Goal: Task Accomplishment & Management: Manage account settings

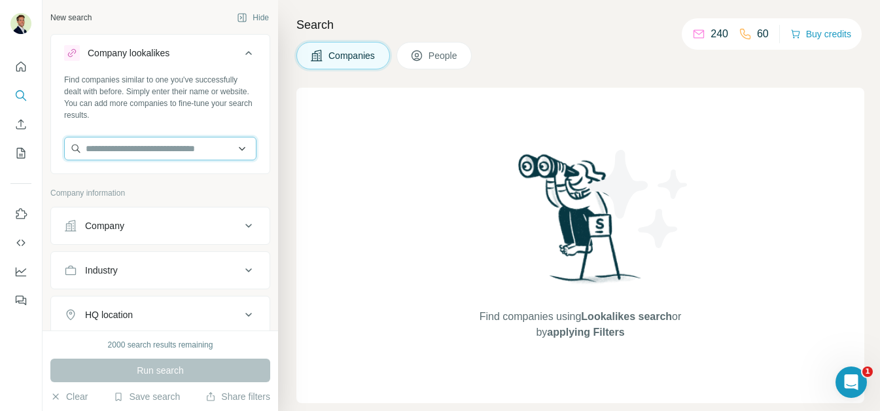
click at [162, 148] on input "text" at bounding box center [160, 149] width 192 height 24
click at [380, 129] on div "Find companies using Lookalikes search or by applying Filters" at bounding box center [580, 245] width 568 height 315
click at [186, 230] on div "Company" at bounding box center [152, 225] width 177 height 13
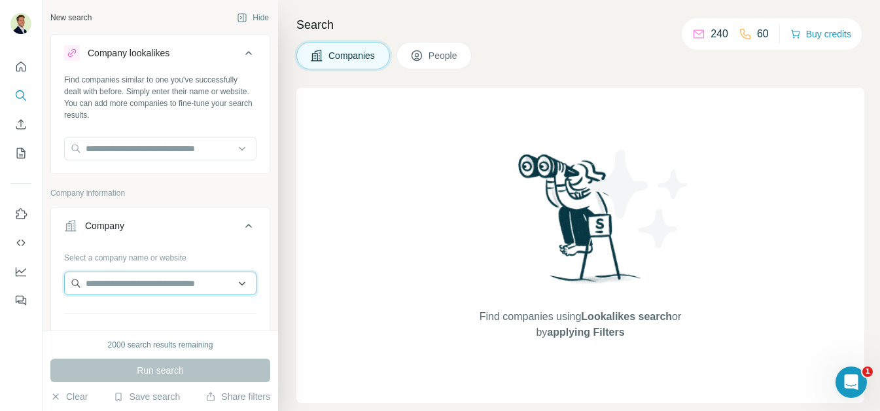
click at [132, 284] on input "text" at bounding box center [160, 283] width 192 height 24
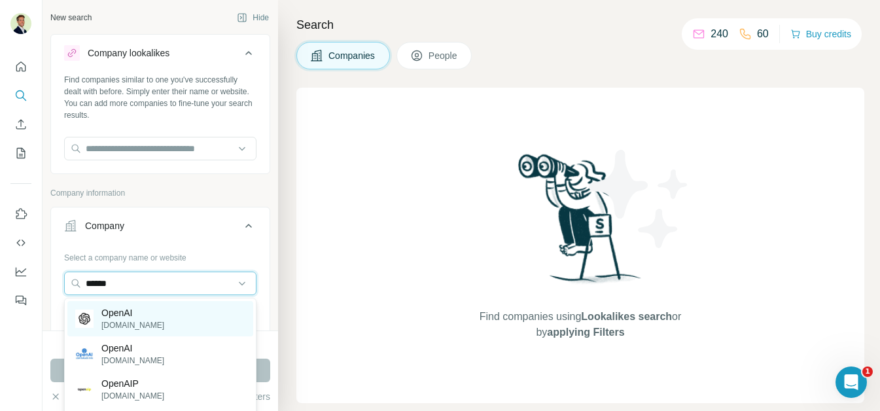
type input "******"
click at [129, 318] on p "OpenAI" at bounding box center [132, 312] width 63 height 13
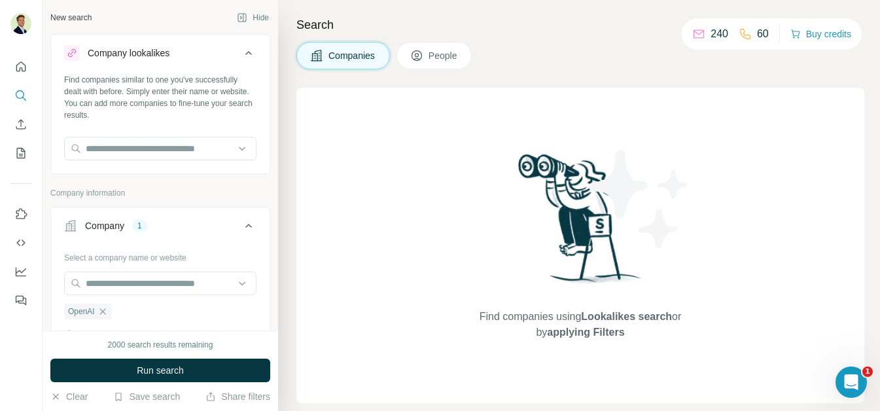
click at [154, 369] on span "Run search" at bounding box center [160, 370] width 47 height 13
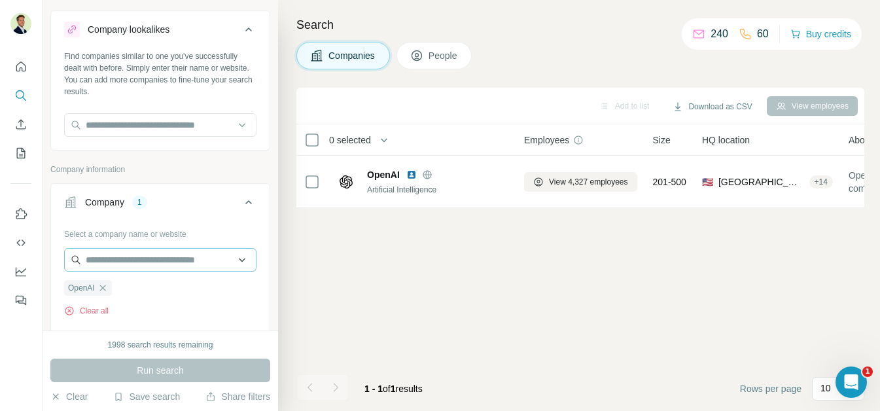
scroll to position [27, 0]
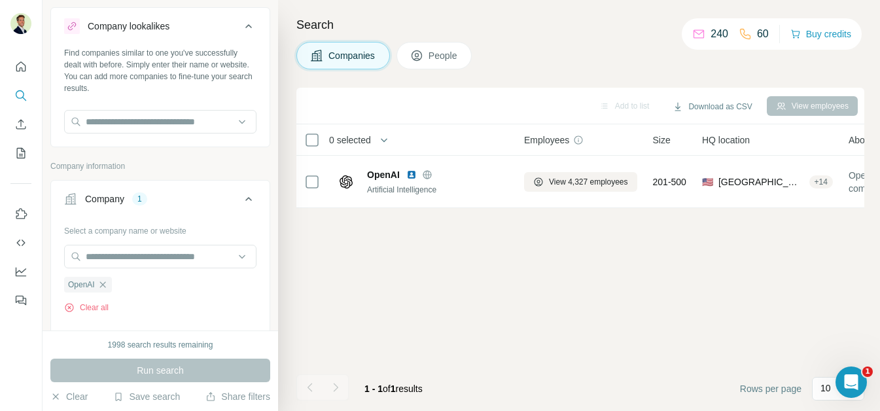
click at [432, 57] on span "People" at bounding box center [443, 55] width 30 height 13
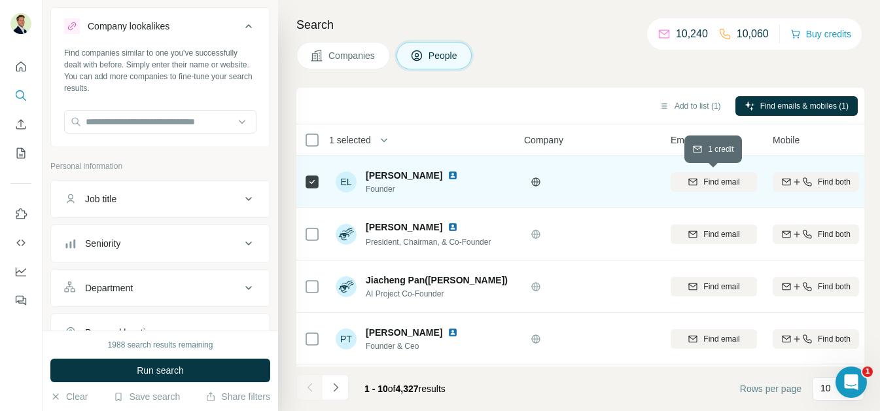
click at [714, 181] on span "Find email" at bounding box center [721, 182] width 36 height 12
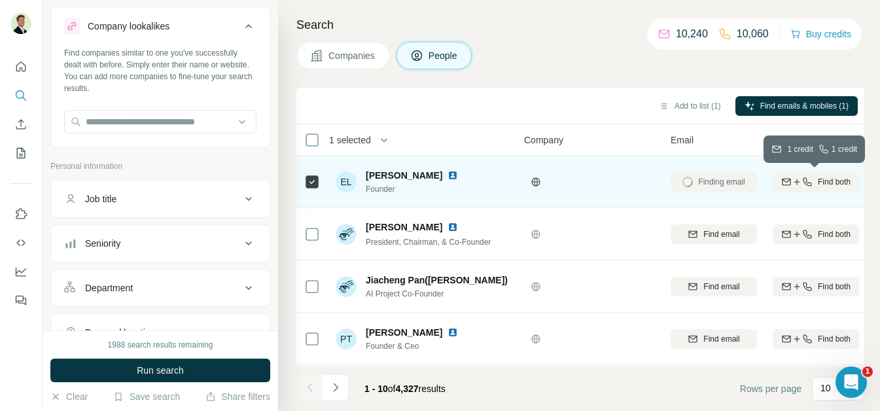
click at [797, 182] on icon "button" at bounding box center [796, 182] width 10 height 10
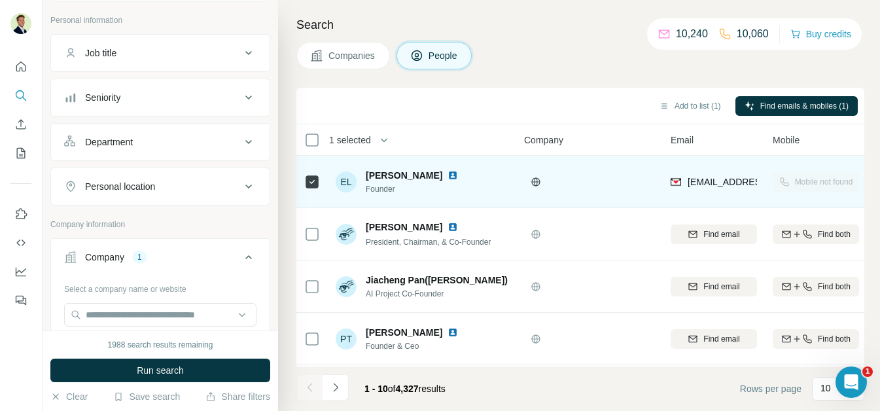
scroll to position [162, 0]
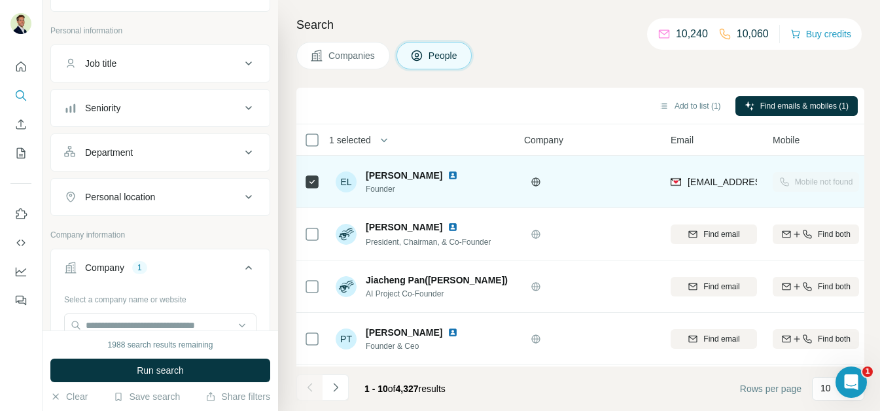
click at [128, 61] on div "Job title" at bounding box center [152, 63] width 177 height 13
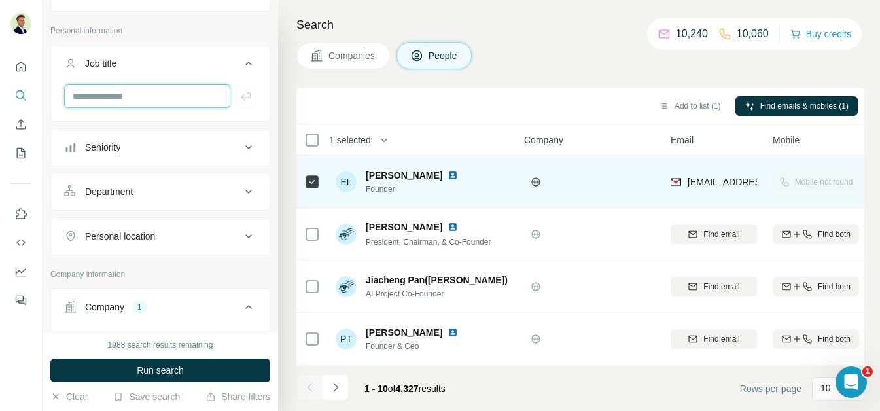
click at [124, 88] on input "text" at bounding box center [147, 96] width 166 height 24
click at [135, 143] on div "Seniority" at bounding box center [152, 147] width 177 height 13
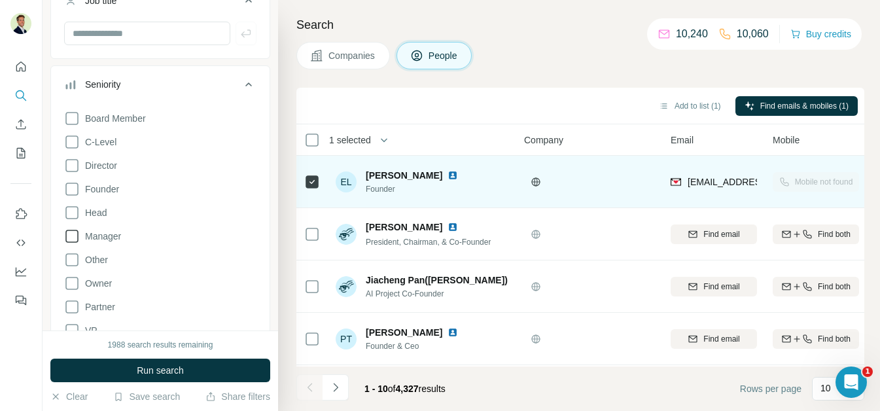
scroll to position [228, 0]
drag, startPoint x: 71, startPoint y: 166, endPoint x: 109, endPoint y: 171, distance: 38.9
click at [71, 166] on icon at bounding box center [72, 163] width 16 height 16
click at [149, 82] on div "Seniority 1" at bounding box center [152, 81] width 177 height 13
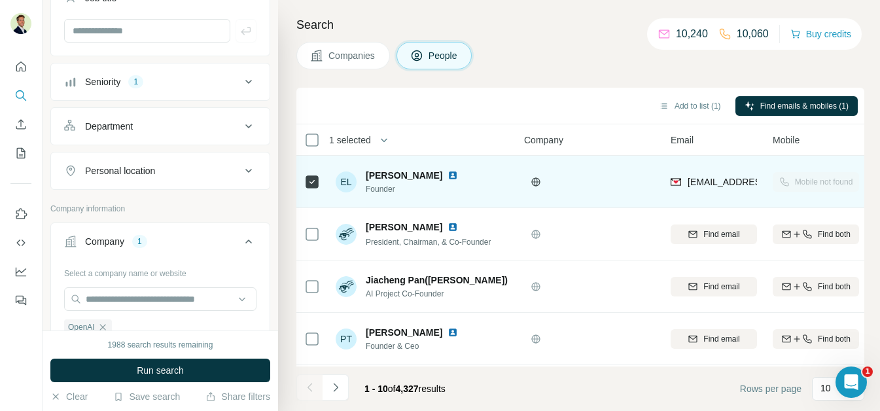
click at [128, 129] on div "Department" at bounding box center [109, 126] width 48 height 13
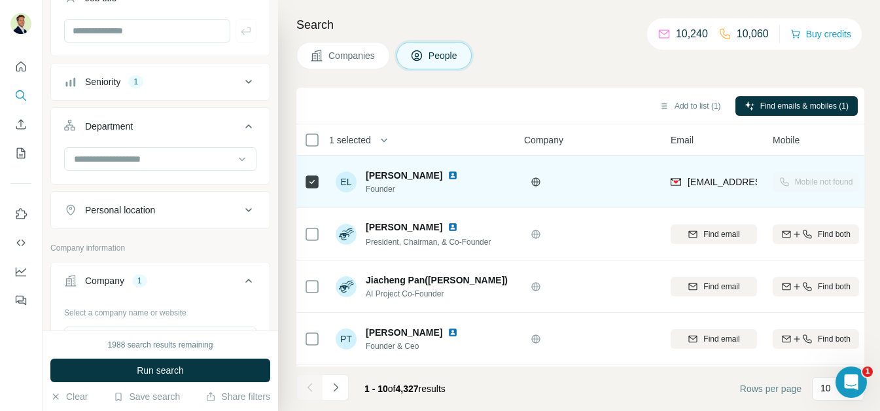
click at [128, 128] on div "Department" at bounding box center [109, 126] width 48 height 13
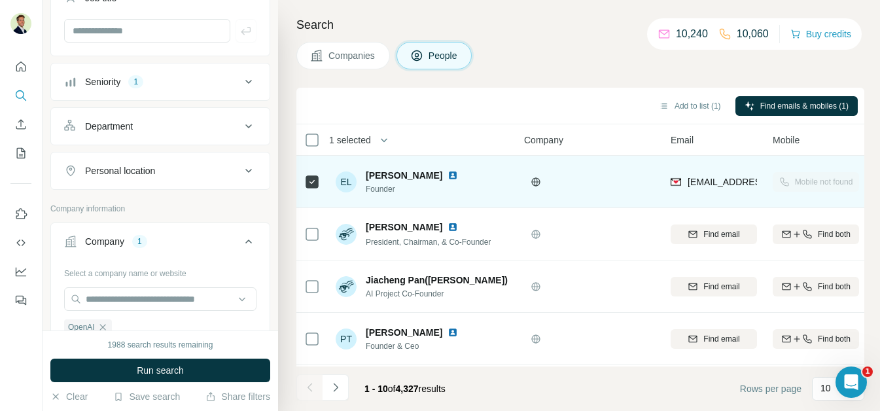
click at [129, 127] on div "Department" at bounding box center [109, 126] width 48 height 13
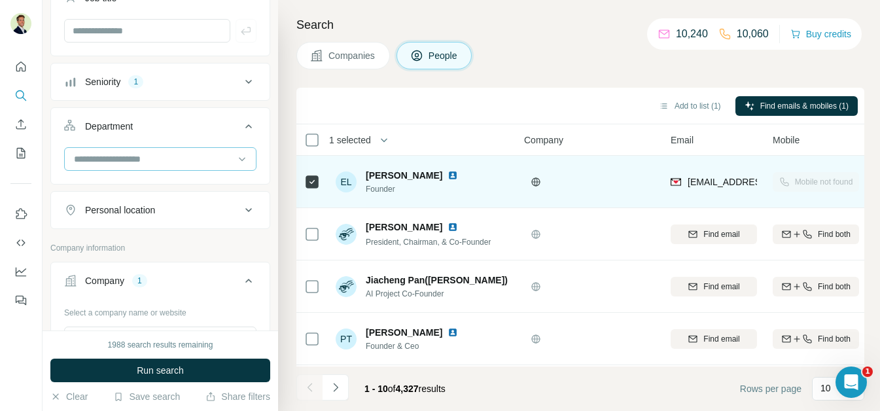
click at [126, 161] on input at bounding box center [154, 159] width 162 height 14
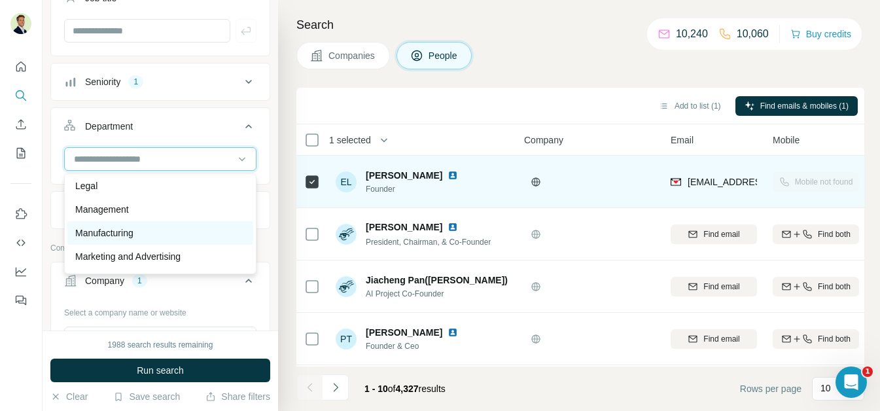
scroll to position [290, 0]
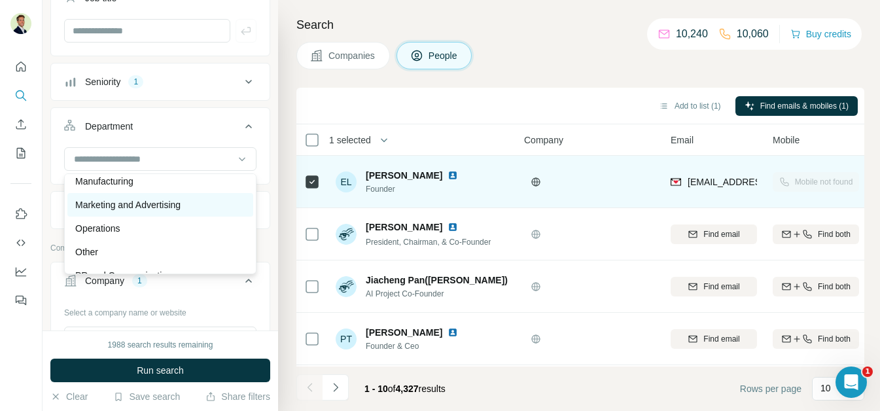
click at [109, 205] on p "Marketing and Advertising" at bounding box center [127, 204] width 105 height 13
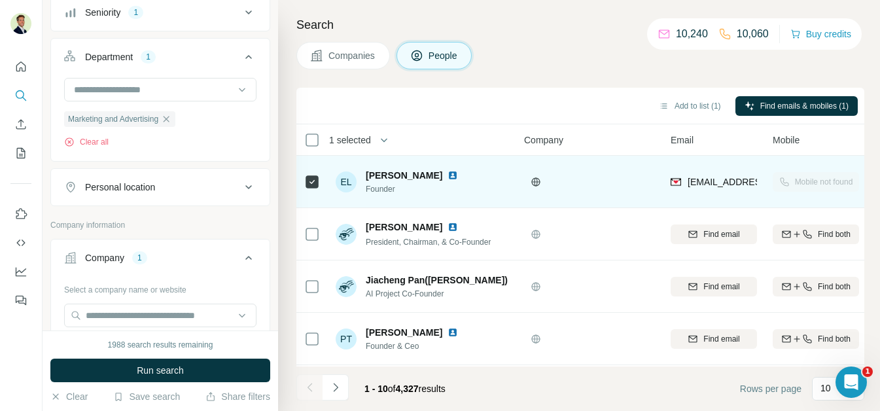
scroll to position [298, 0]
click at [155, 181] on div "Personal location" at bounding box center [120, 186] width 70 height 13
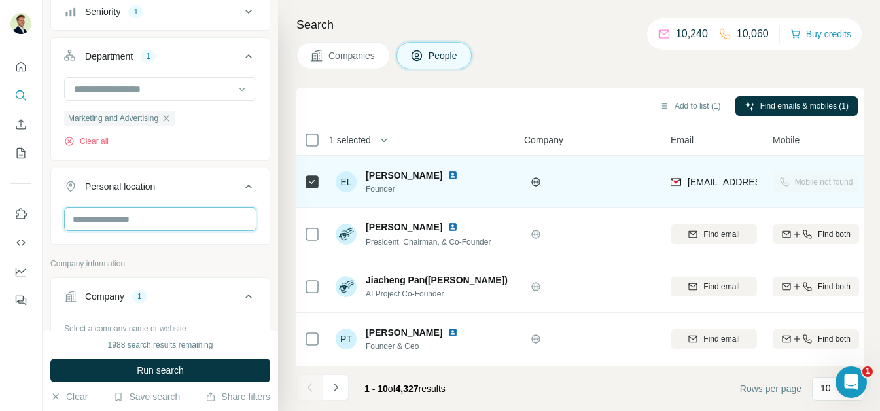
click at [137, 218] on input "text" at bounding box center [160, 219] width 192 height 24
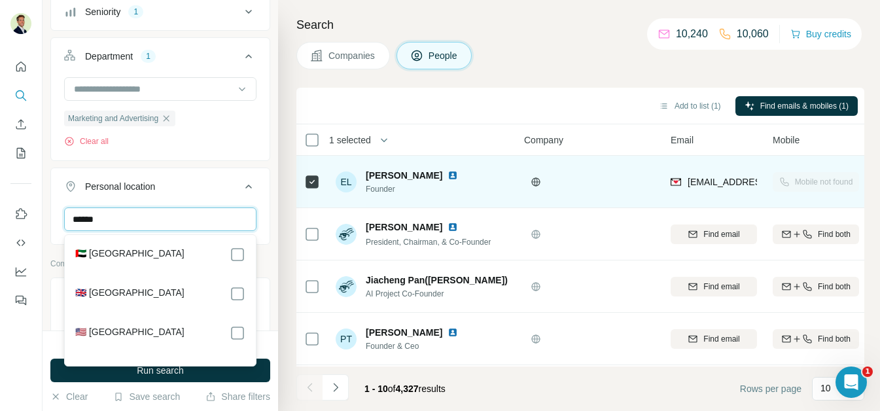
type input "******"
click at [241, 193] on icon at bounding box center [249, 187] width 16 height 16
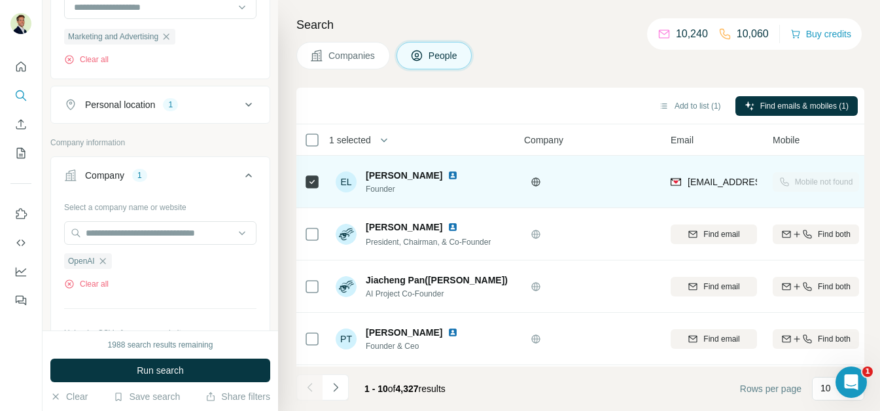
scroll to position [383, 0]
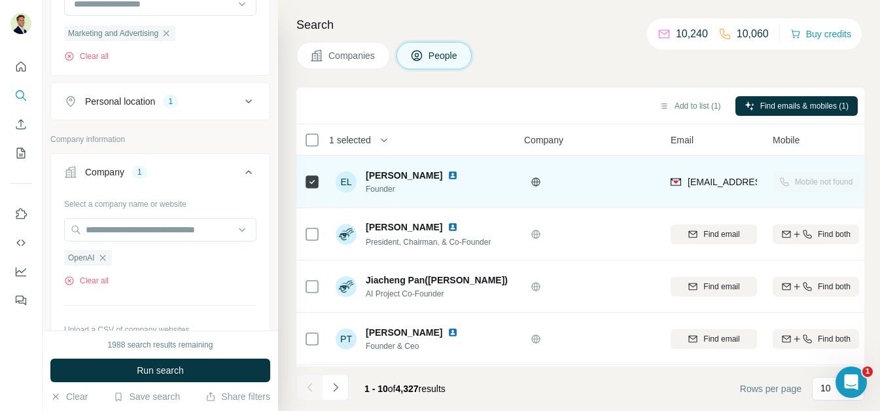
click at [156, 366] on span "Run search" at bounding box center [160, 370] width 47 height 13
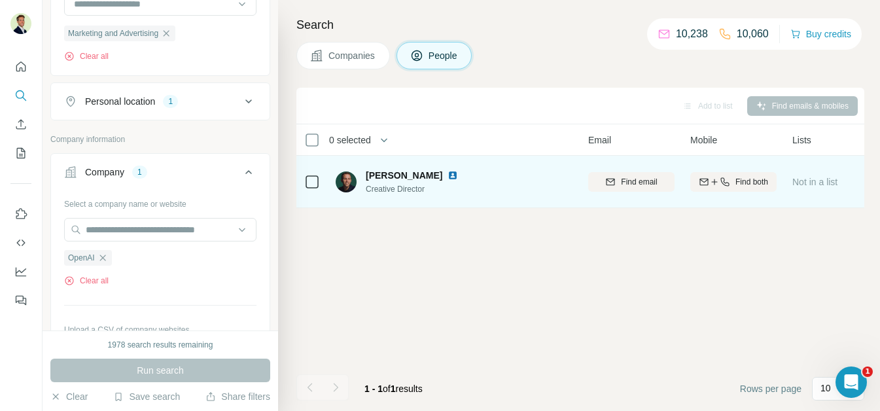
scroll to position [0, 68]
click at [382, 176] on span "Jason Gold" at bounding box center [404, 175] width 77 height 13
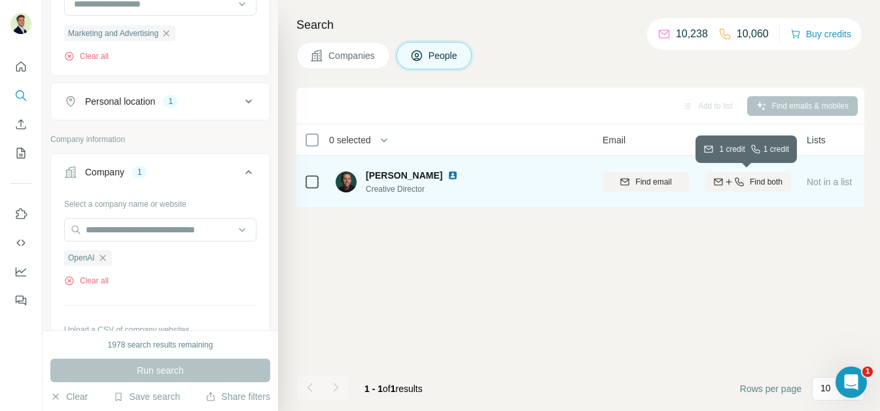
drag, startPoint x: 744, startPoint y: 182, endPoint x: 687, endPoint y: 181, distance: 56.9
click at [744, 182] on div "Find both" at bounding box center [747, 182] width 86 height 12
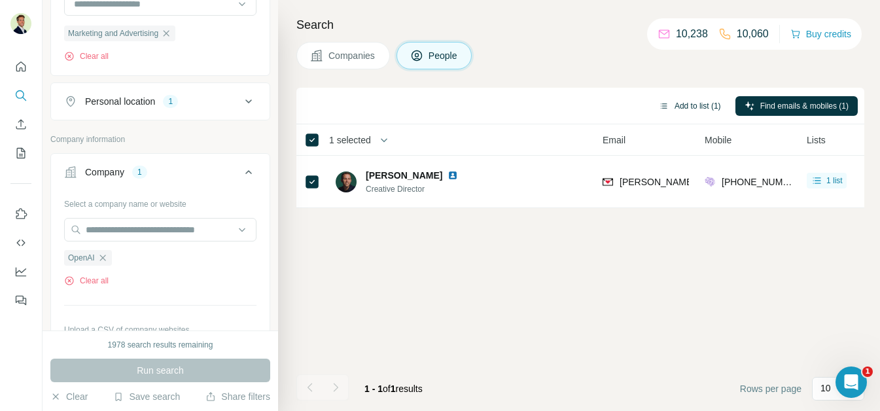
click at [704, 107] on button "Add to list (1)" at bounding box center [689, 106] width 80 height 20
click at [676, 103] on button "Add to list (1)" at bounding box center [689, 106] width 80 height 20
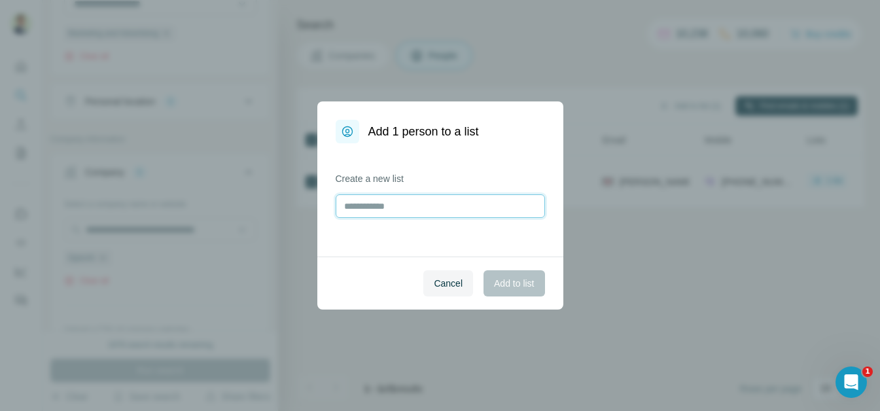
click at [379, 205] on input "text" at bounding box center [439, 206] width 209 height 24
type input "******"
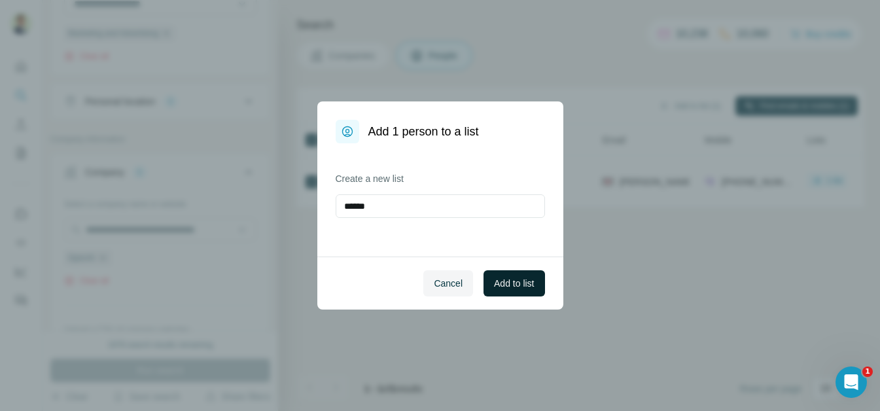
click at [511, 281] on span "Add to list" at bounding box center [514, 283] width 40 height 13
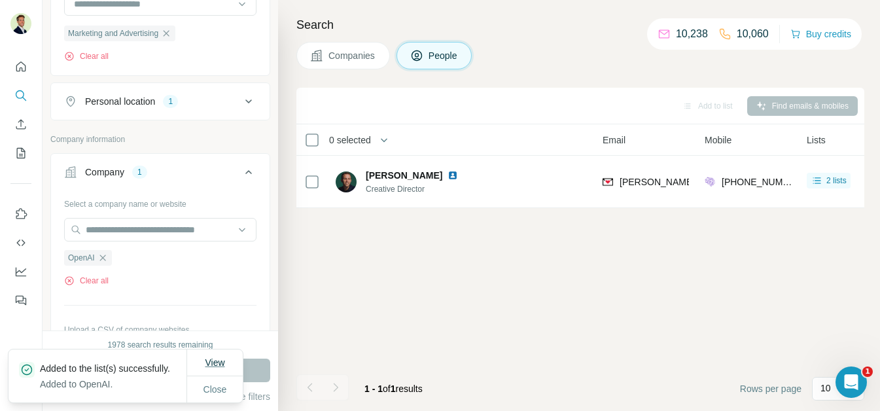
click at [215, 357] on span "View" at bounding box center [215, 362] width 20 height 10
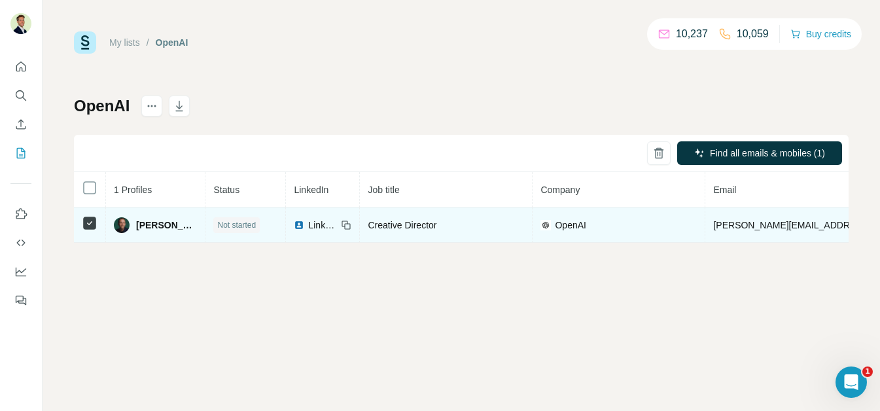
scroll to position [0, 3]
click at [457, 224] on div "Creative Director" at bounding box center [443, 224] width 156 height 13
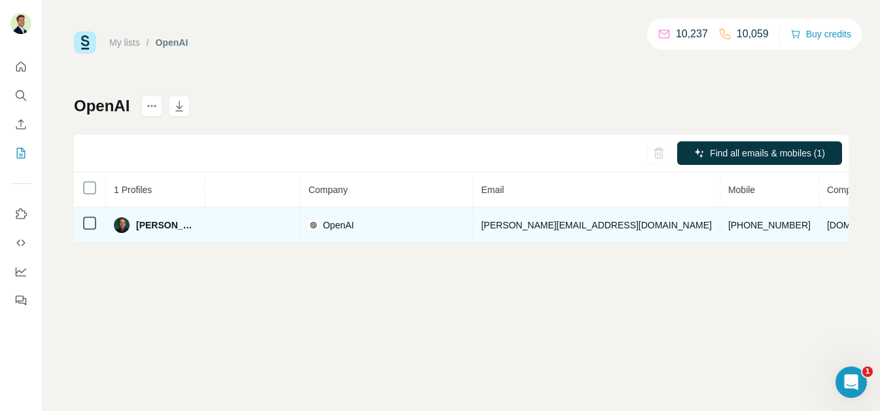
scroll to position [0, 232]
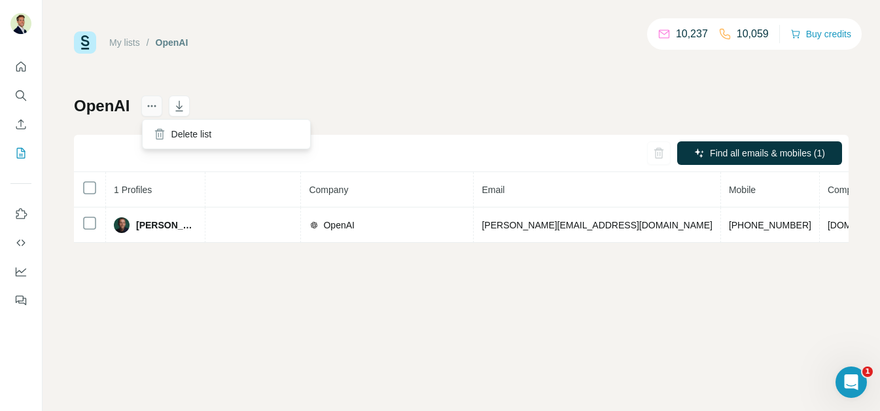
click at [152, 109] on icon "actions" at bounding box center [151, 105] width 13 height 13
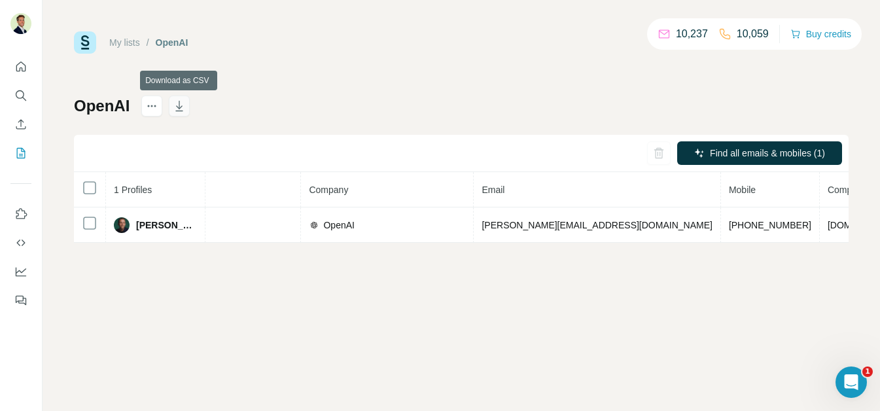
click at [179, 109] on icon "button" at bounding box center [179, 105] width 13 height 13
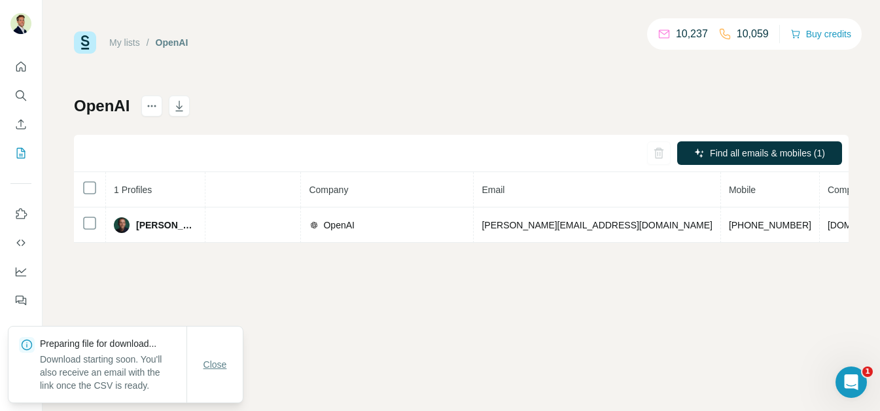
click at [215, 365] on span "Close" at bounding box center [215, 364] width 24 height 13
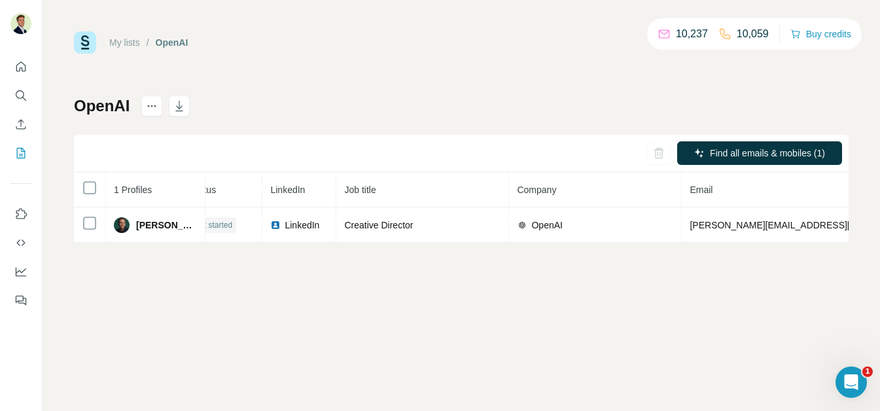
scroll to position [0, 0]
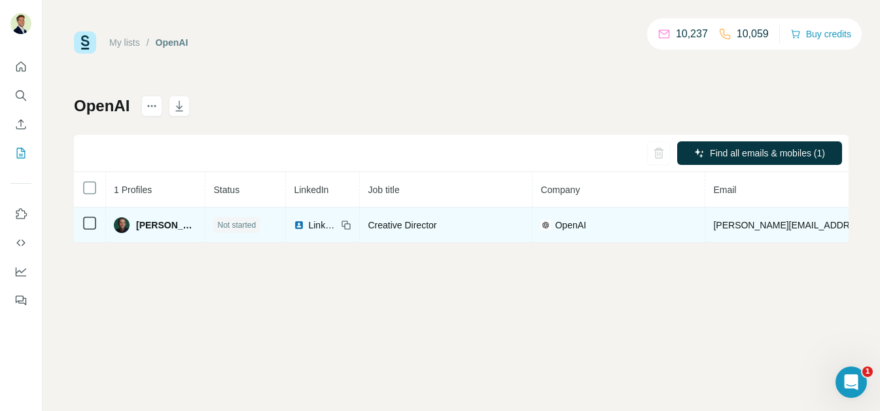
click at [144, 223] on span "Jason Gold" at bounding box center [166, 224] width 61 height 13
click at [717, 218] on td "jason@openai.com" at bounding box center [828, 224] width 247 height 35
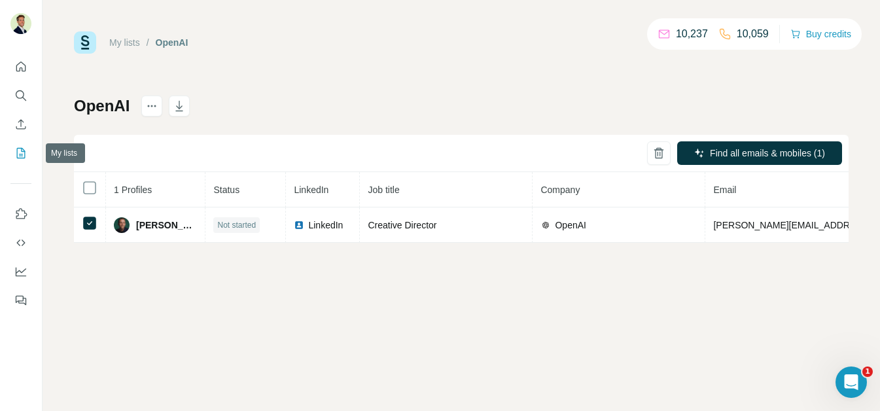
click at [21, 149] on icon "My lists" at bounding box center [20, 152] width 13 height 13
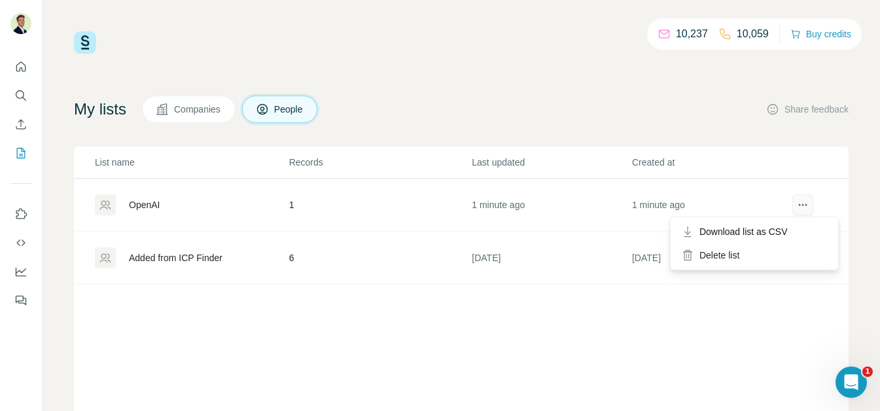
click at [809, 211] on button "actions" at bounding box center [802, 204] width 21 height 21
click at [495, 200] on td "1 minute ago" at bounding box center [551, 205] width 160 height 53
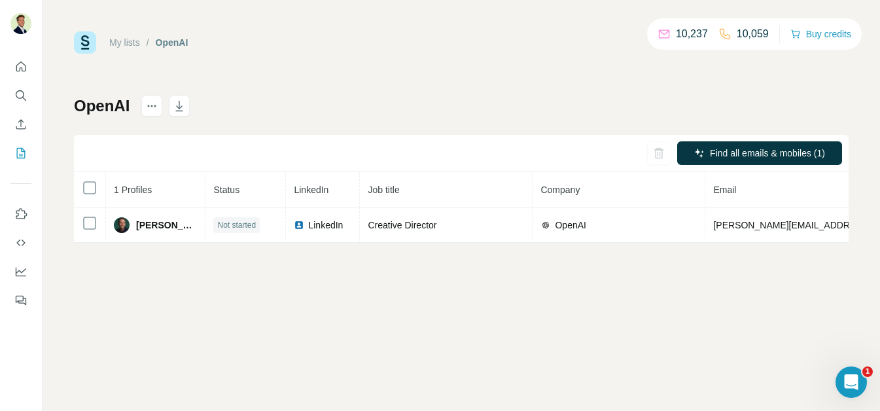
click at [507, 86] on div "My lists / OpenAI 10,237 10,059 Buy credits OpenAI Find all emails & mobiles (1…" at bounding box center [461, 136] width 774 height 211
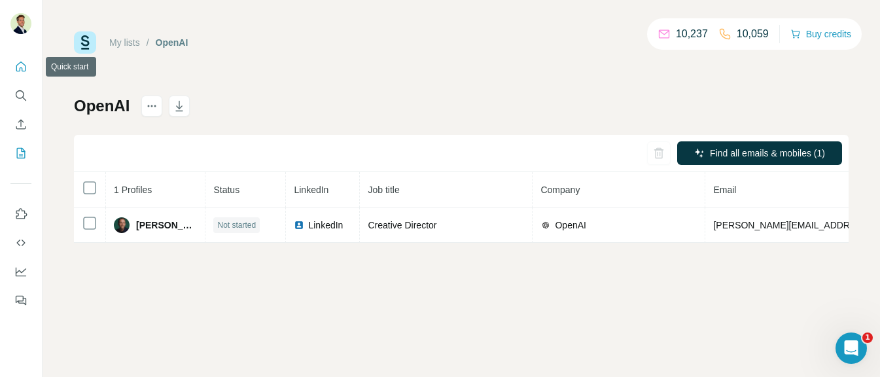
click at [18, 67] on icon "Quick start" at bounding box center [20, 66] width 13 height 13
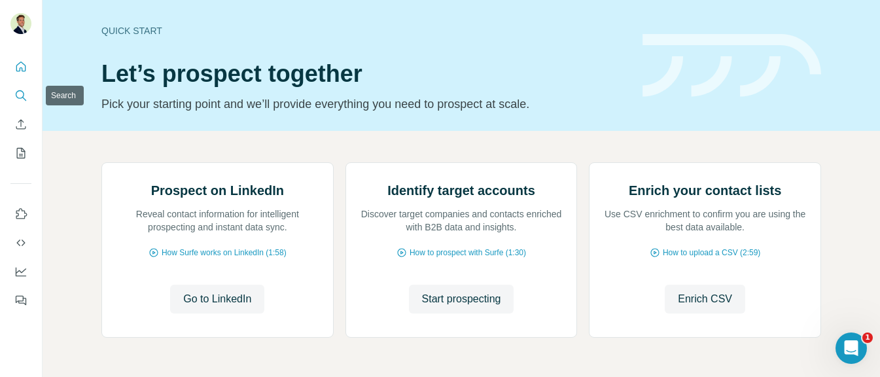
click at [20, 94] on icon "Search" at bounding box center [20, 95] width 13 height 13
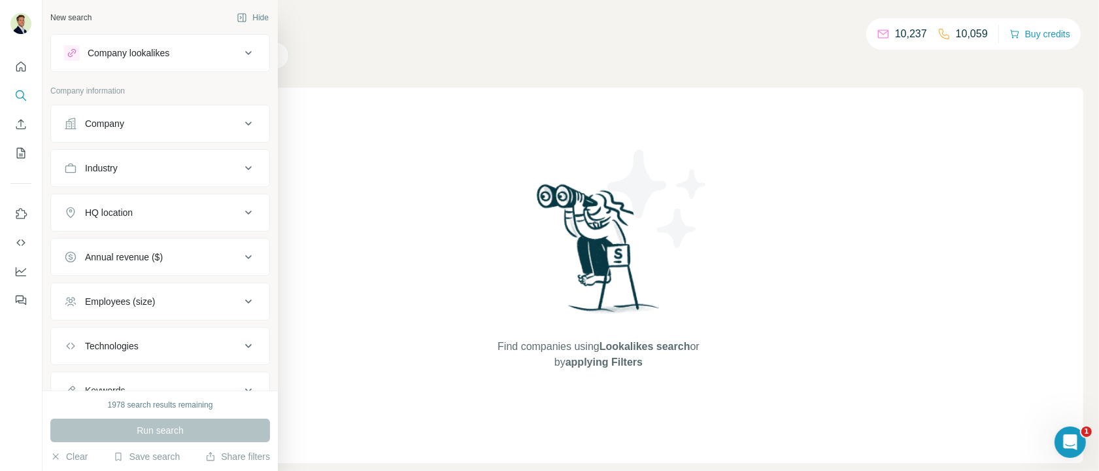
click at [132, 122] on div "Company" at bounding box center [152, 123] width 177 height 13
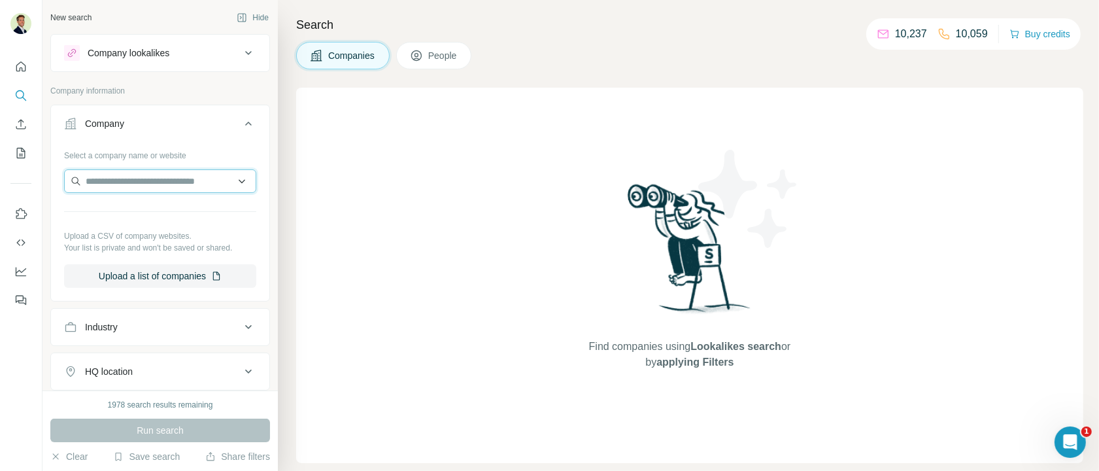
click at [129, 181] on input "text" at bounding box center [160, 181] width 192 height 24
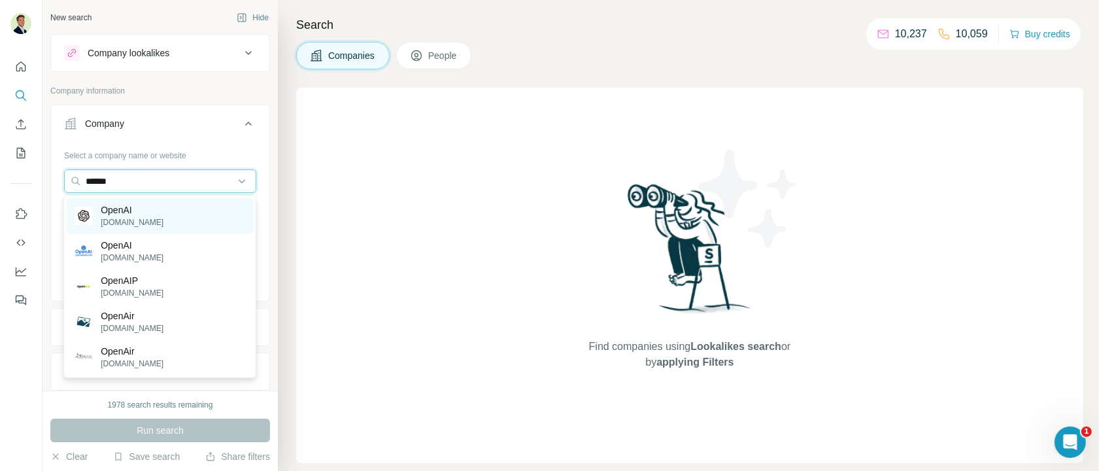
type input "******"
click at [128, 211] on p "OpenAI" at bounding box center [132, 209] width 63 height 13
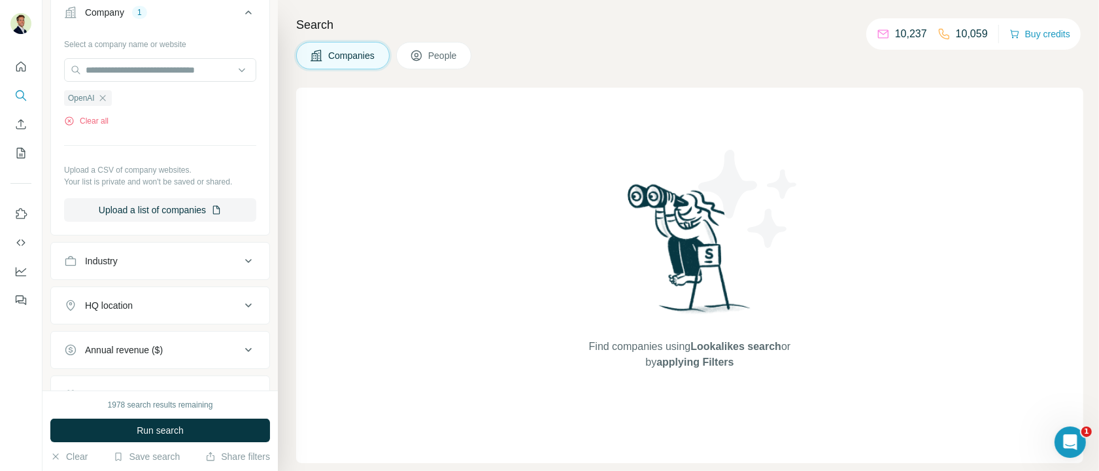
scroll to position [115, 0]
click at [152, 258] on div "Industry" at bounding box center [152, 256] width 177 height 13
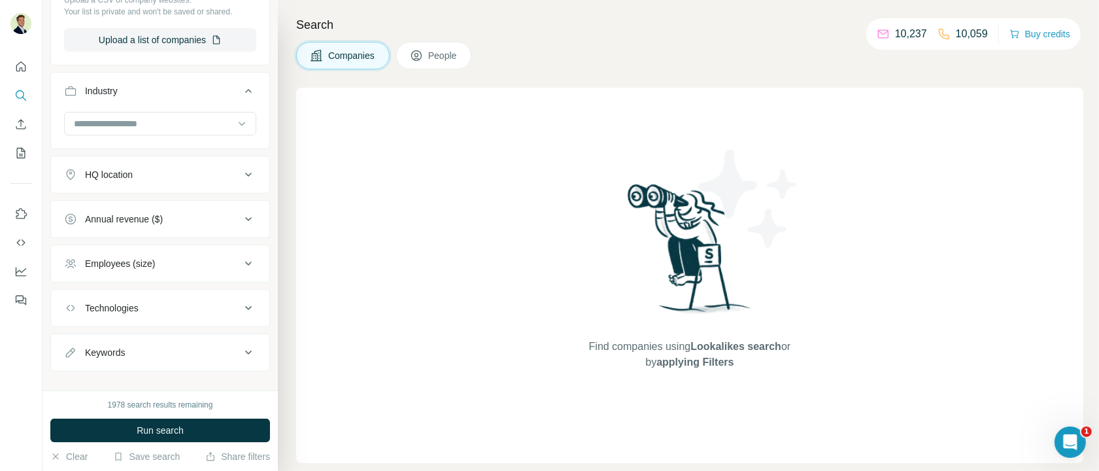
click at [133, 88] on div "Industry" at bounding box center [152, 90] width 177 height 13
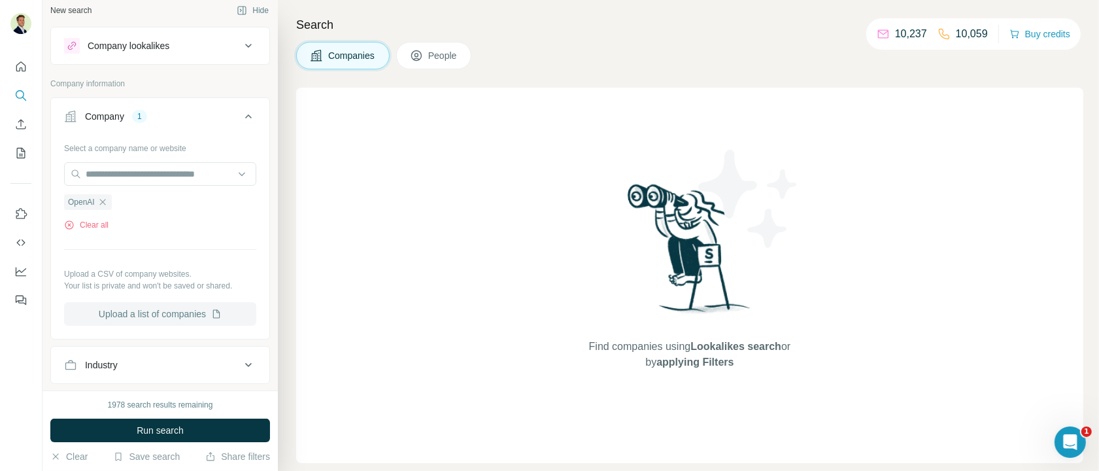
scroll to position [0, 0]
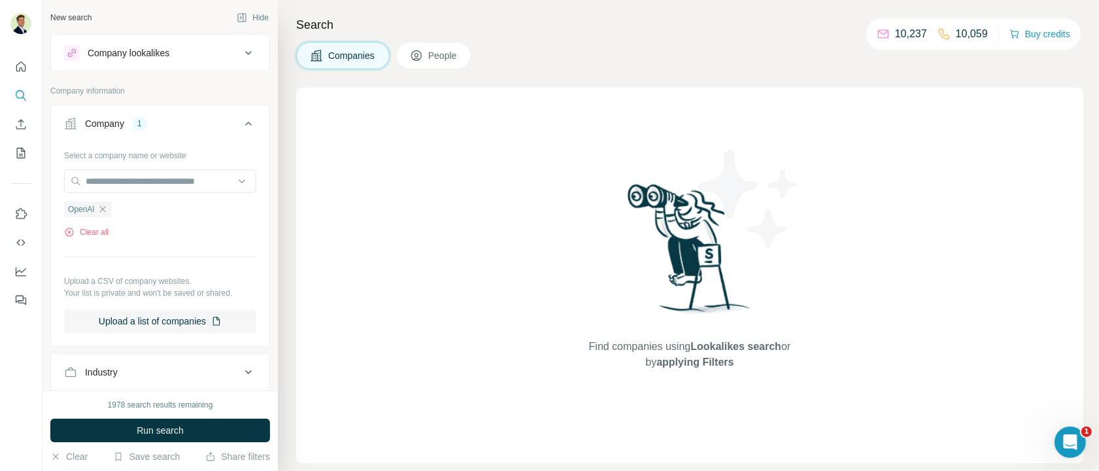
click at [184, 121] on div "Company 1" at bounding box center [152, 123] width 177 height 13
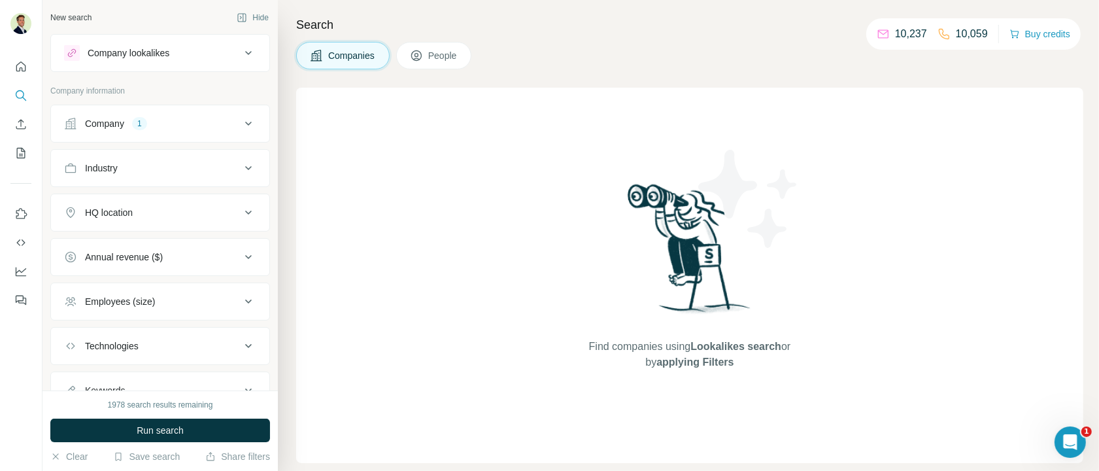
click at [198, 121] on div "Company 1" at bounding box center [152, 123] width 177 height 13
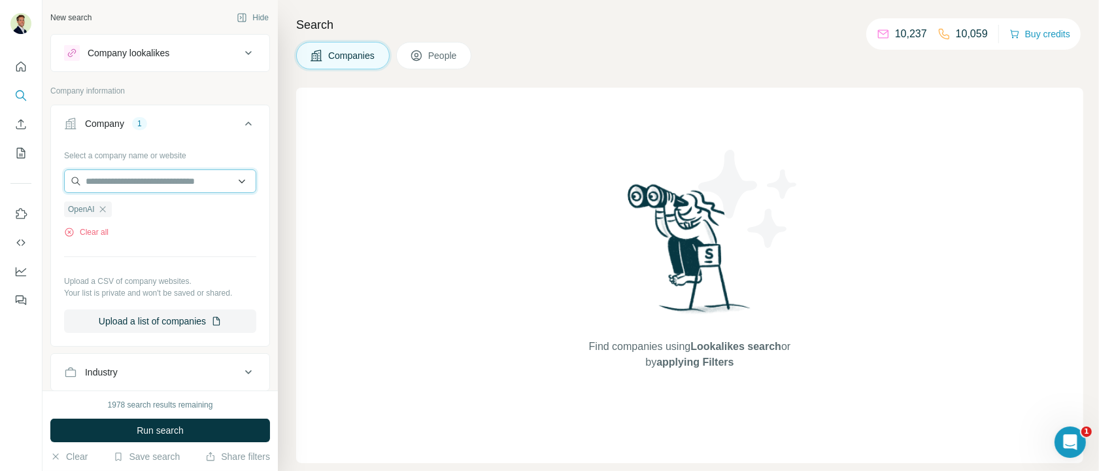
click at [151, 182] on input "text" at bounding box center [160, 181] width 192 height 24
click at [368, 202] on div "Find companies using Lookalikes search or by applying Filters" at bounding box center [689, 275] width 787 height 375
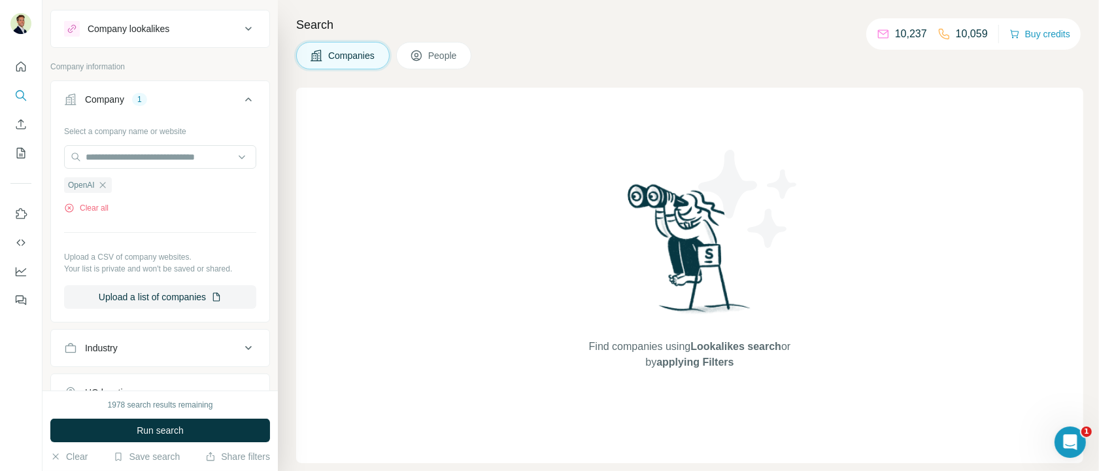
click at [196, 99] on div "Company 1" at bounding box center [152, 99] width 177 height 13
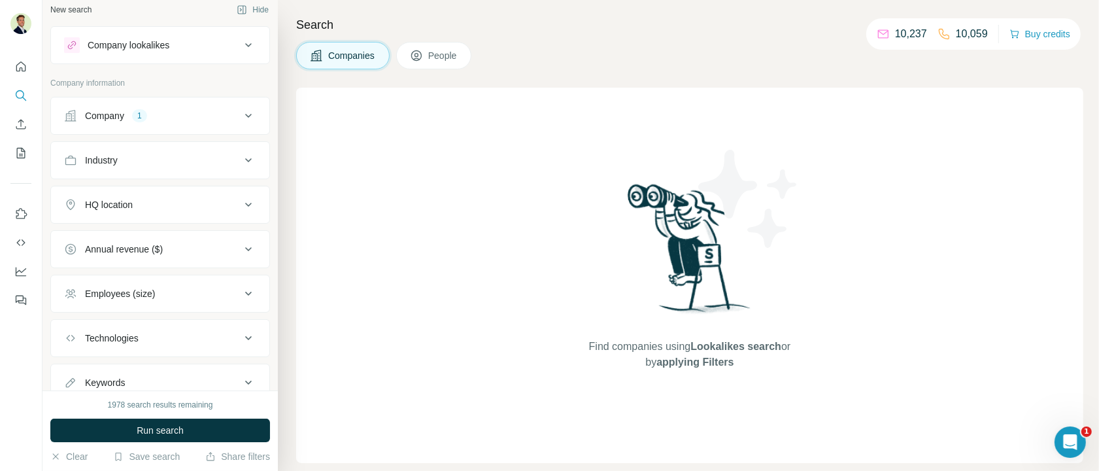
scroll to position [1, 0]
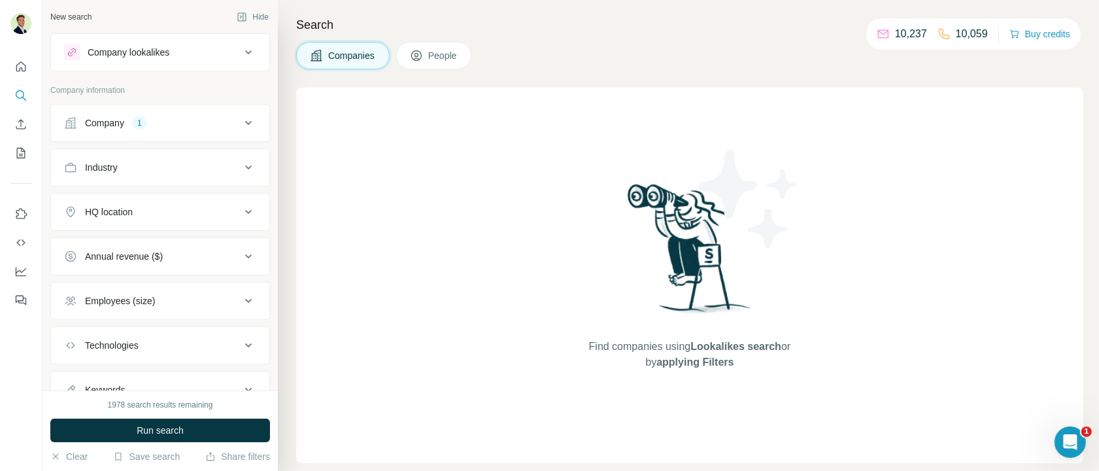
drag, startPoint x: 432, startPoint y: 60, endPoint x: 349, endPoint y: 82, distance: 86.2
click at [430, 60] on span "People" at bounding box center [443, 55] width 30 height 13
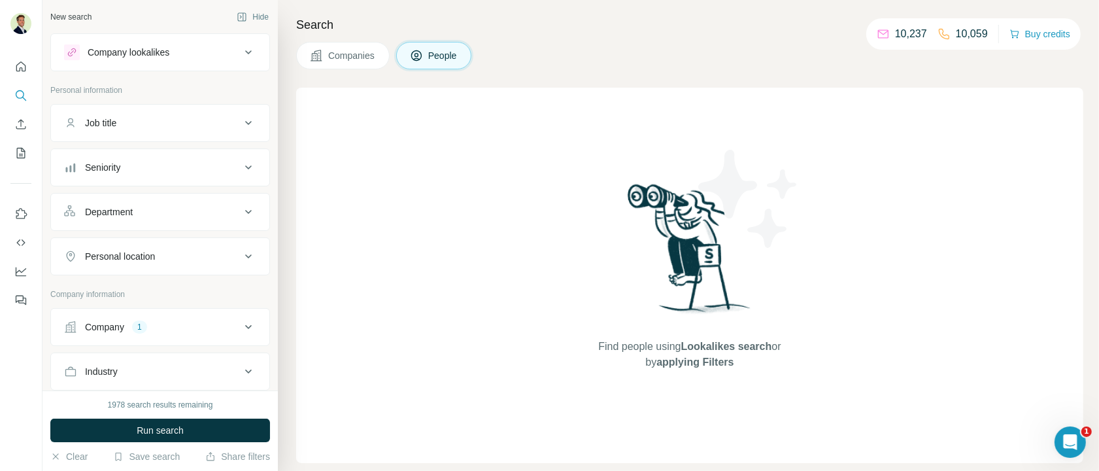
click at [214, 124] on div "Job title" at bounding box center [152, 122] width 177 height 13
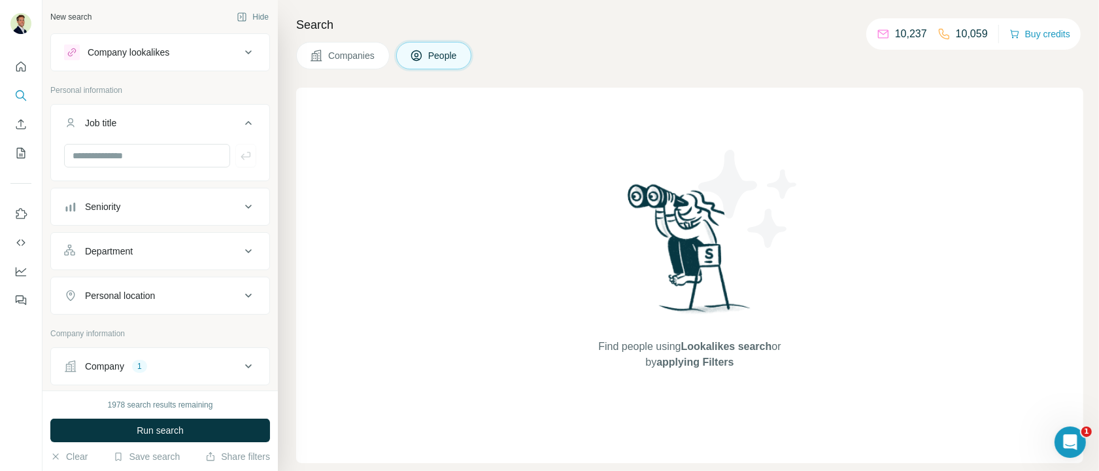
click at [214, 124] on div "Job title" at bounding box center [152, 122] width 177 height 13
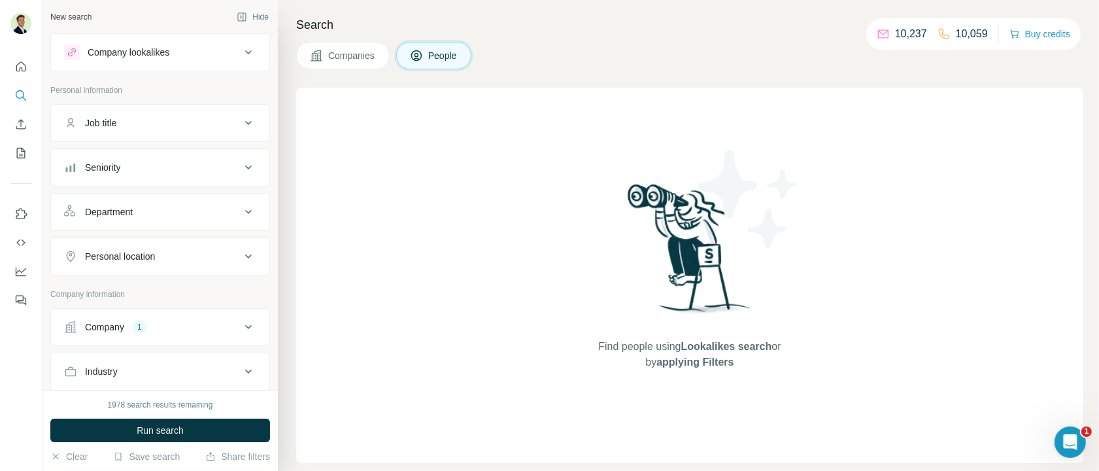
click at [156, 410] on span "Run search" at bounding box center [160, 430] width 47 height 13
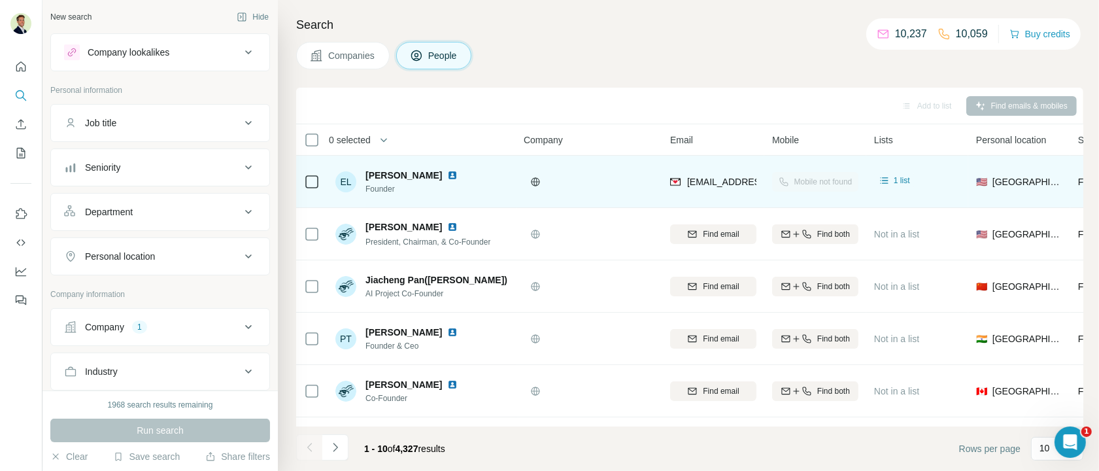
click at [447, 173] on img at bounding box center [452, 175] width 10 height 10
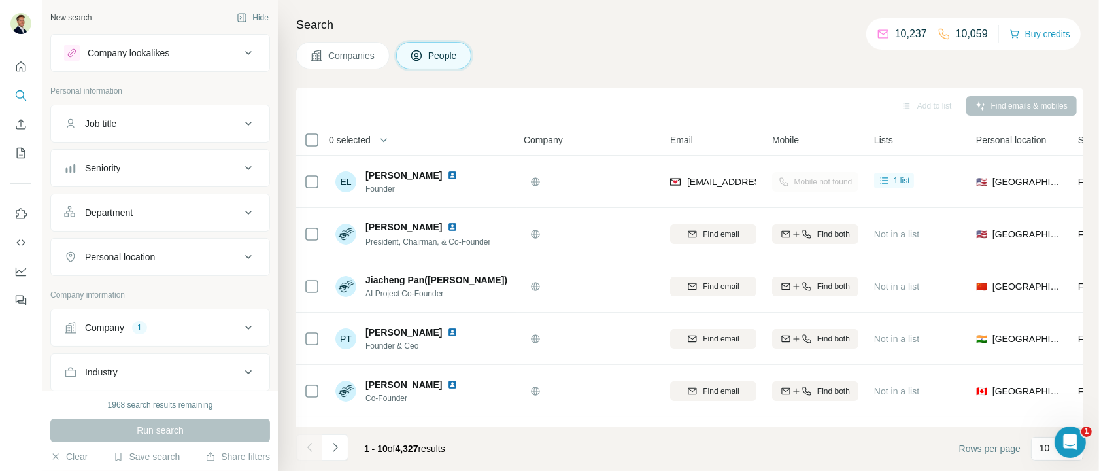
scroll to position [2, 0]
click at [128, 131] on button "Job title" at bounding box center [160, 121] width 218 height 31
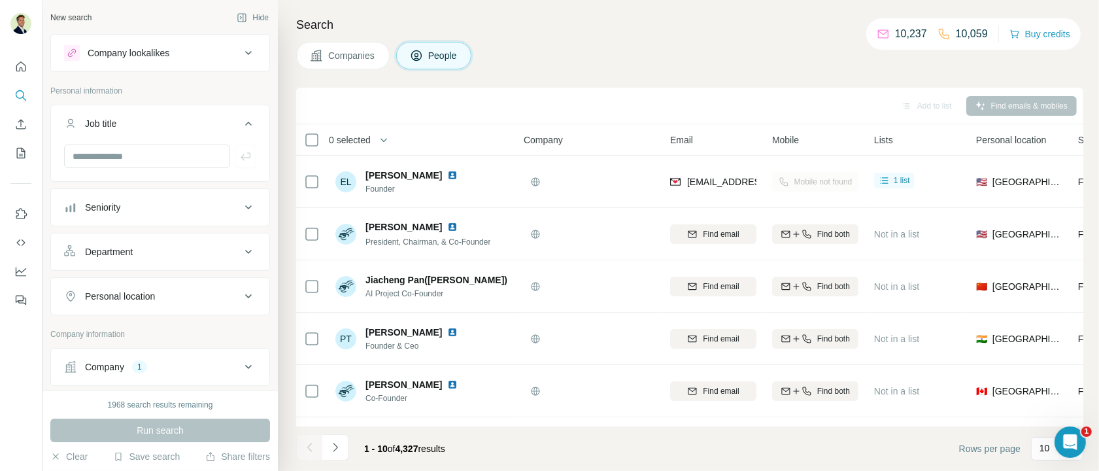
click at [126, 50] on div "Company lookalikes" at bounding box center [129, 52] width 82 height 13
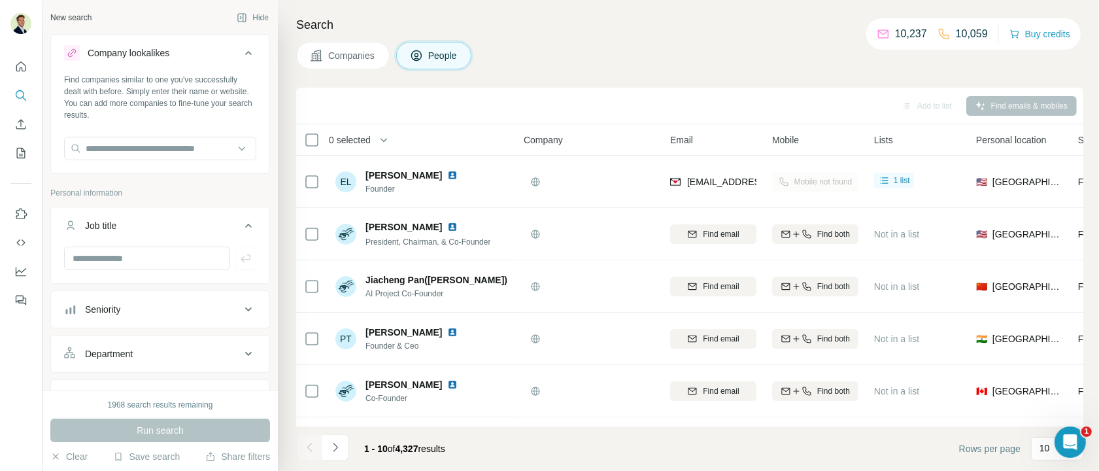
click at [327, 52] on button "Companies" at bounding box center [343, 55] width 94 height 27
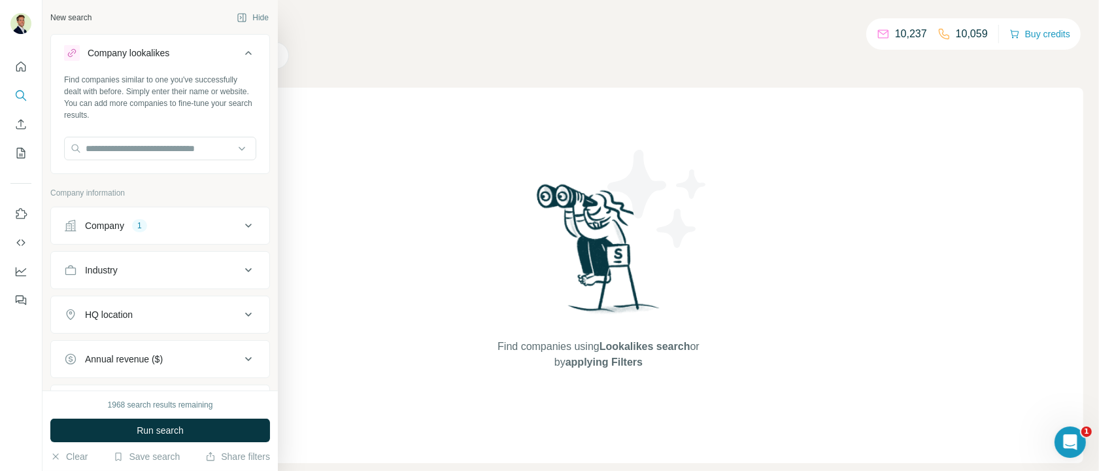
click at [115, 233] on button "Company 1" at bounding box center [160, 225] width 218 height 31
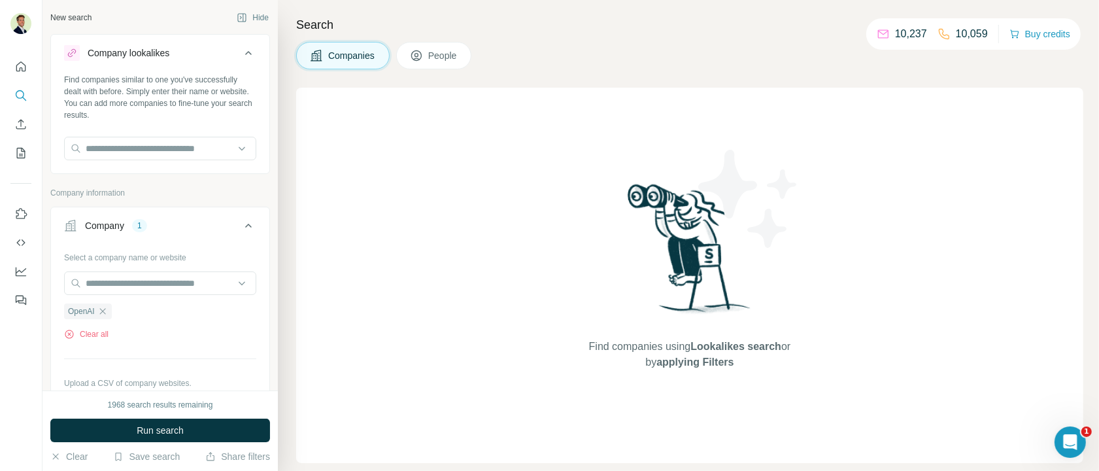
drag, startPoint x: 428, startPoint y: 54, endPoint x: 379, endPoint y: 77, distance: 53.9
click at [428, 54] on button "People" at bounding box center [434, 55] width 76 height 27
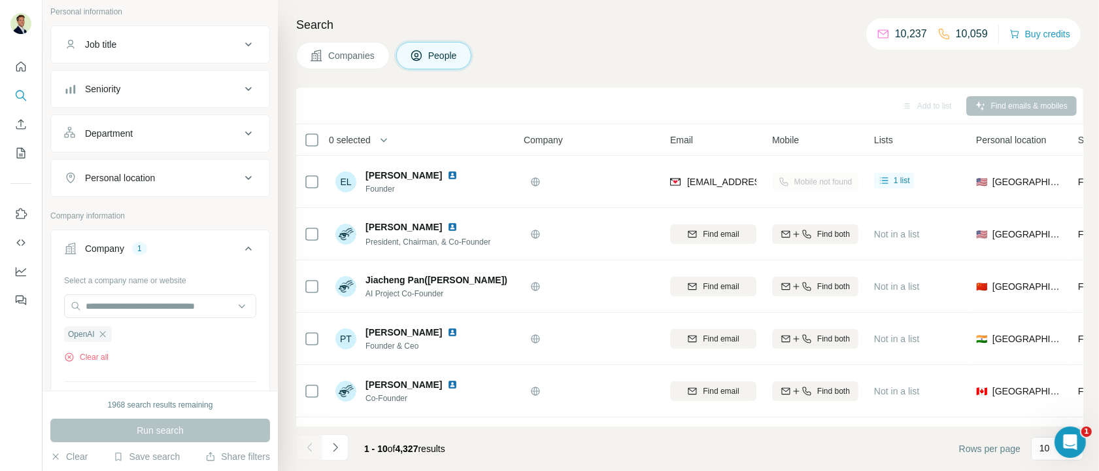
scroll to position [217, 0]
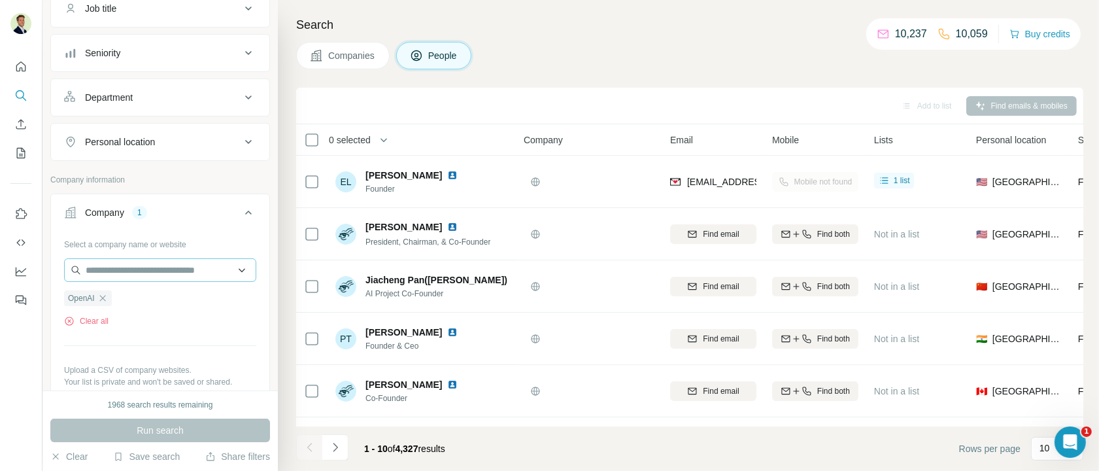
drag, startPoint x: 105, startPoint y: 290, endPoint x: 105, endPoint y: 264, distance: 26.8
click at [105, 293] on icon "button" at bounding box center [102, 298] width 10 height 10
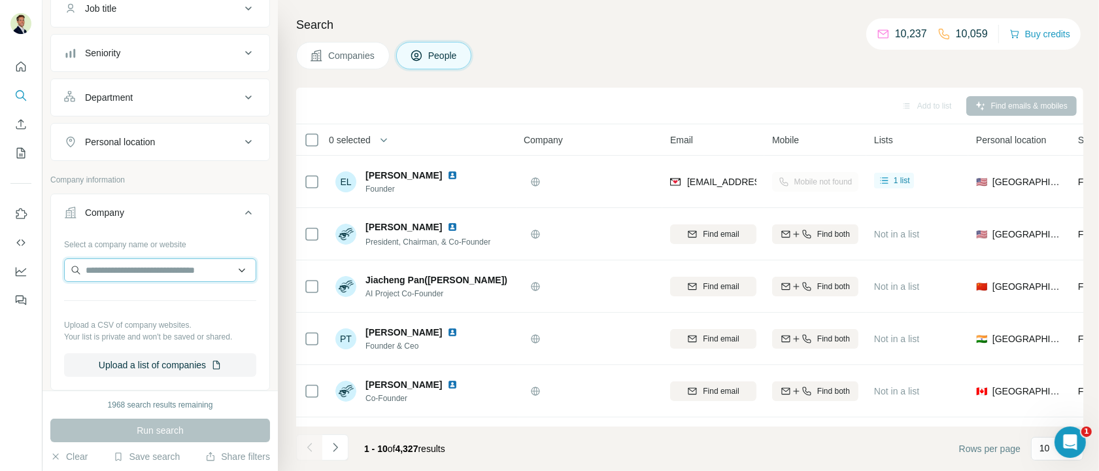
click at [105, 261] on input "text" at bounding box center [160, 270] width 192 height 24
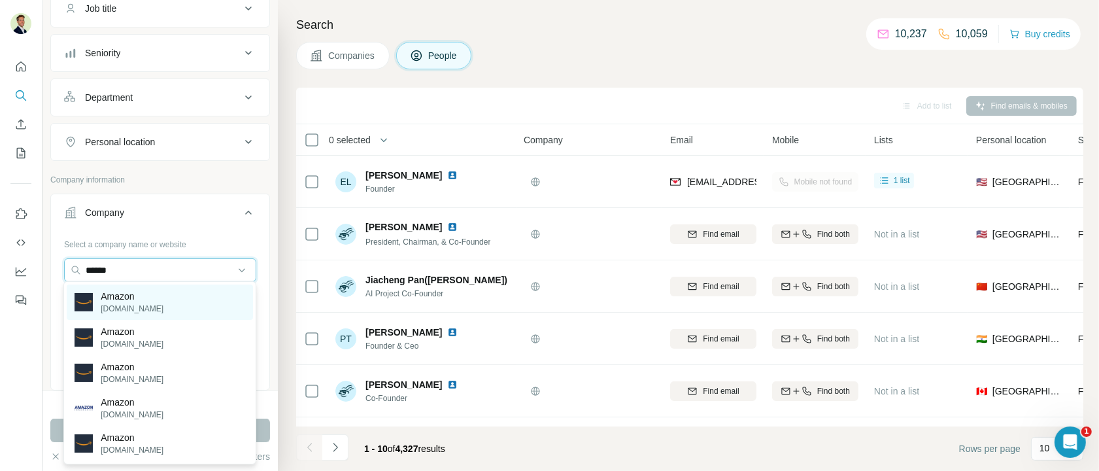
type input "******"
click at [114, 301] on p "Amazon" at bounding box center [132, 296] width 63 height 13
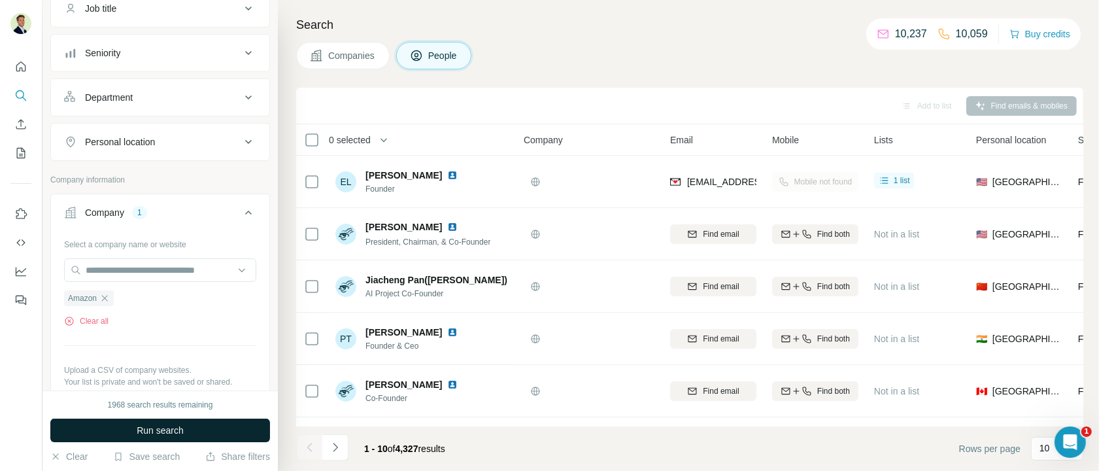
click at [160, 410] on span "Run search" at bounding box center [160, 430] width 47 height 13
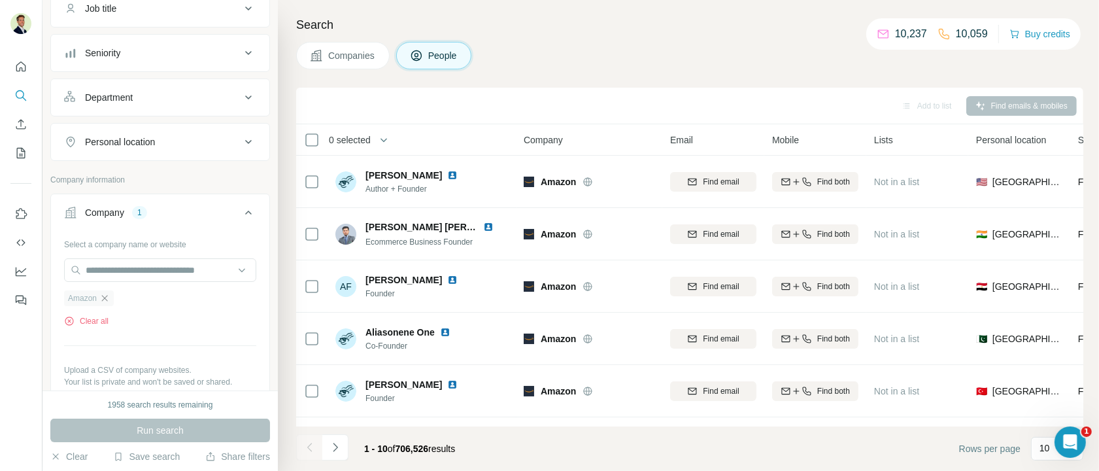
click at [106, 295] on icon "button" at bounding box center [104, 298] width 10 height 10
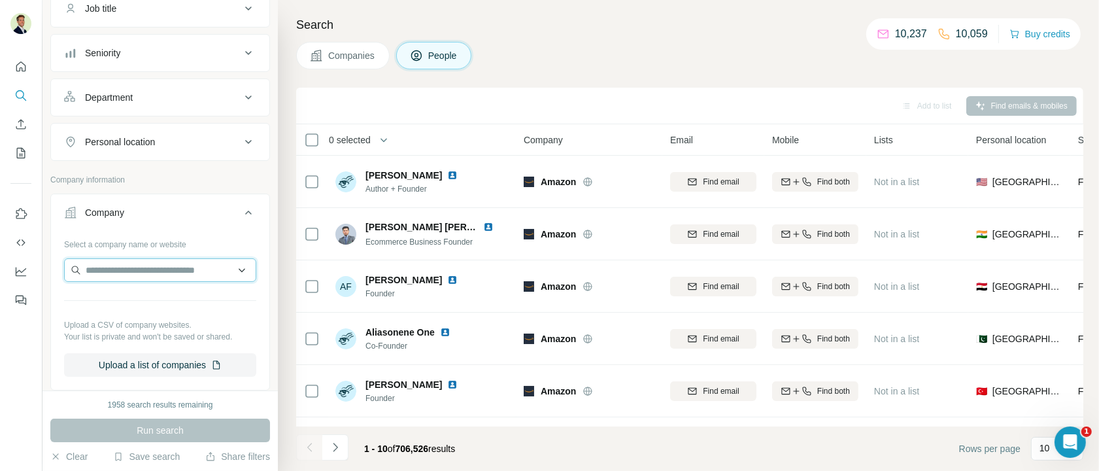
click at [116, 269] on input "text" at bounding box center [160, 270] width 192 height 24
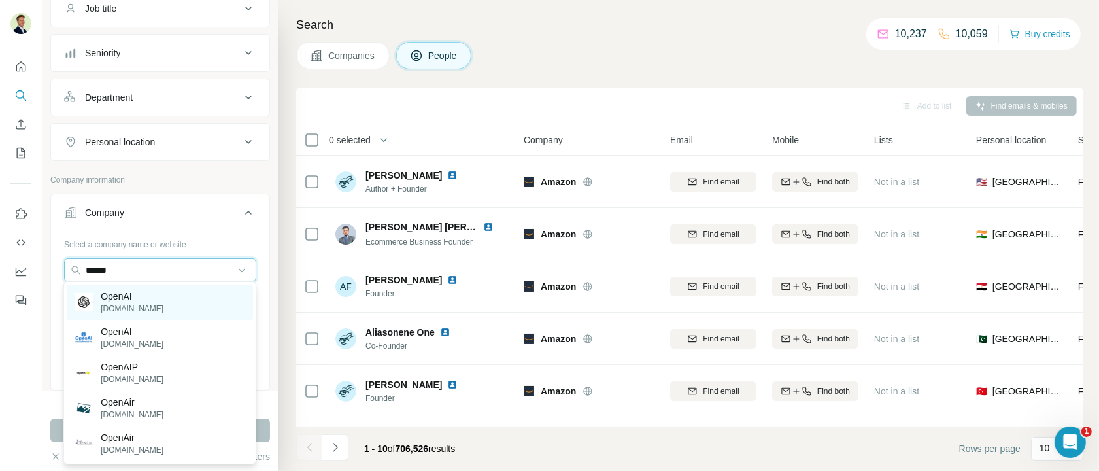
type input "******"
click at [116, 294] on p "OpenAI" at bounding box center [132, 296] width 63 height 13
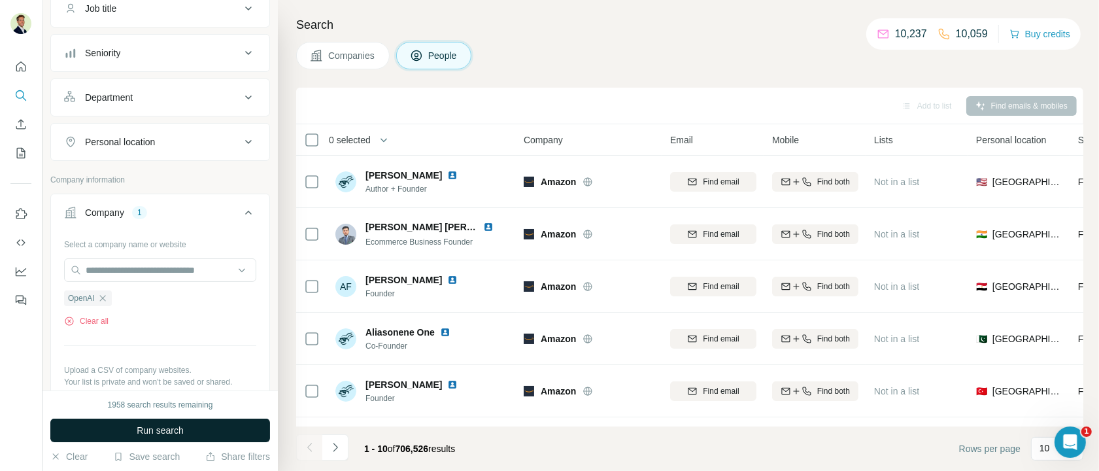
click at [169, 410] on span "Run search" at bounding box center [160, 430] width 47 height 13
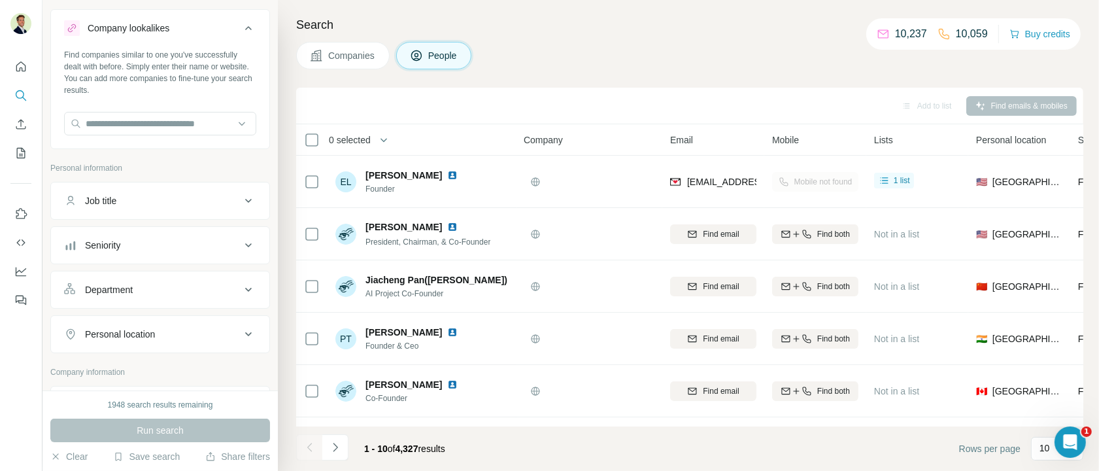
scroll to position [18, 0]
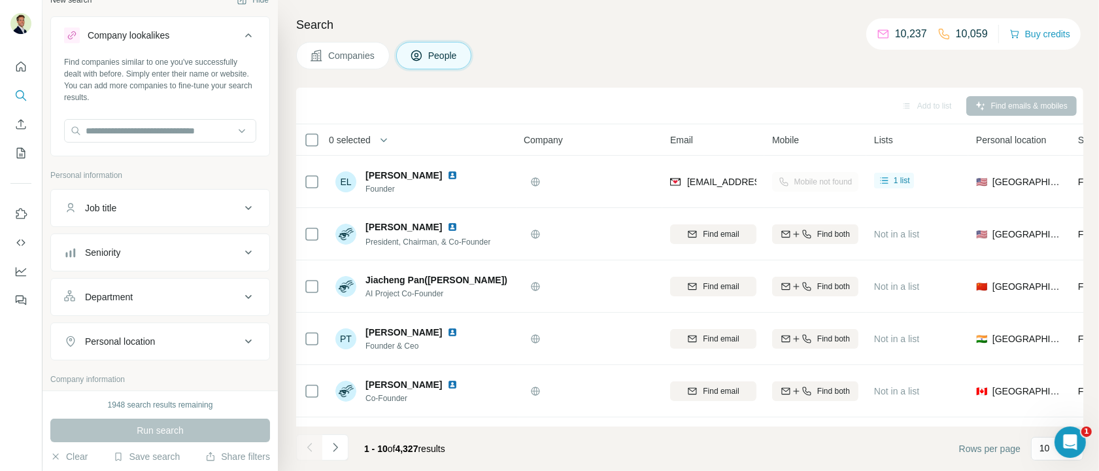
click at [157, 249] on div "Seniority" at bounding box center [152, 252] width 177 height 13
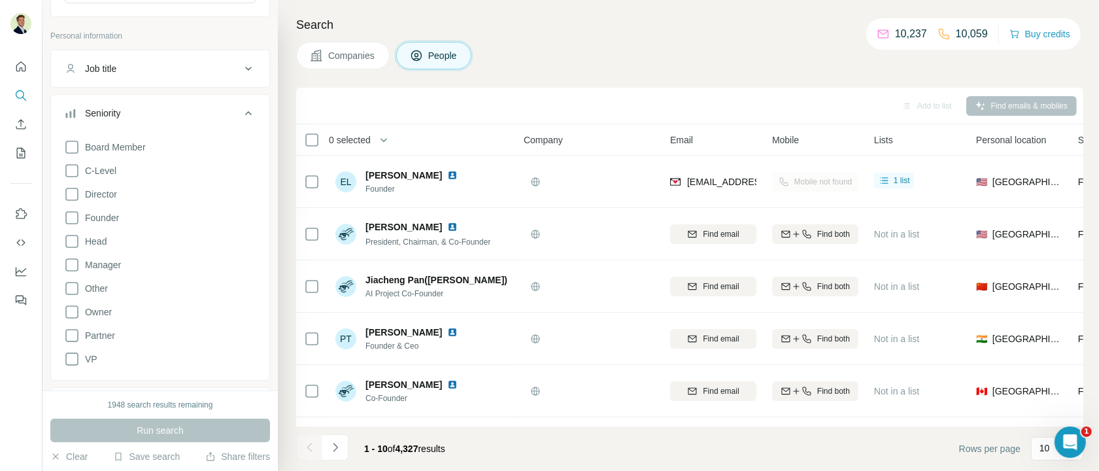
scroll to position [160, 0]
click at [69, 188] on icon at bounding box center [72, 191] width 16 height 16
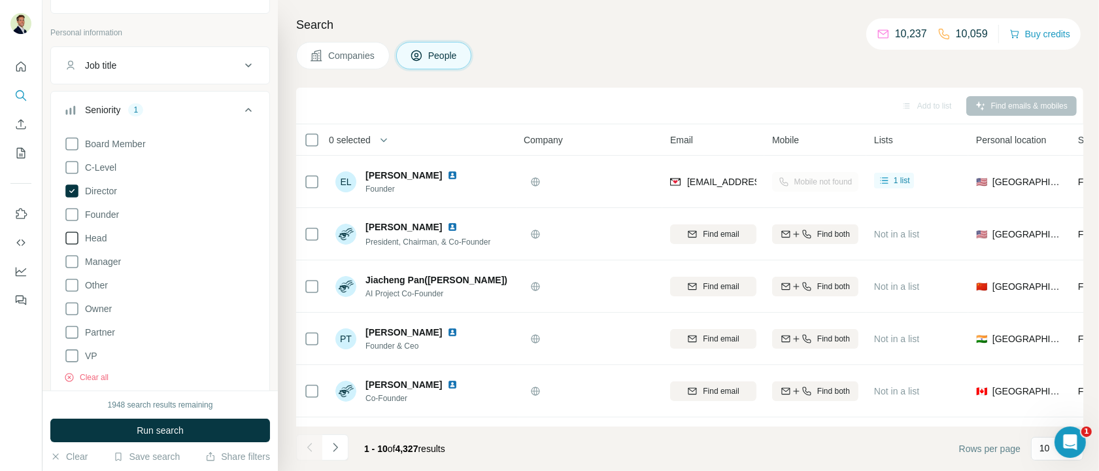
drag, startPoint x: 71, startPoint y: 262, endPoint x: 70, endPoint y: 240, distance: 21.6
click at [71, 261] on icon at bounding box center [72, 262] width 16 height 16
click at [70, 238] on icon at bounding box center [72, 238] width 16 height 16
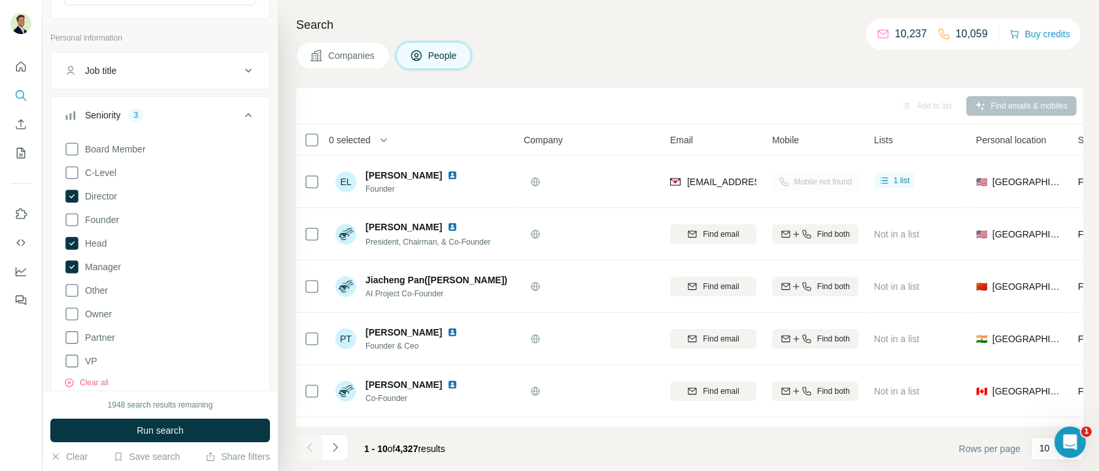
drag, startPoint x: 230, startPoint y: 113, endPoint x: 218, endPoint y: 190, distance: 78.2
click at [230, 114] on div "Seniority 3" at bounding box center [152, 115] width 177 height 13
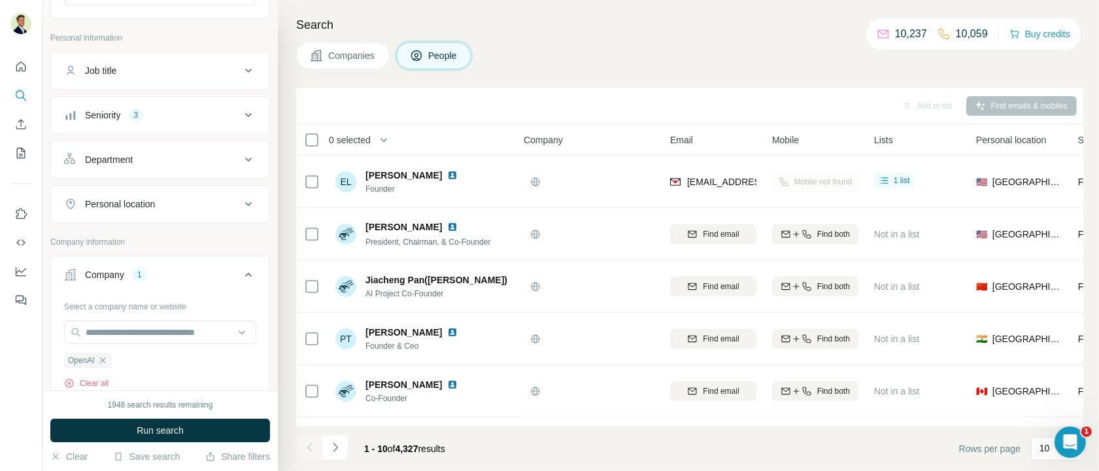
click at [160, 410] on button "Run search" at bounding box center [160, 431] width 220 height 24
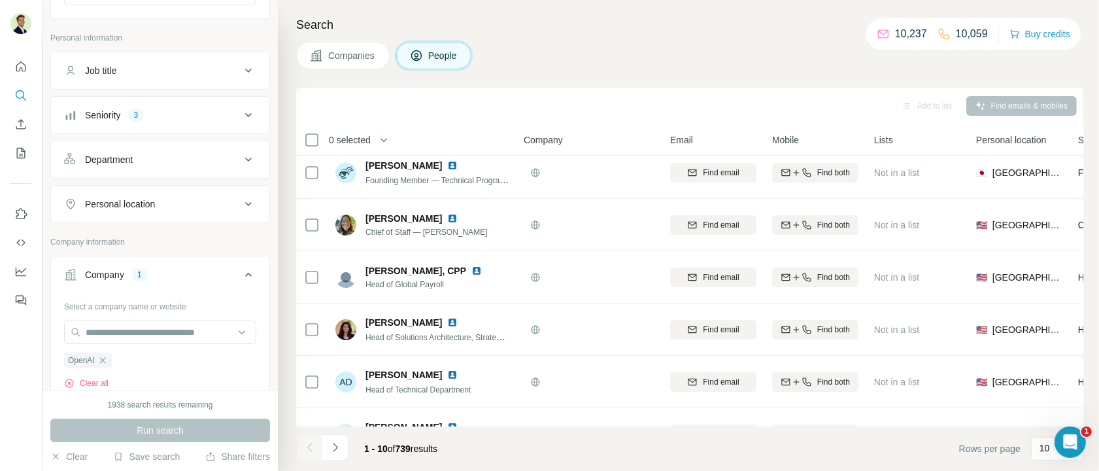
scroll to position [0, 0]
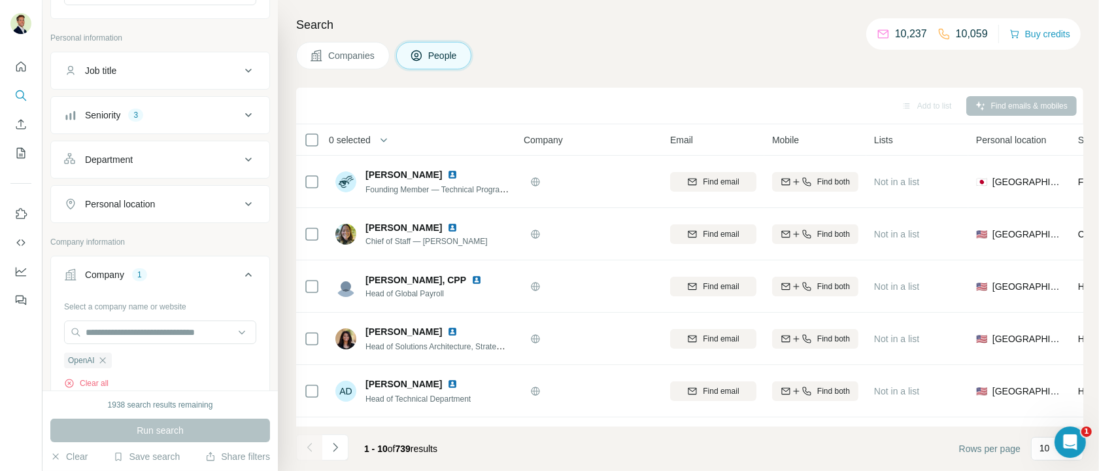
click at [101, 158] on div "Department" at bounding box center [109, 159] width 48 height 13
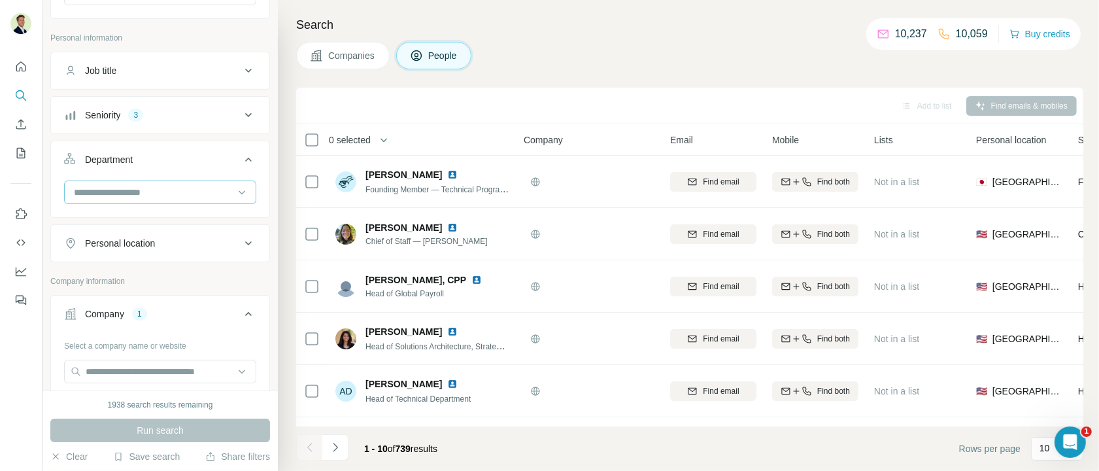
click at [114, 185] on input at bounding box center [154, 192] width 162 height 14
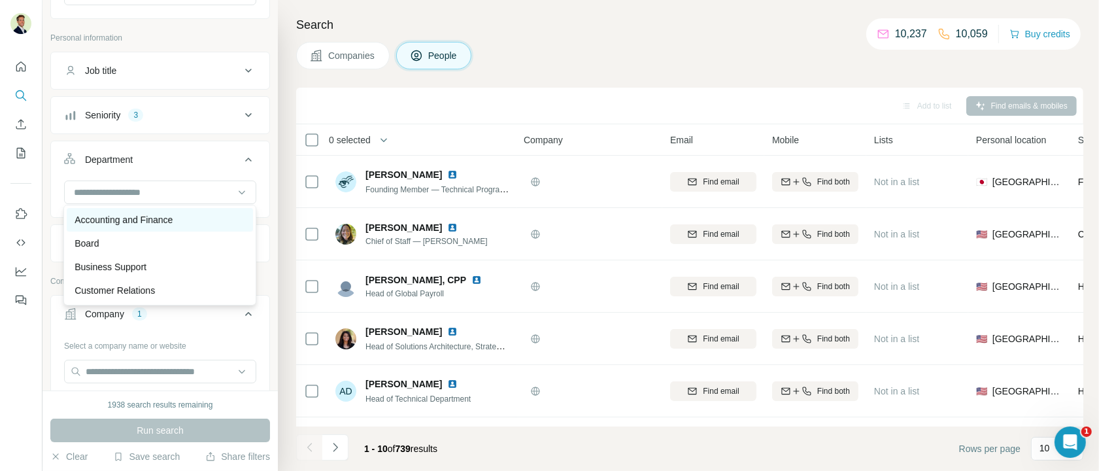
click at [134, 223] on p "Accounting and Finance" at bounding box center [124, 219] width 98 height 13
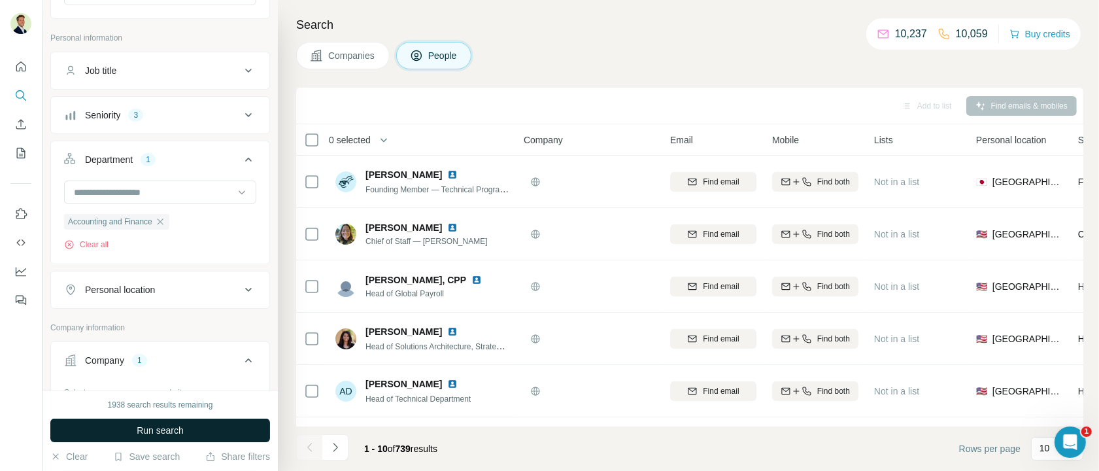
click at [164, 410] on span "Run search" at bounding box center [160, 430] width 47 height 13
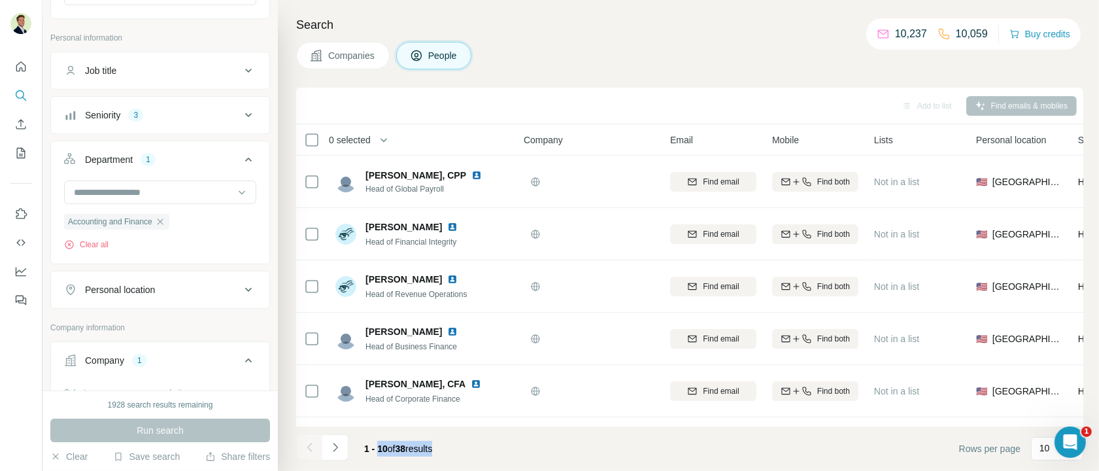
drag, startPoint x: 410, startPoint y: 451, endPoint x: 471, endPoint y: 451, distance: 60.8
click at [471, 410] on footer "1 - 10 of 38 results Rows per page 10" at bounding box center [689, 448] width 787 height 44
click at [466, 410] on footer "1 - 10 of 38 results Rows per page 10" at bounding box center [689, 448] width 787 height 44
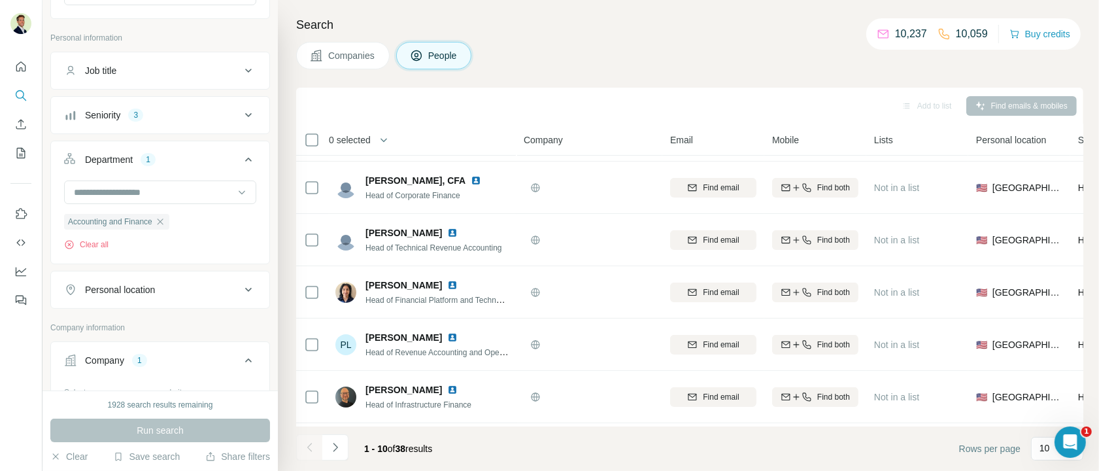
scroll to position [154, 0]
click at [139, 116] on div "3" at bounding box center [135, 117] width 15 height 12
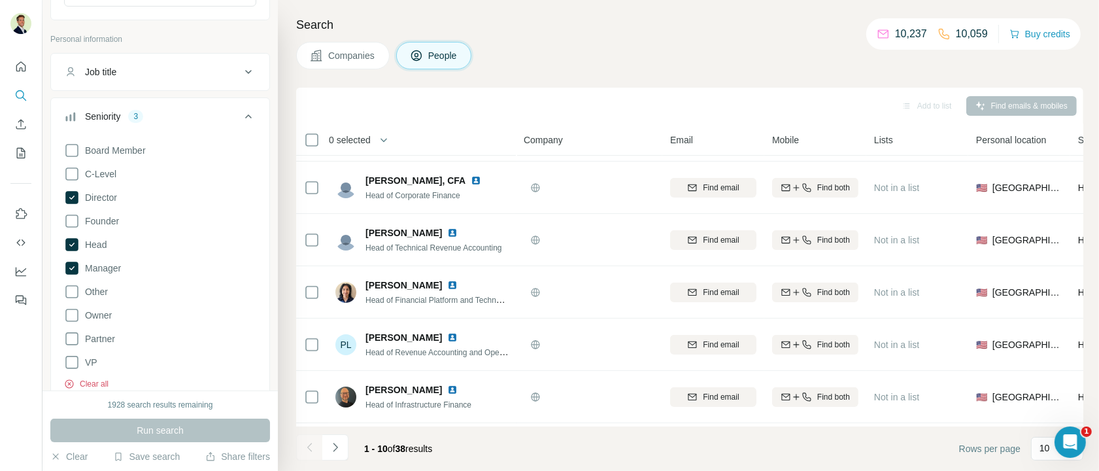
click at [90, 385] on button "Clear all" at bounding box center [86, 384] width 44 height 12
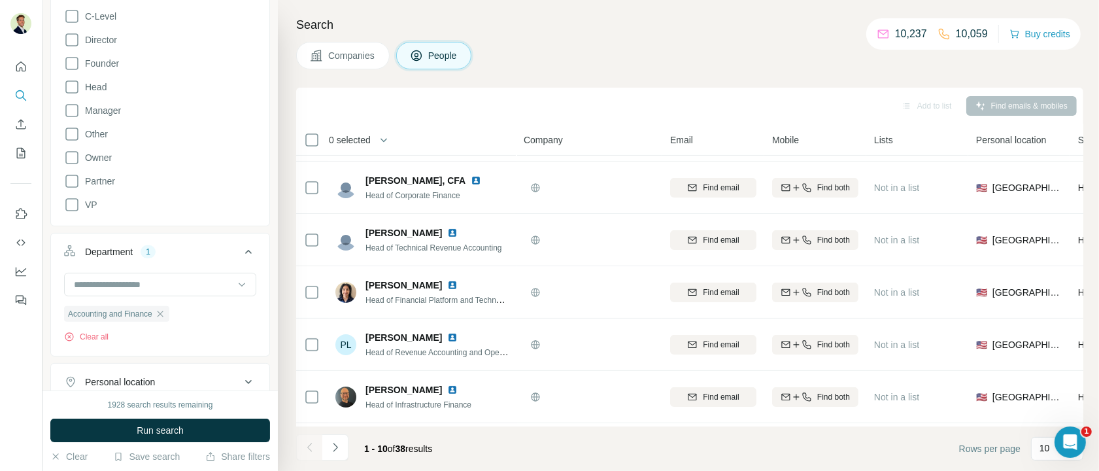
scroll to position [303, 0]
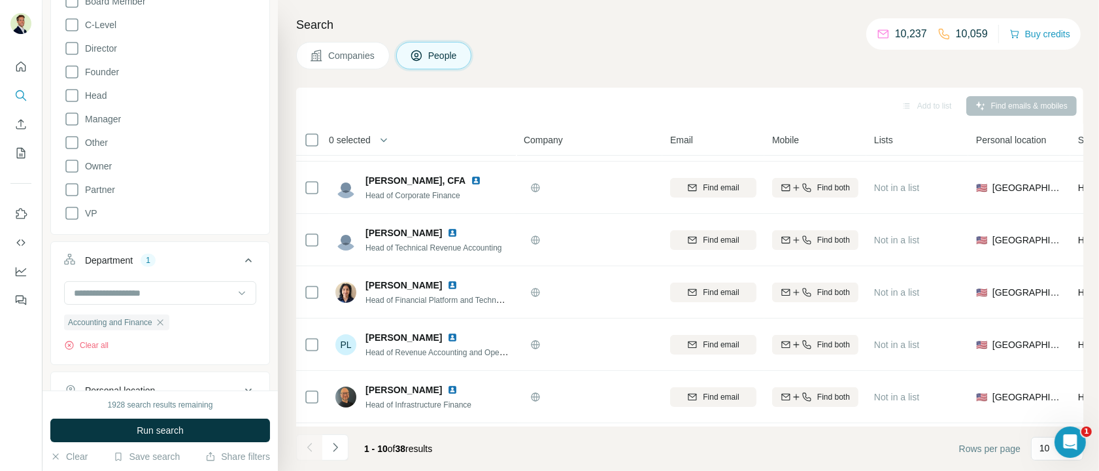
drag, startPoint x: 162, startPoint y: 429, endPoint x: 188, endPoint y: 423, distance: 26.8
click at [162, 410] on span "Run search" at bounding box center [160, 430] width 47 height 13
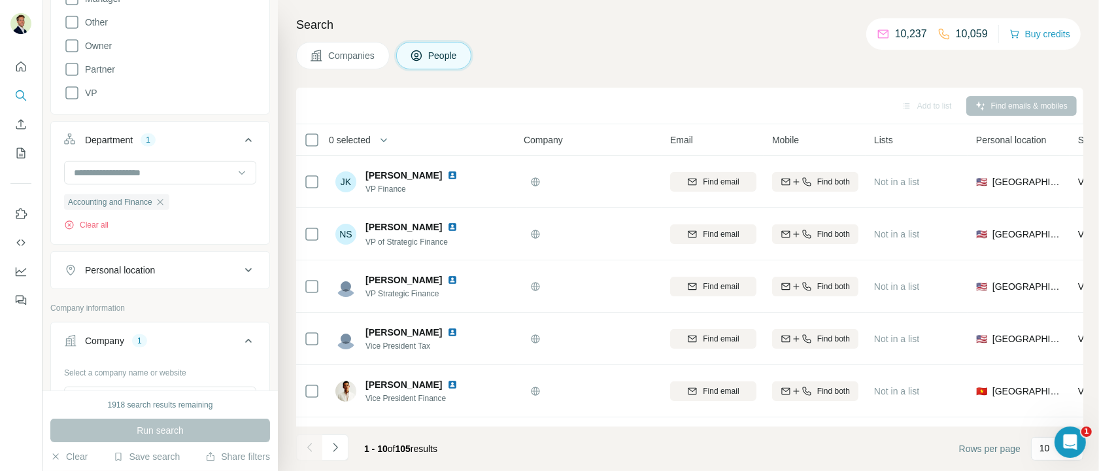
scroll to position [451, 0]
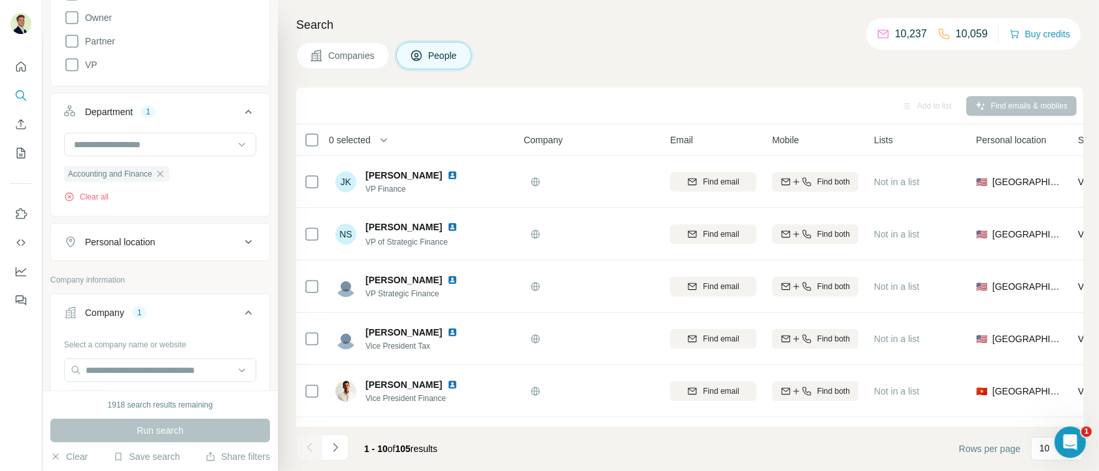
drag, startPoint x: 124, startPoint y: 238, endPoint x: 129, endPoint y: 246, distance: 9.4
click at [124, 238] on div "Personal location" at bounding box center [120, 241] width 70 height 13
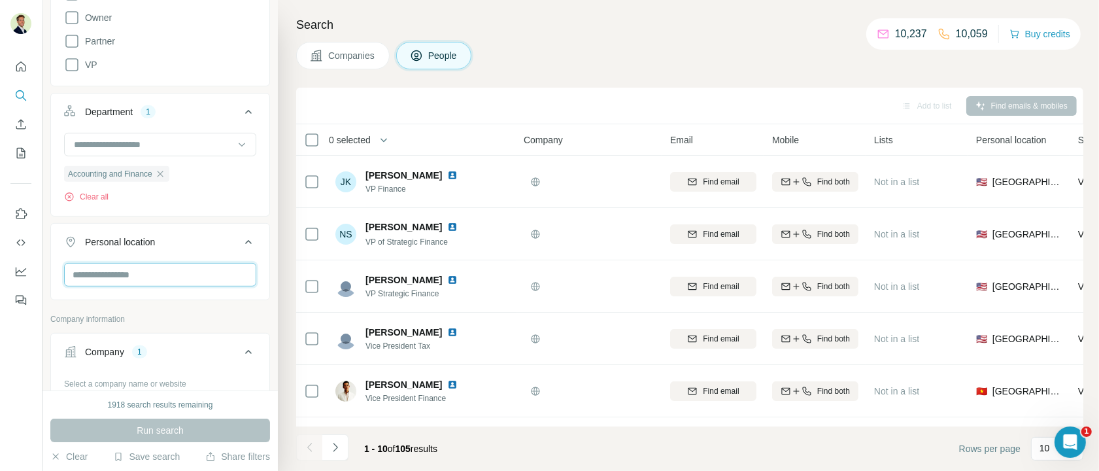
click at [124, 273] on input "text" at bounding box center [160, 275] width 192 height 24
type input "*********"
click at [157, 305] on div "🇺🇸 [GEOGRAPHIC_DATA]" at bounding box center [160, 308] width 171 height 16
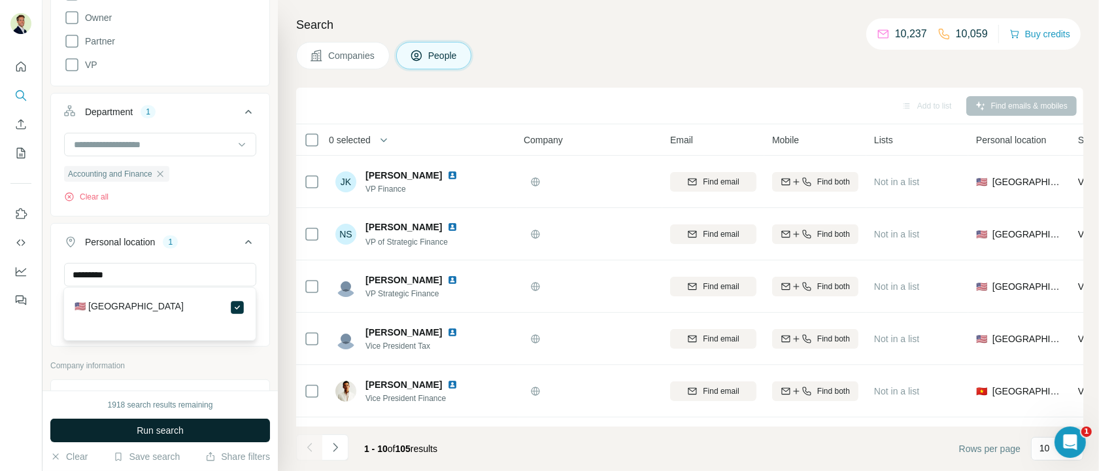
click at [152, 410] on span "Run search" at bounding box center [160, 430] width 47 height 13
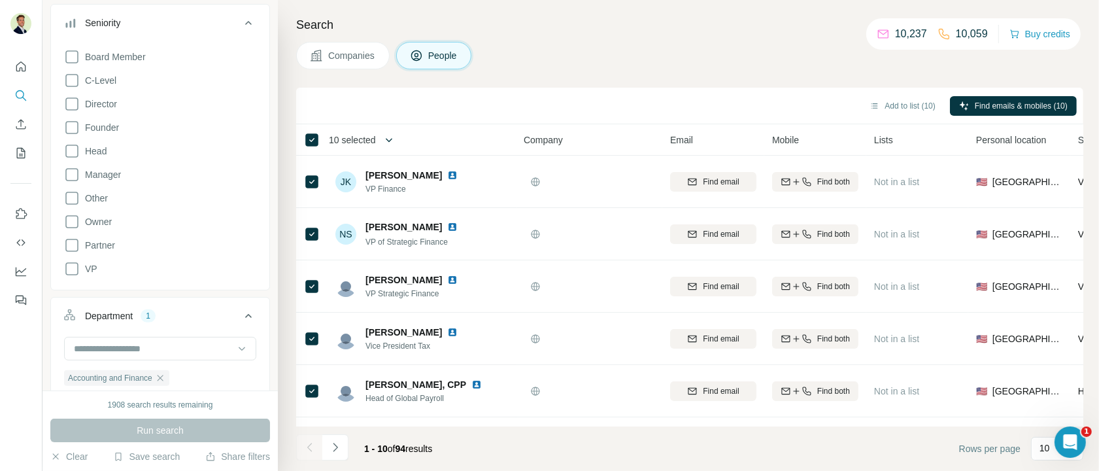
click at [394, 137] on icon "button" at bounding box center [389, 139] width 13 height 13
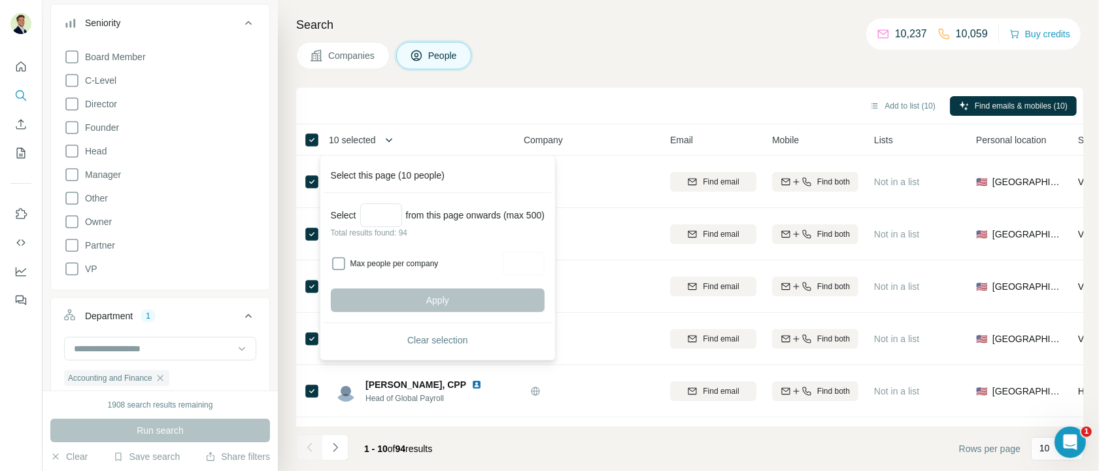
click at [394, 137] on icon "button" at bounding box center [389, 139] width 13 height 13
click at [390, 137] on icon "button" at bounding box center [389, 139] width 13 height 13
click at [394, 137] on icon "button" at bounding box center [389, 139] width 13 height 13
click at [390, 139] on icon "button" at bounding box center [389, 139] width 13 height 13
click at [604, 115] on div "Add to list (10) Find emails & mobiles (10)" at bounding box center [690, 105] width 774 height 23
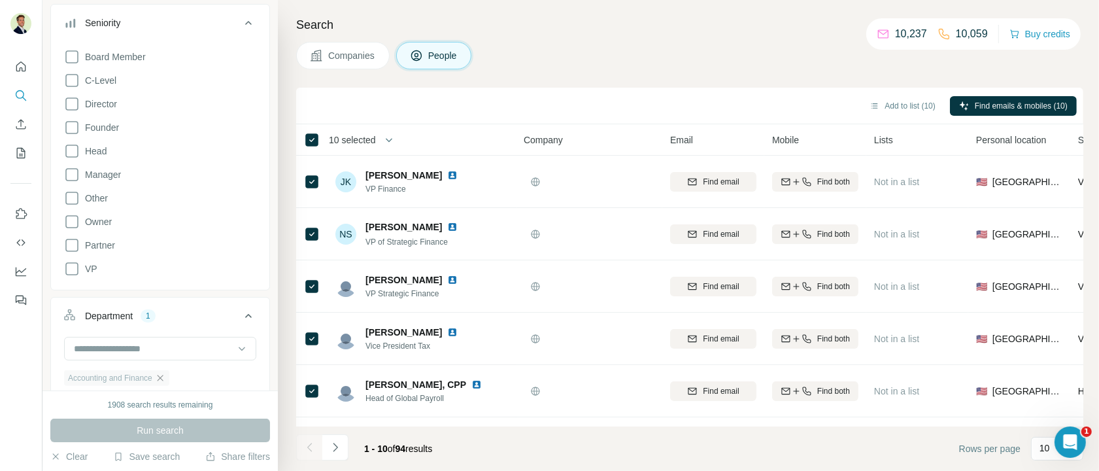
click at [163, 375] on icon "button" at bounding box center [160, 378] width 10 height 10
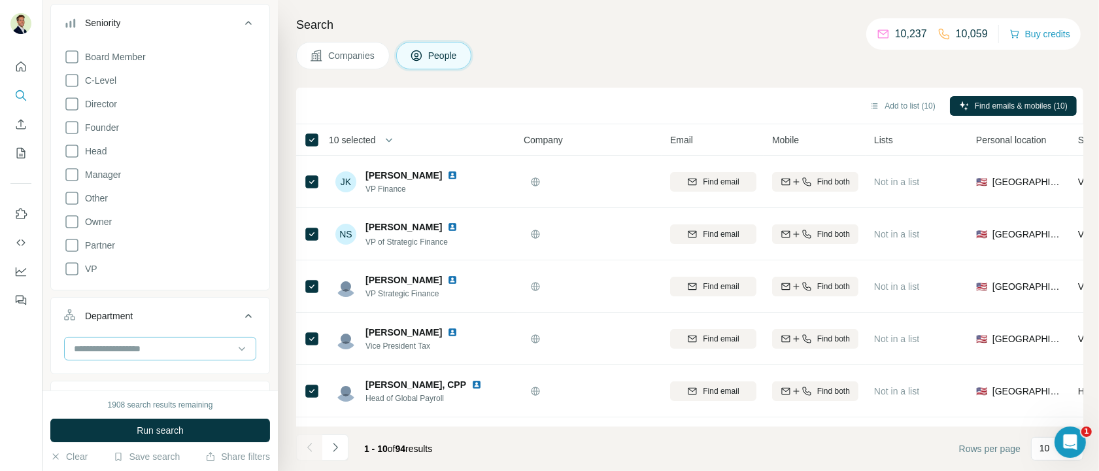
click at [160, 348] on input at bounding box center [154, 348] width 162 height 14
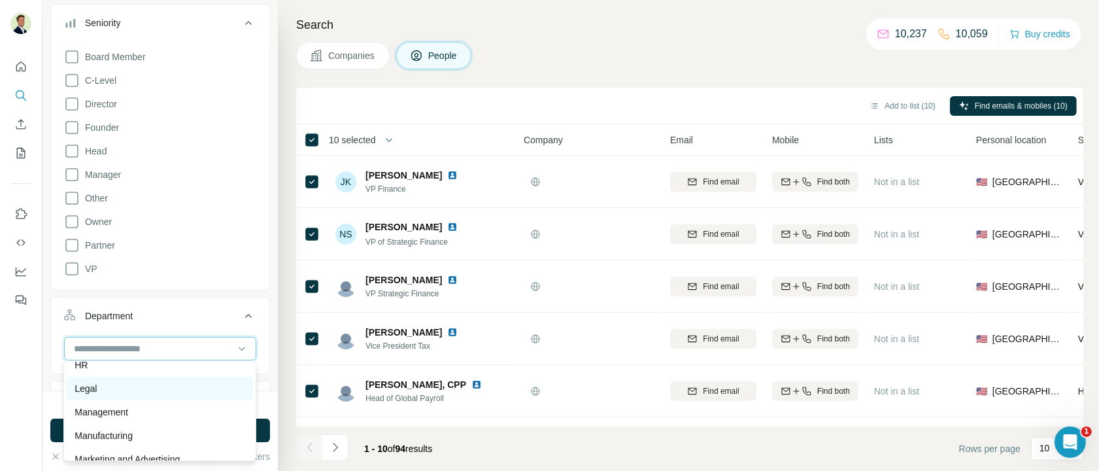
scroll to position [216, 0]
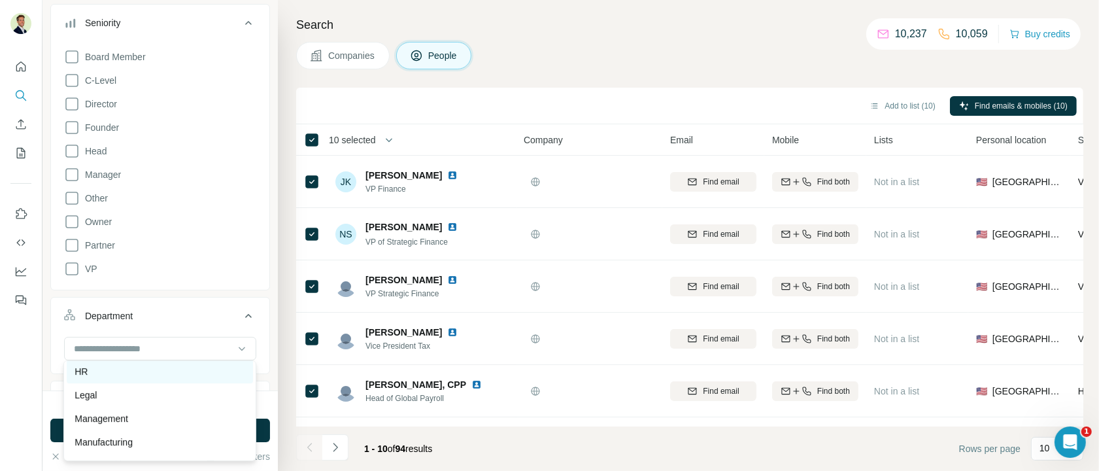
click at [94, 373] on div "HR" at bounding box center [160, 371] width 171 height 13
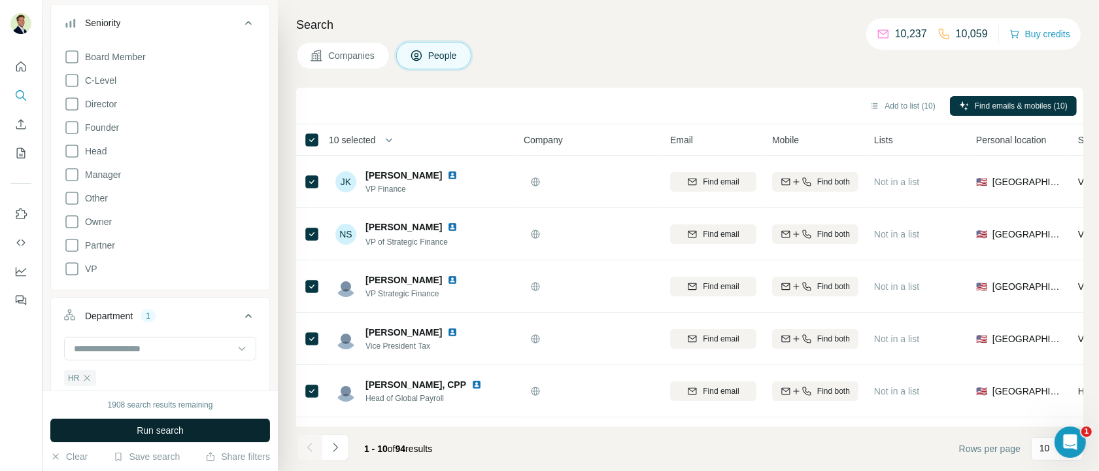
click at [155, 410] on span "Run search" at bounding box center [160, 430] width 47 height 13
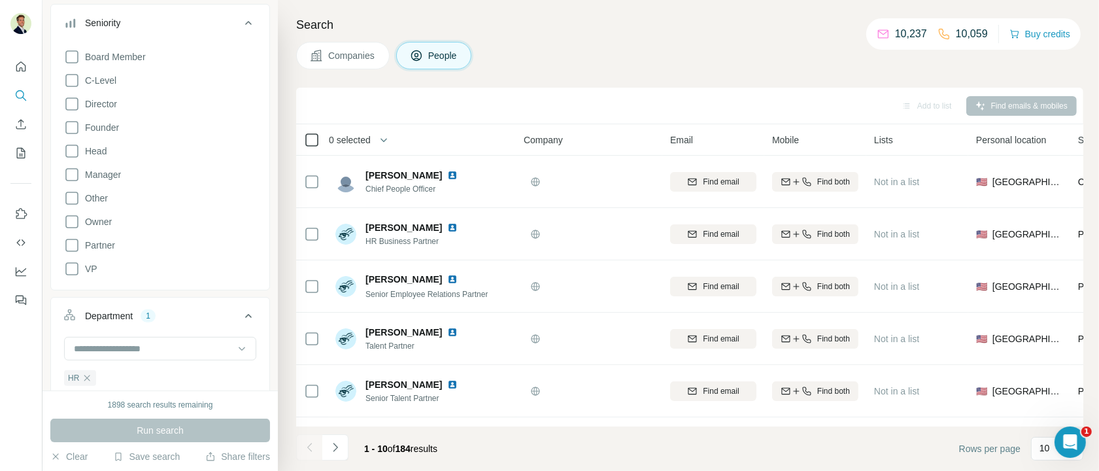
click at [304, 139] on icon at bounding box center [312, 140] width 16 height 16
click at [380, 142] on button "button" at bounding box center [384, 140] width 26 height 26
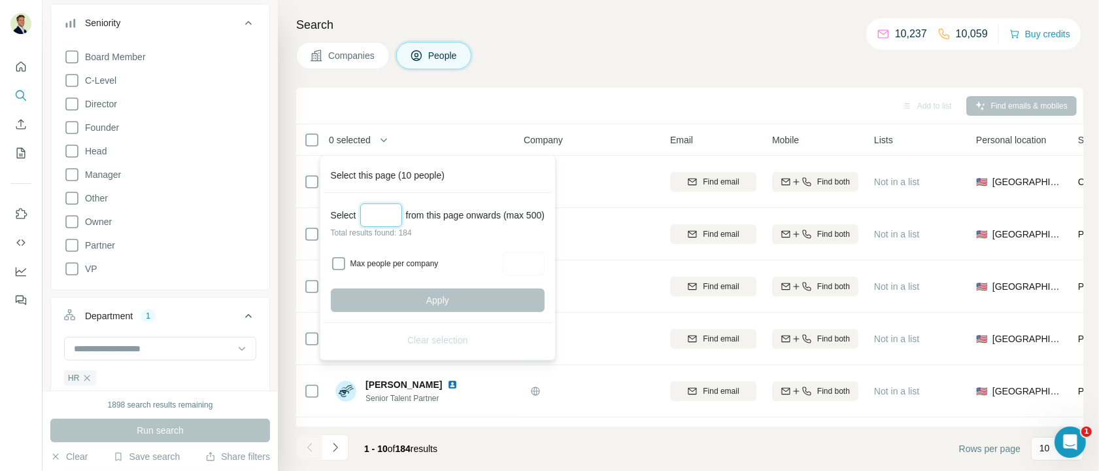
click at [389, 212] on input "Select a number (up to 500)" at bounding box center [381, 215] width 42 height 24
click at [387, 213] on input "Select a number (up to 500)" at bounding box center [381, 215] width 42 height 24
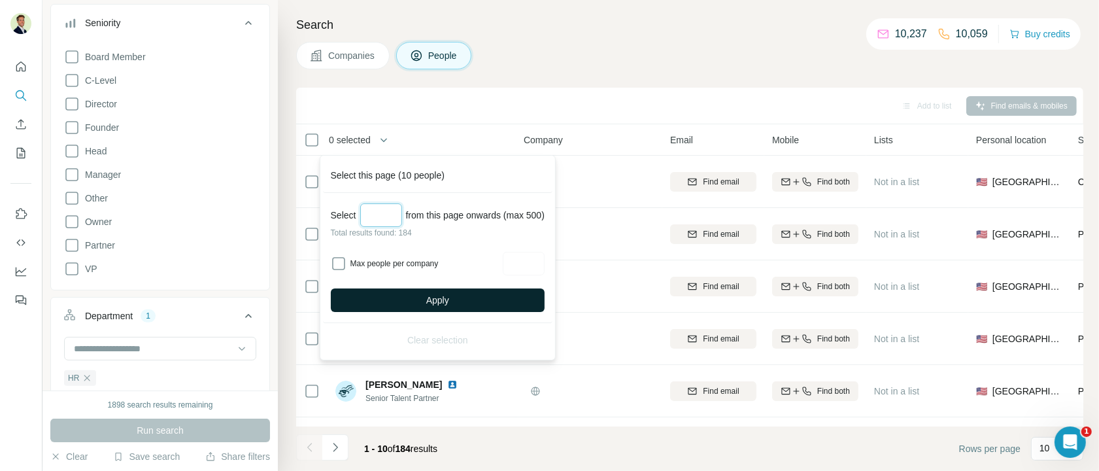
type input "***"
click at [441, 301] on span "Apply" at bounding box center [437, 300] width 23 height 13
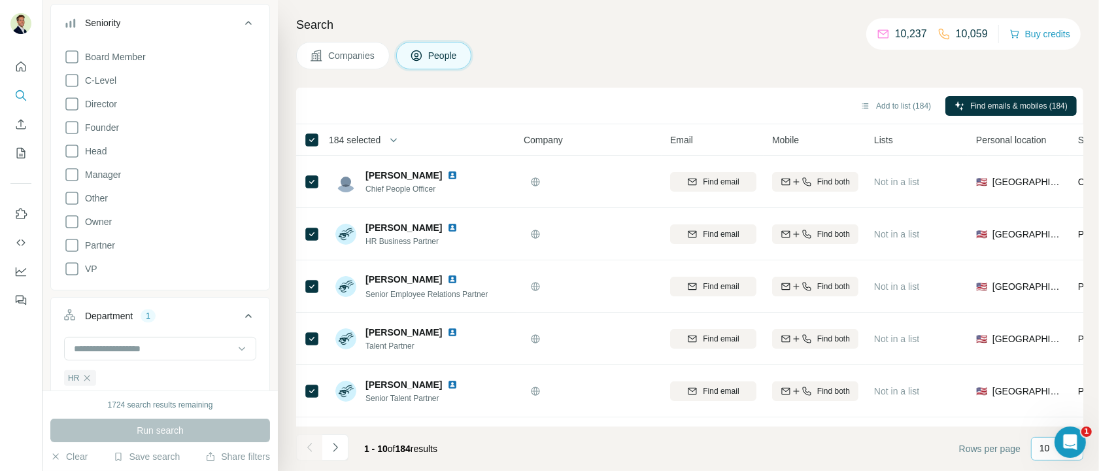
click at [879, 410] on p "10" at bounding box center [1045, 447] width 10 height 13
click at [879, 350] on div "60" at bounding box center [1057, 348] width 30 height 13
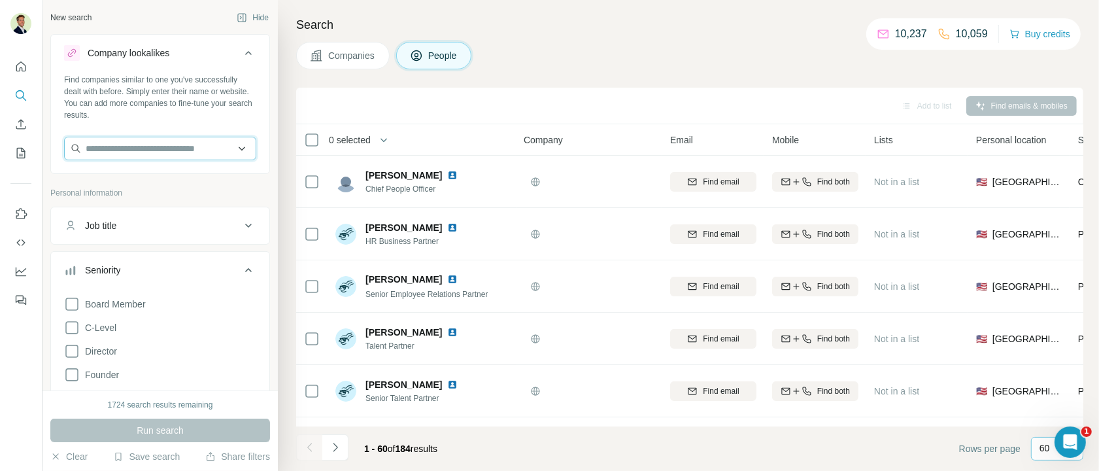
click at [139, 150] on input "text" at bounding box center [160, 149] width 192 height 24
click at [137, 148] on input "text" at bounding box center [160, 149] width 192 height 24
click at [290, 143] on div "New search Hide Company lookalikes Find companies similar to one you've success…" at bounding box center [571, 235] width 1057 height 471
click at [277, 143] on div "New search Hide Company lookalikes Find companies similar to one you've success…" at bounding box center [571, 235] width 1057 height 471
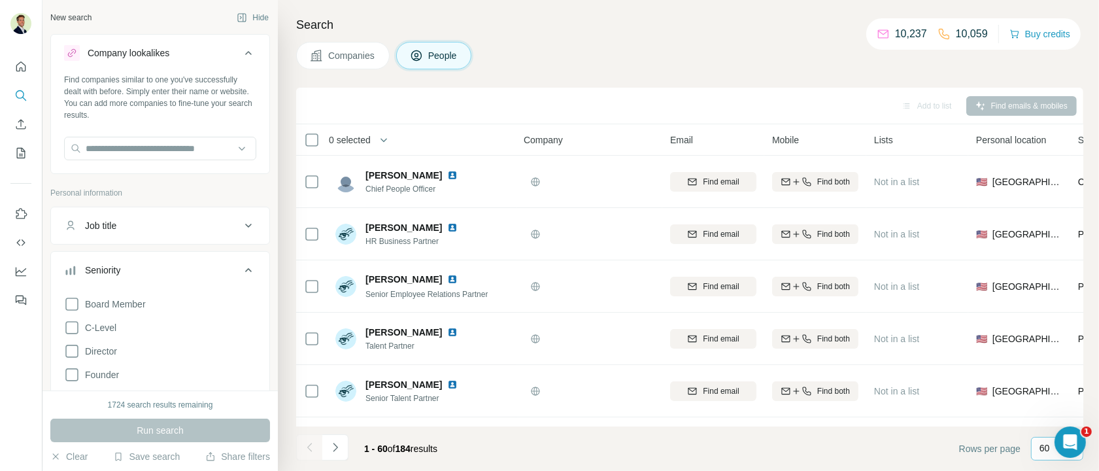
click at [529, 61] on div "Companies People" at bounding box center [689, 55] width 787 height 27
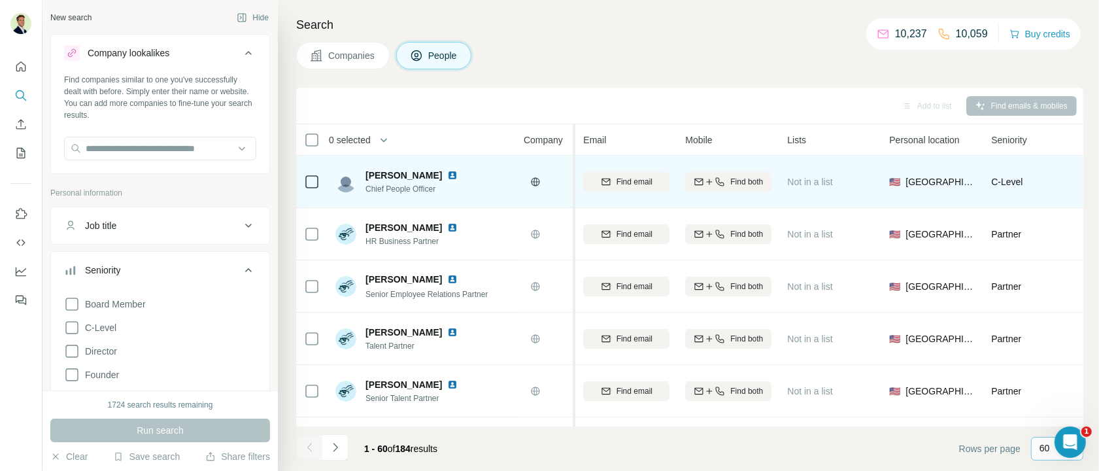
drag, startPoint x: 661, startPoint y: 182, endPoint x: 576, endPoint y: 181, distance: 85.0
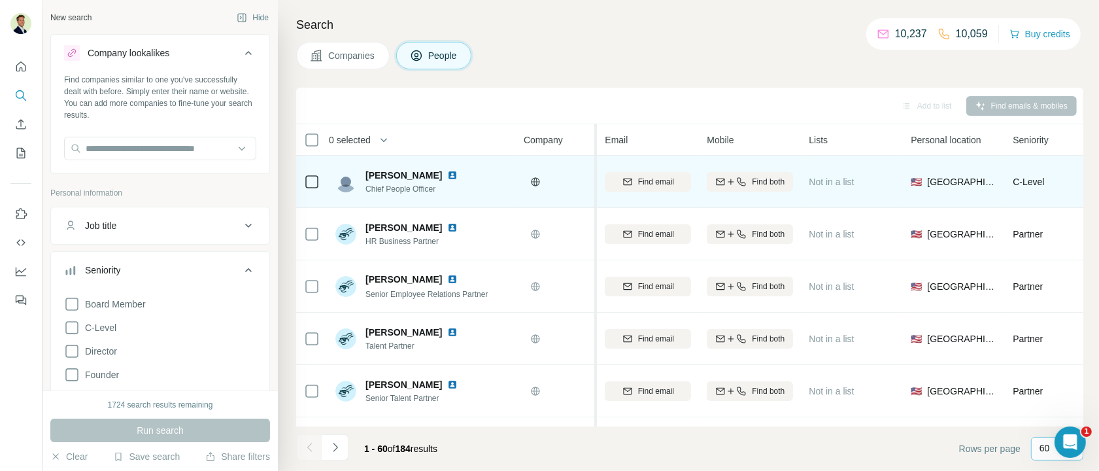
drag, startPoint x: 583, startPoint y: 156, endPoint x: 597, endPoint y: 157, distance: 14.4
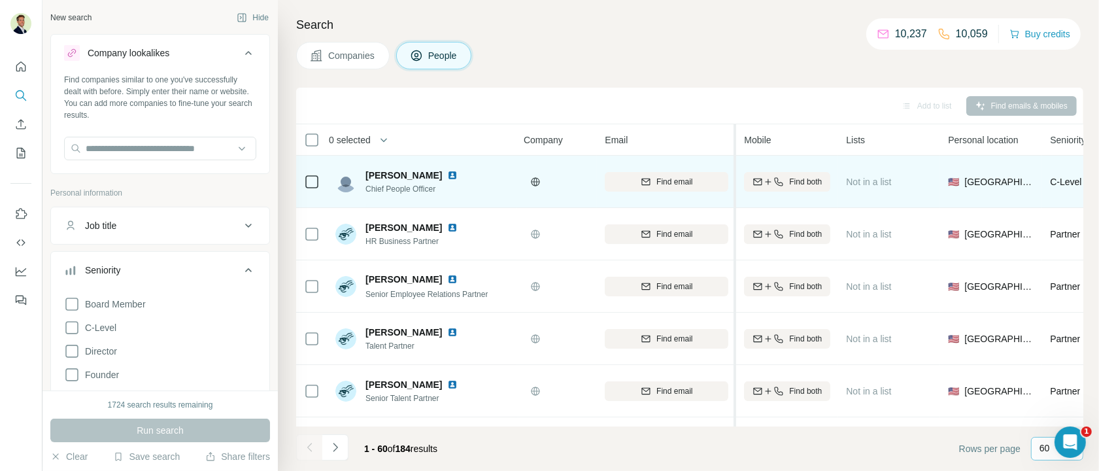
drag, startPoint x: 711, startPoint y: 160, endPoint x: 736, endPoint y: 161, distance: 25.5
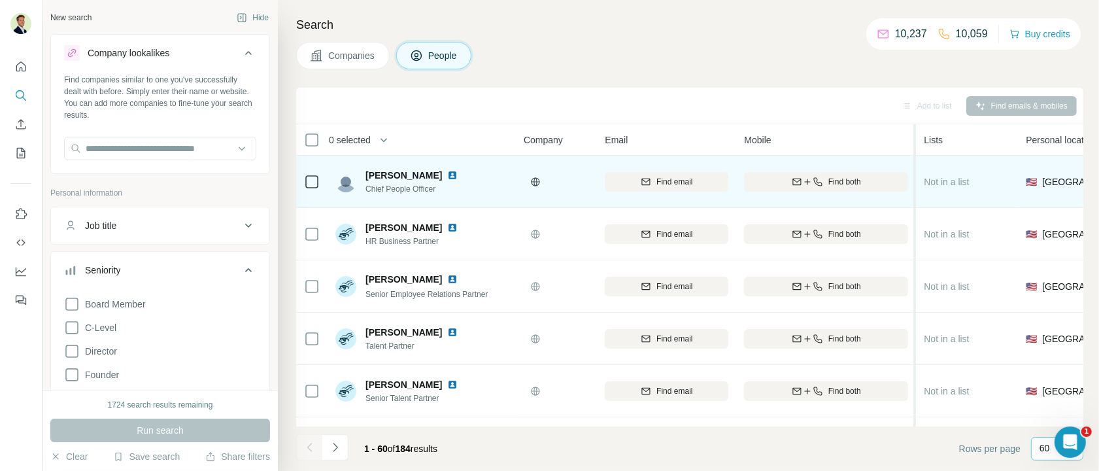
drag, startPoint x: 838, startPoint y: 160, endPoint x: 860, endPoint y: 160, distance: 22.2
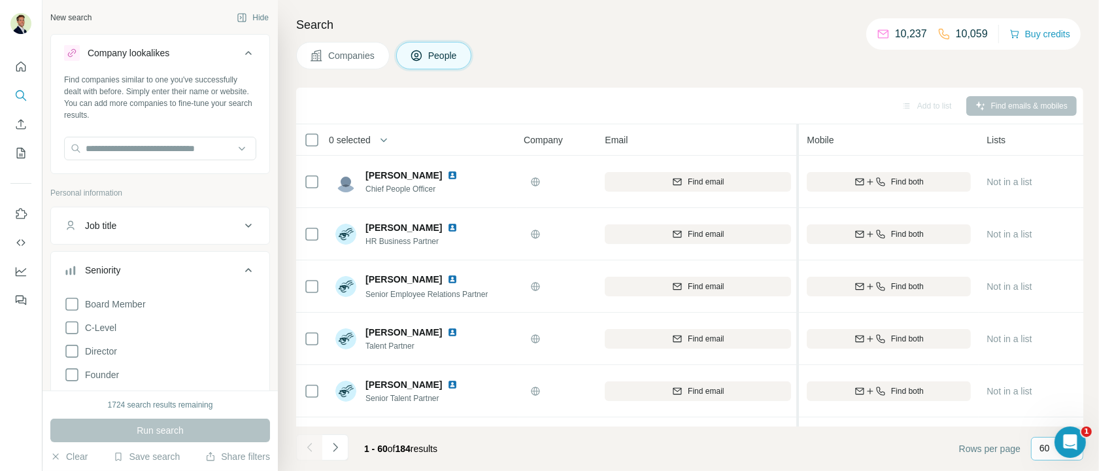
drag, startPoint x: 735, startPoint y: 173, endPoint x: 799, endPoint y: 172, distance: 64.1
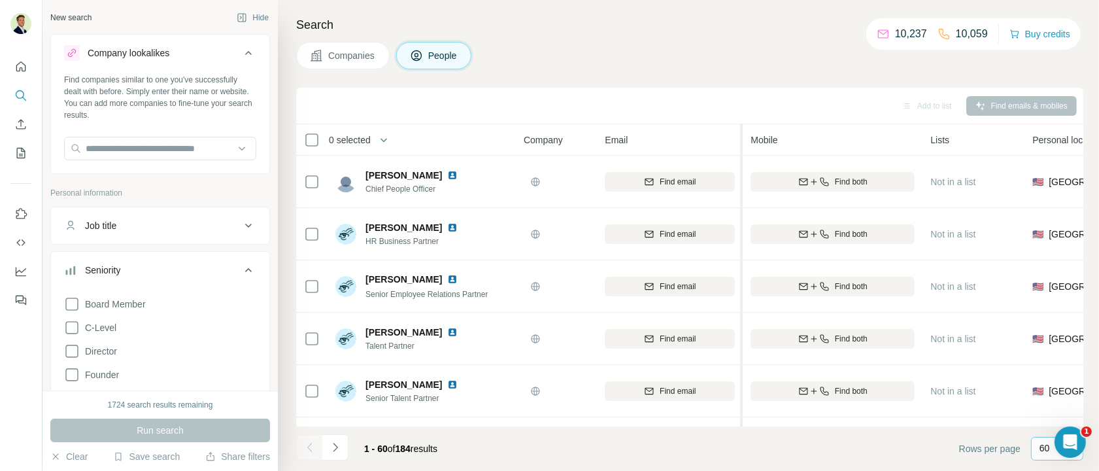
drag, startPoint x: 797, startPoint y: 171, endPoint x: 743, endPoint y: 171, distance: 54.3
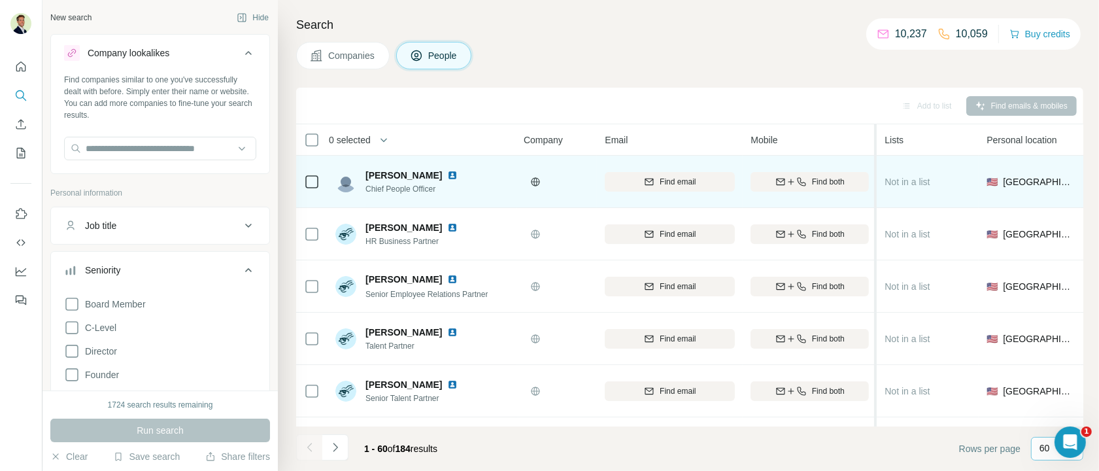
drag, startPoint x: 921, startPoint y: 163, endPoint x: 877, endPoint y: 167, distance: 44.6
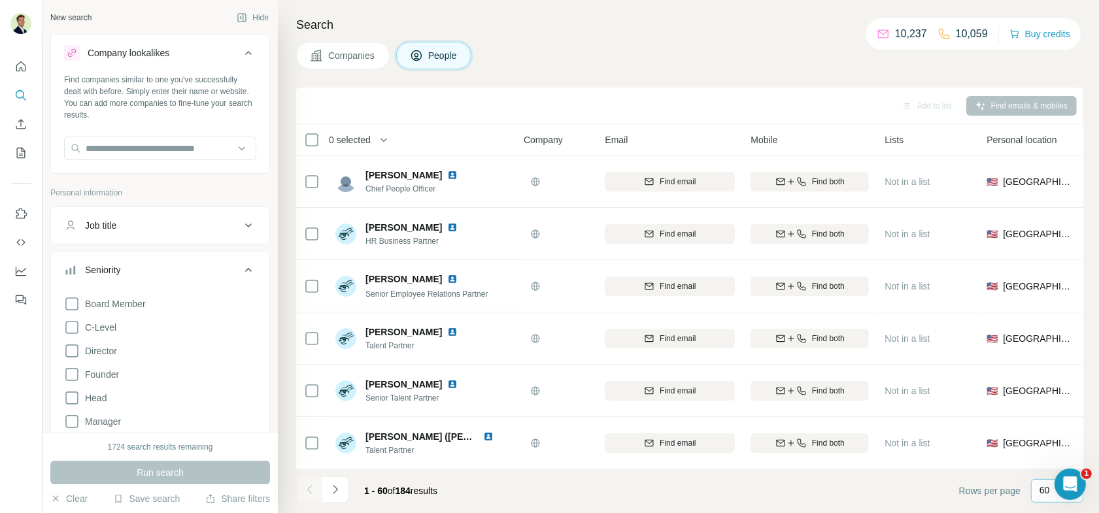
click at [250, 271] on icon at bounding box center [249, 270] width 16 height 16
click at [246, 309] on icon at bounding box center [249, 315] width 16 height 16
click at [251, 354] on icon at bounding box center [249, 359] width 16 height 16
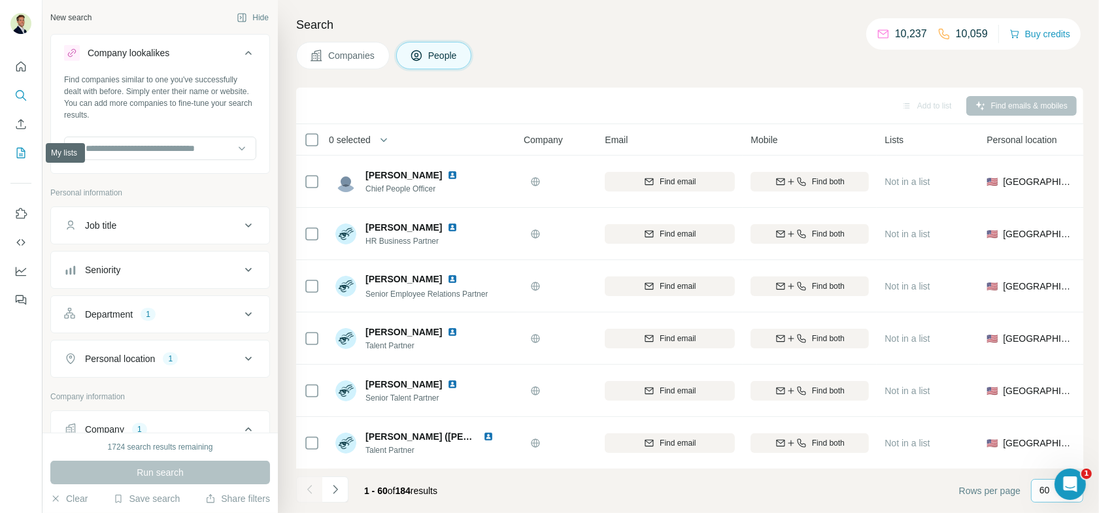
click at [16, 153] on icon "My lists" at bounding box center [20, 152] width 13 height 13
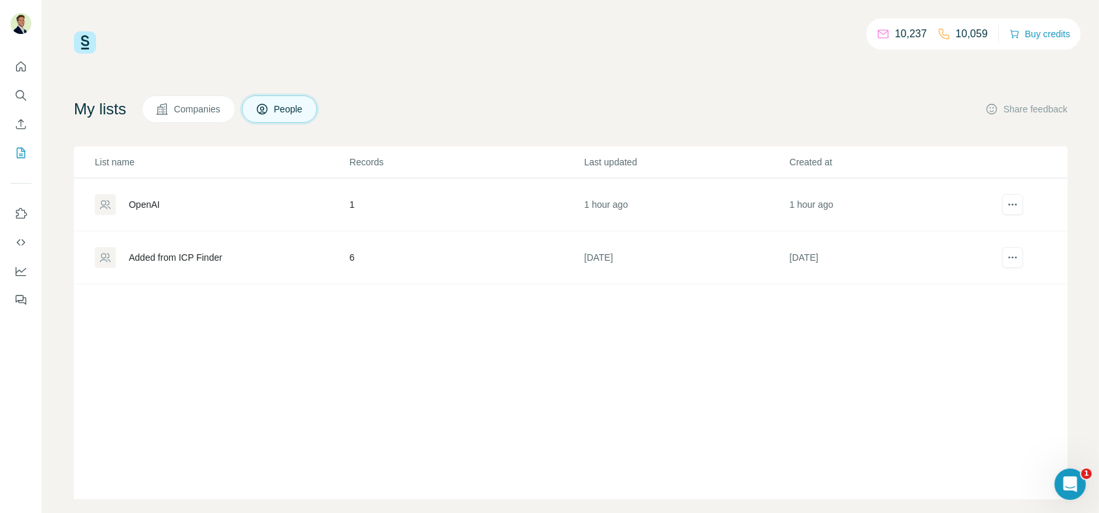
click at [209, 211] on div "OpenAI" at bounding box center [222, 204] width 254 height 21
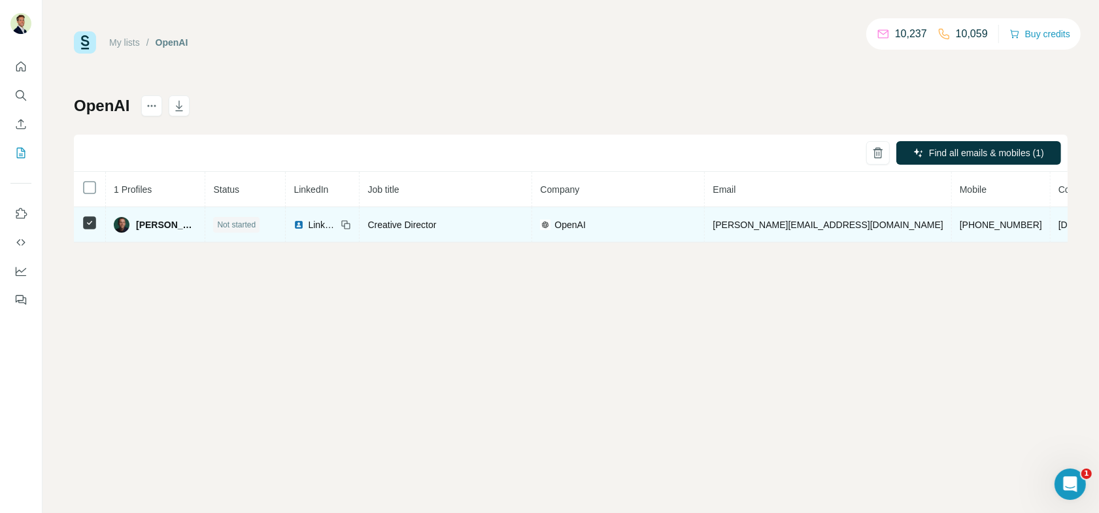
click at [373, 223] on span "Creative Director" at bounding box center [402, 225] width 69 height 10
click at [217, 222] on span "Not started" at bounding box center [236, 225] width 39 height 12
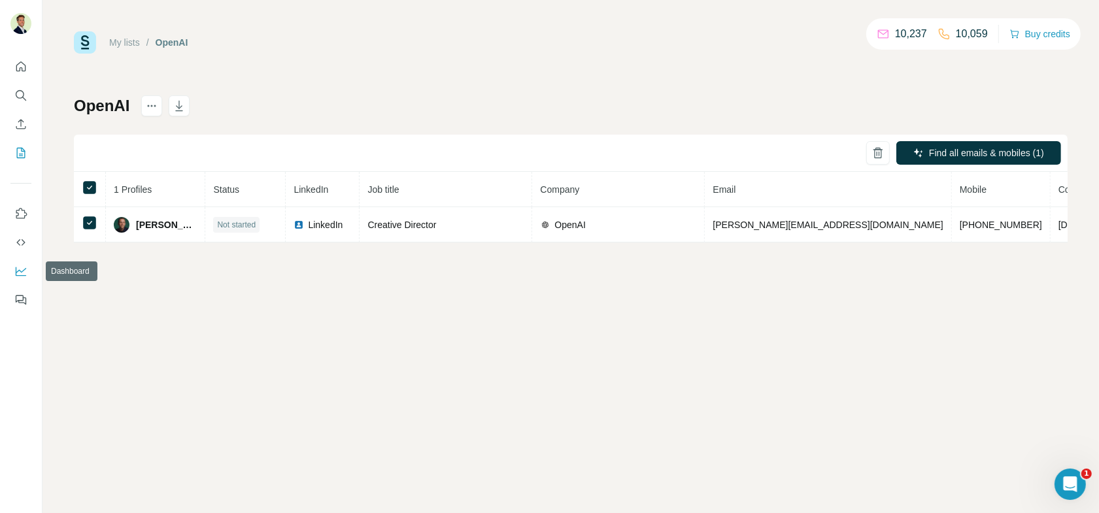
click at [20, 270] on icon "Dashboard" at bounding box center [20, 271] width 13 height 13
click at [24, 216] on icon "Use Surfe on LinkedIn" at bounding box center [20, 213] width 13 height 13
click at [22, 152] on icon "My lists" at bounding box center [20, 152] width 13 height 13
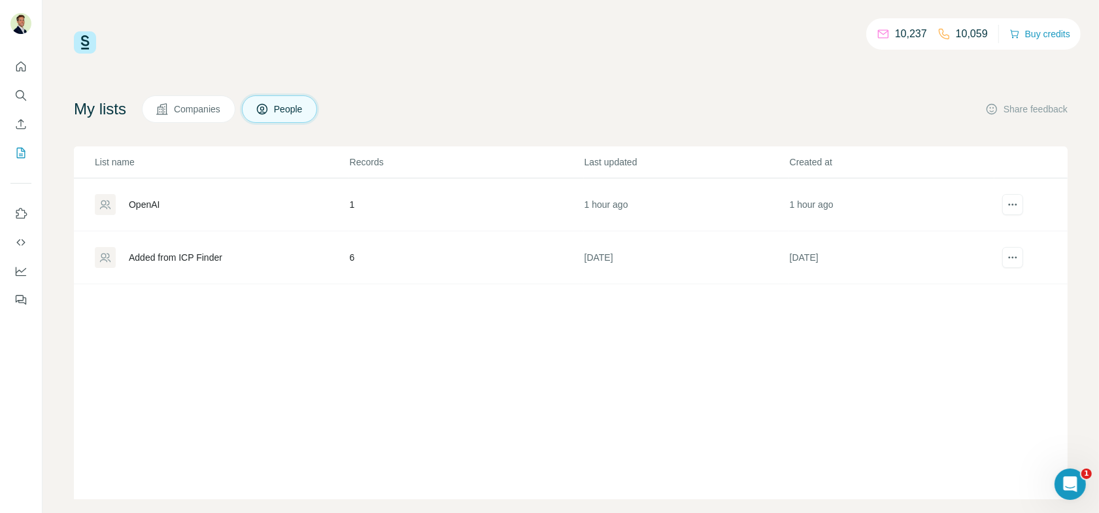
click at [280, 256] on div "Added from ICP Finder" at bounding box center [222, 257] width 254 height 21
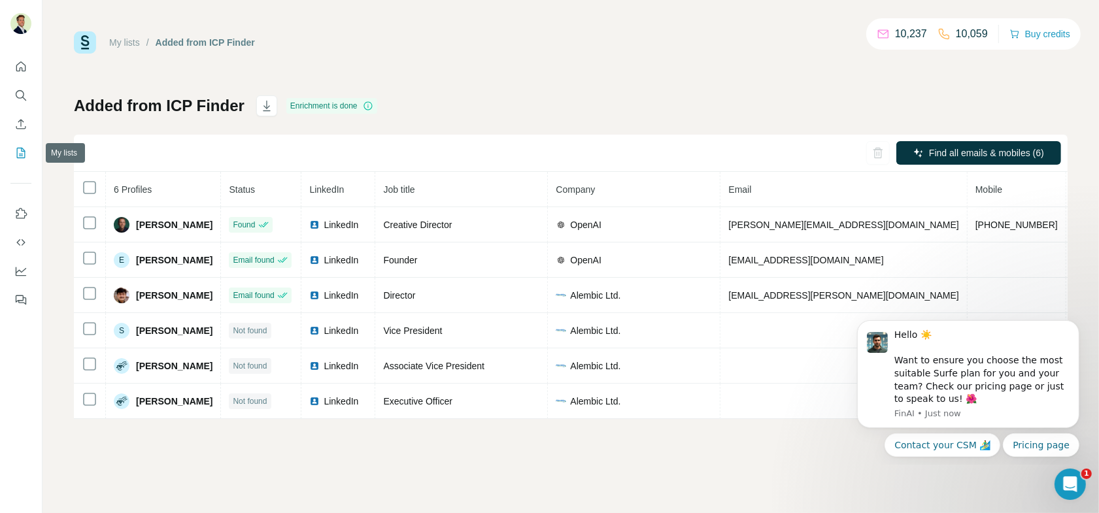
click at [22, 145] on button "My lists" at bounding box center [20, 153] width 21 height 24
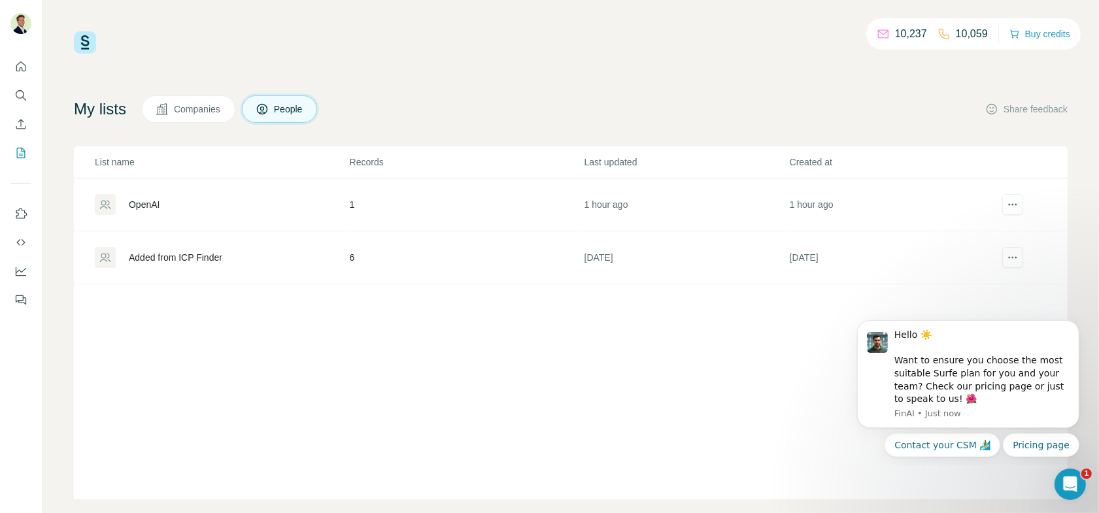
click at [173, 201] on div "OpenAI" at bounding box center [222, 204] width 254 height 21
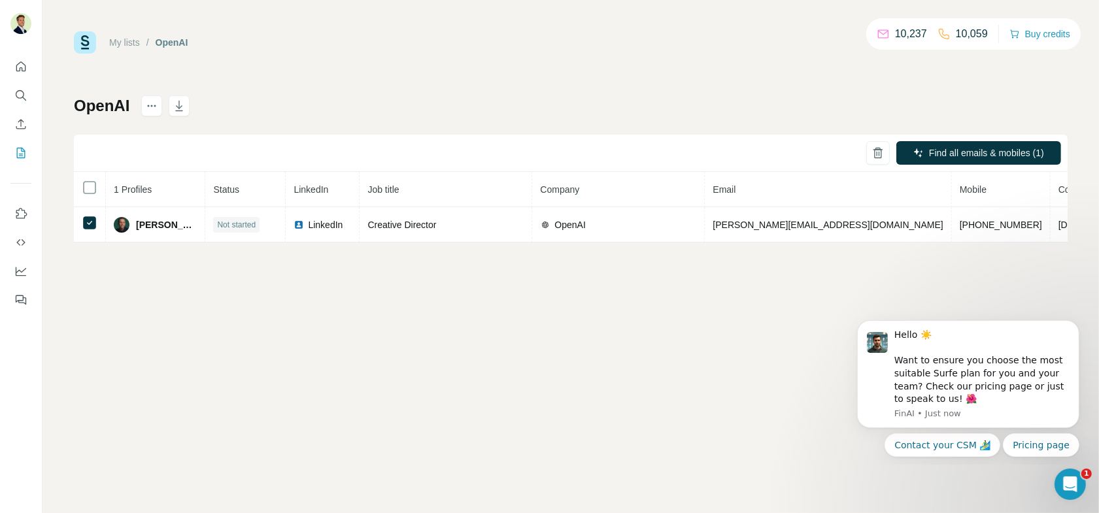
click at [725, 400] on div "My lists / OpenAI 10,237 10,059 Buy credits OpenAI Find all emails & mobiles (1…" at bounding box center [571, 256] width 1057 height 513
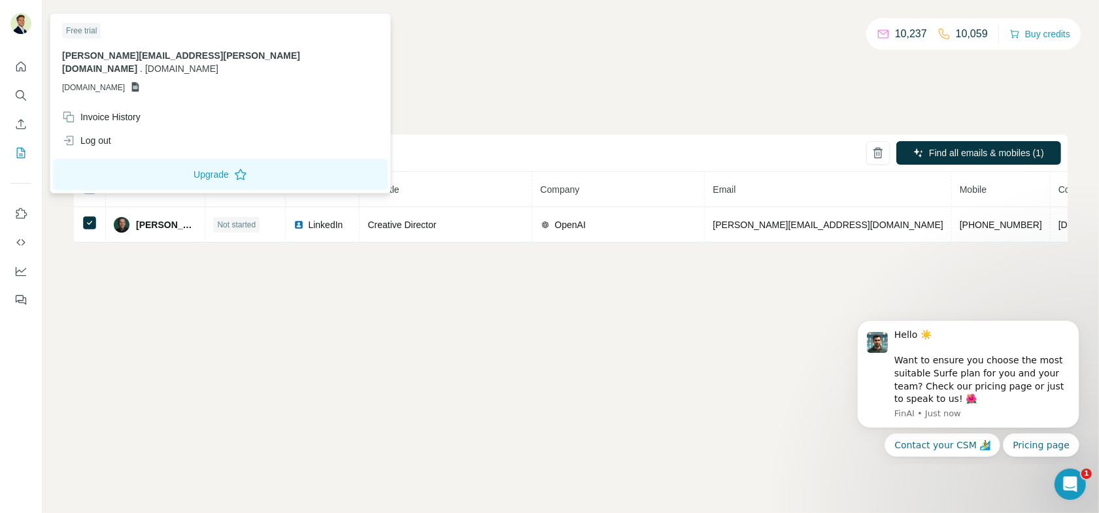
click at [18, 20] on img at bounding box center [20, 23] width 21 height 21
click at [24, 28] on img at bounding box center [20, 23] width 21 height 21
click at [22, 61] on icon "Quick start" at bounding box center [20, 66] width 13 height 13
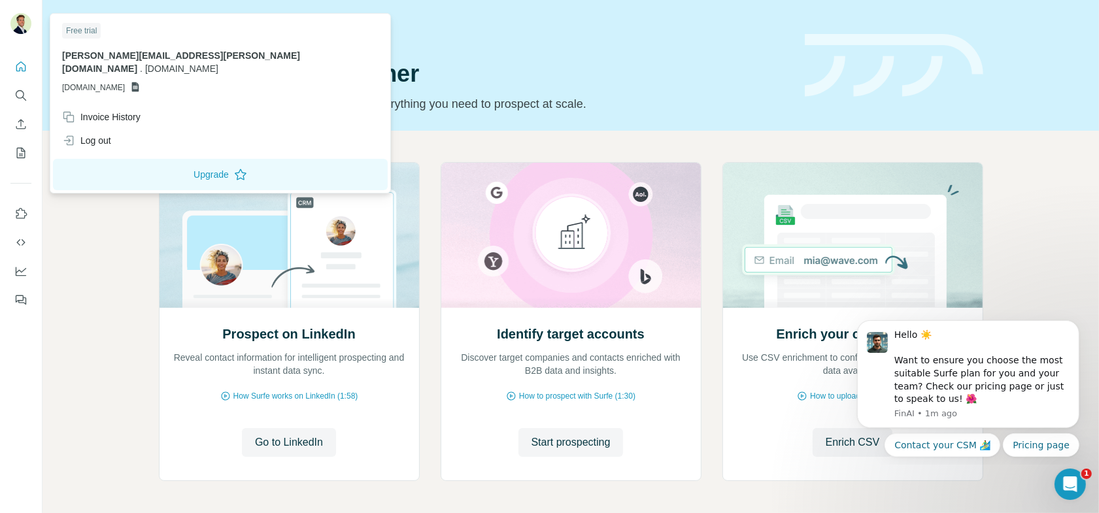
click at [139, 82] on icon at bounding box center [135, 87] width 7 height 10
click at [150, 52] on span "[PERSON_NAME][EMAIL_ADDRESS][PERSON_NAME][DOMAIN_NAME]" at bounding box center [181, 62] width 238 height 24
click at [70, 33] on div "Free trial" at bounding box center [81, 31] width 39 height 16
click at [97, 82] on span "[DOMAIN_NAME]" at bounding box center [93, 88] width 63 height 12
click at [160, 82] on p "[DOMAIN_NAME]" at bounding box center [220, 88] width 317 height 12
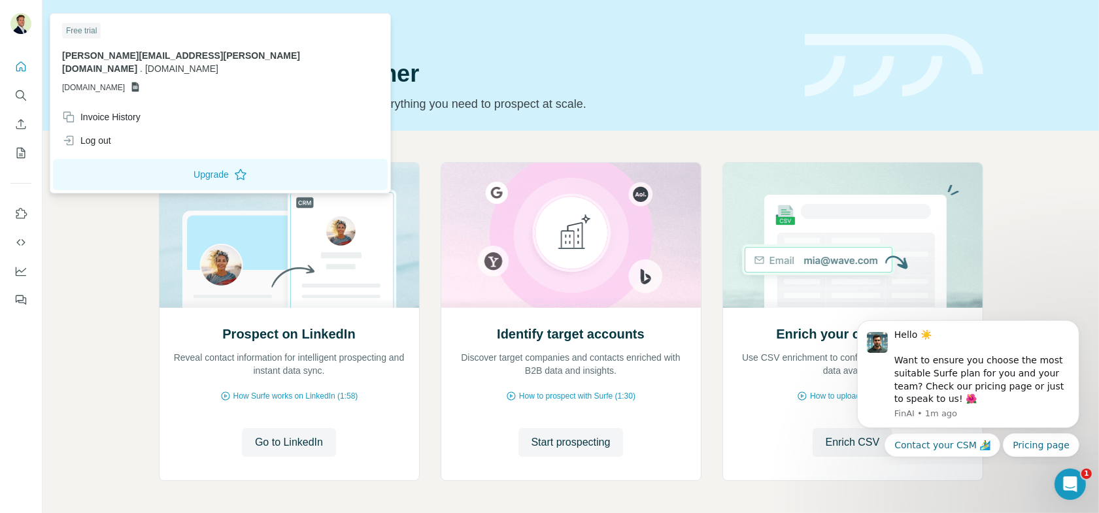
click at [141, 82] on icon at bounding box center [135, 87] width 10 height 10
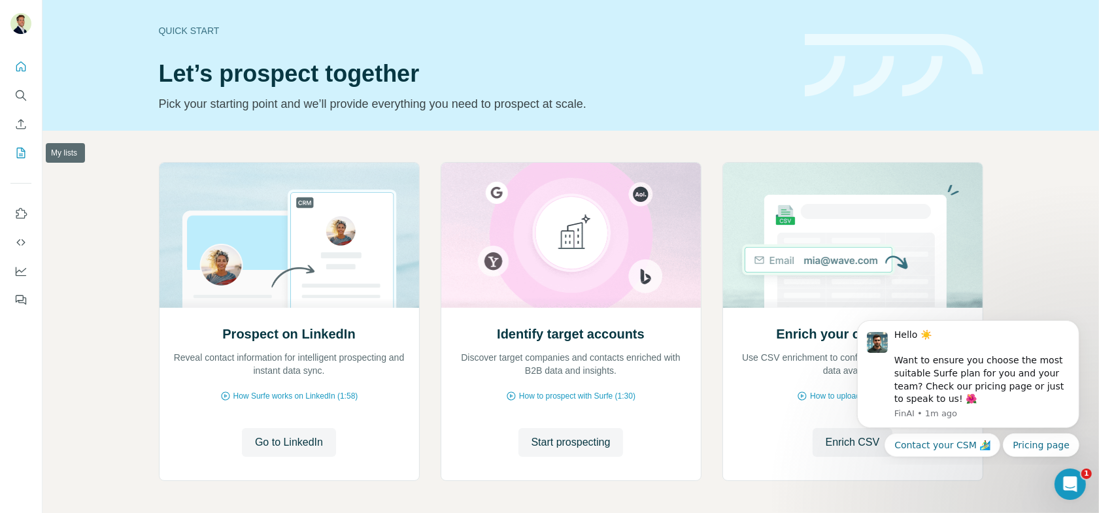
click at [21, 148] on icon "My lists" at bounding box center [21, 153] width 9 height 10
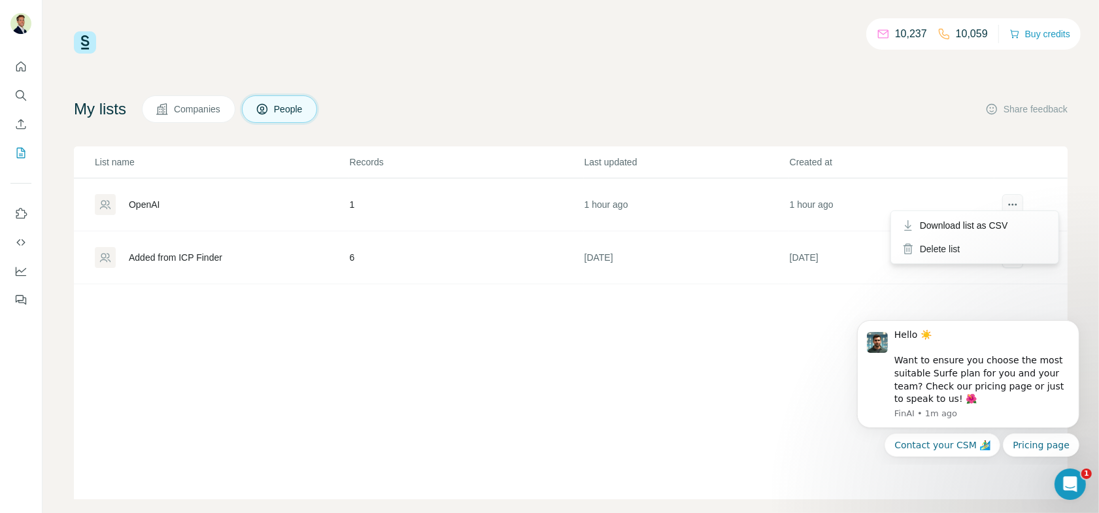
scroll to position [5, 0]
click at [879, 200] on icon "actions" at bounding box center [1012, 200] width 13 height 13
click at [560, 341] on div "List name Records Last updated Created at OpenAI 1 1 hour ago 1 hour ago Added …" at bounding box center [571, 319] width 994 height 353
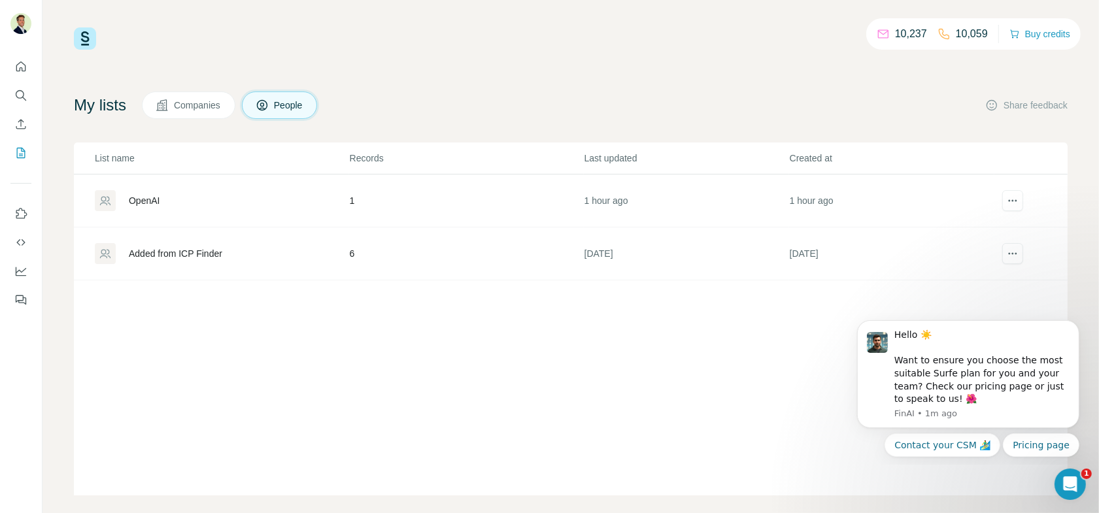
click at [173, 112] on button "Companies" at bounding box center [189, 105] width 94 height 27
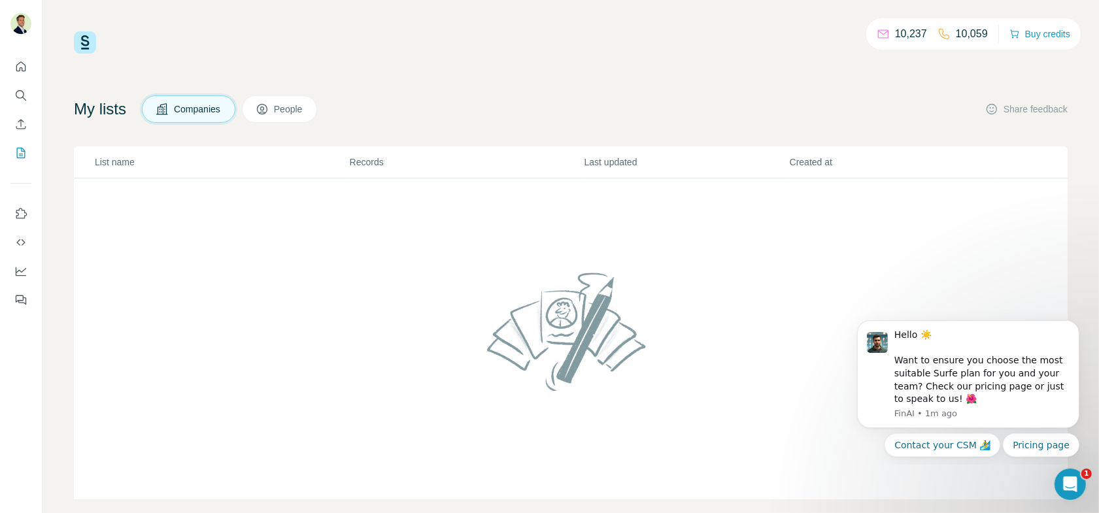
click at [286, 105] on span "People" at bounding box center [289, 109] width 30 height 13
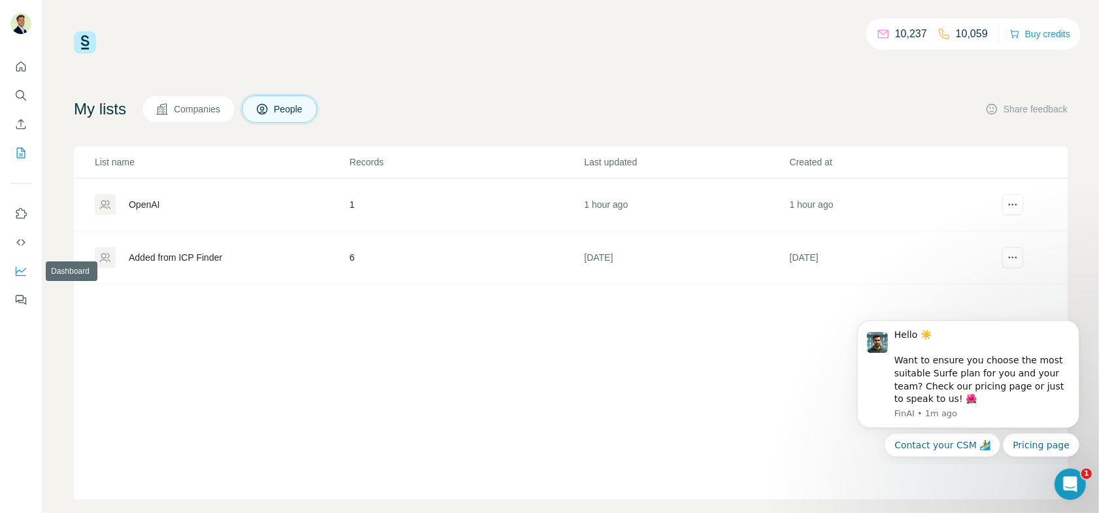
click at [20, 267] on icon "Dashboard" at bounding box center [20, 271] width 13 height 13
click at [23, 63] on icon "Quick start" at bounding box center [21, 66] width 10 height 10
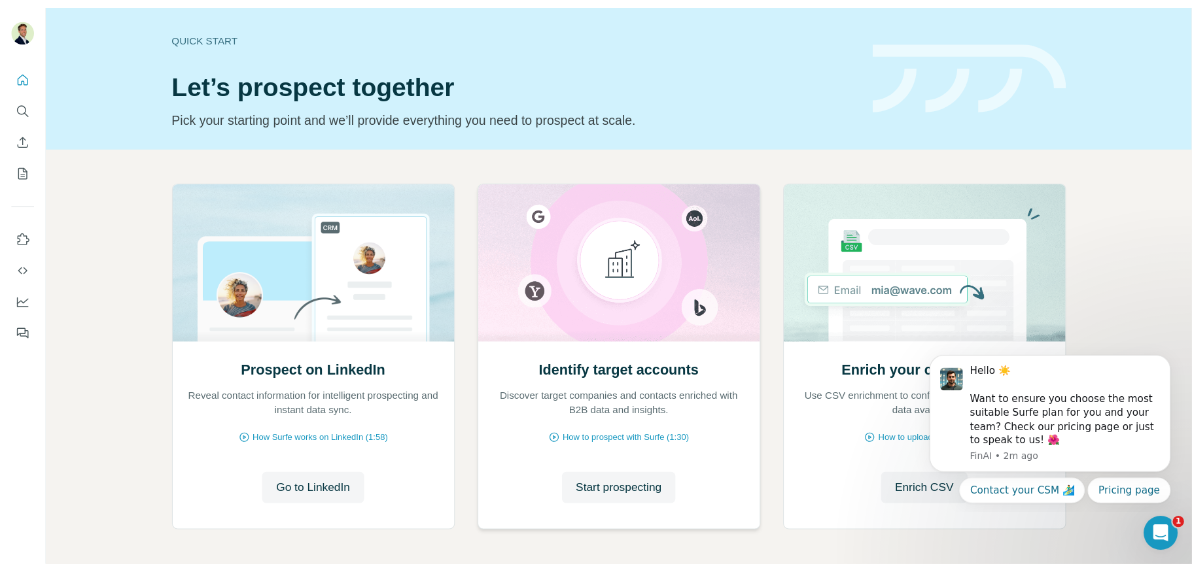
scroll to position [51, 0]
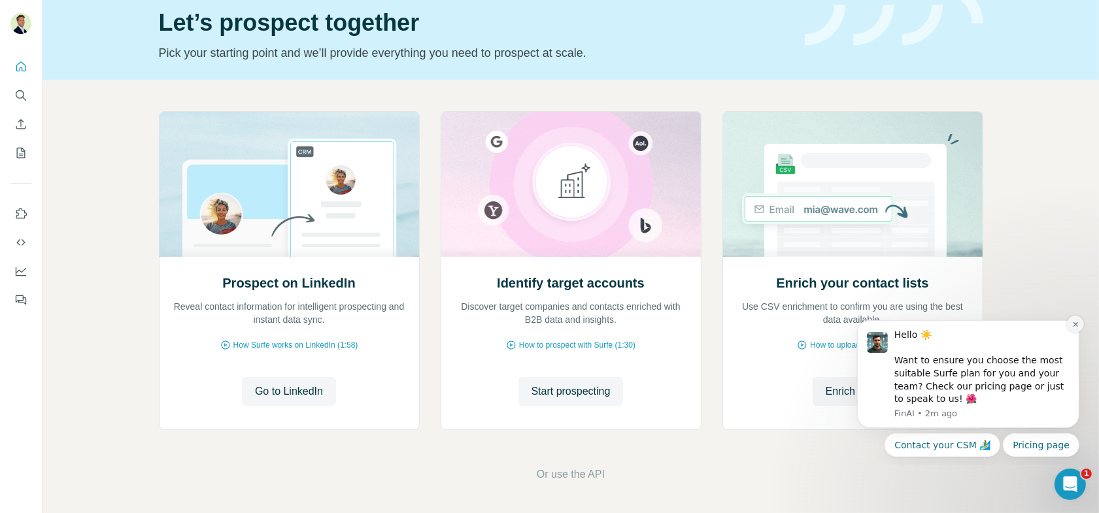
click at [879, 323] on icon "Dismiss notification" at bounding box center [1075, 323] width 7 height 7
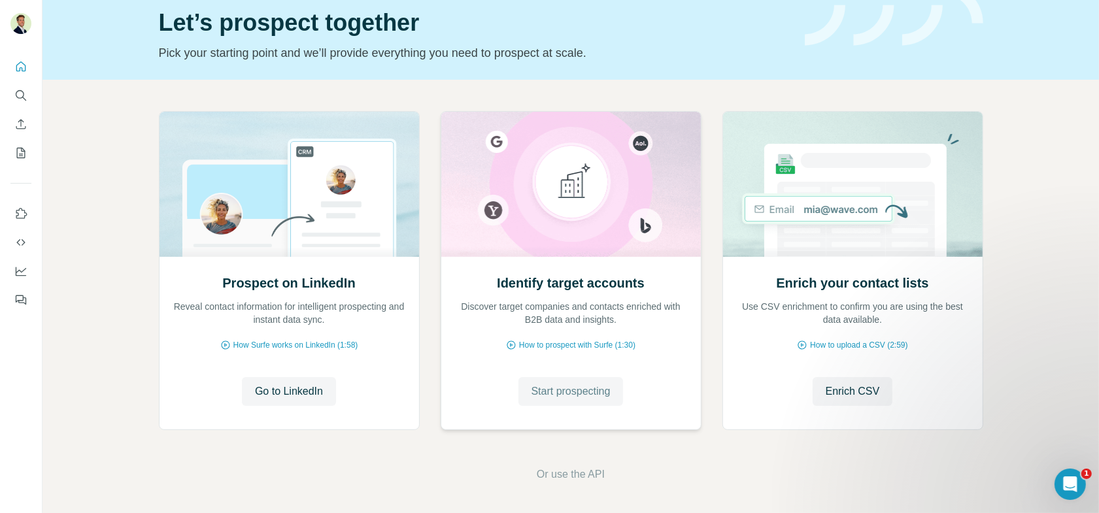
click at [577, 392] on span "Start prospecting" at bounding box center [571, 392] width 79 height 16
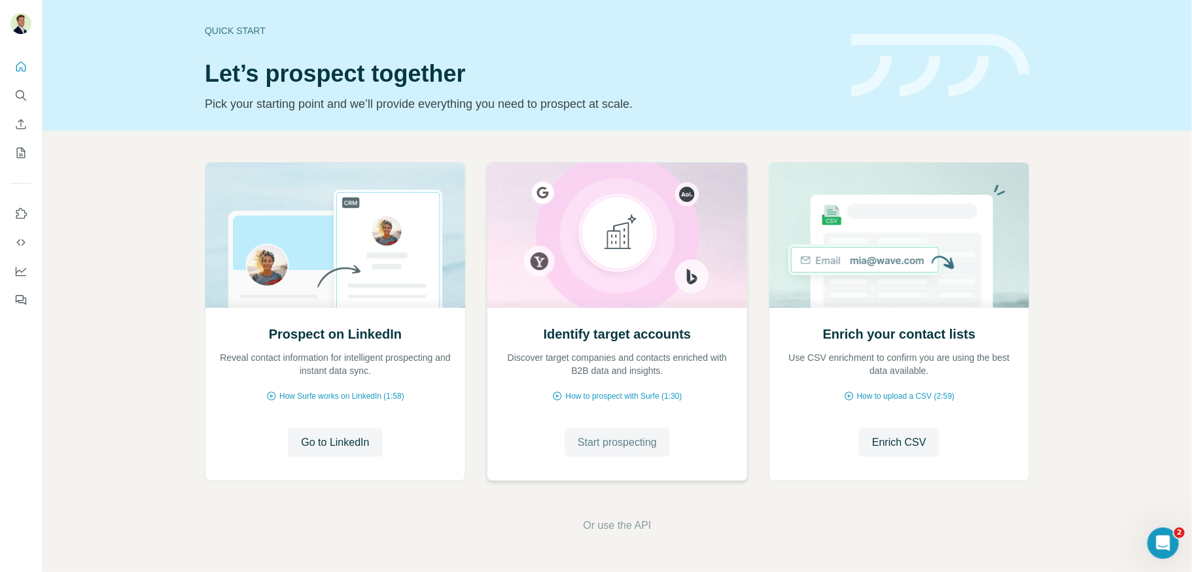
click at [617, 445] on span "Start prospecting" at bounding box center [616, 443] width 79 height 16
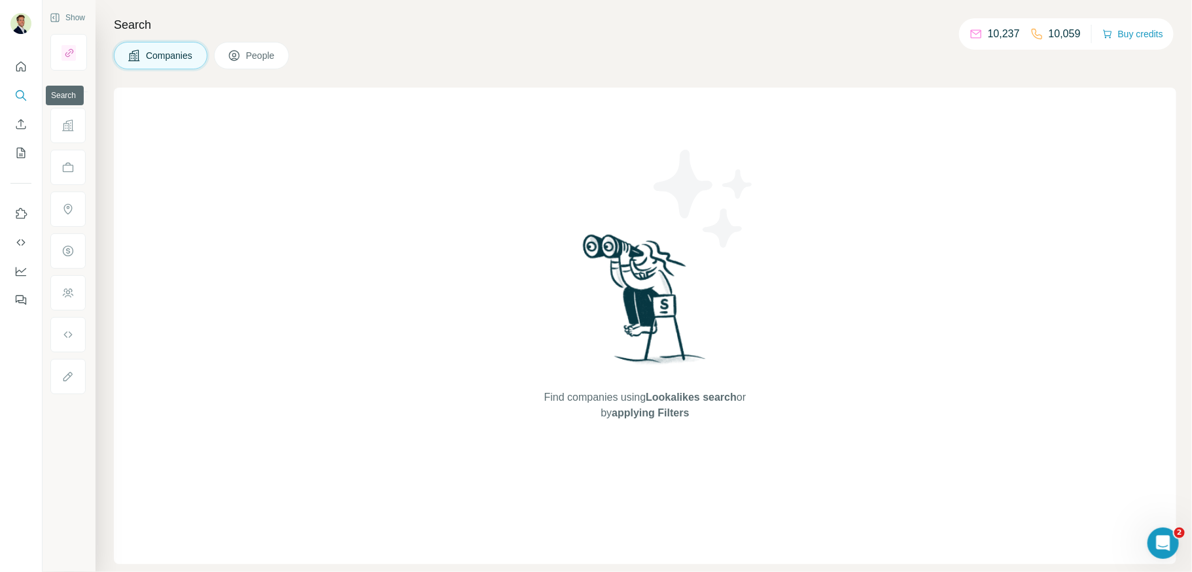
click at [20, 88] on button "Search" at bounding box center [20, 96] width 21 height 24
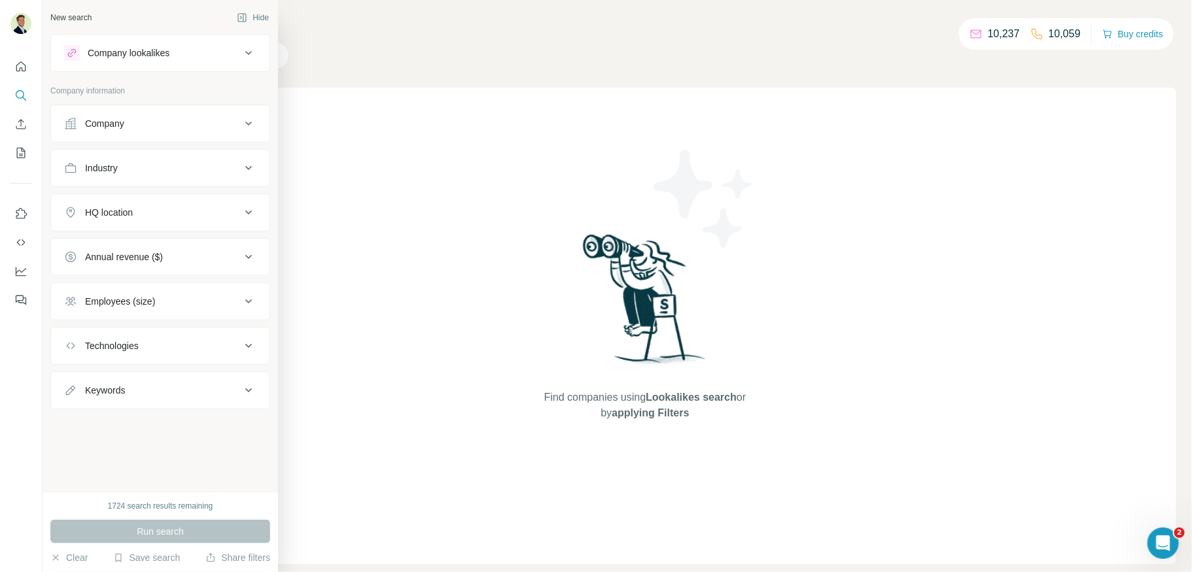
click at [68, 125] on icon at bounding box center [70, 123] width 13 height 13
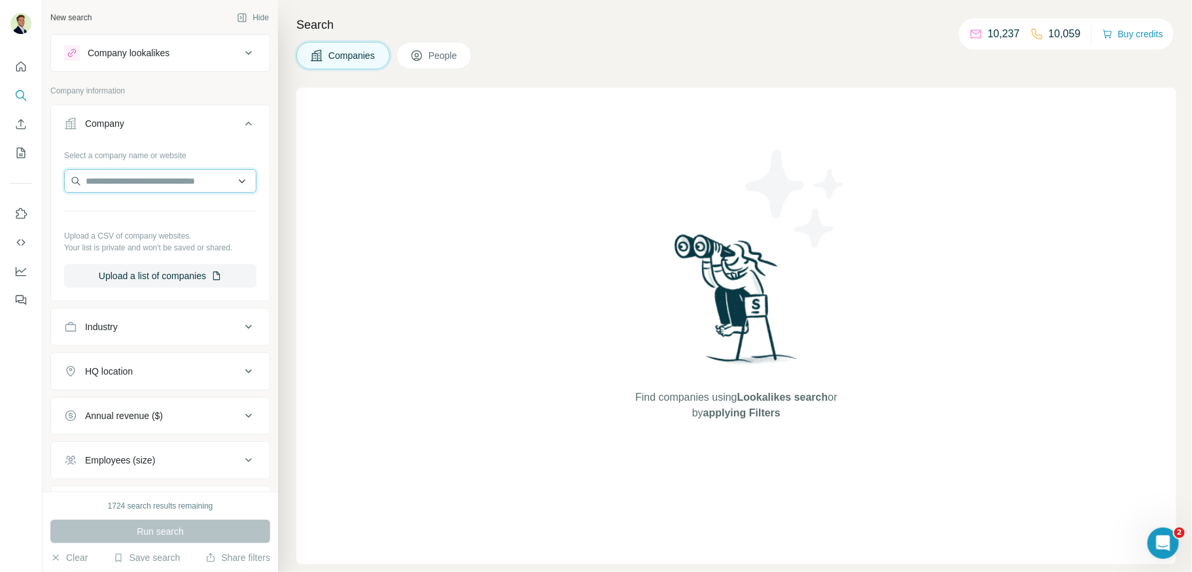
click at [125, 182] on input "text" at bounding box center [160, 181] width 192 height 24
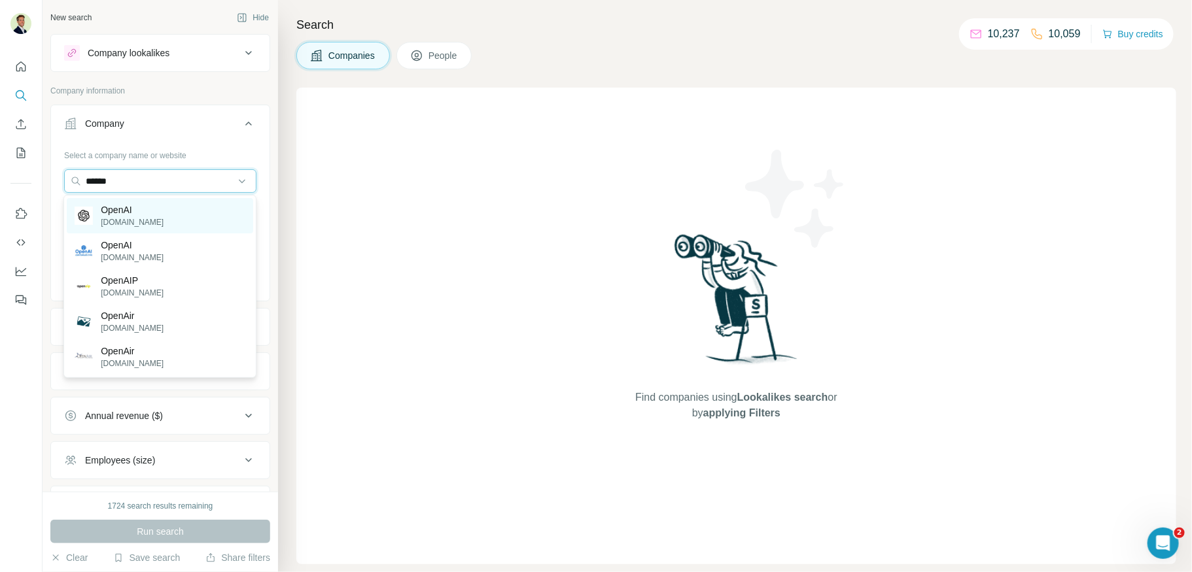
type input "******"
click at [137, 209] on p "OpenAI" at bounding box center [132, 209] width 63 height 13
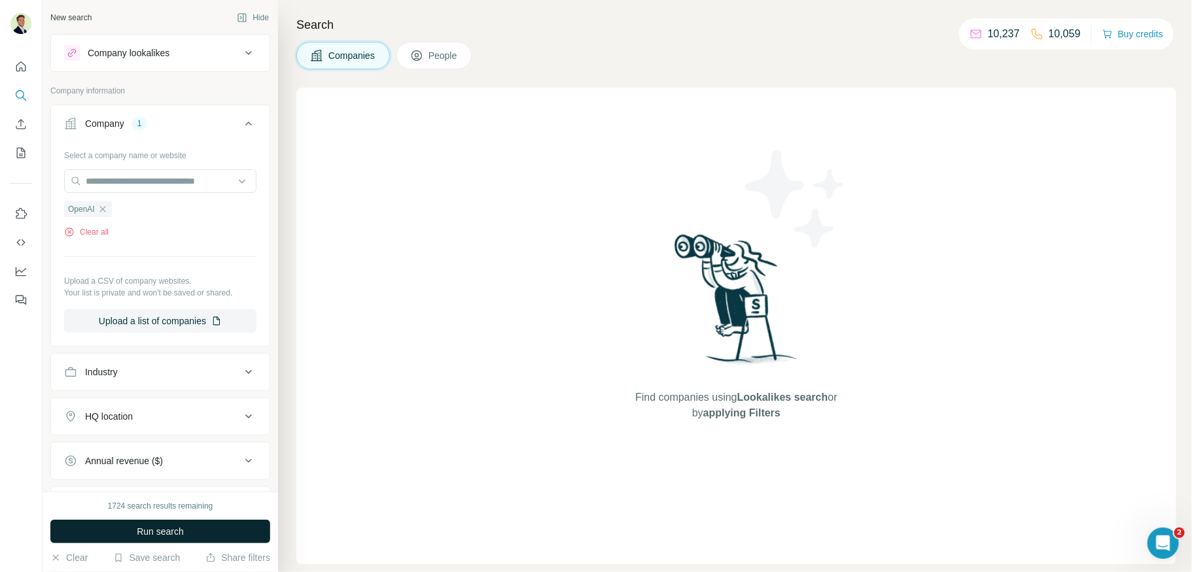
click at [160, 513] on button "Run search" at bounding box center [160, 532] width 220 height 24
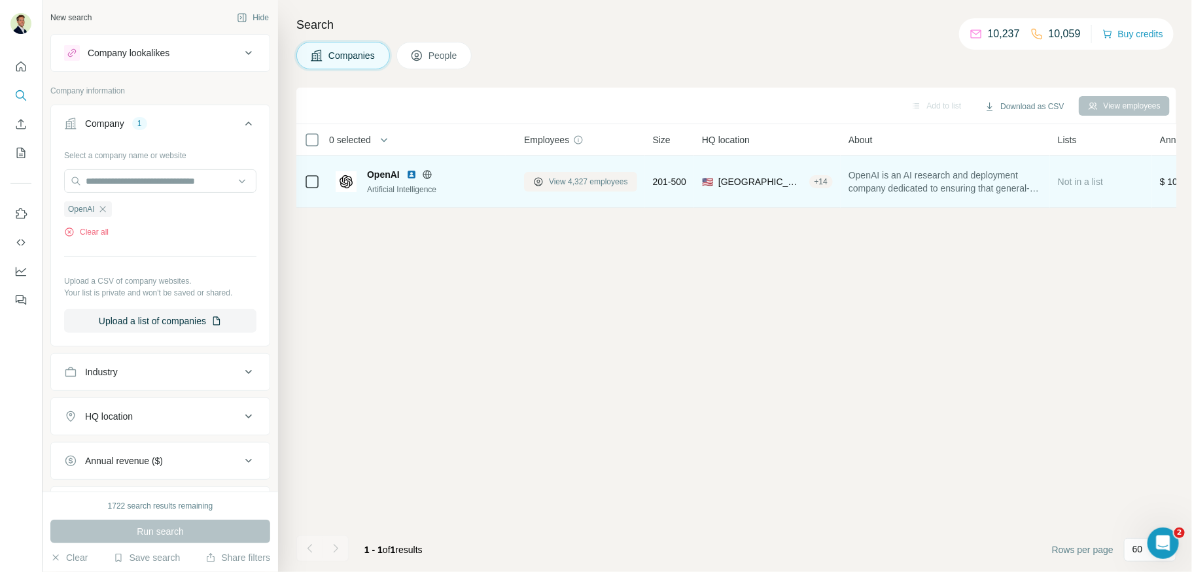
click at [604, 182] on span "View 4,327 employees" at bounding box center [588, 182] width 79 height 12
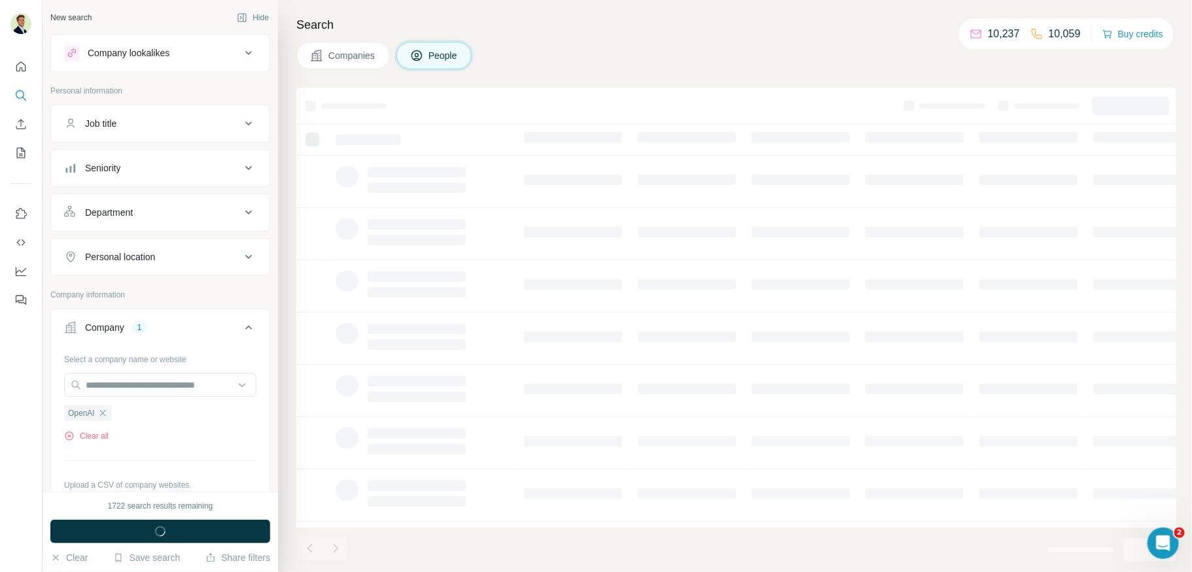
click at [147, 210] on div "Department" at bounding box center [152, 212] width 177 height 13
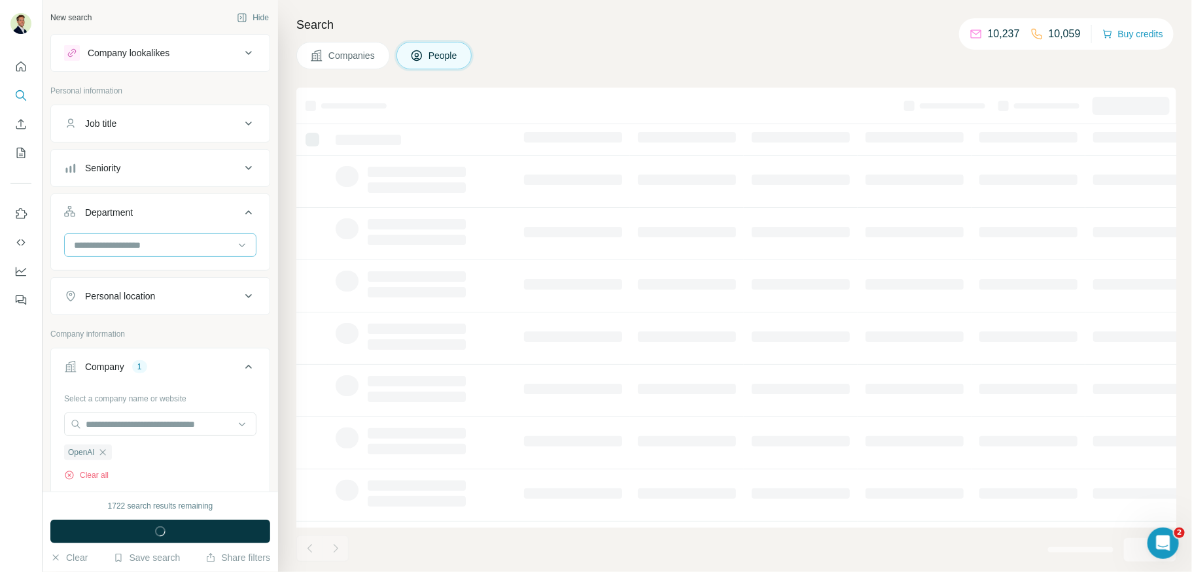
click at [141, 240] on input at bounding box center [154, 245] width 162 height 14
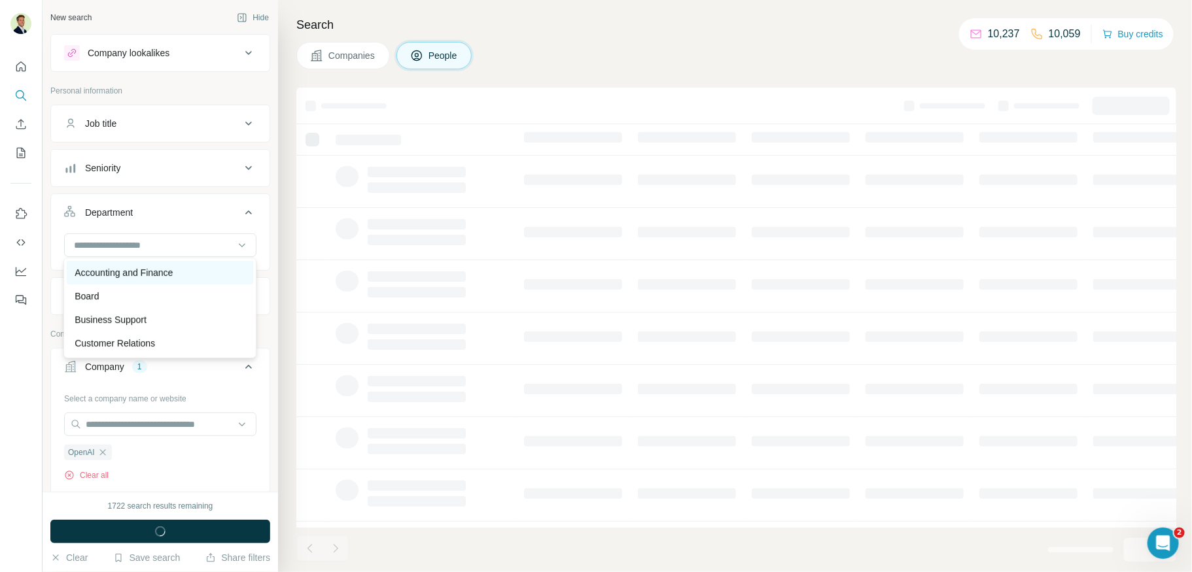
click at [137, 273] on p "Accounting and Finance" at bounding box center [124, 272] width 98 height 13
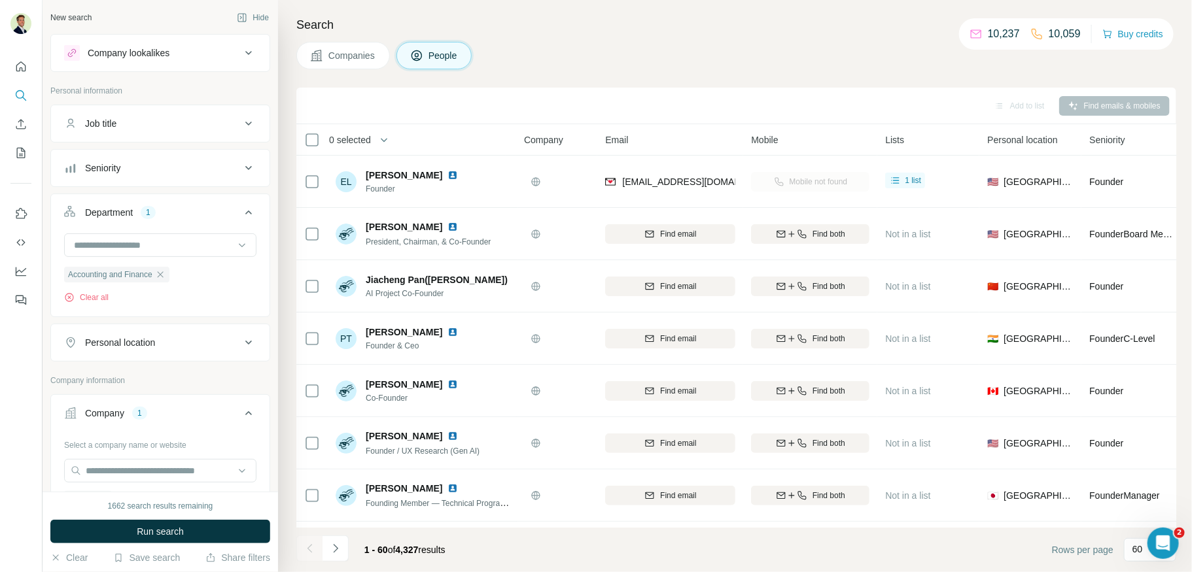
click at [101, 172] on div "Seniority" at bounding box center [102, 168] width 35 height 13
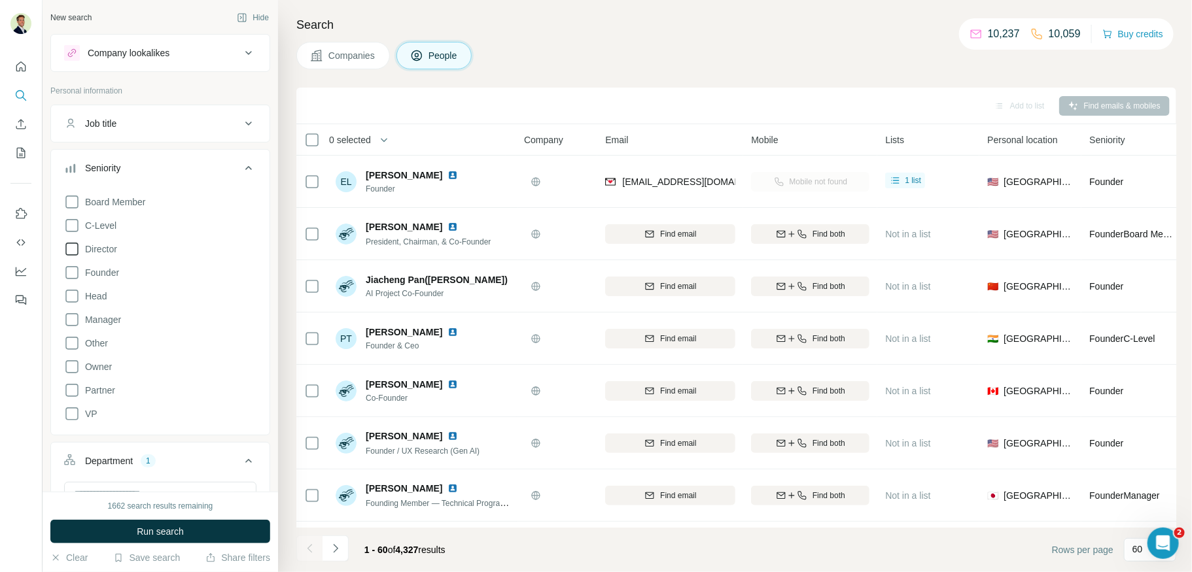
click at [73, 250] on icon at bounding box center [72, 249] width 16 height 16
click at [73, 294] on icon at bounding box center [72, 296] width 16 height 16
click at [72, 318] on icon at bounding box center [72, 320] width 16 height 16
click at [158, 513] on span "Run search" at bounding box center [160, 531] width 47 height 13
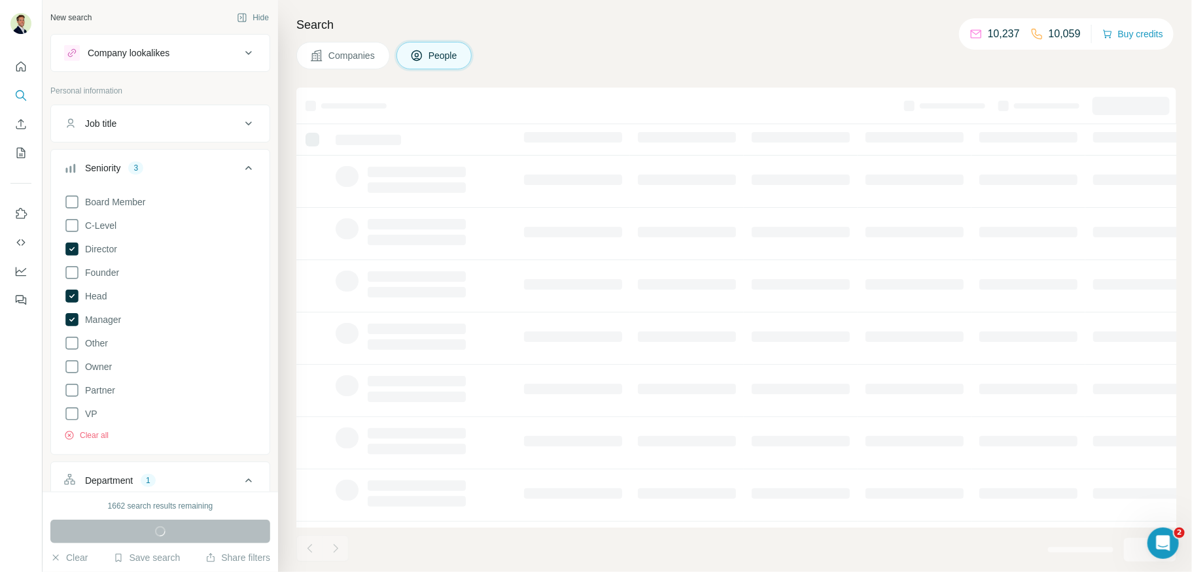
click at [116, 128] on div "Job title" at bounding box center [100, 123] width 31 height 13
click at [151, 172] on div "Seniority 3" at bounding box center [152, 168] width 177 height 13
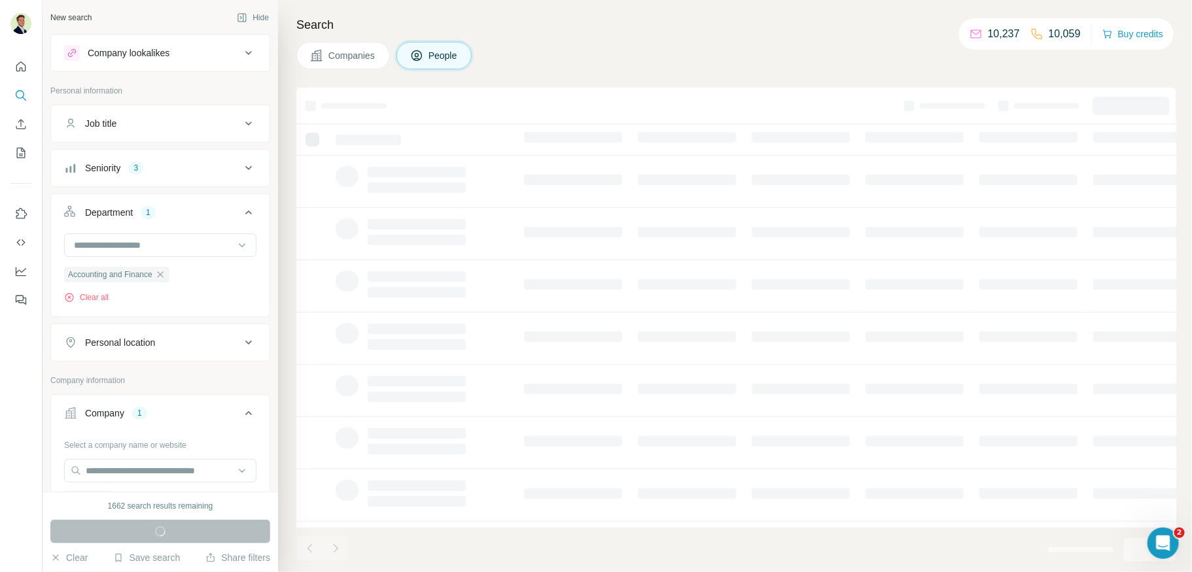
click at [175, 207] on div "Department 1" at bounding box center [152, 212] width 177 height 13
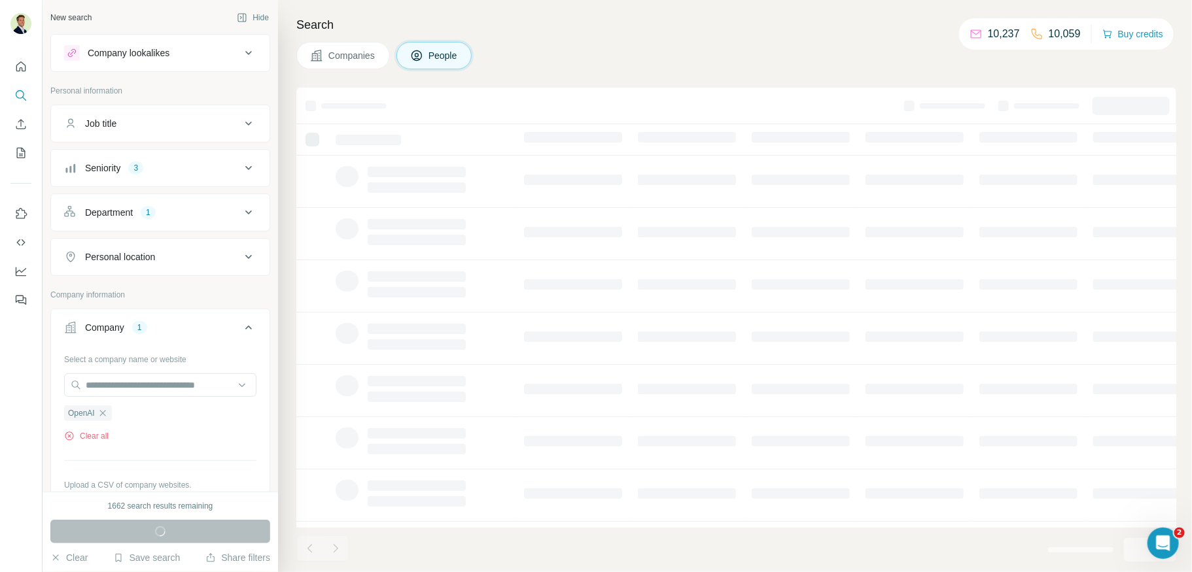
click at [191, 256] on div "Personal location" at bounding box center [152, 256] width 177 height 13
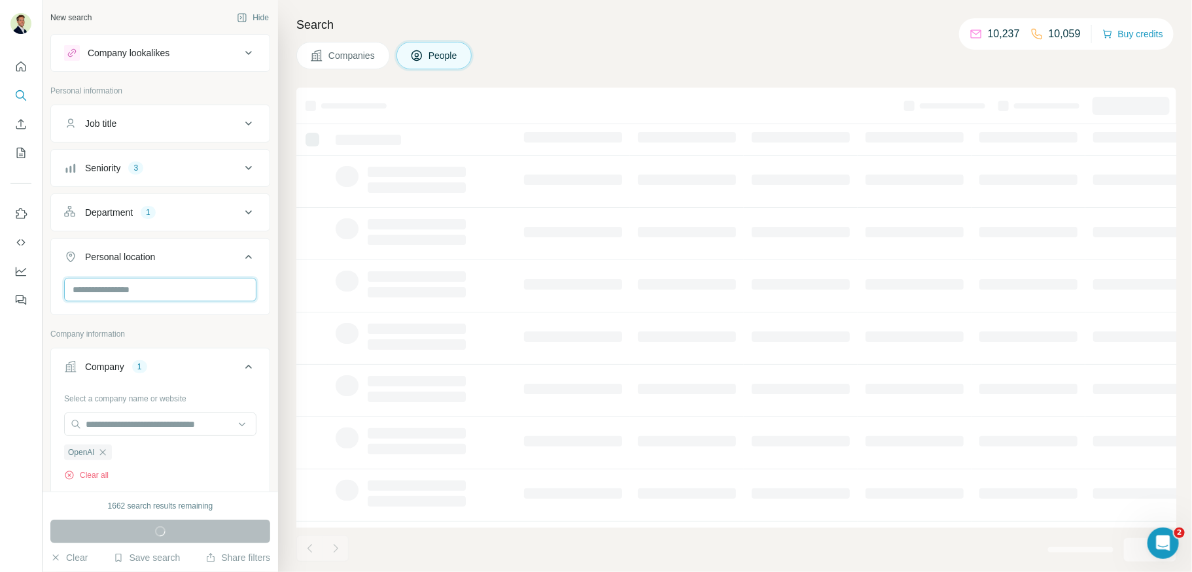
click at [161, 291] on input "text" at bounding box center [160, 290] width 192 height 24
type input "**********"
click at [156, 323] on div "🇺🇸 [GEOGRAPHIC_DATA]" at bounding box center [160, 322] width 171 height 16
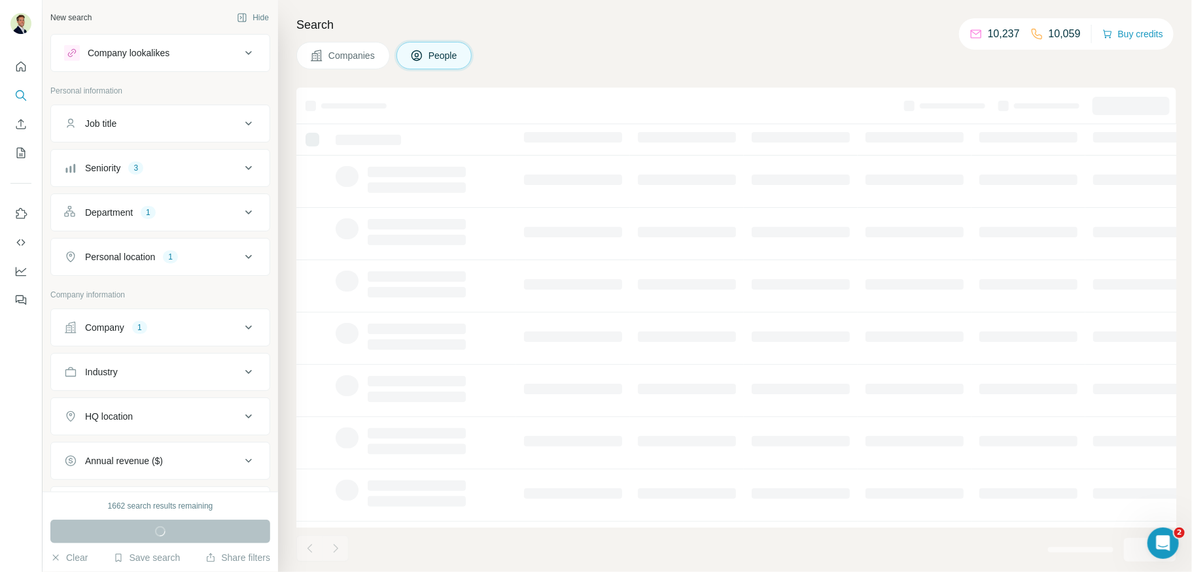
click at [219, 126] on div "Job title" at bounding box center [152, 123] width 177 height 13
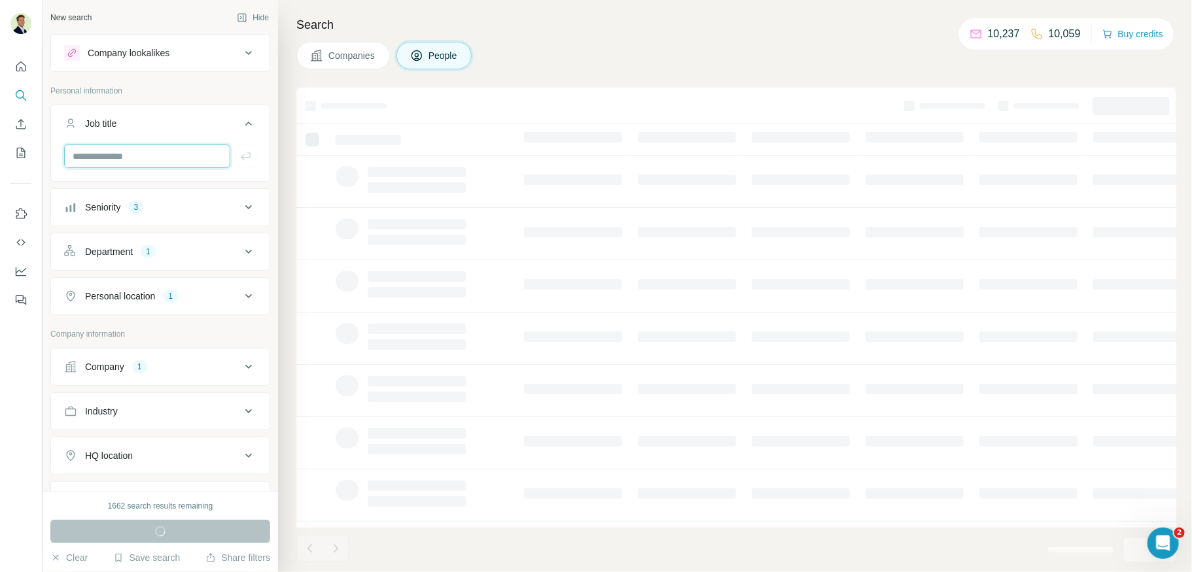
click at [188, 149] on input "text" at bounding box center [147, 157] width 166 height 24
click at [188, 120] on div "Job title" at bounding box center [152, 123] width 177 height 13
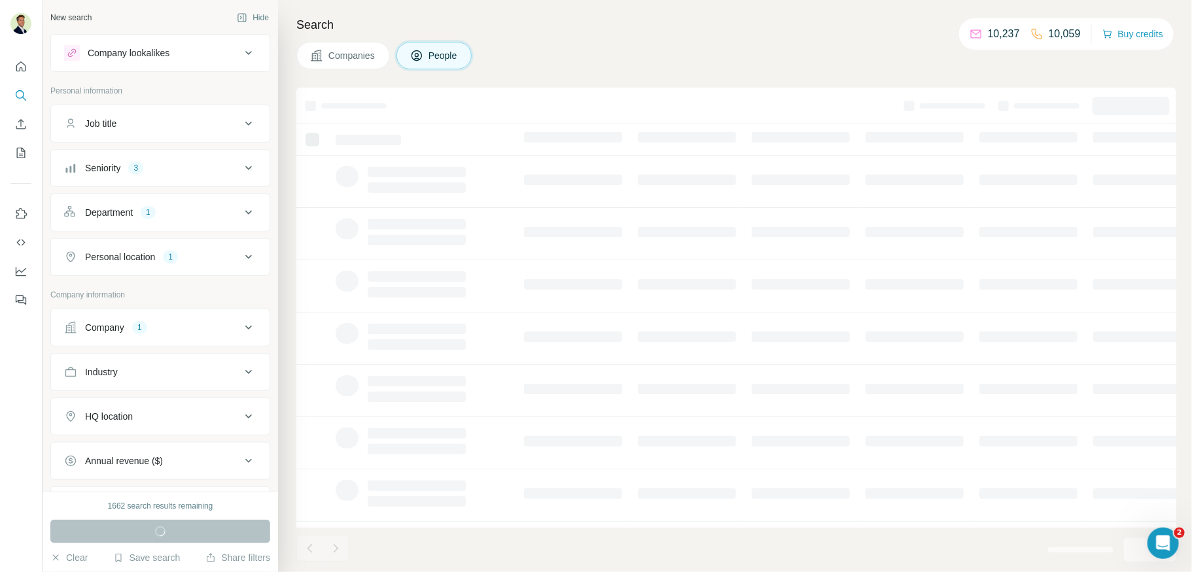
click at [175, 162] on div "Seniority 3" at bounding box center [152, 168] width 177 height 13
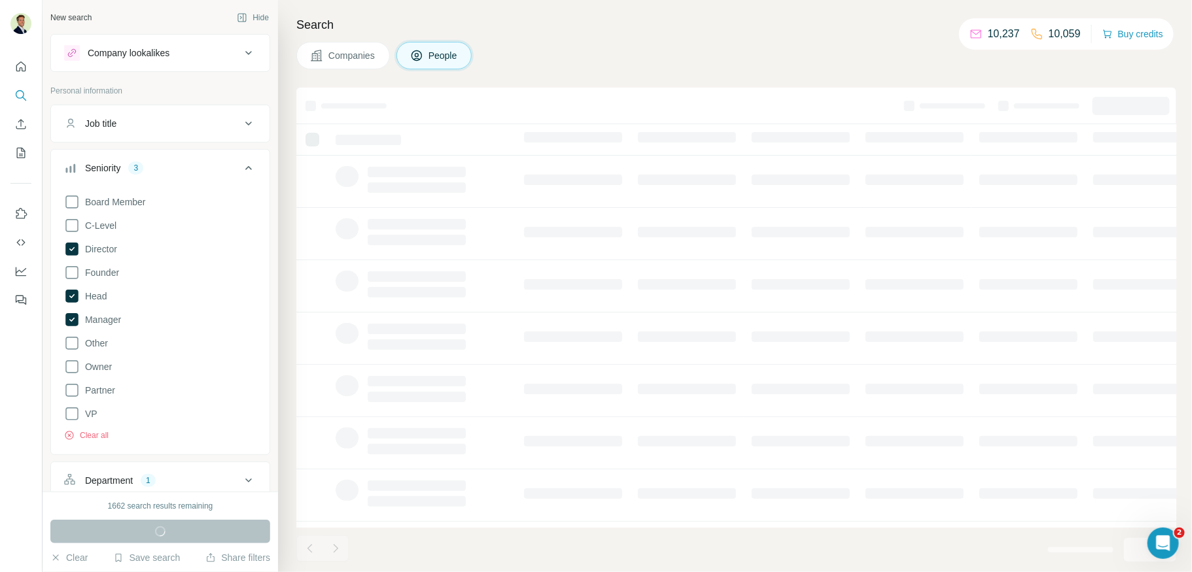
click at [175, 162] on div "Seniority 3" at bounding box center [152, 168] width 177 height 13
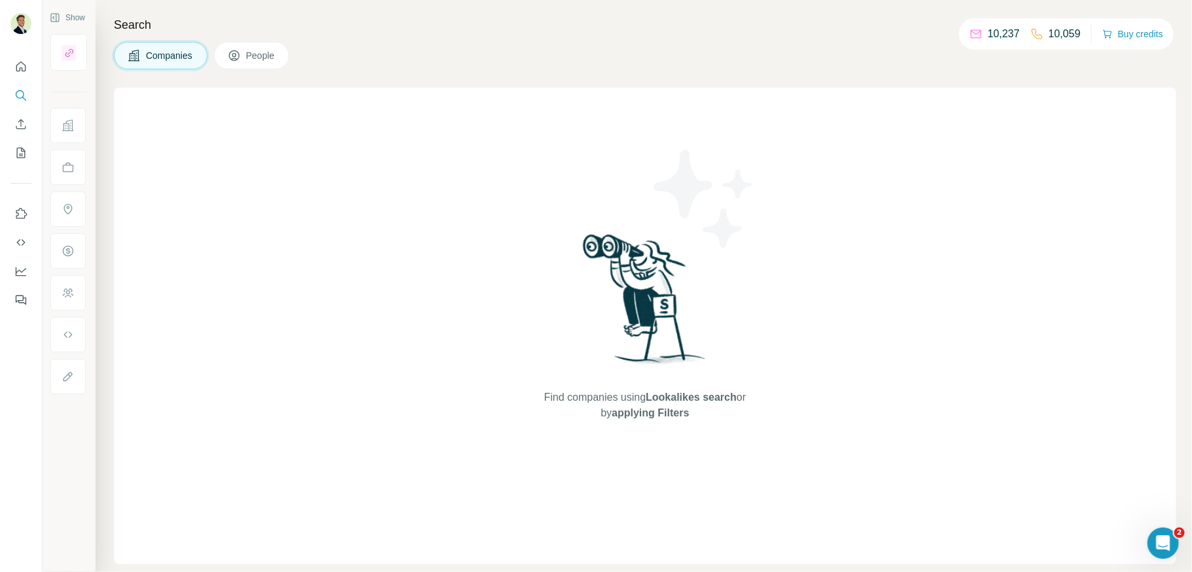
click at [245, 58] on button "People" at bounding box center [252, 55] width 76 height 27
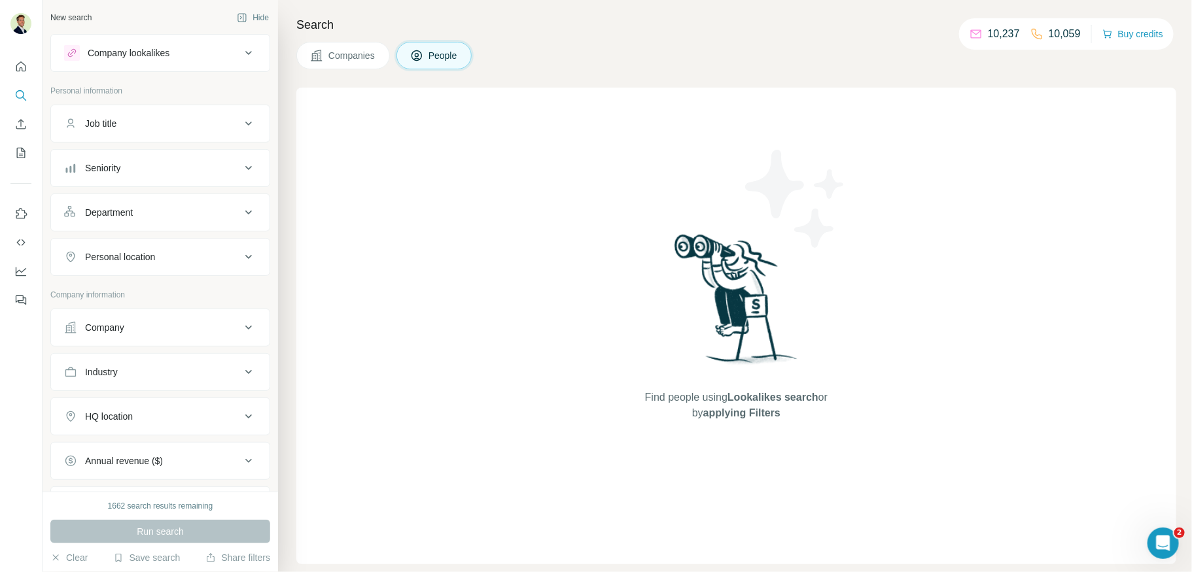
click at [139, 322] on div "Company" at bounding box center [152, 327] width 177 height 13
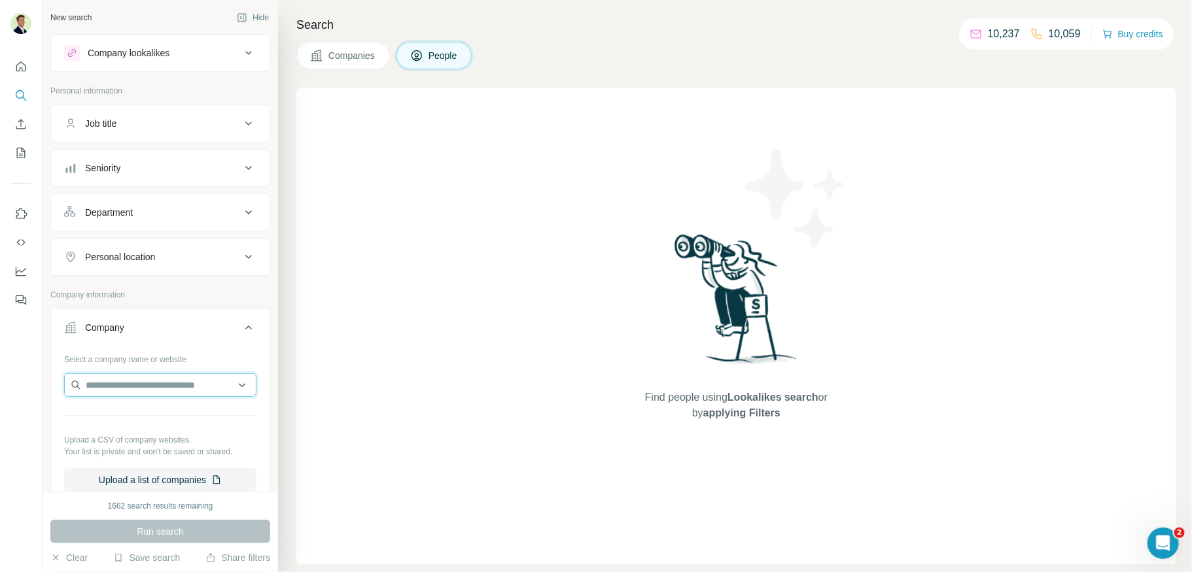
click at [143, 384] on input "text" at bounding box center [160, 385] width 192 height 24
type input "******"
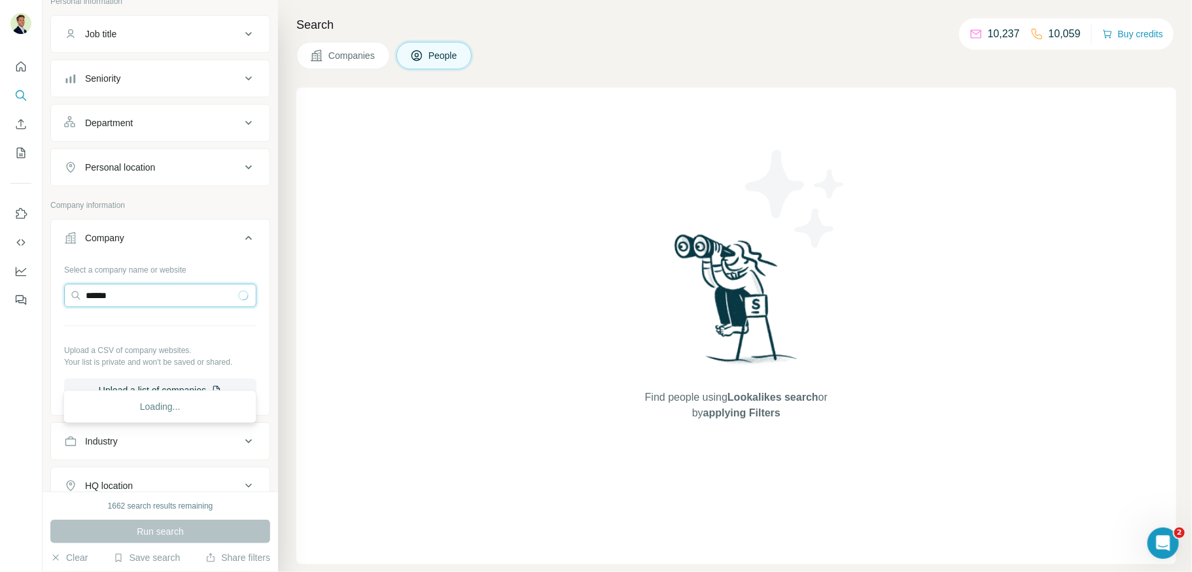
scroll to position [99, 0]
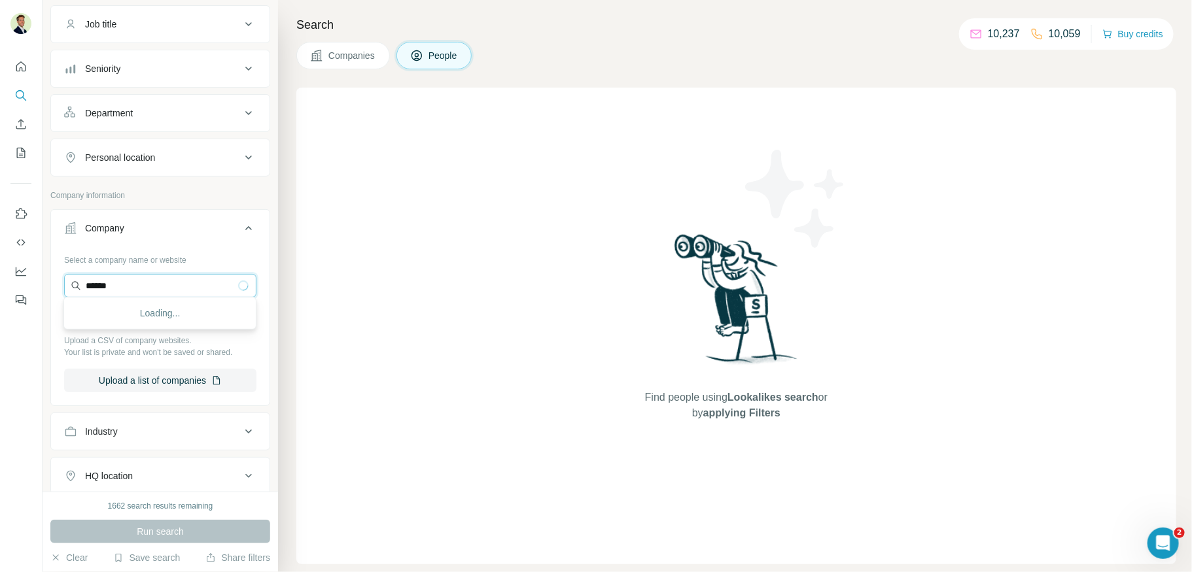
click at [138, 282] on input "******" at bounding box center [160, 286] width 192 height 24
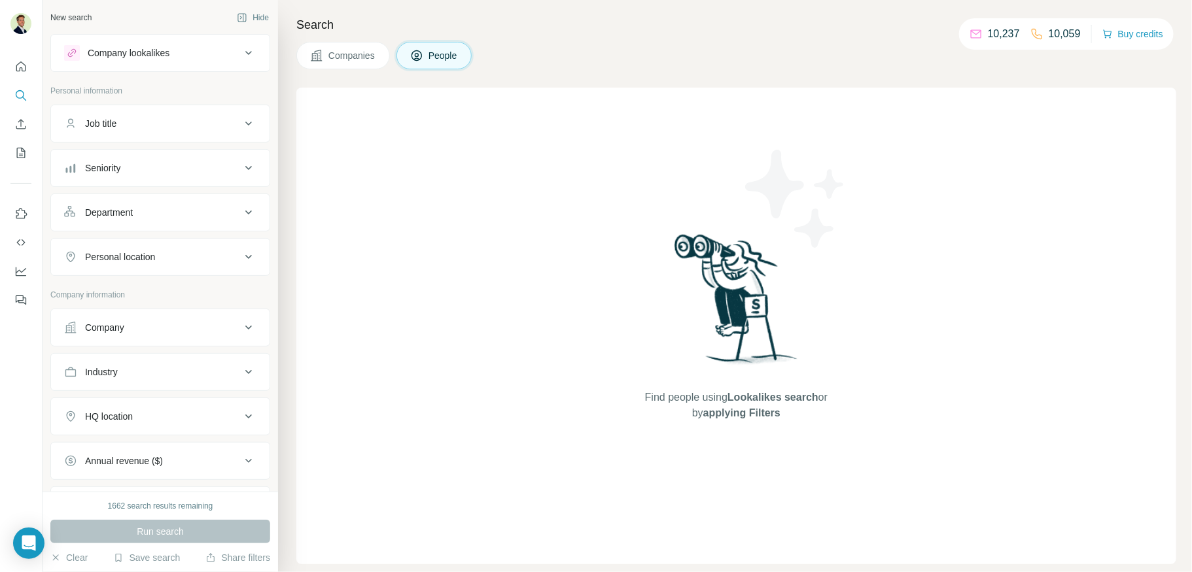
click at [187, 332] on button "Company" at bounding box center [160, 327] width 218 height 31
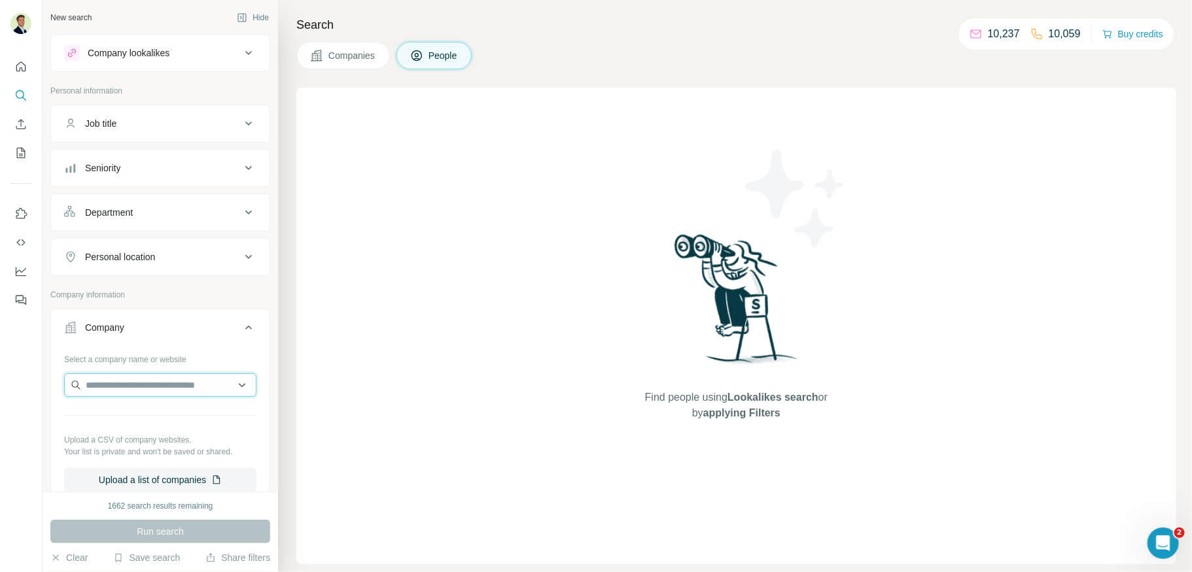
click at [143, 376] on input "text" at bounding box center [160, 385] width 192 height 24
type input "*"
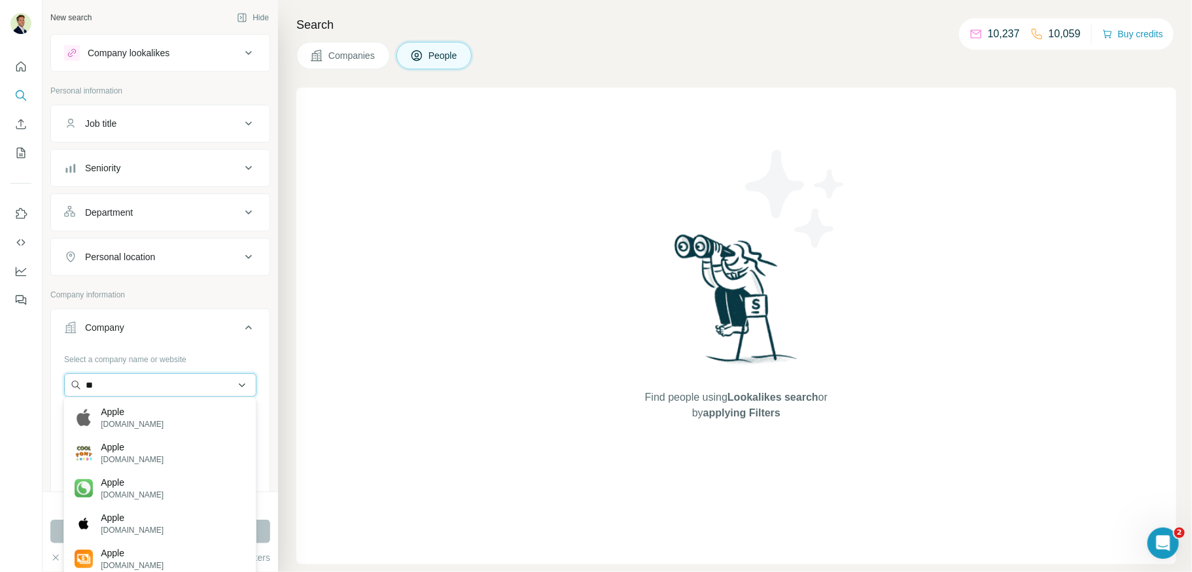
type input "*"
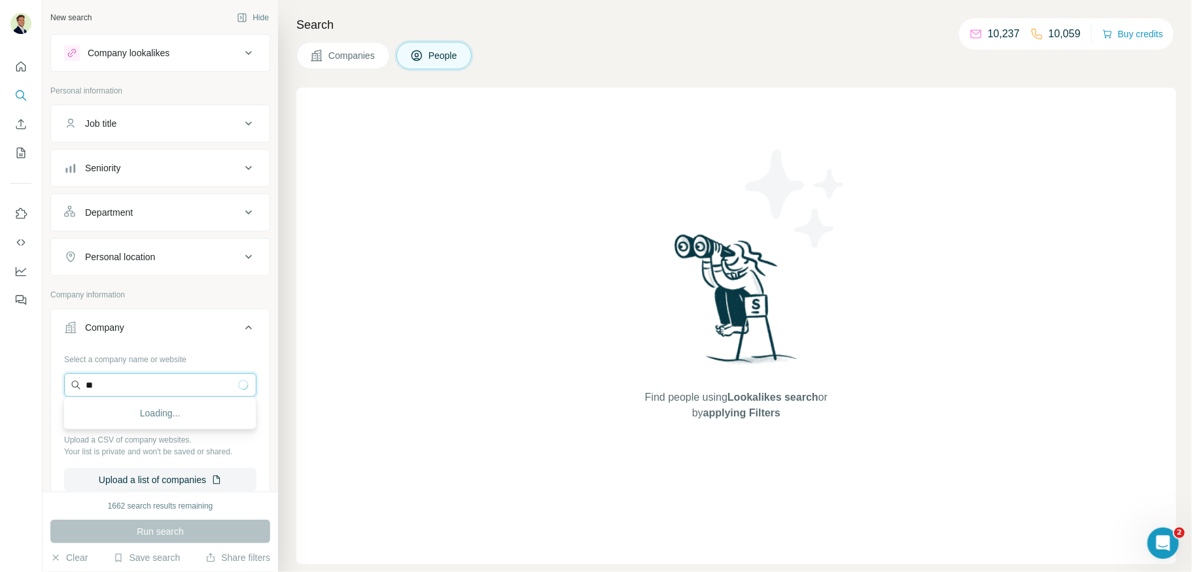
type input "*"
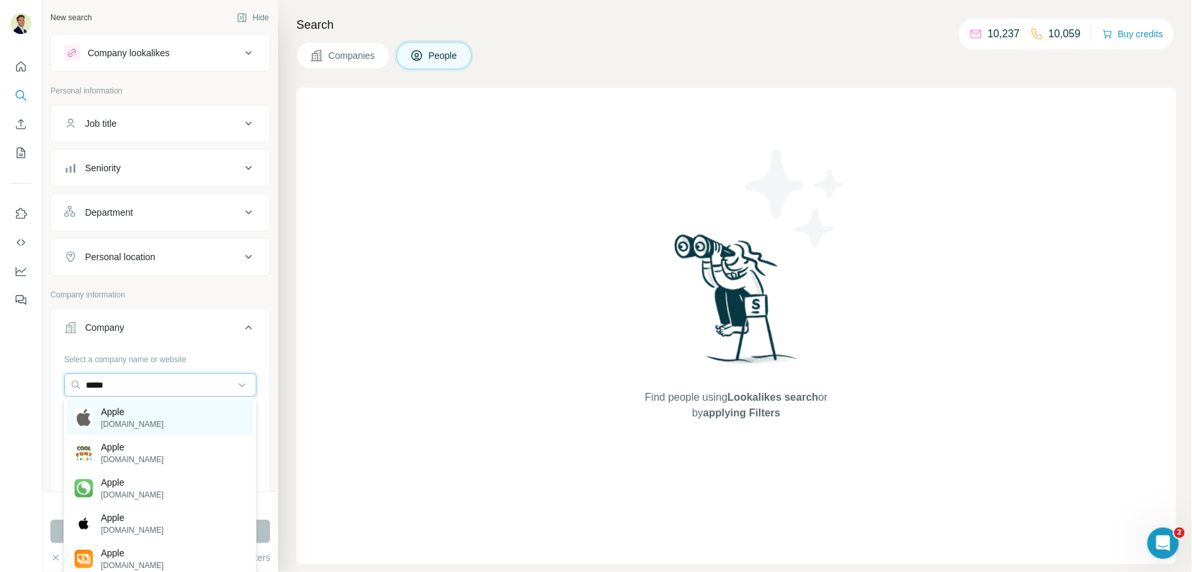
type input "*****"
click at [134, 414] on p "Apple" at bounding box center [132, 411] width 63 height 13
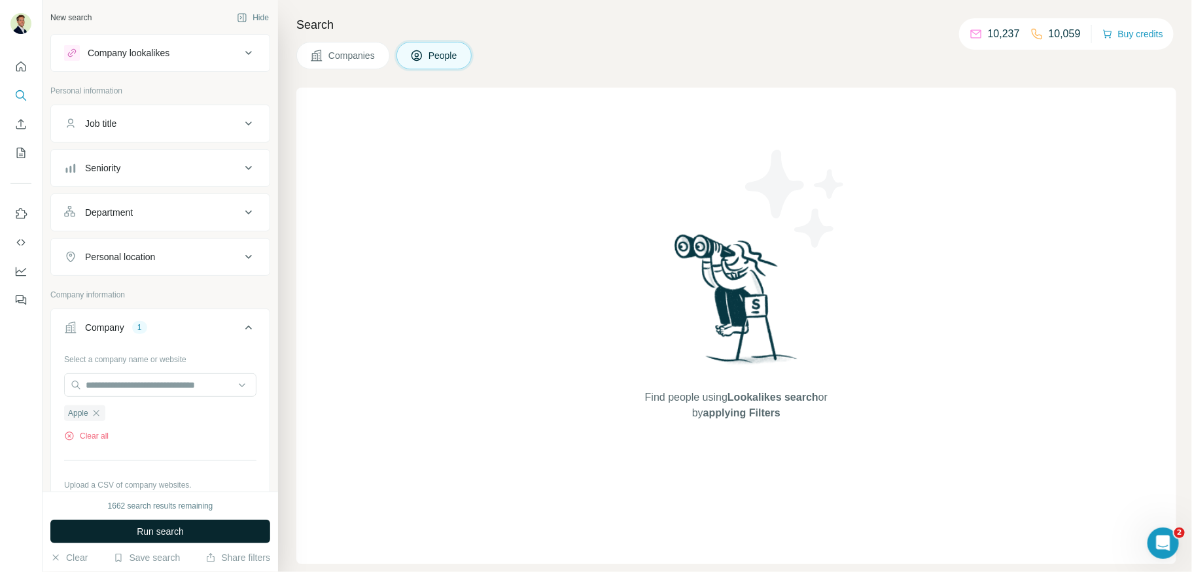
click at [158, 530] on span "Run search" at bounding box center [160, 531] width 47 height 13
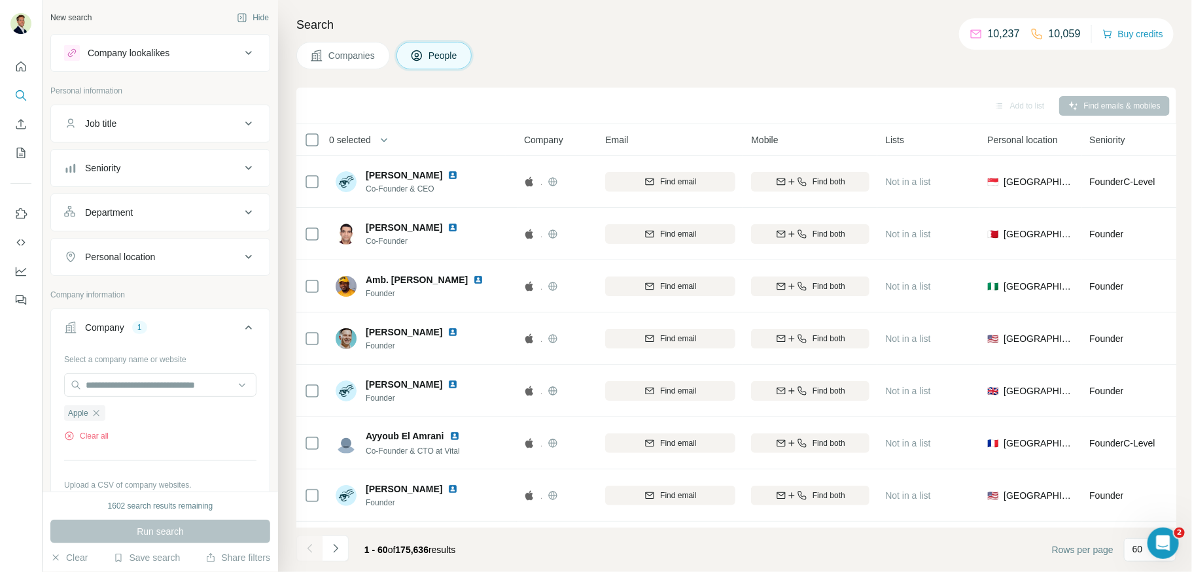
click at [123, 206] on div "Department" at bounding box center [109, 212] width 48 height 13
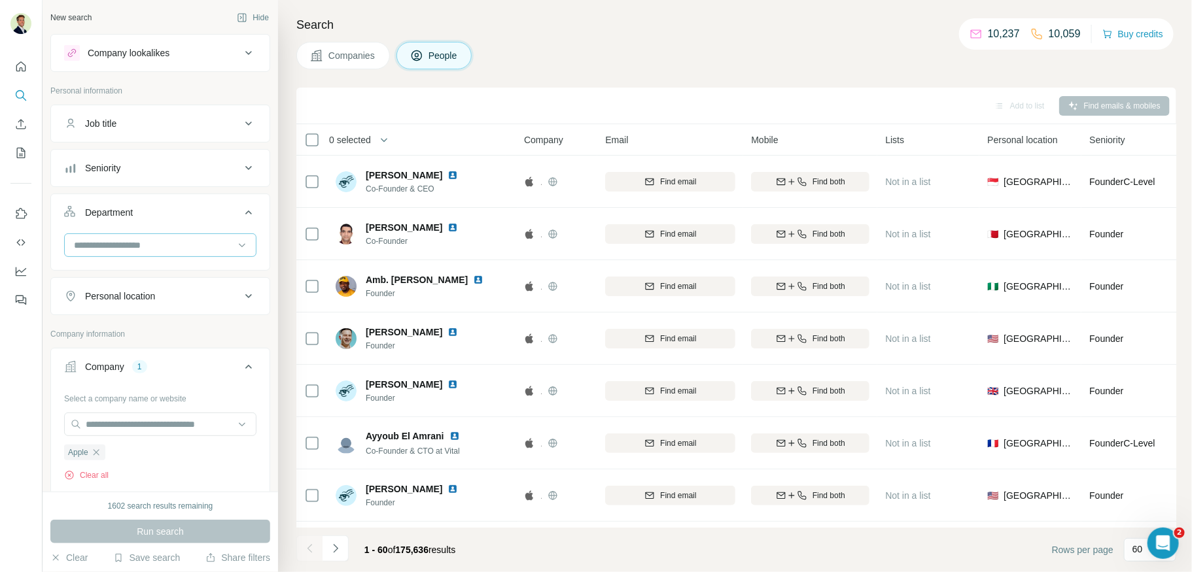
click at [120, 243] on input at bounding box center [154, 245] width 162 height 14
click at [129, 296] on div "Marketing and Advertising" at bounding box center [160, 290] width 186 height 24
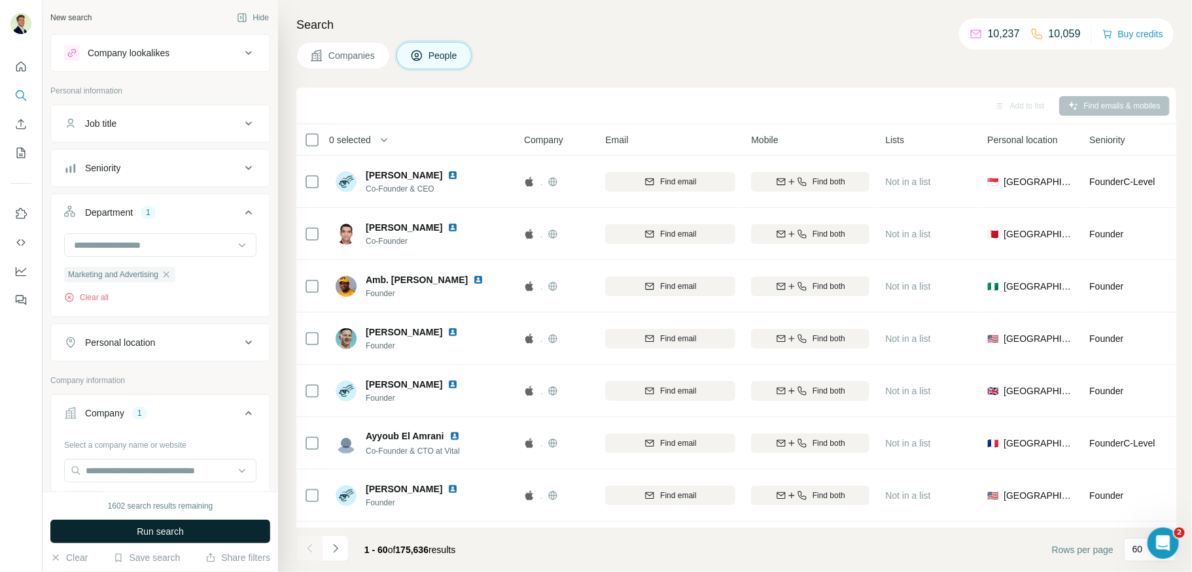
click at [162, 534] on span "Run search" at bounding box center [160, 531] width 47 height 13
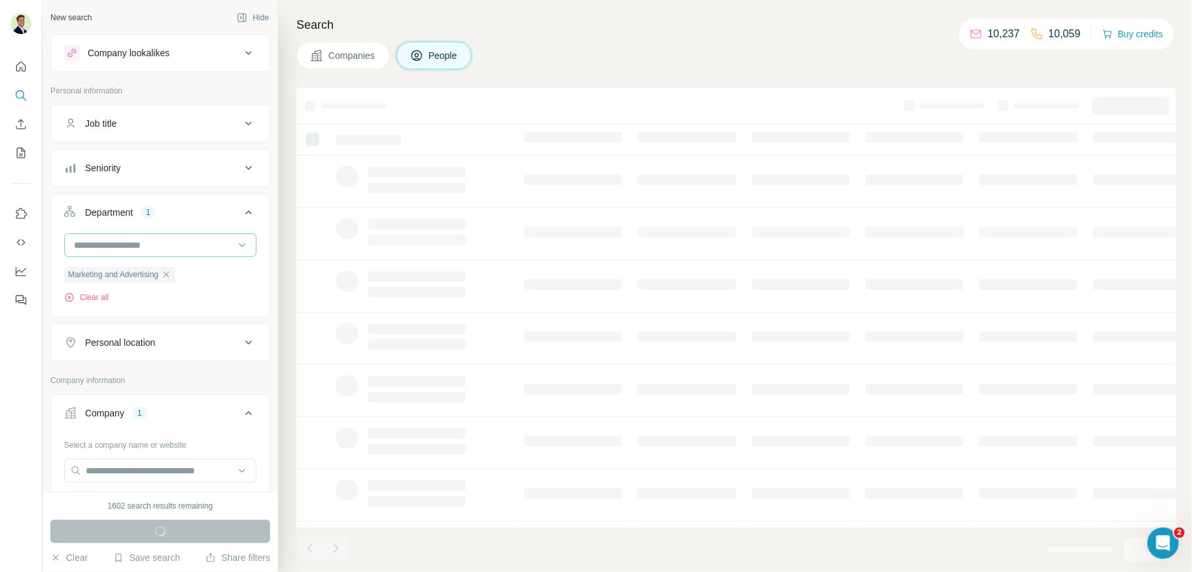
click at [140, 245] on input at bounding box center [154, 245] width 162 height 14
click at [195, 217] on div "Department 1" at bounding box center [152, 212] width 177 height 13
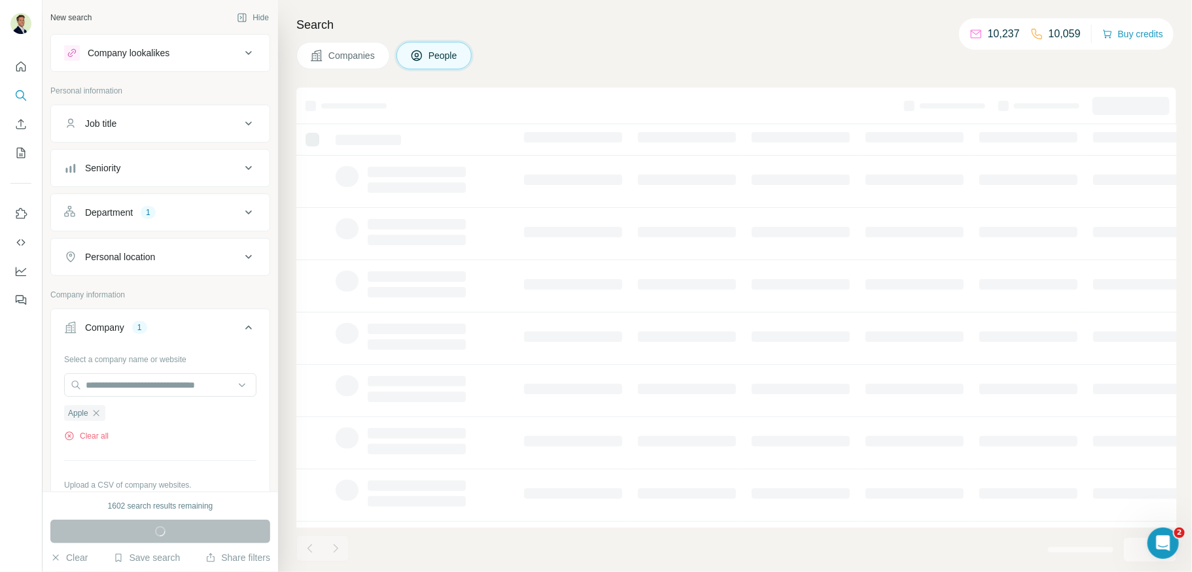
click at [143, 222] on button "Department 1" at bounding box center [160, 212] width 218 height 31
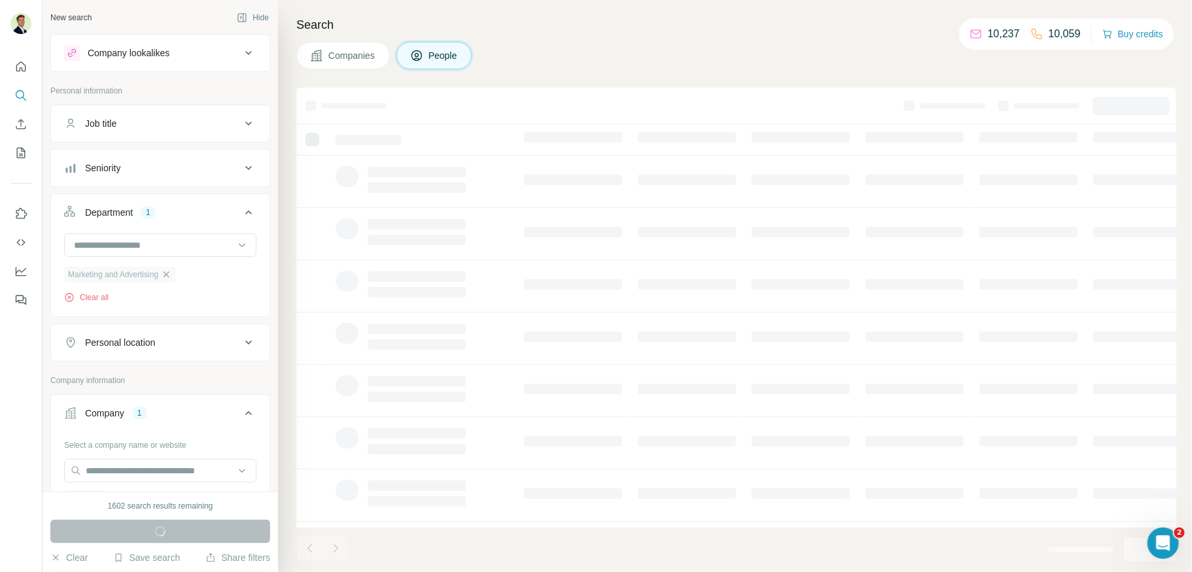
click at [171, 273] on icon "button" at bounding box center [166, 274] width 10 height 10
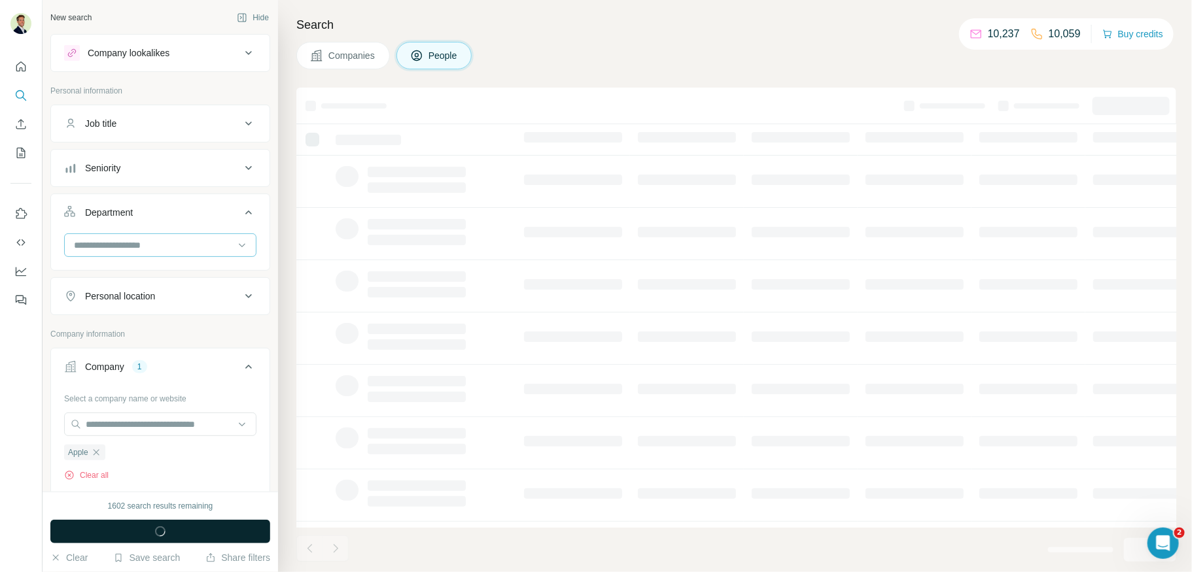
click at [138, 249] on input at bounding box center [154, 245] width 162 height 14
click at [103, 313] on div "HR" at bounding box center [160, 314] width 171 height 13
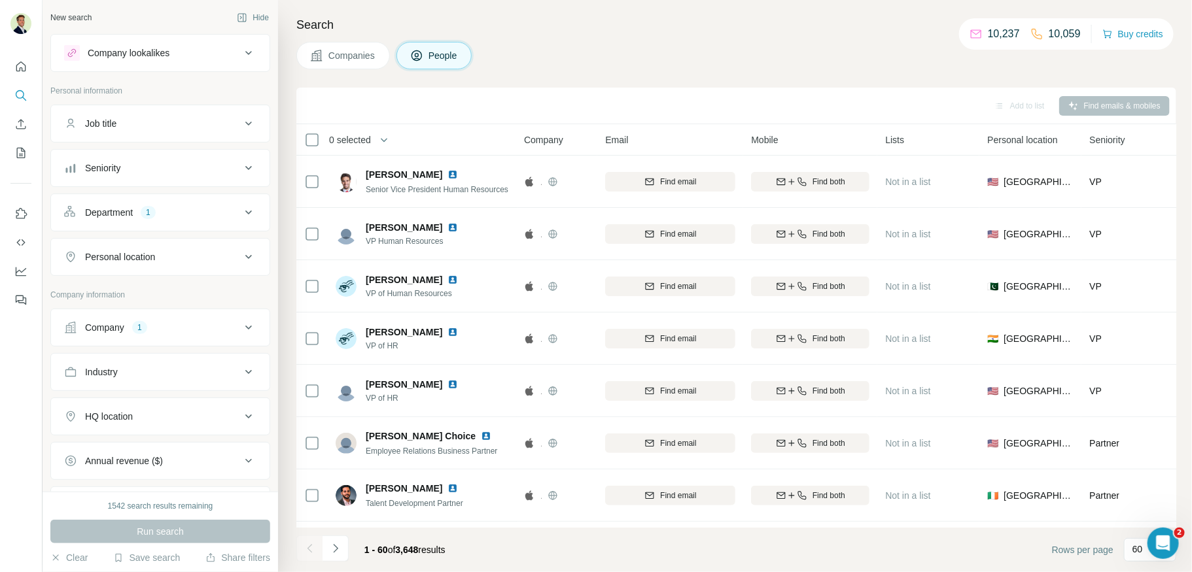
click at [152, 212] on div "1" at bounding box center [148, 213] width 15 height 12
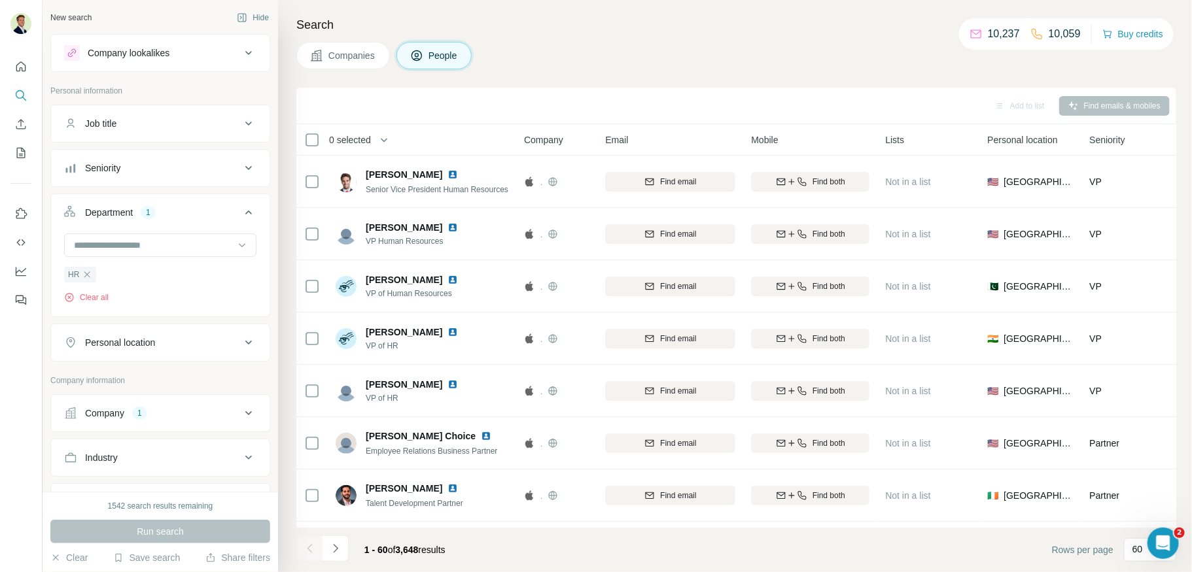
click at [179, 207] on div "Department 1" at bounding box center [152, 212] width 177 height 13
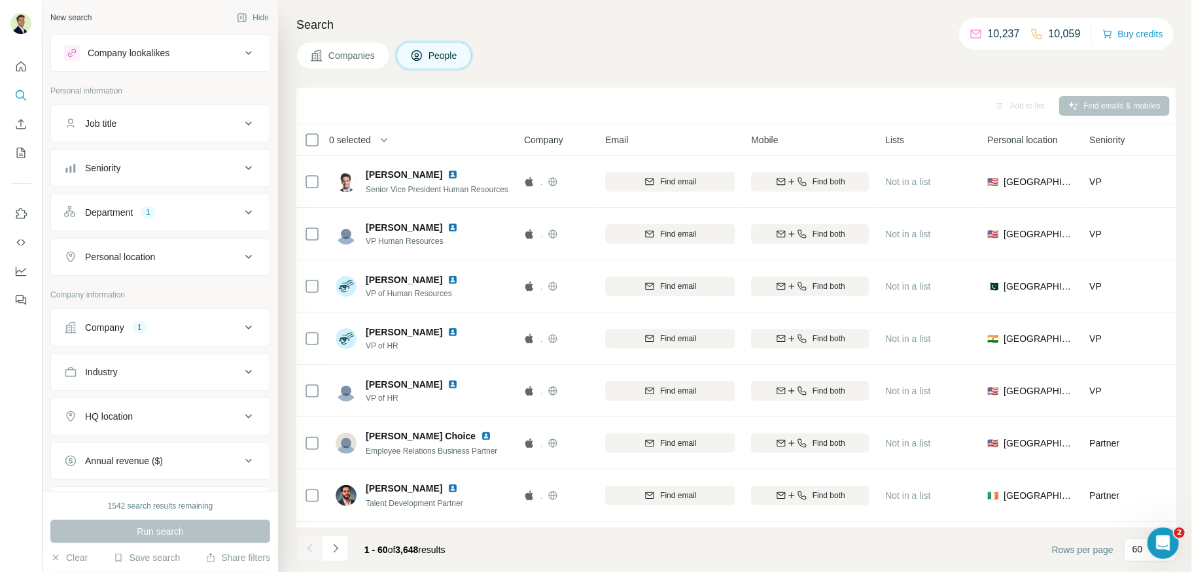
click at [139, 154] on button "Seniority" at bounding box center [160, 167] width 218 height 31
click at [72, 249] on icon at bounding box center [72, 249] width 16 height 16
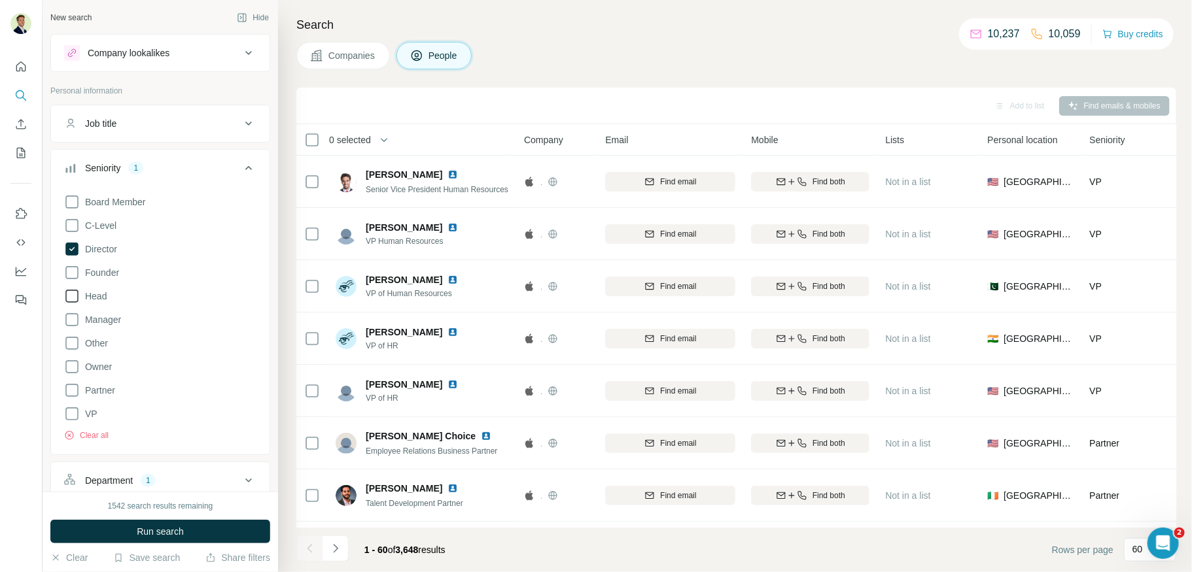
click at [72, 290] on icon at bounding box center [72, 296] width 16 height 16
click at [69, 317] on icon at bounding box center [72, 320] width 16 height 16
click at [157, 526] on span "Run search" at bounding box center [160, 531] width 47 height 13
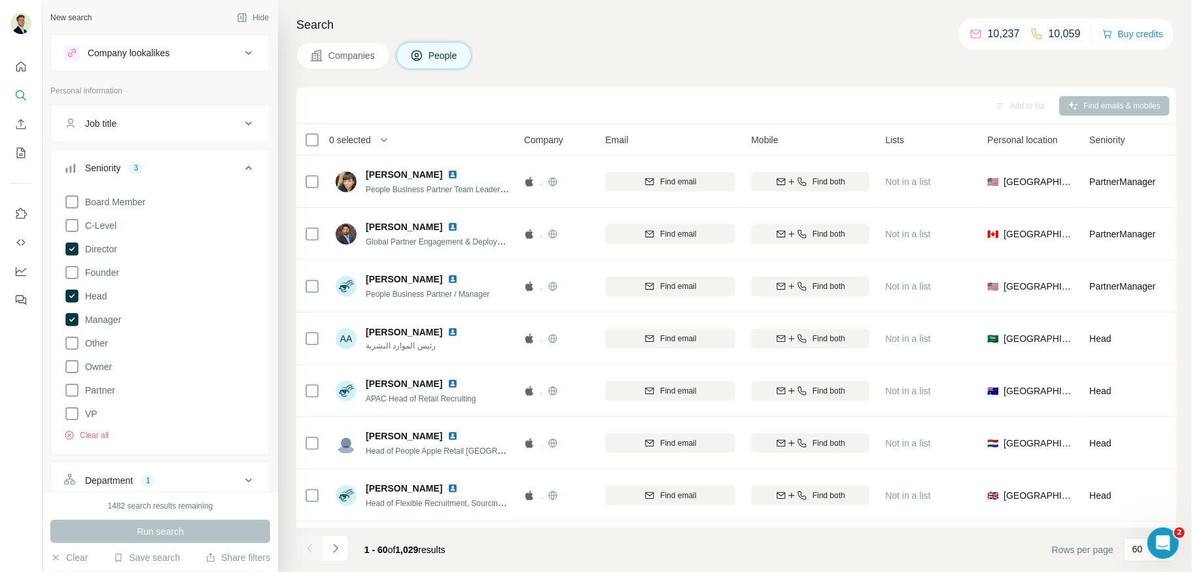
click at [167, 162] on div "Seniority 3" at bounding box center [152, 168] width 177 height 13
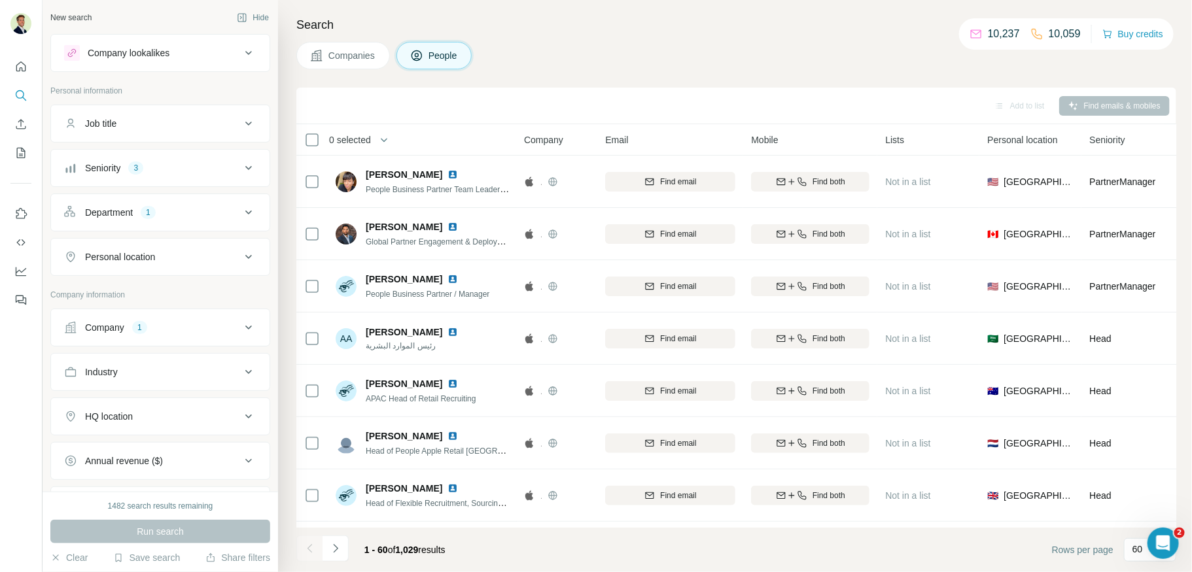
click at [136, 257] on div "Personal location" at bounding box center [120, 256] width 70 height 13
click at [124, 282] on input "text" at bounding box center [160, 290] width 192 height 24
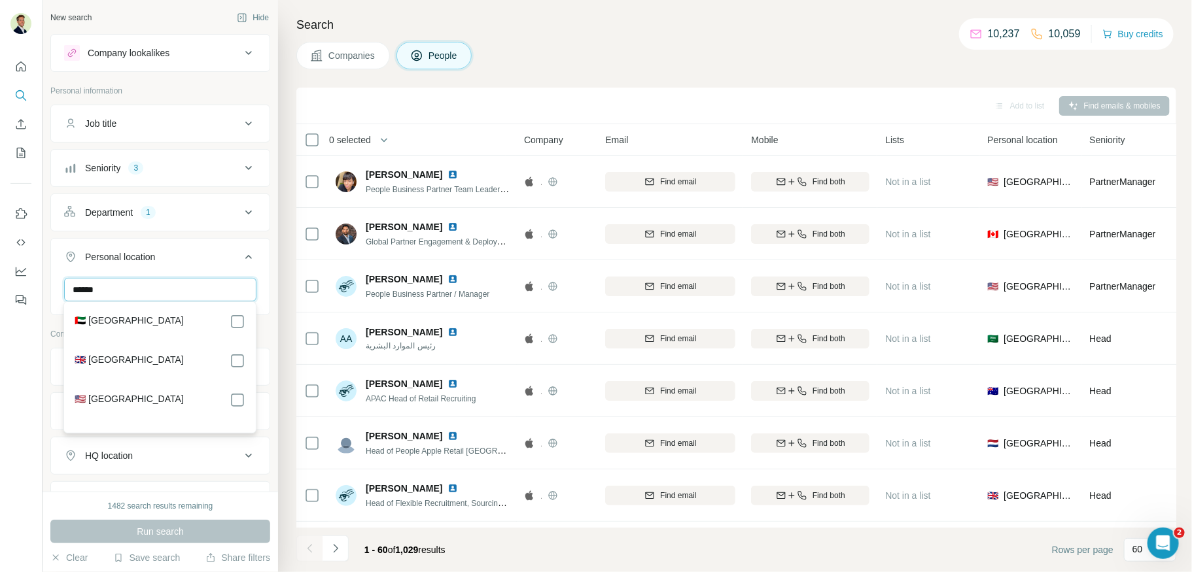
type input "******"
click at [223, 404] on div "🇺🇸 [GEOGRAPHIC_DATA]" at bounding box center [160, 400] width 171 height 16
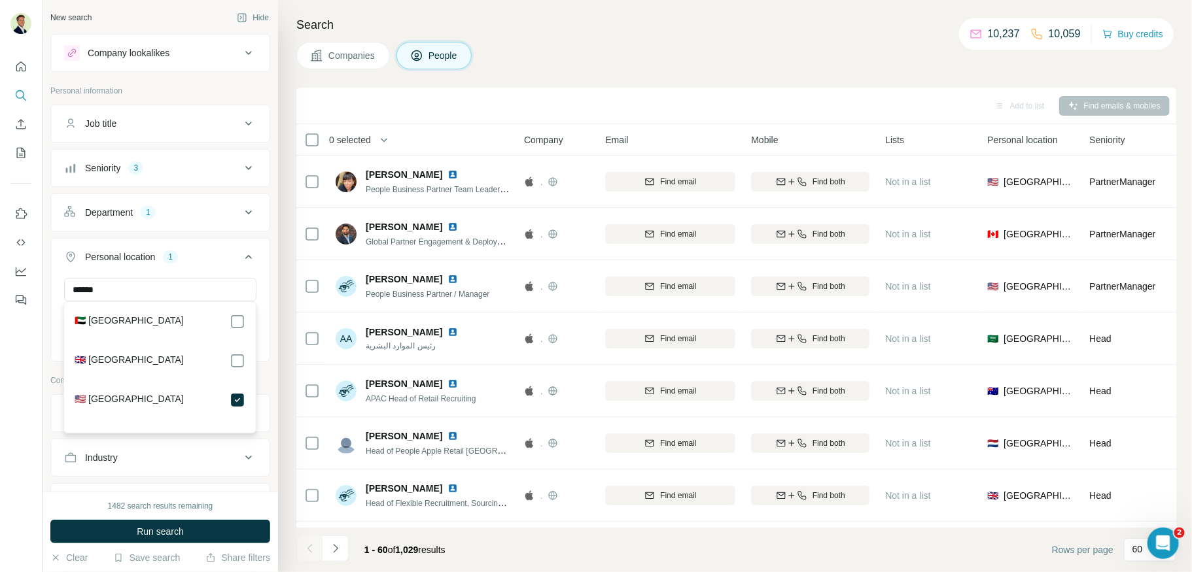
click at [165, 528] on span "Run search" at bounding box center [160, 531] width 47 height 13
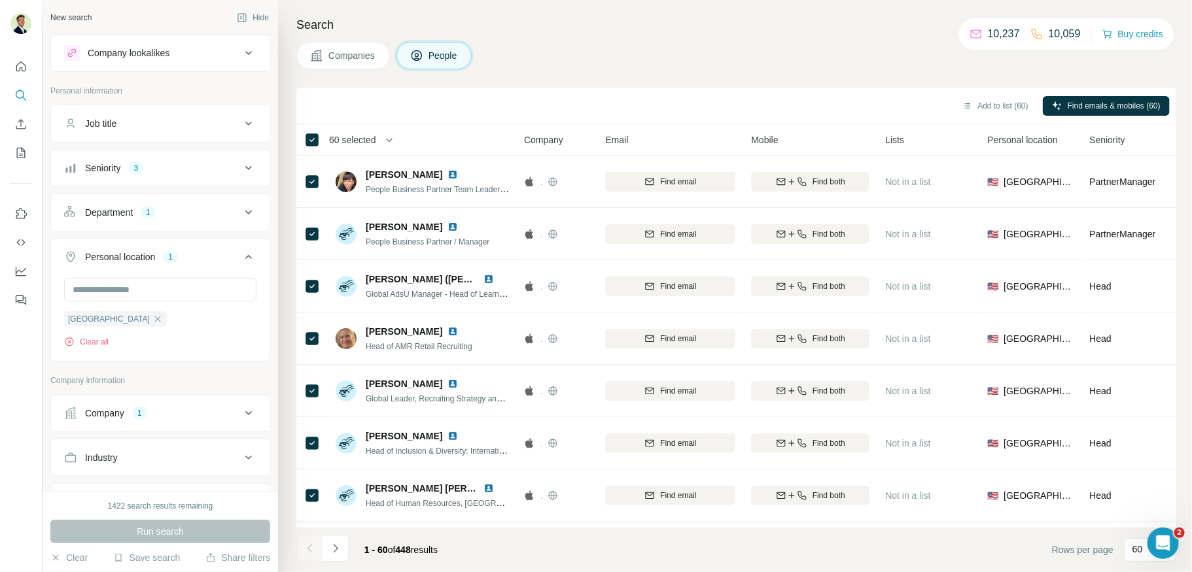
click at [374, 137] on span "60 selected" at bounding box center [352, 139] width 47 height 13
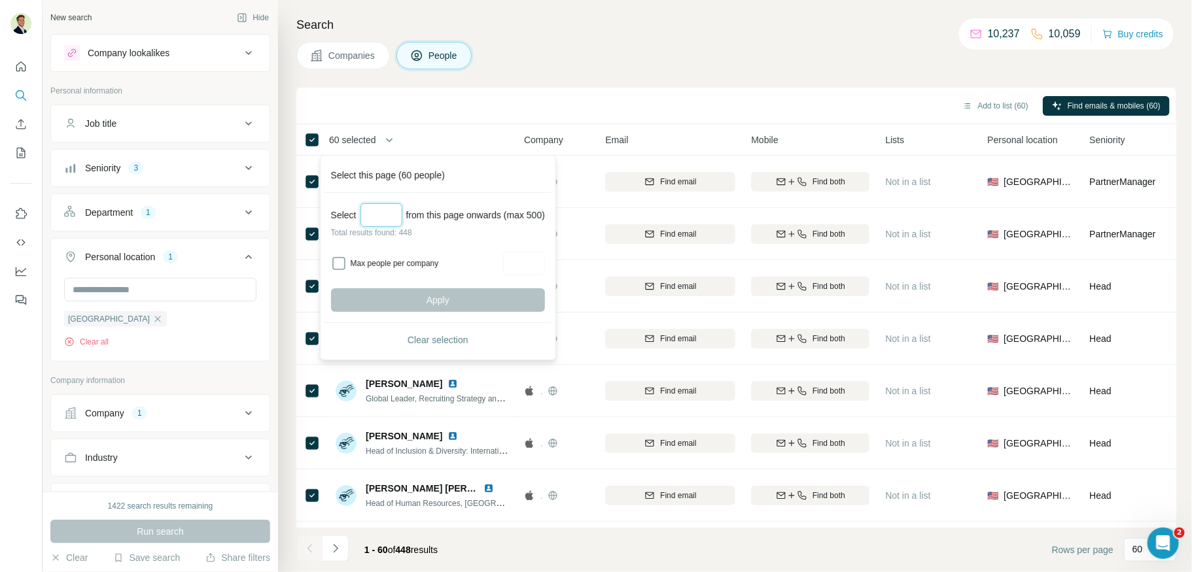
click at [386, 218] on input "Select a number (up to 500)" at bounding box center [381, 215] width 42 height 24
type input "***"
click at [447, 302] on span "Apply" at bounding box center [437, 300] width 23 height 13
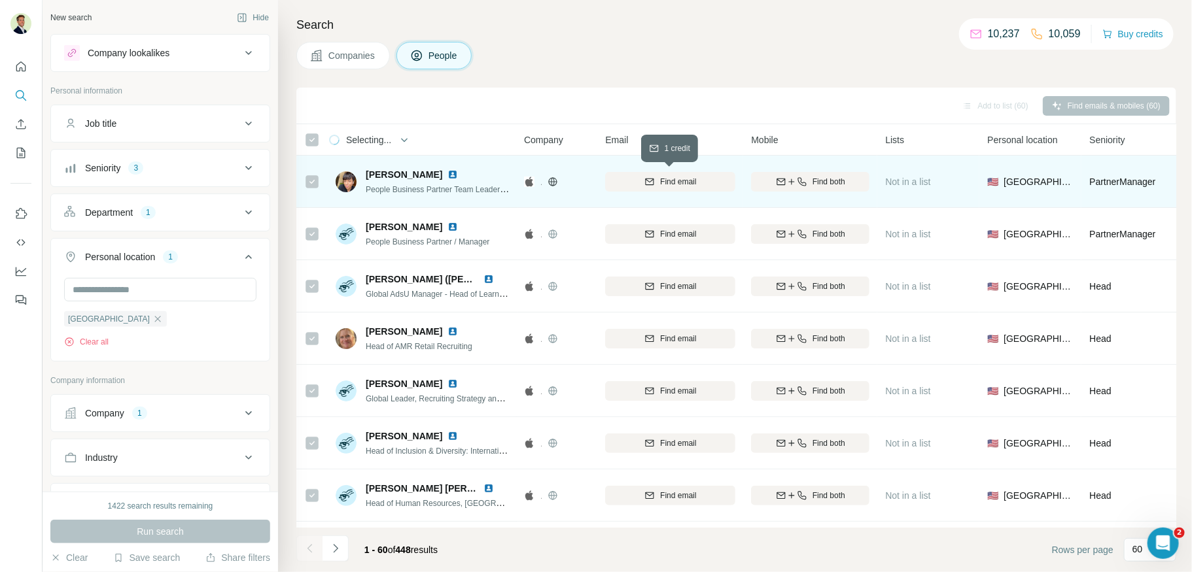
click at [678, 182] on span "Find email" at bounding box center [678, 182] width 36 height 12
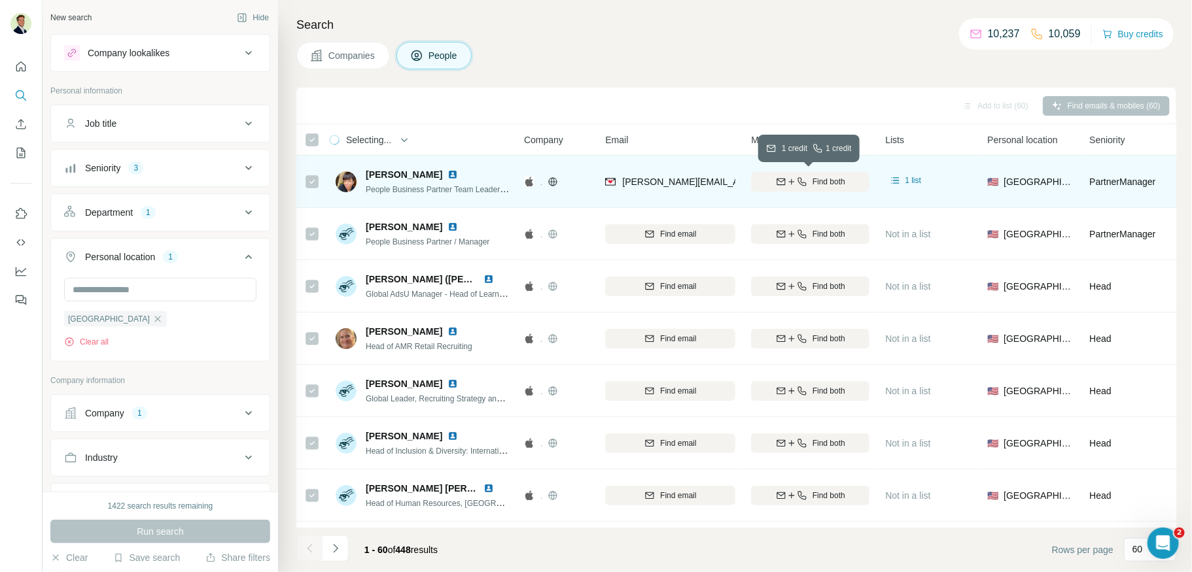
click at [806, 184] on div "Find both" at bounding box center [810, 182] width 118 height 12
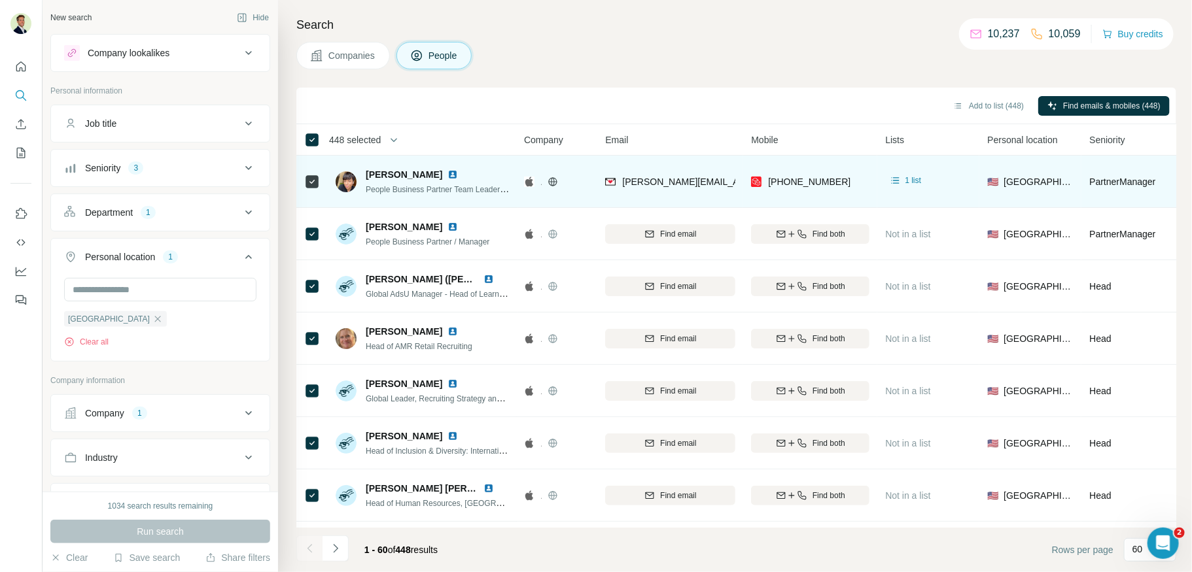
click at [183, 123] on div "Job title" at bounding box center [152, 123] width 177 height 13
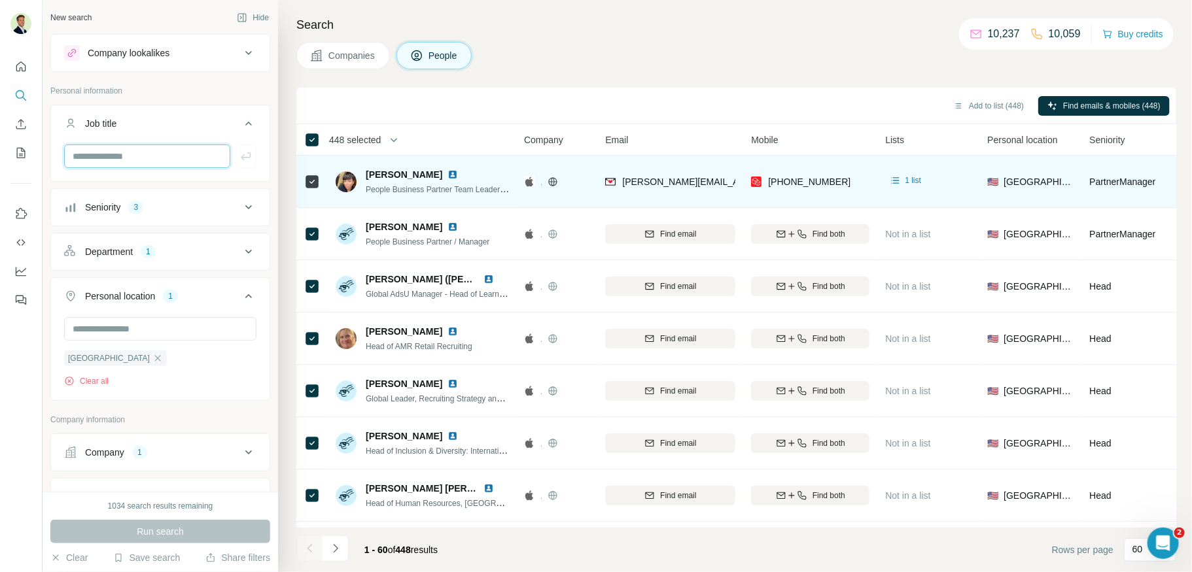
click at [130, 158] on input "text" at bounding box center [147, 157] width 166 height 24
drag, startPoint x: 134, startPoint y: 153, endPoint x: 35, endPoint y: 147, distance: 98.9
click at [35, 147] on div "New search Hide Company lookalikes Personal information Job title ** Seniority …" at bounding box center [596, 286] width 1192 height 572
type input "**********"
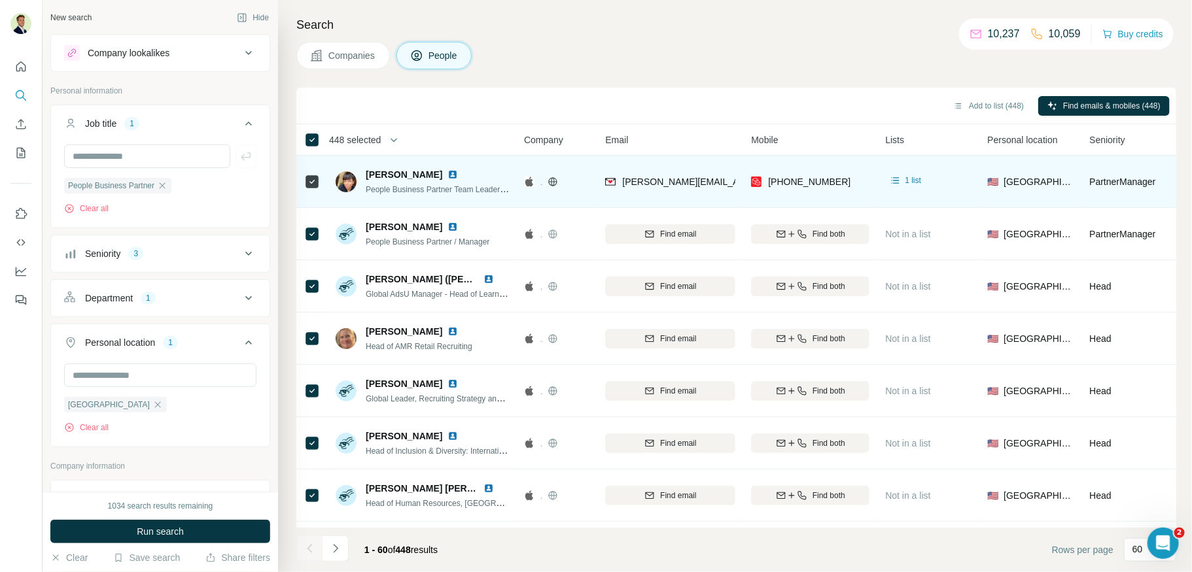
click at [173, 295] on div "Department 1" at bounding box center [152, 298] width 177 height 13
click at [173, 296] on div "Department 1" at bounding box center [152, 298] width 177 height 13
click at [165, 523] on button "Run search" at bounding box center [160, 532] width 220 height 24
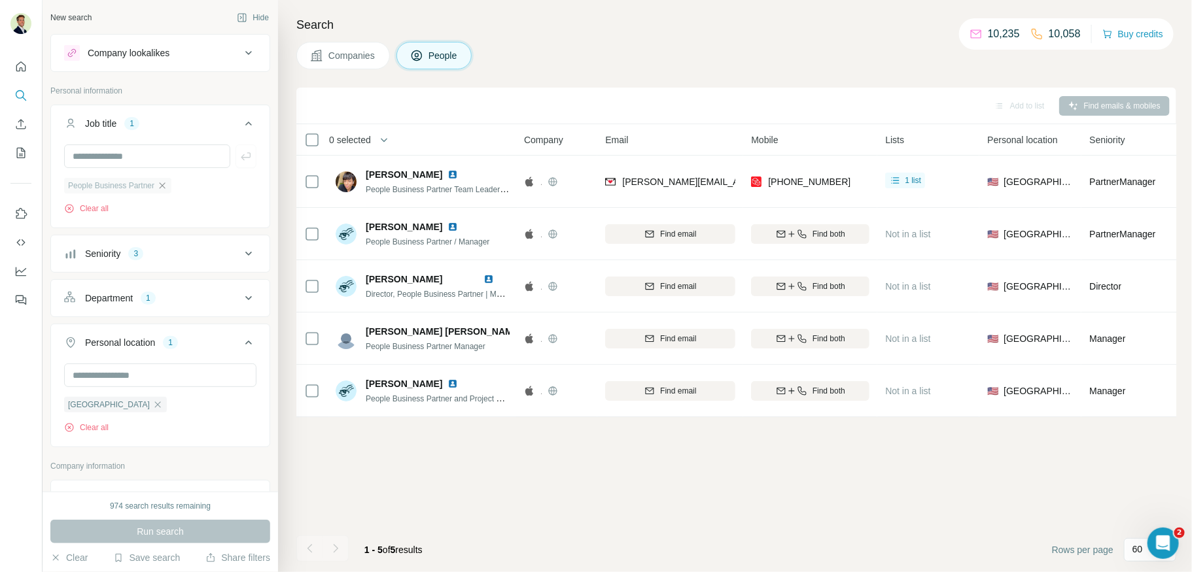
click at [165, 182] on icon "button" at bounding box center [162, 186] width 10 height 10
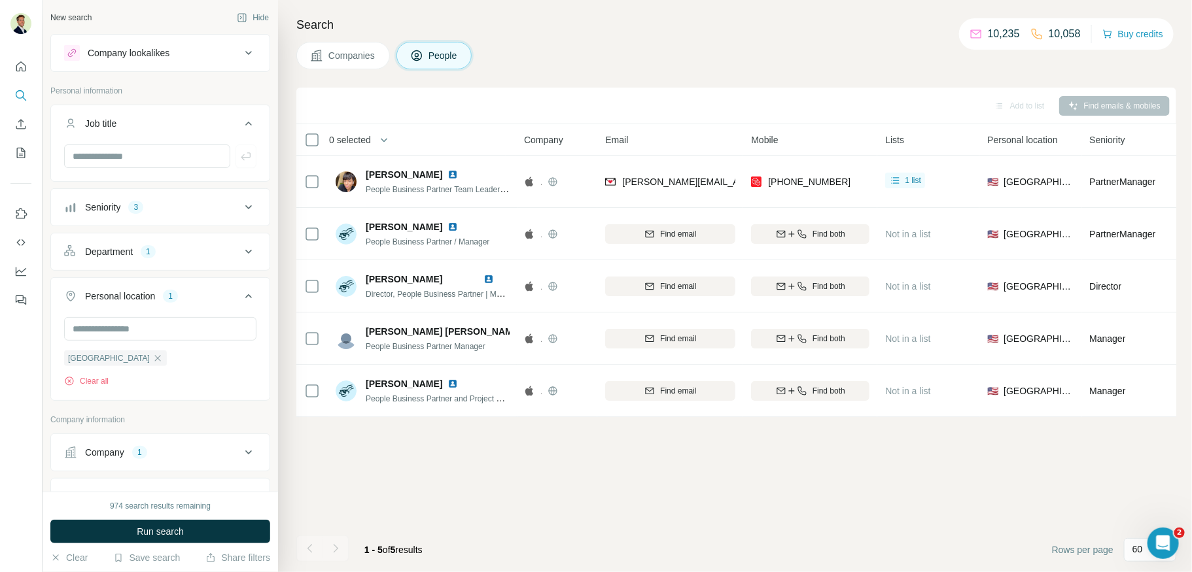
click at [147, 206] on div "Seniority 3" at bounding box center [152, 207] width 177 height 13
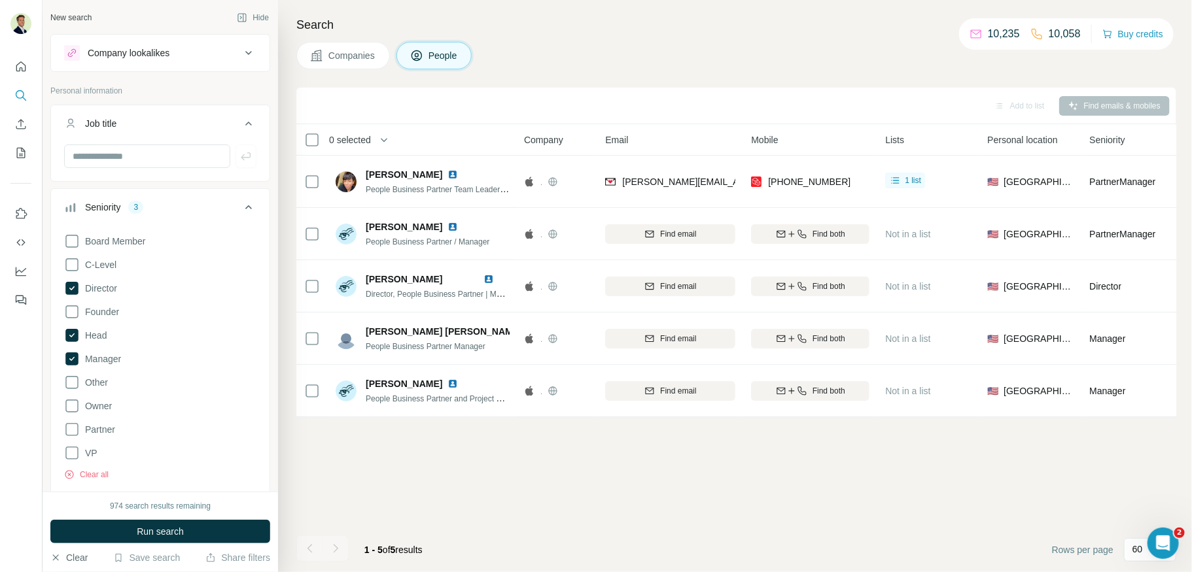
click at [71, 555] on button "Clear" at bounding box center [68, 557] width 37 height 13
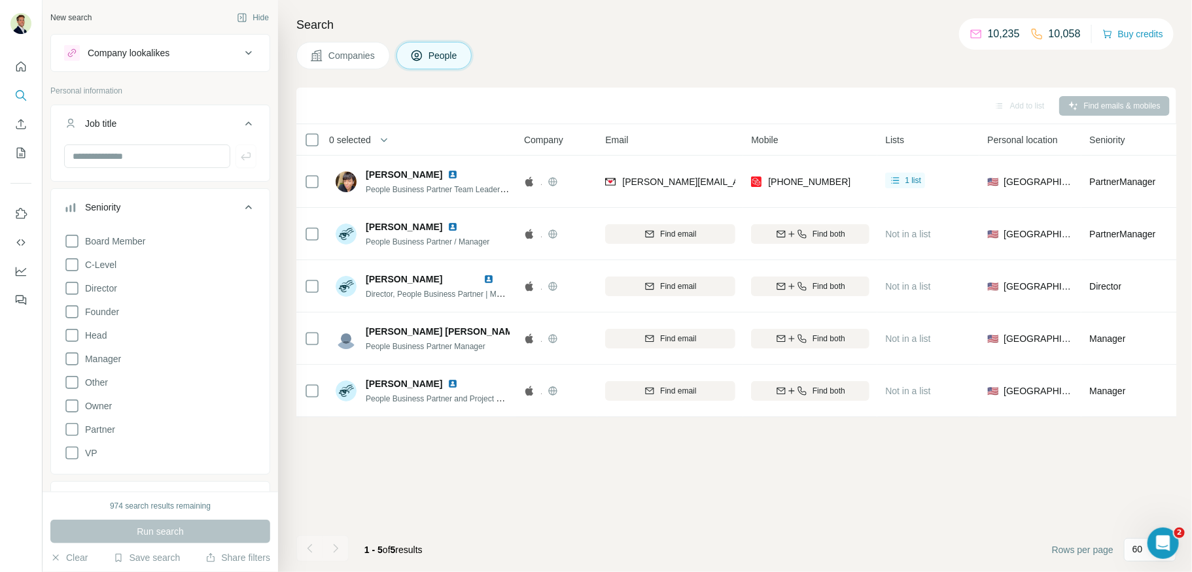
click at [131, 207] on div "Seniority" at bounding box center [152, 207] width 177 height 13
click at [129, 257] on button "Department" at bounding box center [160, 251] width 218 height 31
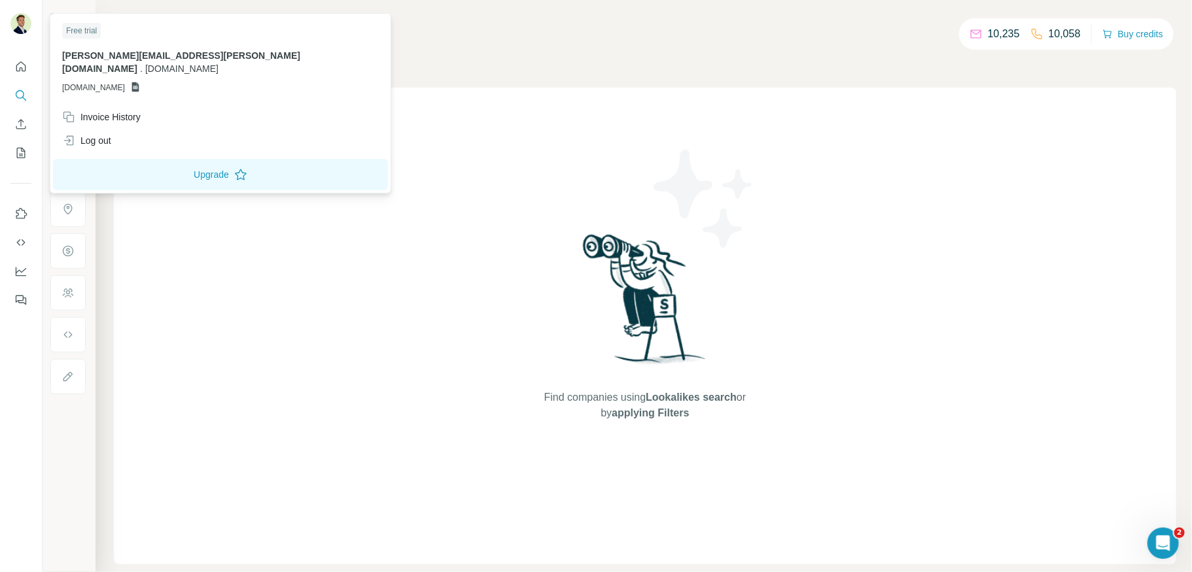
click at [31, 26] on img at bounding box center [20, 23] width 21 height 21
click at [20, 18] on img at bounding box center [20, 23] width 21 height 21
click at [21, 72] on icon "Quick start" at bounding box center [20, 66] width 13 height 13
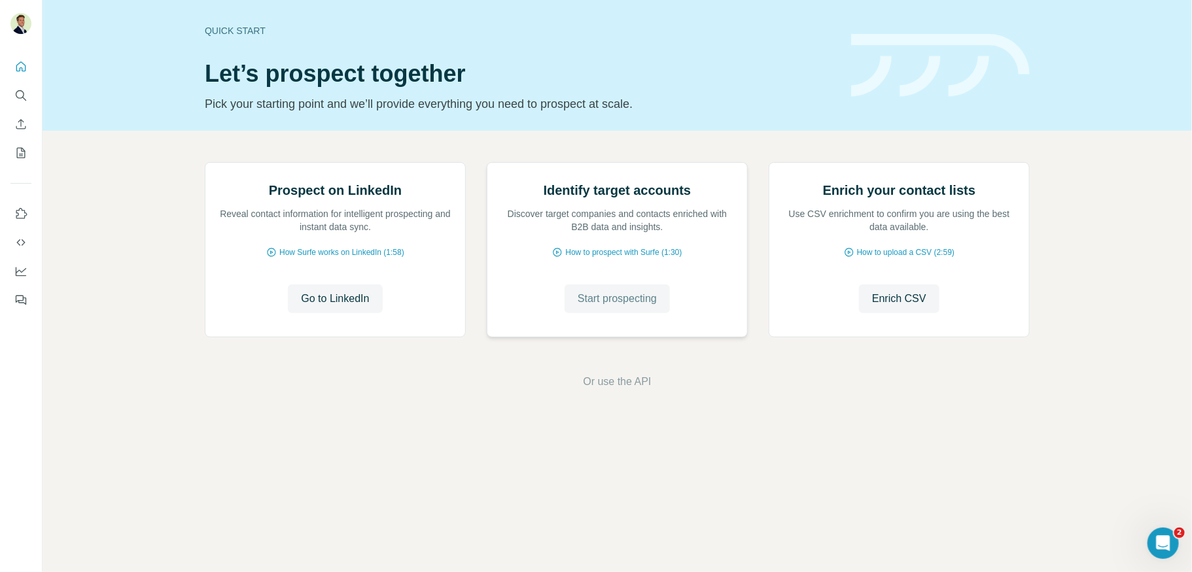
click at [618, 307] on span "Start prospecting" at bounding box center [616, 299] width 79 height 16
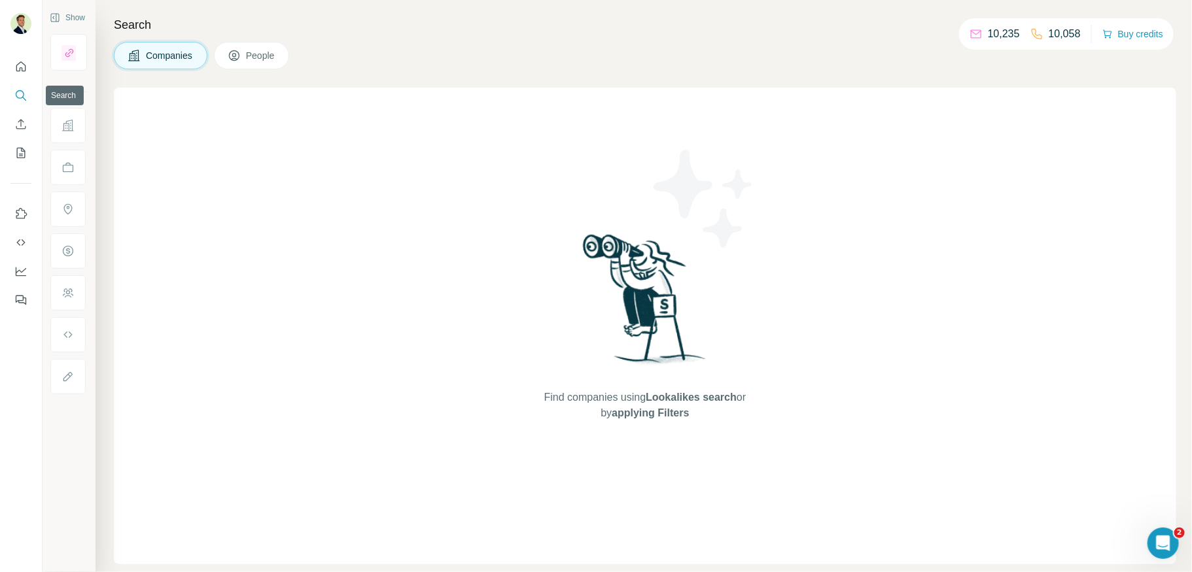
click at [20, 98] on icon "Search" at bounding box center [20, 94] width 9 height 9
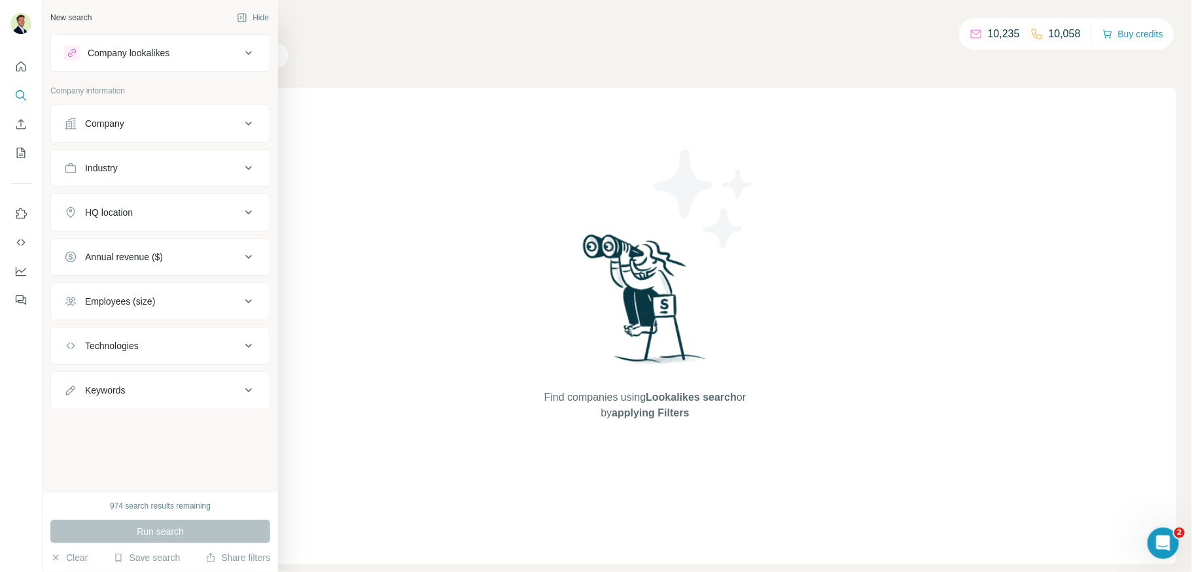
click at [103, 123] on div "Company" at bounding box center [104, 123] width 39 height 13
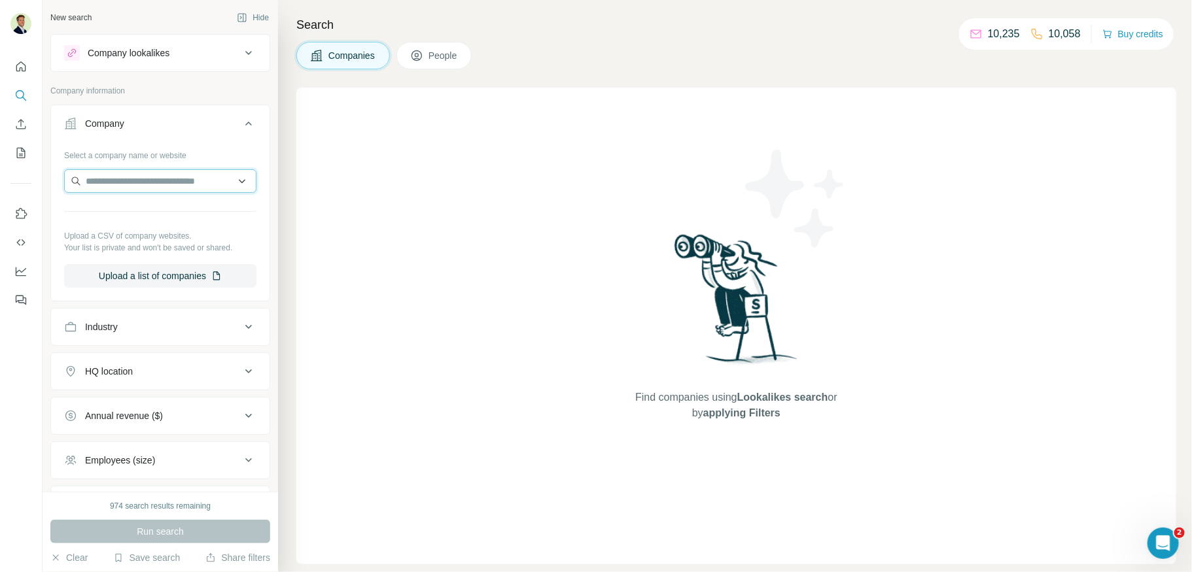
click at [135, 181] on input "text" at bounding box center [160, 181] width 192 height 24
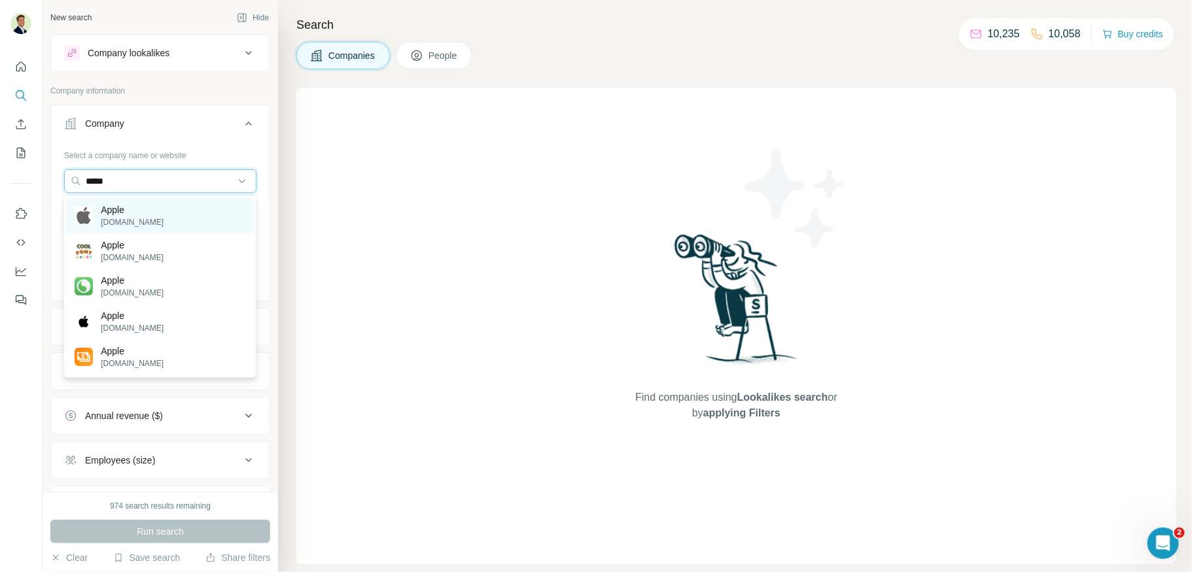
type input "*****"
click at [137, 218] on p "[DOMAIN_NAME]" at bounding box center [132, 222] width 63 height 12
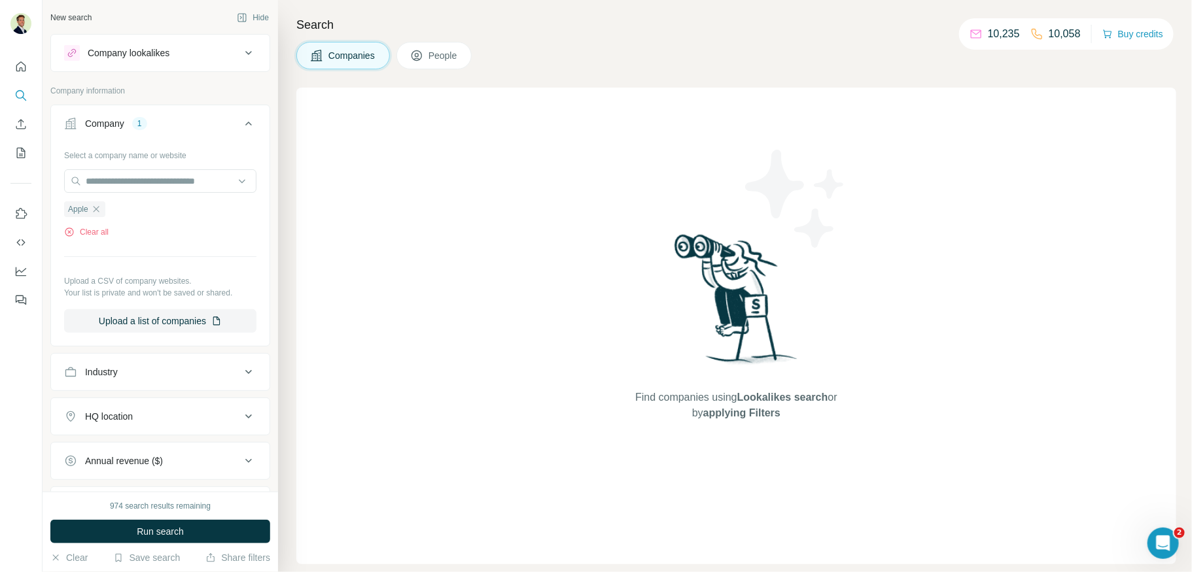
drag, startPoint x: 150, startPoint y: 530, endPoint x: 265, endPoint y: 483, distance: 123.8
click at [150, 530] on span "Run search" at bounding box center [160, 531] width 47 height 13
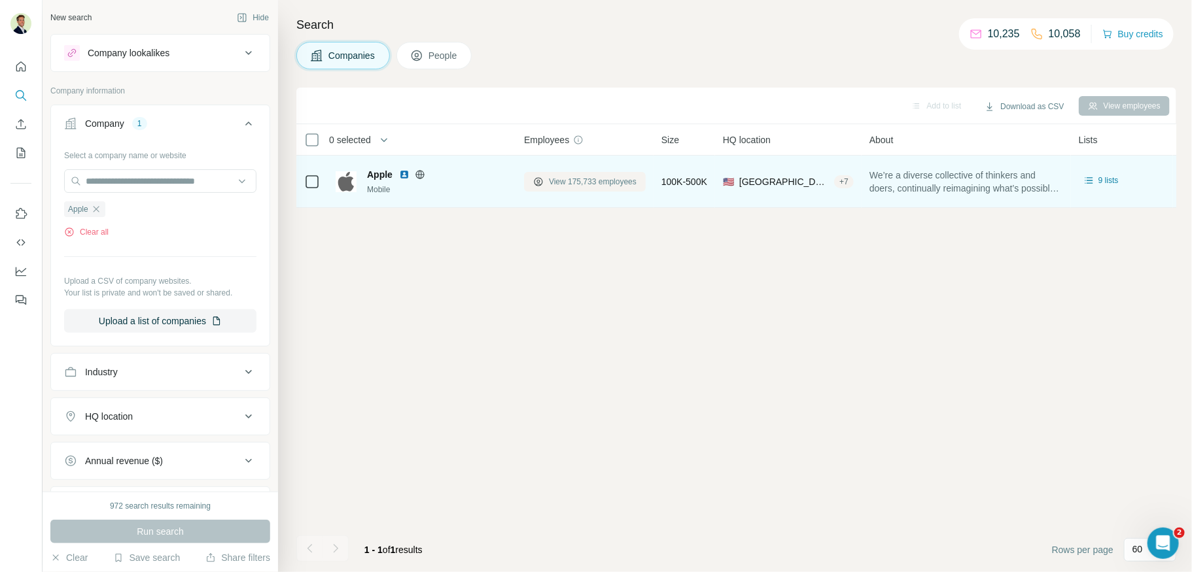
click at [598, 185] on span "View 175,733 employees" at bounding box center [593, 182] width 88 height 12
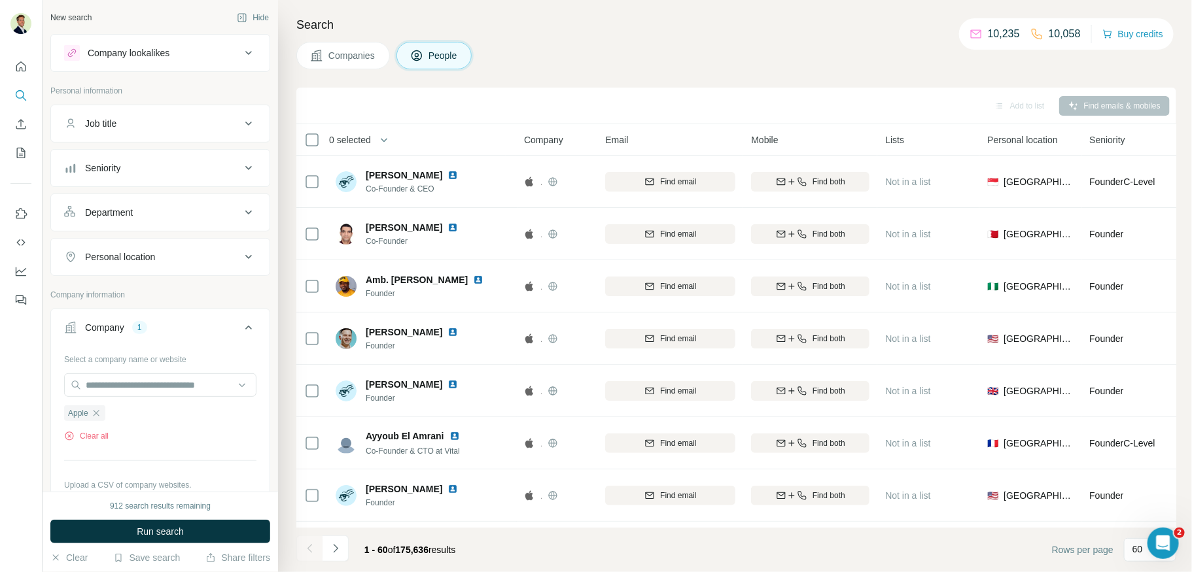
click at [177, 209] on div "Department" at bounding box center [152, 212] width 177 height 13
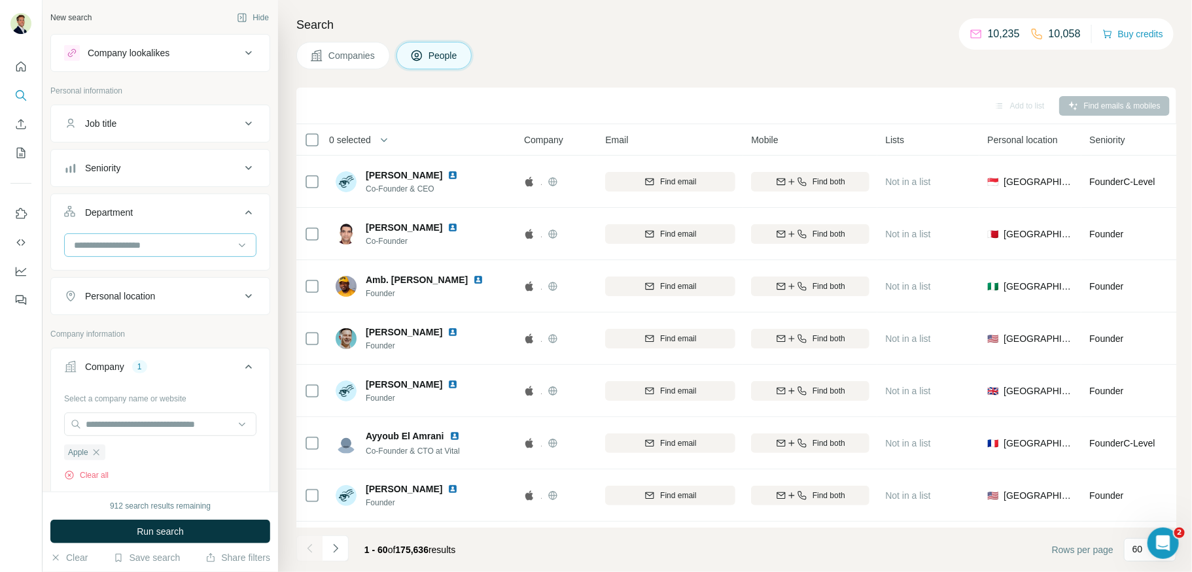
click at [163, 238] on input at bounding box center [154, 245] width 162 height 14
click at [97, 283] on div "HR" at bounding box center [160, 281] width 171 height 13
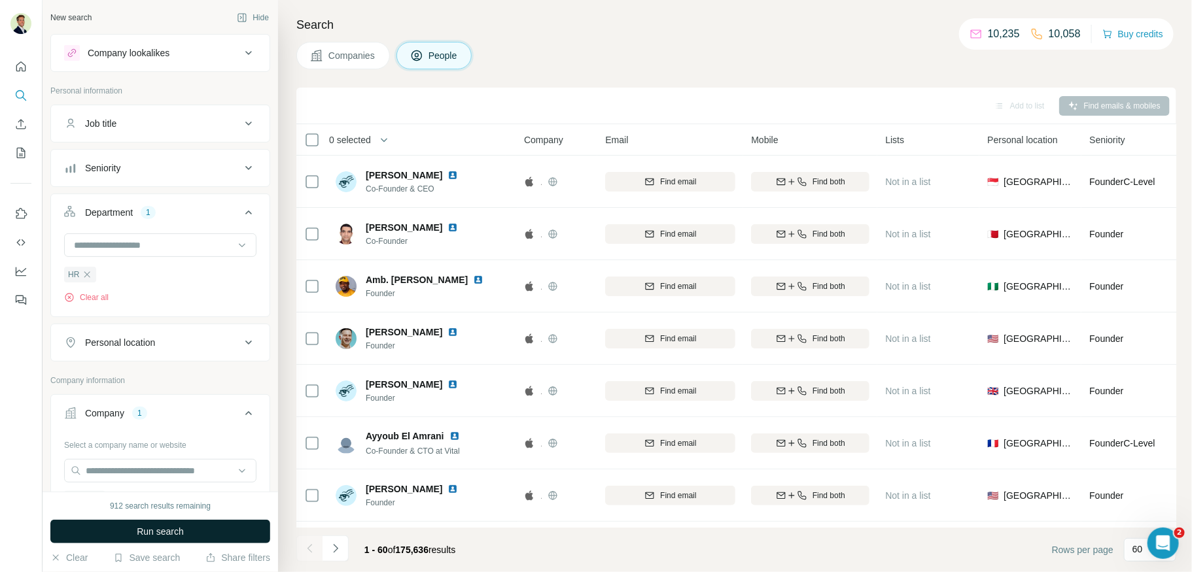
click at [155, 534] on span "Run search" at bounding box center [160, 531] width 47 height 13
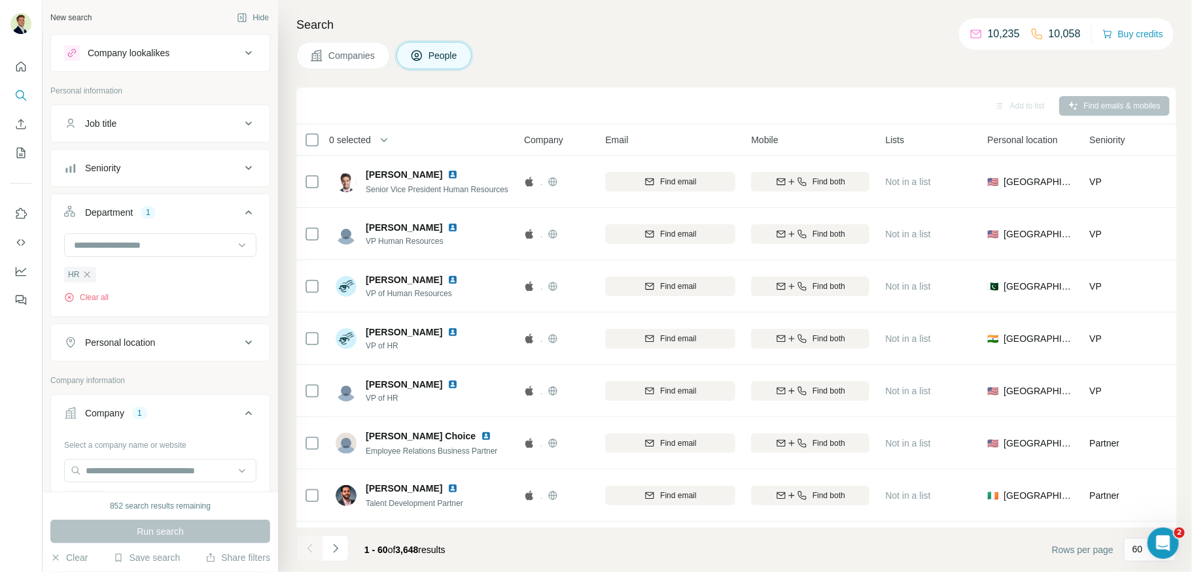
click at [169, 169] on div "Seniority" at bounding box center [152, 168] width 177 height 13
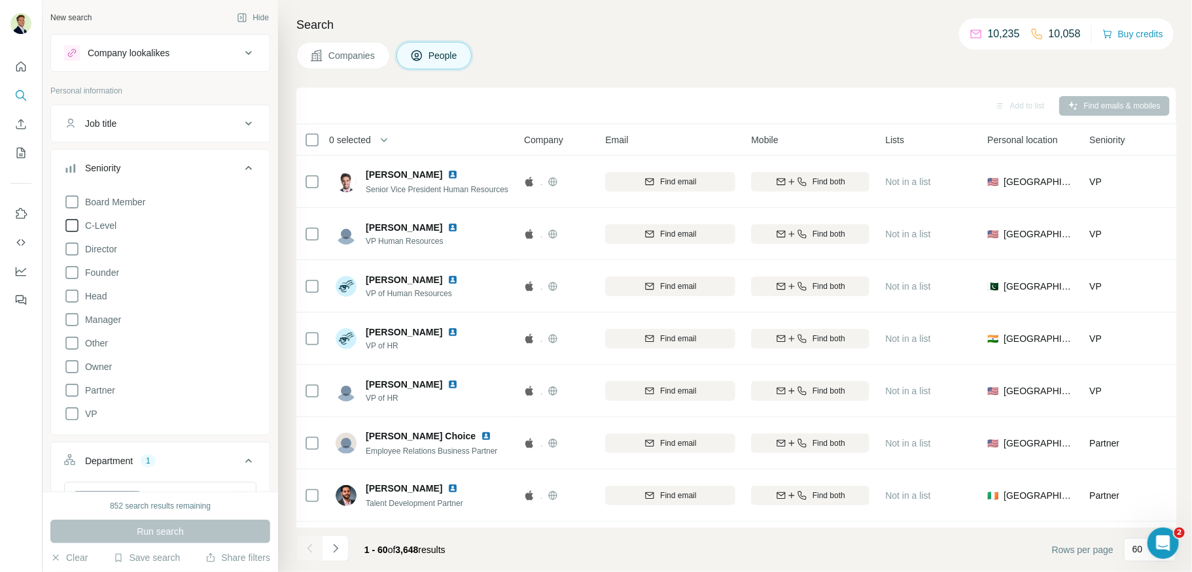
click at [70, 225] on icon at bounding box center [72, 226] width 16 height 16
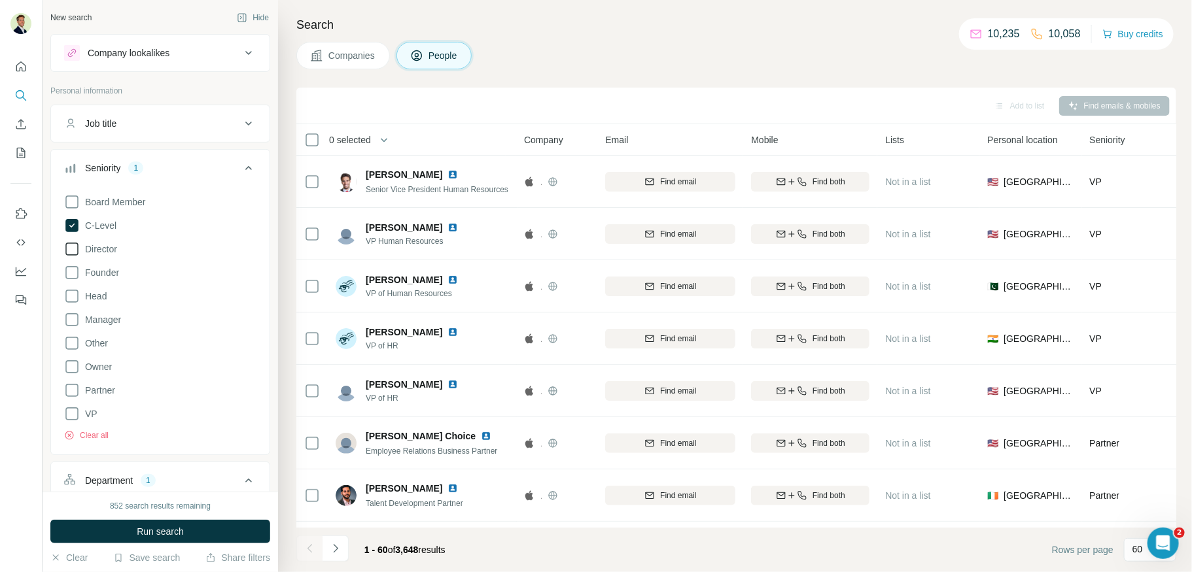
click at [72, 249] on icon at bounding box center [72, 249] width 16 height 16
click at [71, 273] on icon at bounding box center [72, 273] width 16 height 16
click at [70, 267] on icon at bounding box center [71, 272] width 13 height 13
click at [71, 292] on icon at bounding box center [72, 296] width 16 height 16
click at [72, 321] on icon at bounding box center [72, 320] width 16 height 16
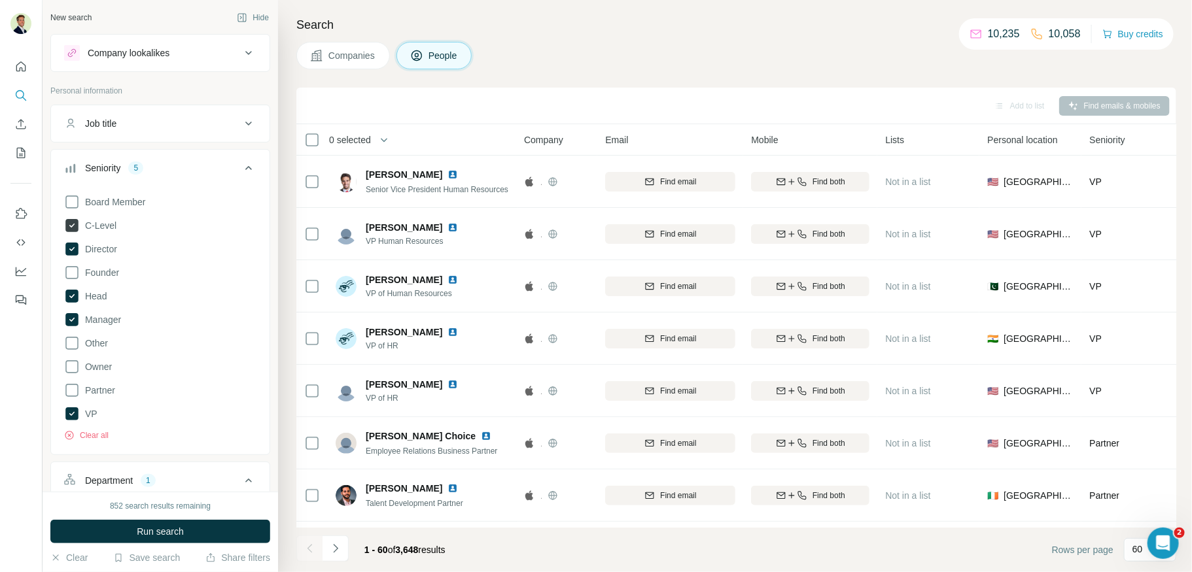
click at [68, 222] on icon at bounding box center [71, 225] width 13 height 13
click at [177, 528] on span "Run search" at bounding box center [160, 531] width 47 height 13
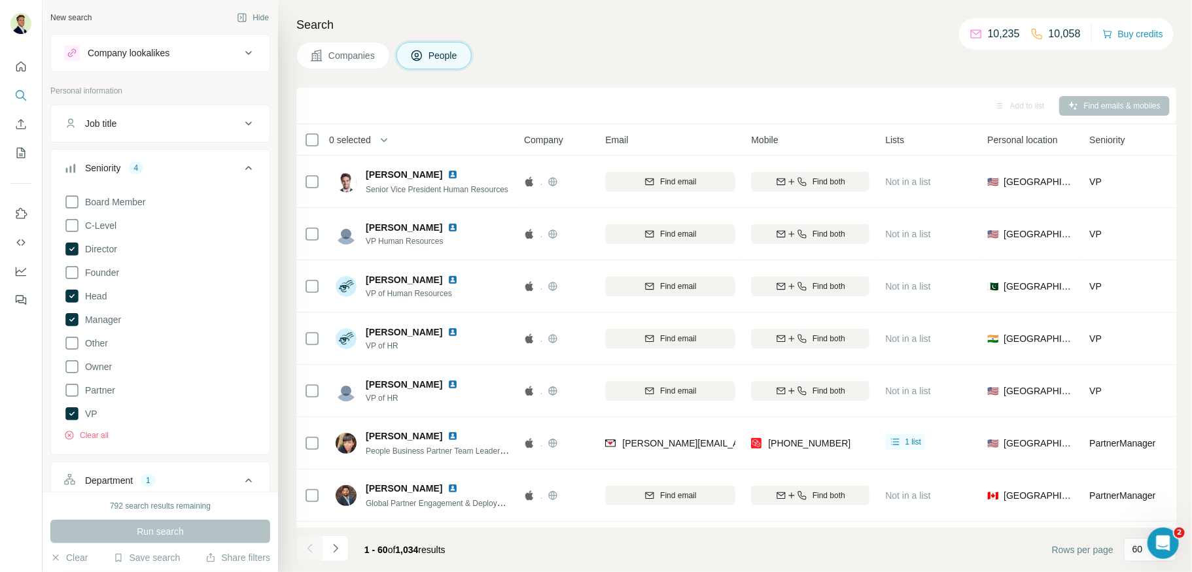
click at [156, 152] on button "Seniority 4" at bounding box center [160, 170] width 218 height 37
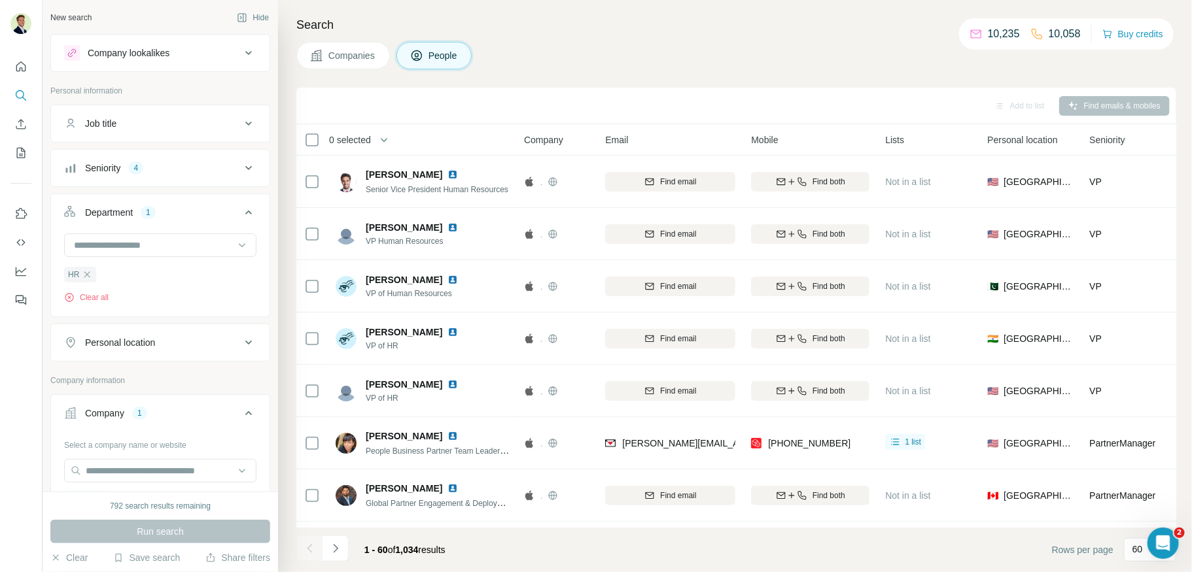
click at [178, 213] on div "Department 1" at bounding box center [152, 212] width 177 height 13
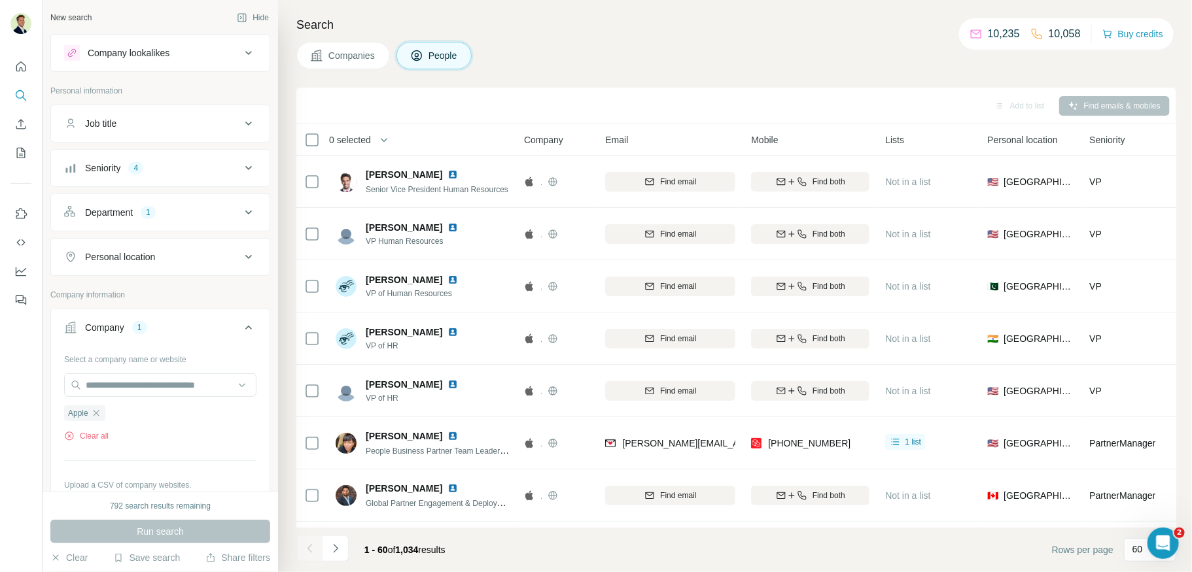
click at [164, 252] on div "Personal location" at bounding box center [152, 256] width 177 height 13
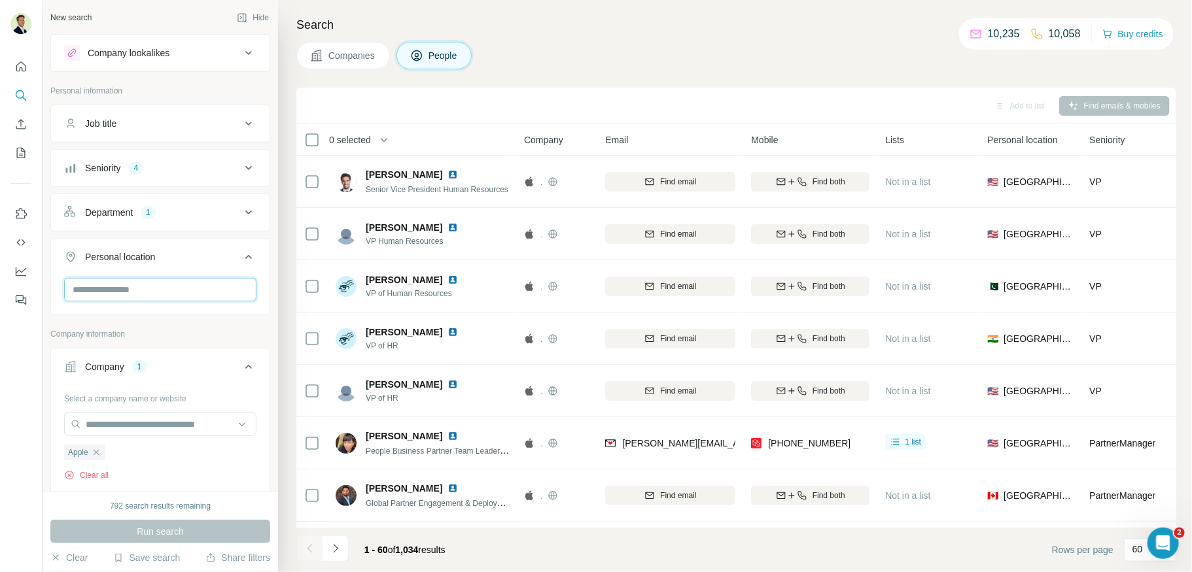
click at [152, 291] on input "text" at bounding box center [160, 290] width 192 height 24
type input "**********"
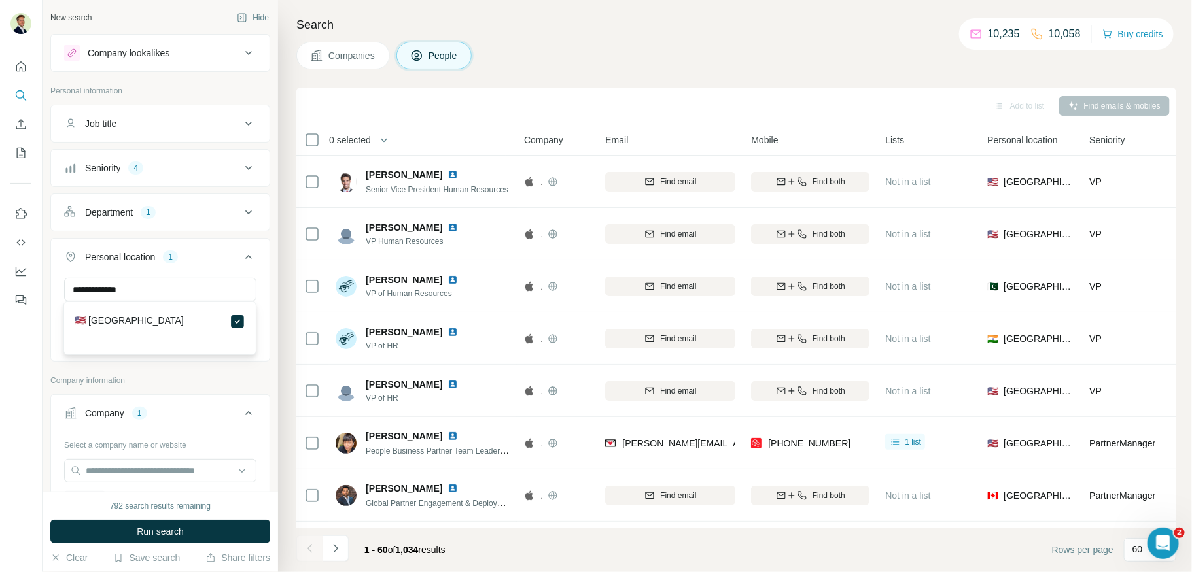
click at [167, 538] on button "Run search" at bounding box center [160, 532] width 220 height 24
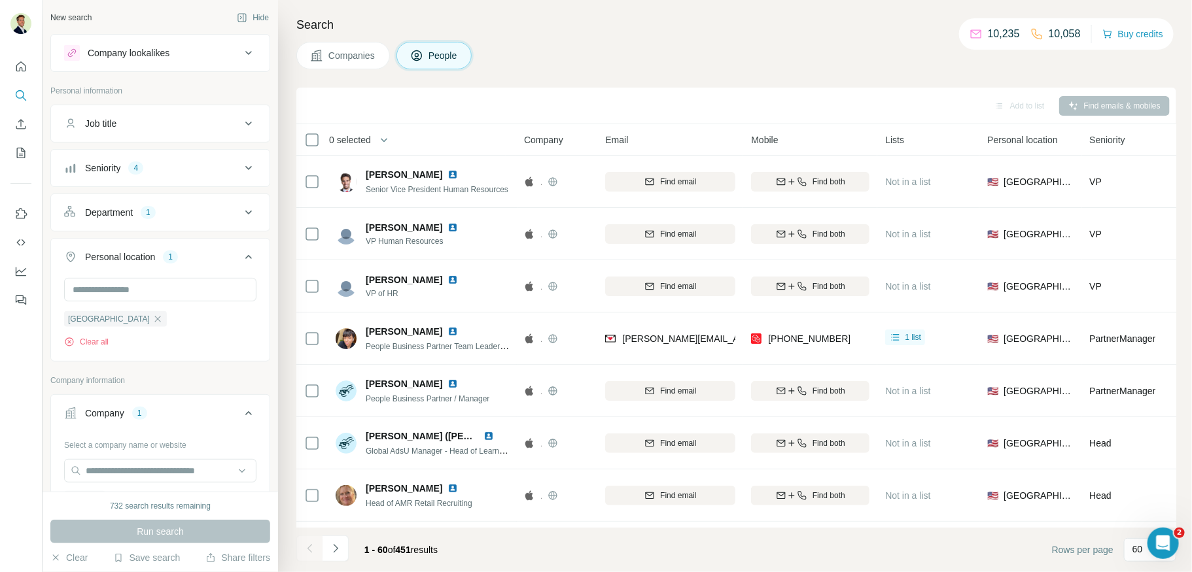
click at [171, 129] on div "Job title" at bounding box center [152, 123] width 177 height 13
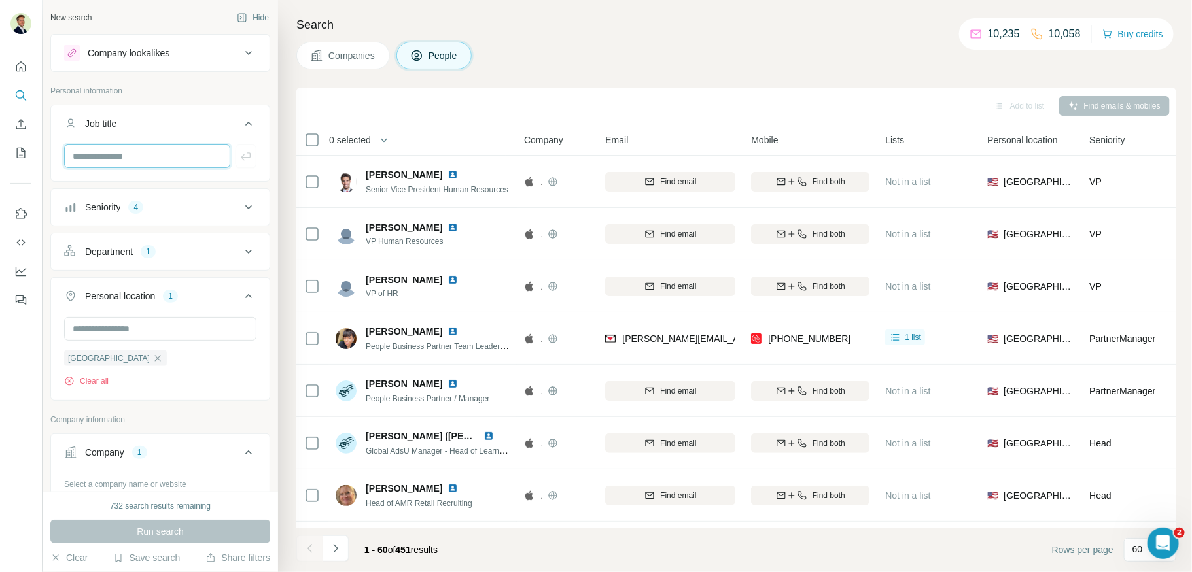
click at [119, 156] on input "text" at bounding box center [147, 157] width 166 height 24
type input "**********"
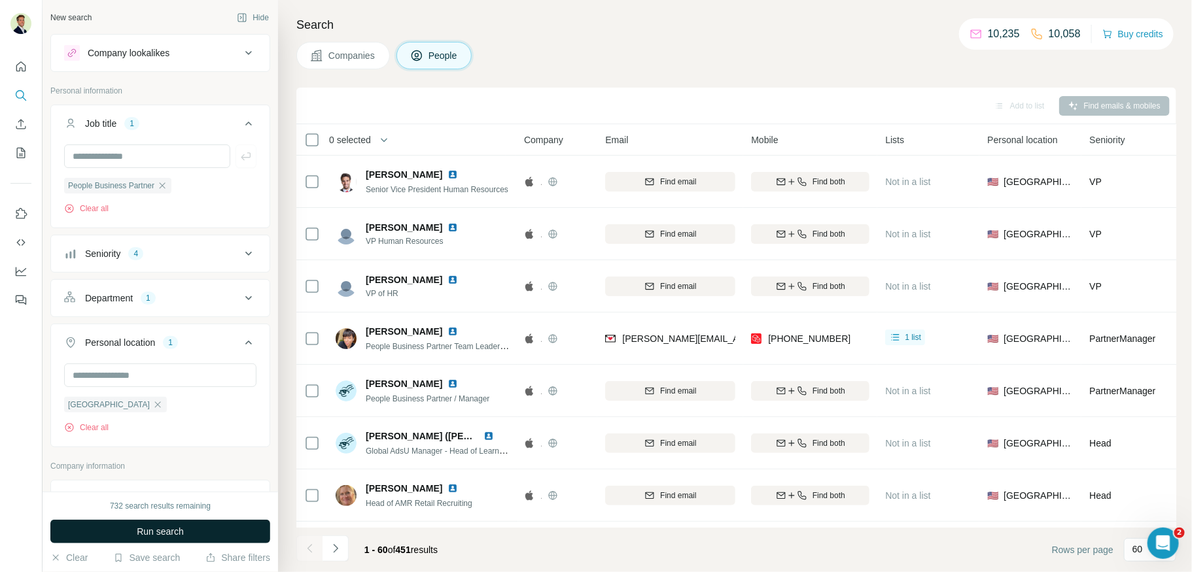
click at [144, 530] on span "Run search" at bounding box center [160, 531] width 47 height 13
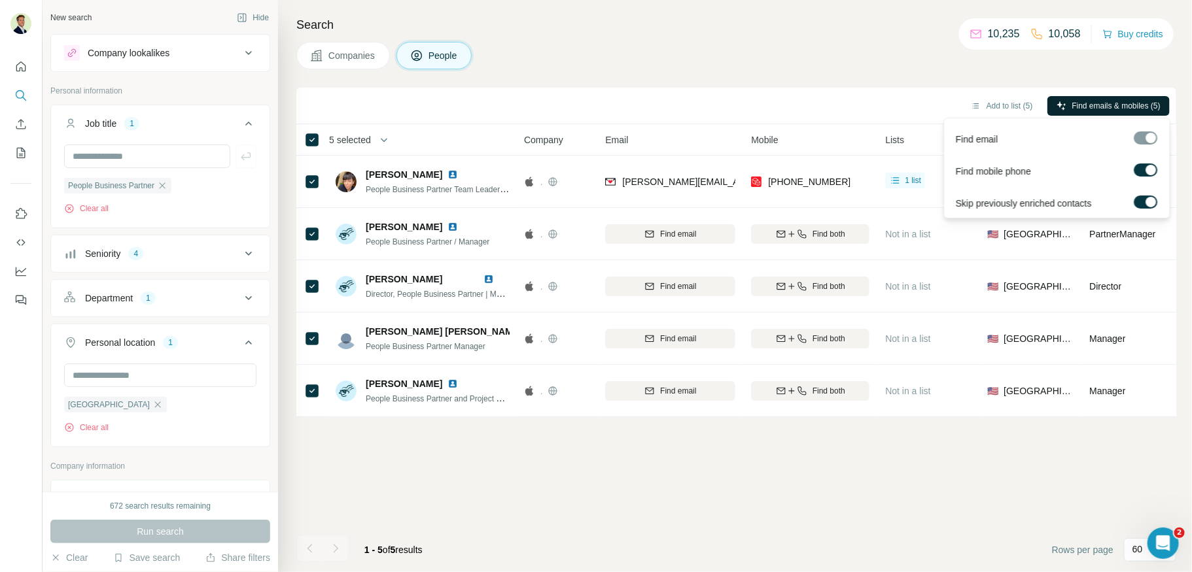
click at [1123, 108] on span "Find emails & mobiles (5)" at bounding box center [1116, 106] width 88 height 12
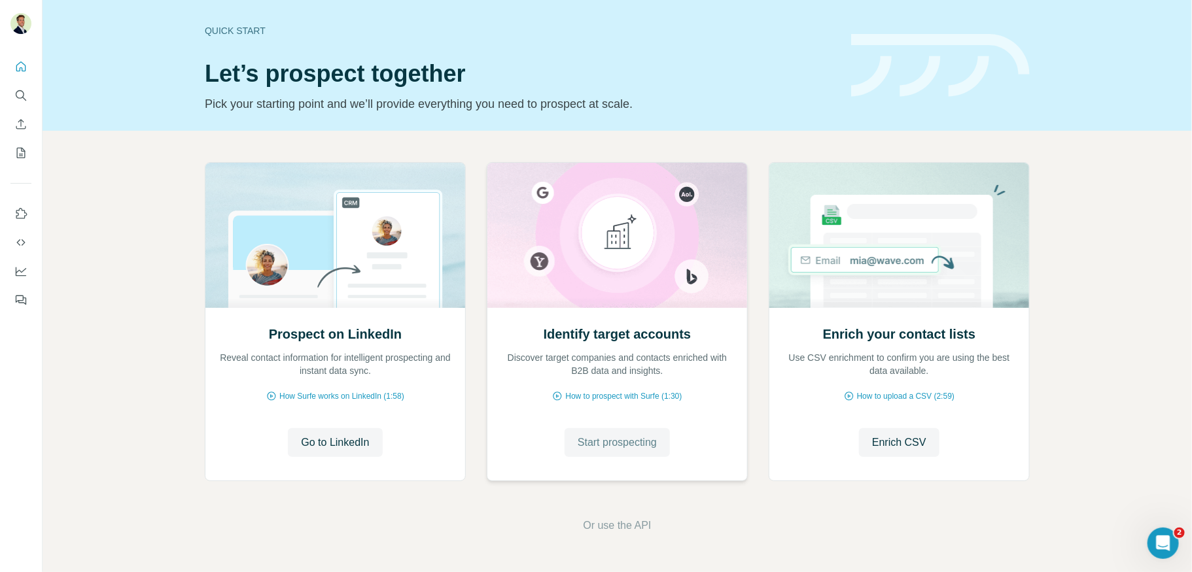
click at [599, 444] on span "Start prospecting" at bounding box center [616, 443] width 79 height 16
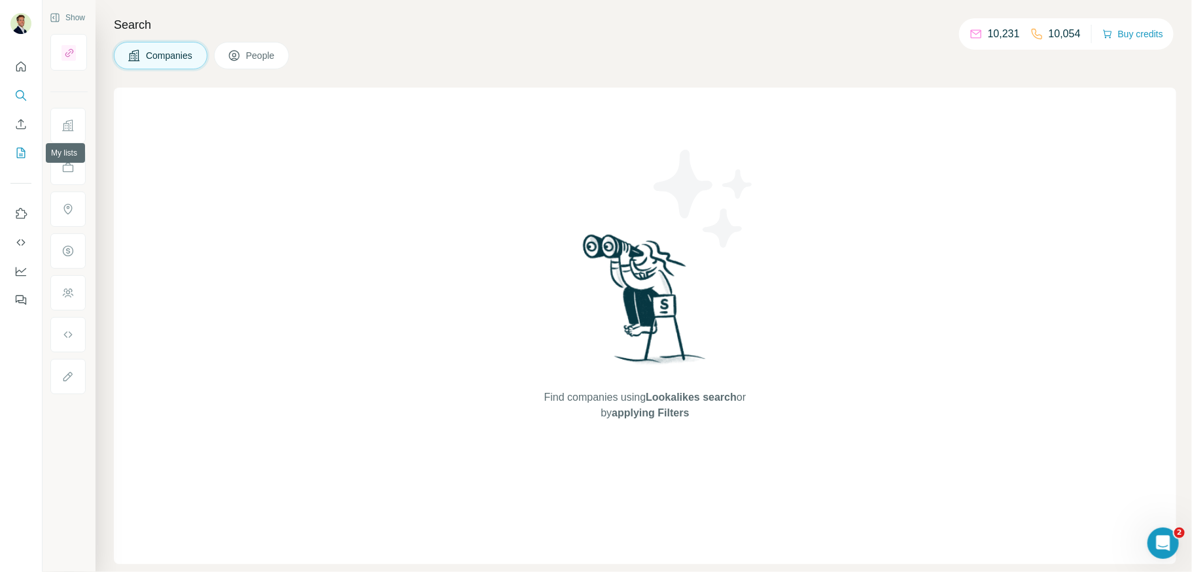
click at [20, 154] on icon "My lists" at bounding box center [22, 152] width 7 height 9
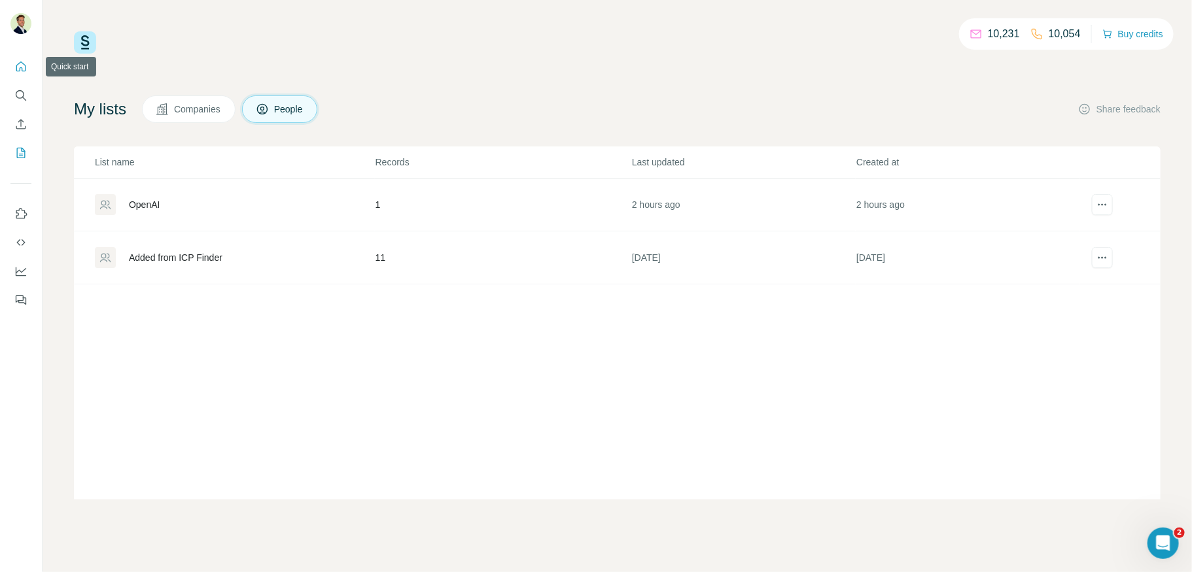
click at [19, 60] on icon "Quick start" at bounding box center [20, 66] width 13 height 13
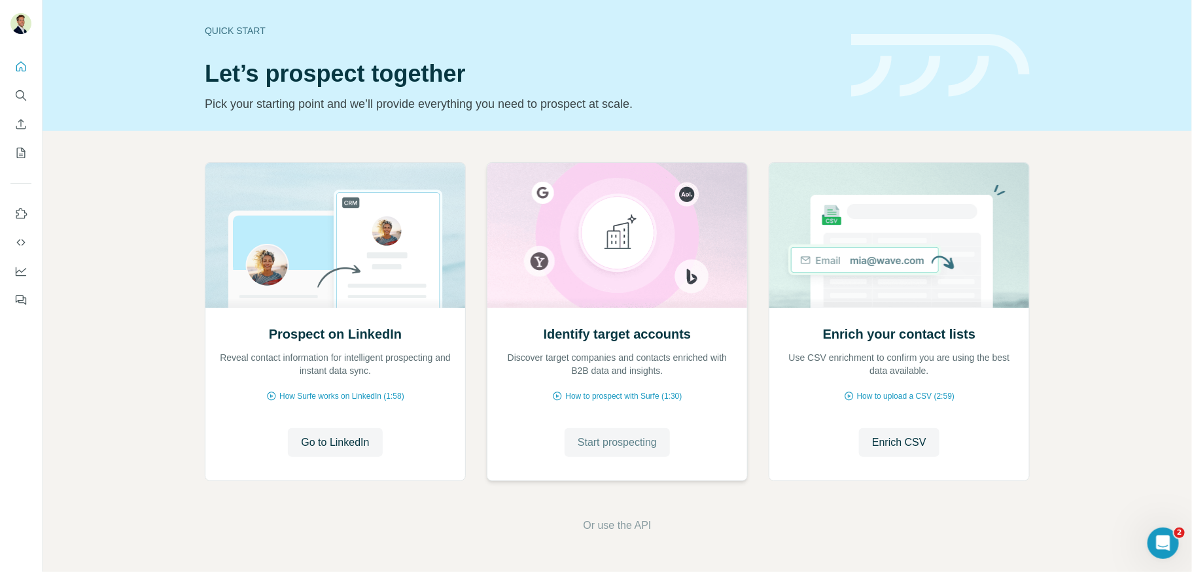
click at [590, 449] on span "Start prospecting" at bounding box center [616, 443] width 79 height 16
click at [612, 447] on span "Start prospecting" at bounding box center [616, 443] width 79 height 16
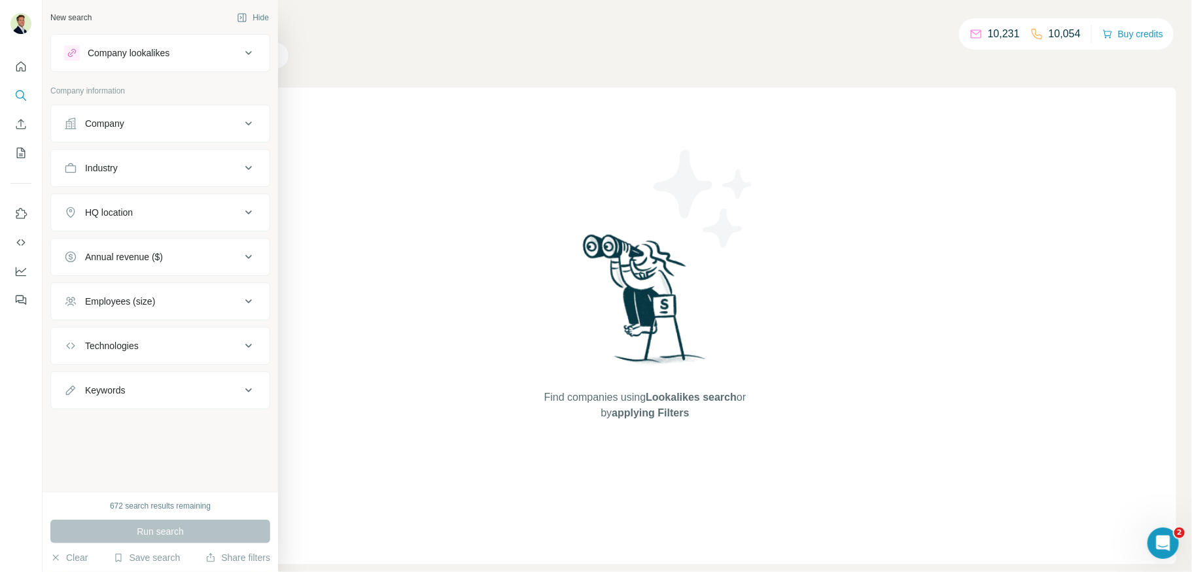
click at [123, 124] on div "Company" at bounding box center [104, 123] width 39 height 13
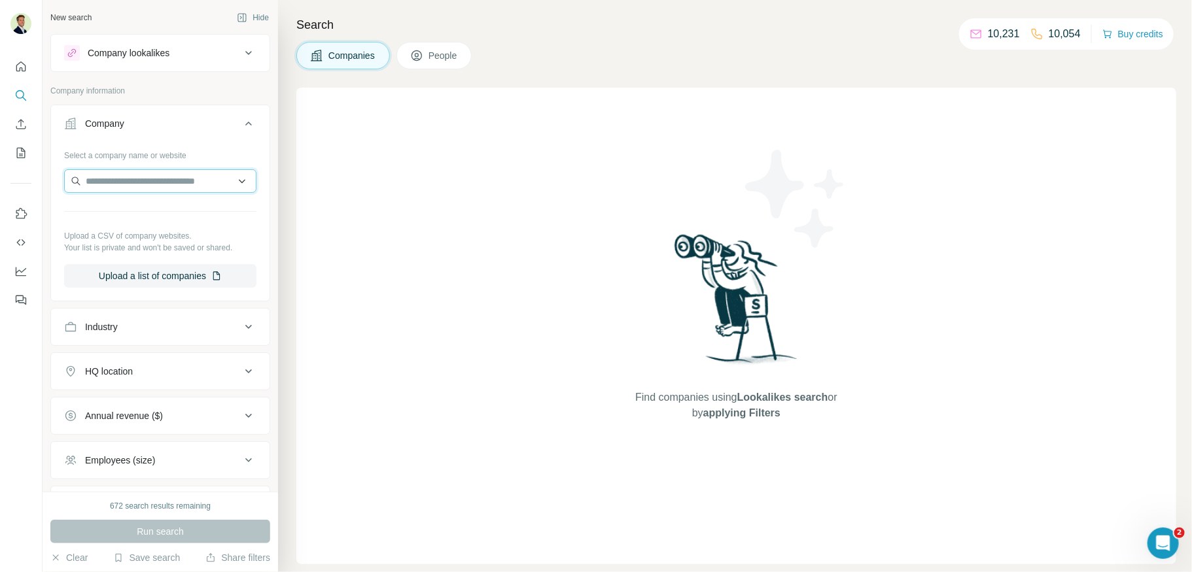
click at [127, 181] on input "text" at bounding box center [160, 181] width 192 height 24
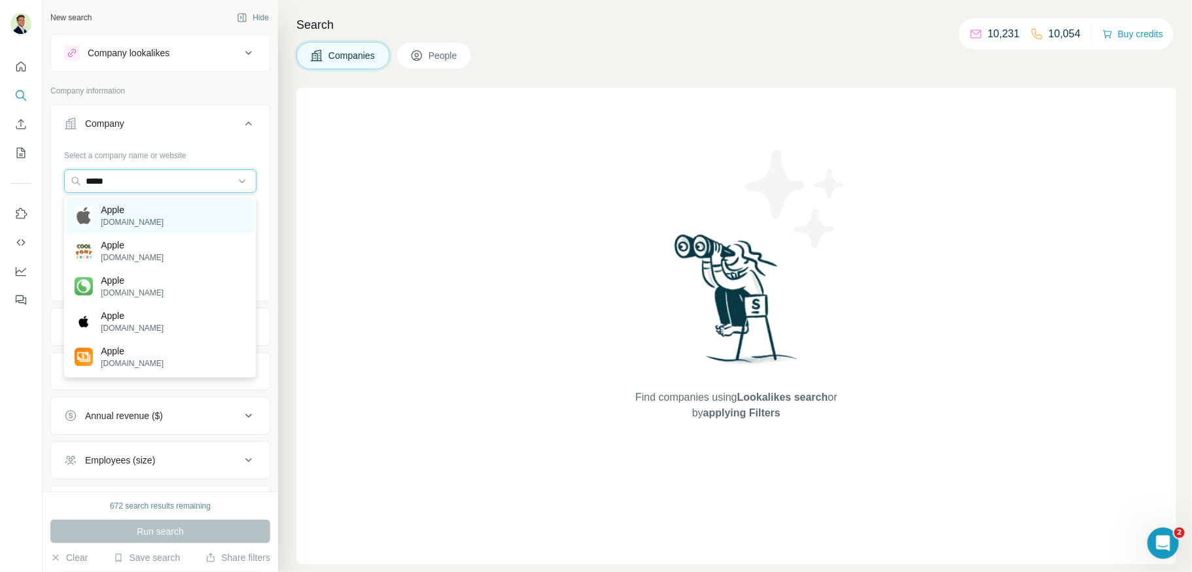
type input "*****"
click at [124, 212] on p "Apple" at bounding box center [132, 209] width 63 height 13
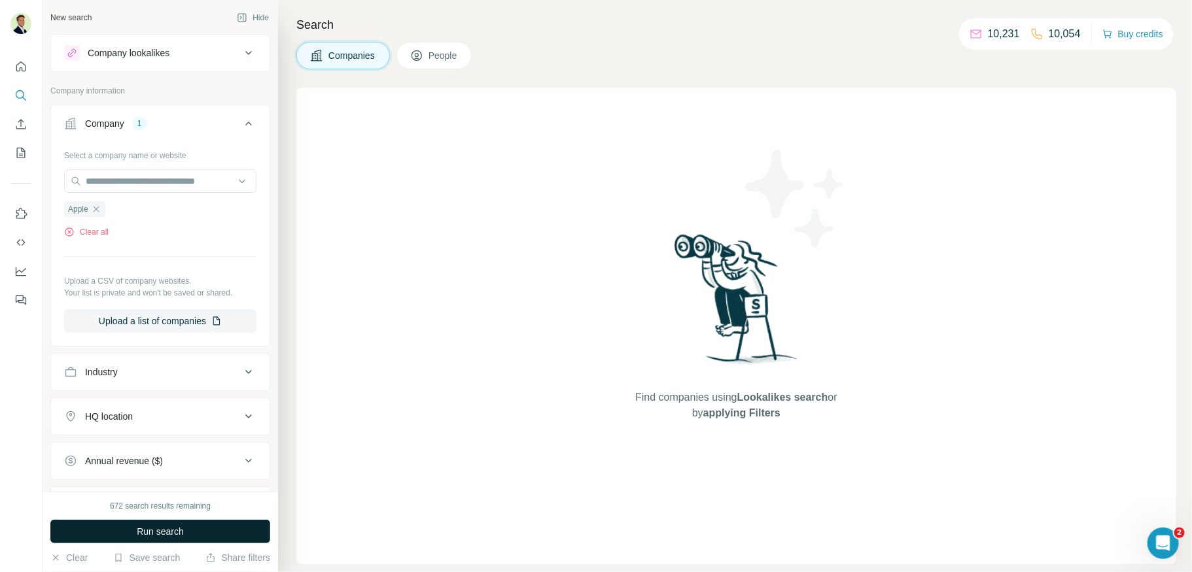
click at [165, 530] on span "Run search" at bounding box center [160, 531] width 47 height 13
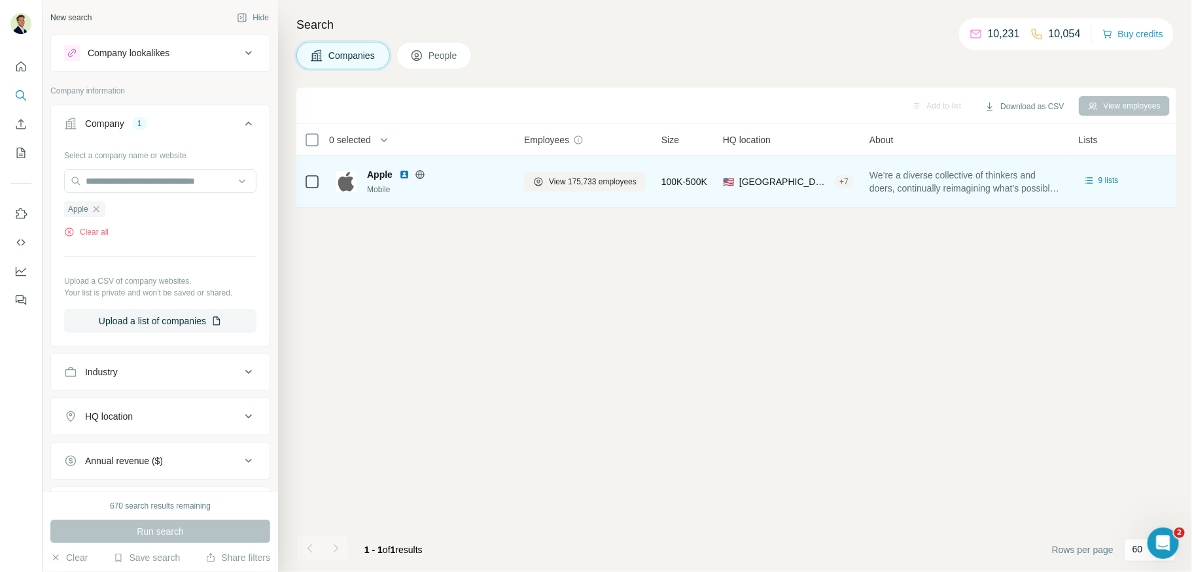
click at [684, 187] on span "100K-500K" at bounding box center [684, 181] width 46 height 13
click at [600, 182] on span "View 175,733 employees" at bounding box center [593, 182] width 88 height 12
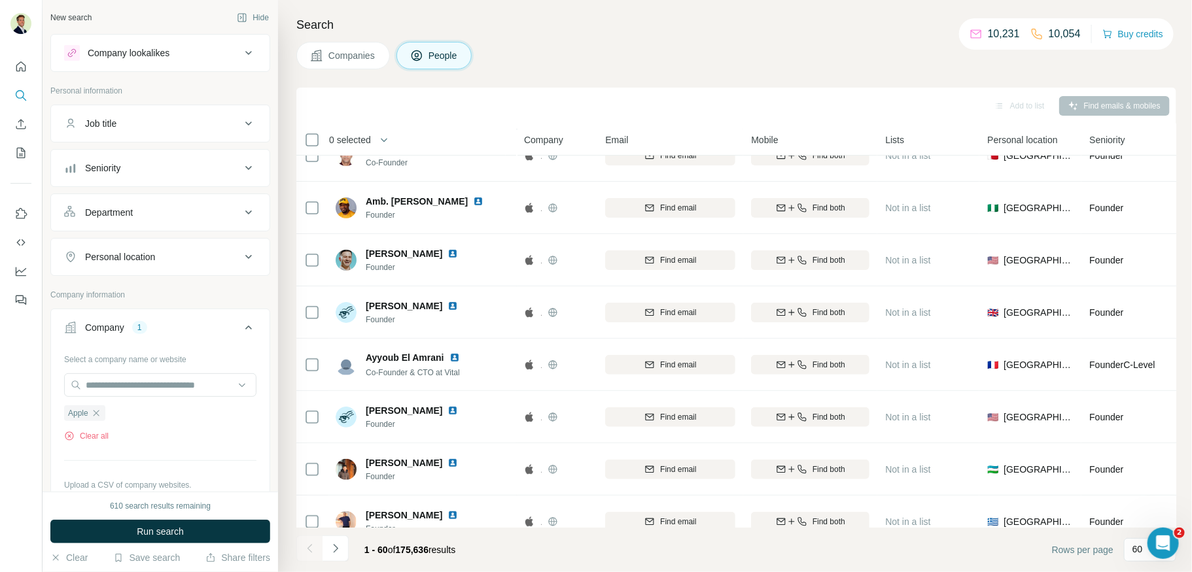
scroll to position [77, 0]
click at [119, 211] on div "Department" at bounding box center [109, 212] width 48 height 13
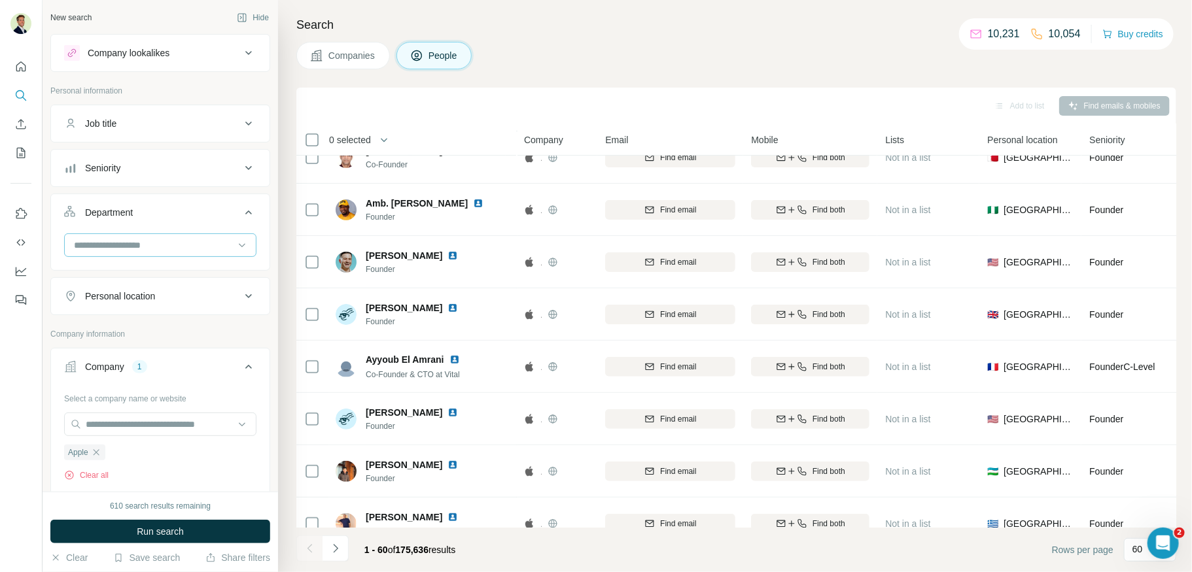
scroll to position [0, 0]
click at [120, 241] on input at bounding box center [154, 244] width 162 height 14
click at [115, 311] on div "HR" at bounding box center [160, 309] width 171 height 13
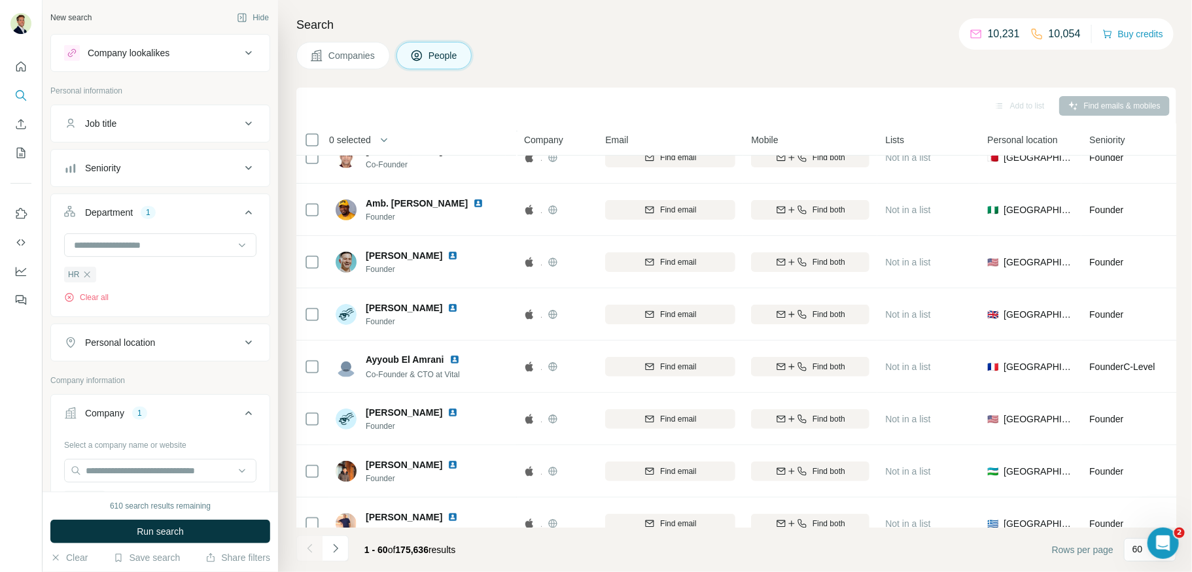
click at [175, 532] on span "Run search" at bounding box center [160, 531] width 47 height 13
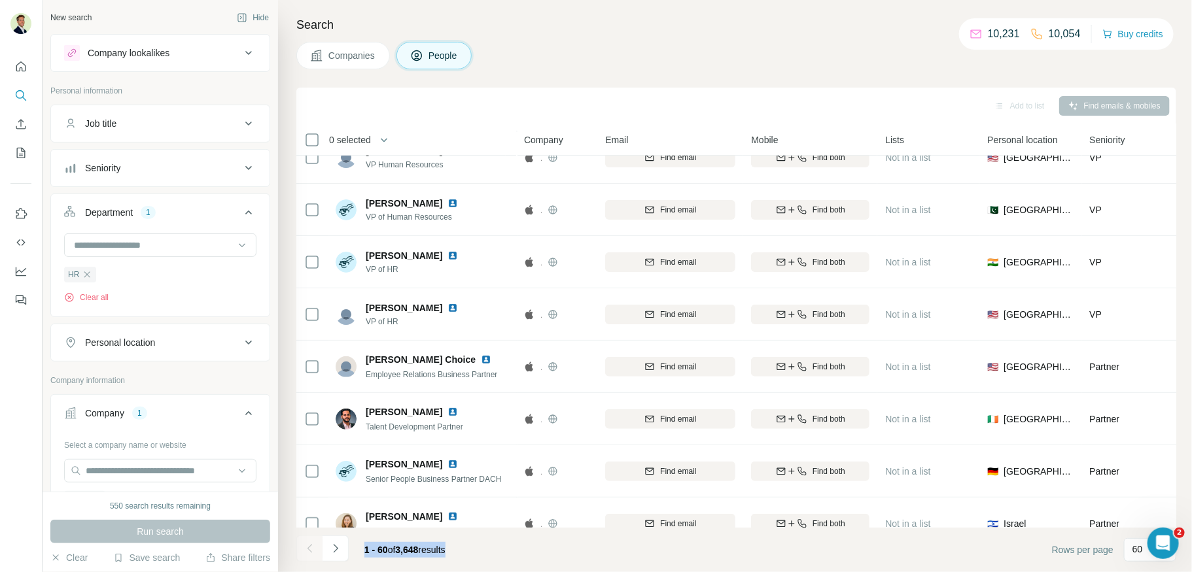
drag, startPoint x: 366, startPoint y: 547, endPoint x: 466, endPoint y: 551, distance: 100.1
click at [456, 551] on div "1 - 60 of 3,648 results" at bounding box center [405, 550] width 102 height 29
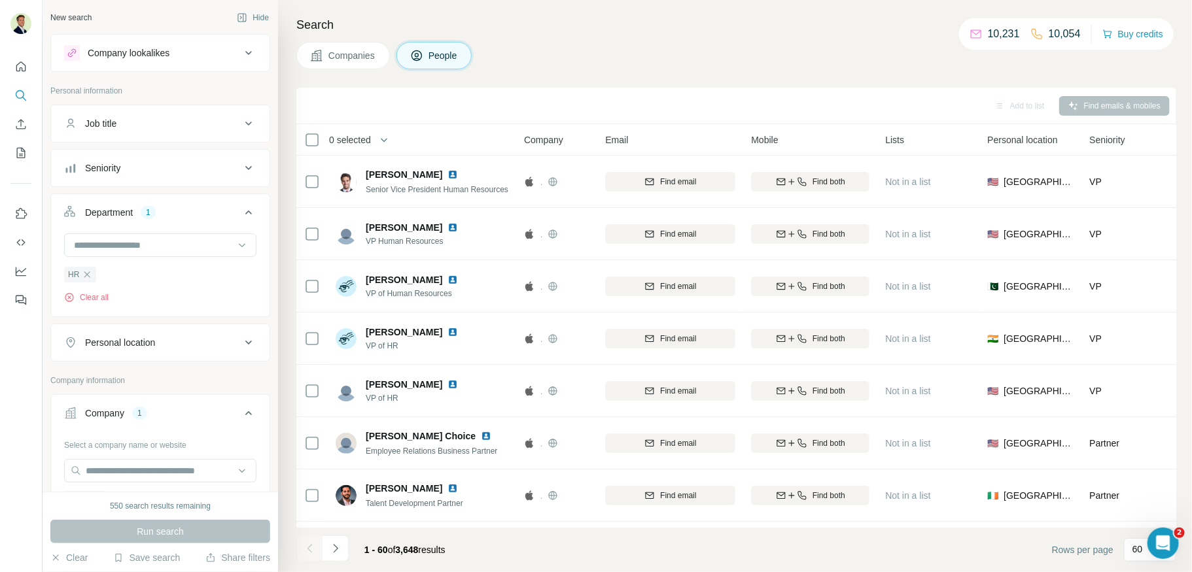
click at [156, 170] on div "Seniority" at bounding box center [152, 168] width 177 height 13
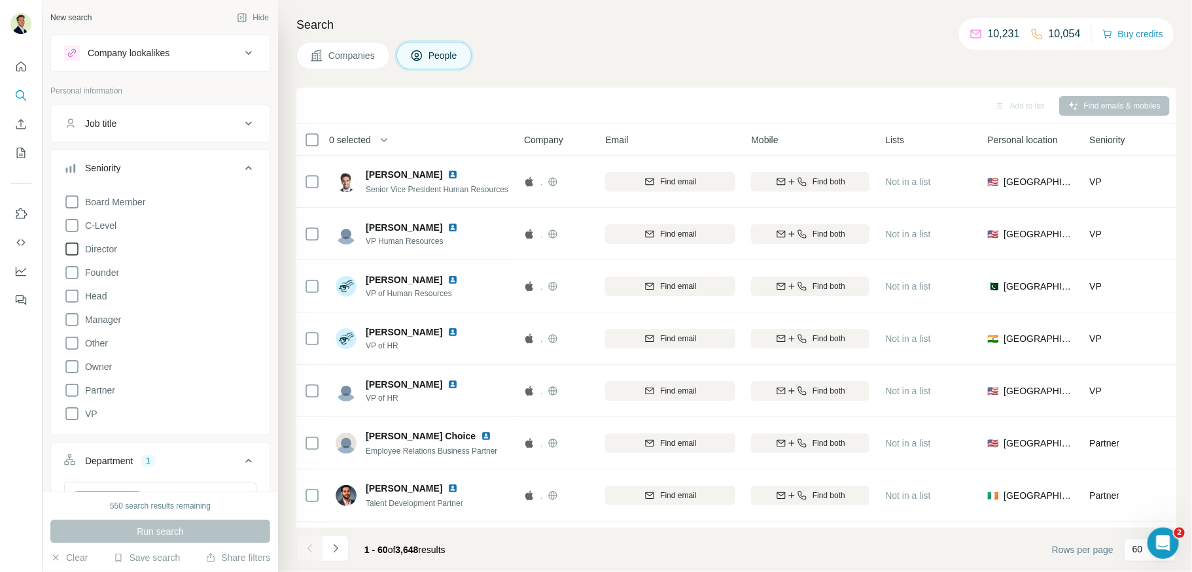
click at [74, 247] on icon at bounding box center [72, 249] width 16 height 16
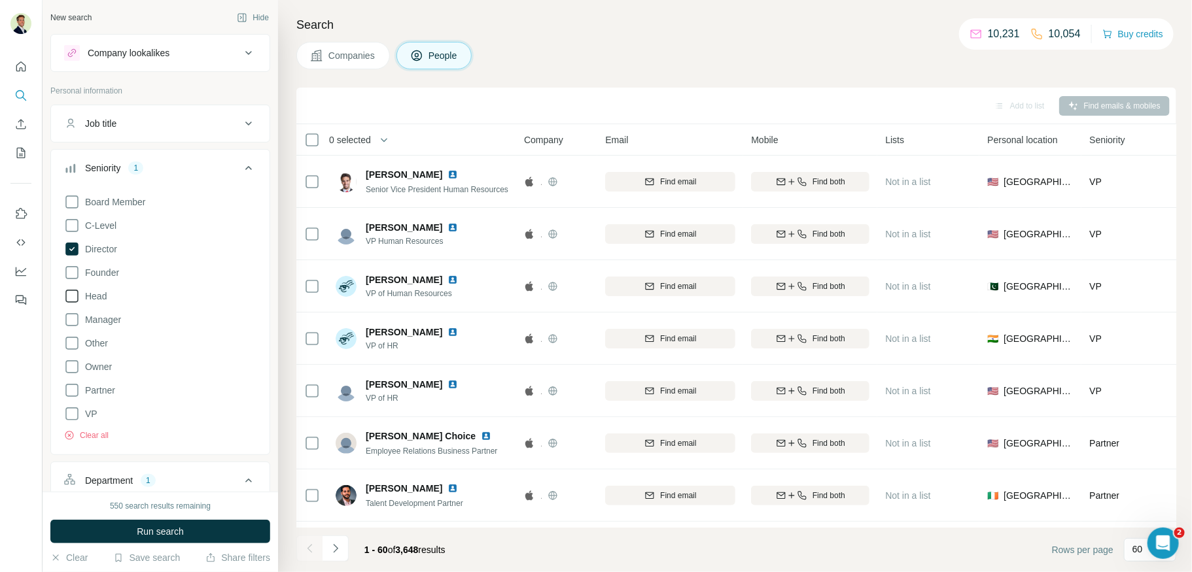
click at [74, 294] on icon at bounding box center [72, 296] width 16 height 16
click at [73, 320] on icon at bounding box center [72, 320] width 16 height 16
click at [69, 413] on icon at bounding box center [72, 414] width 16 height 16
click at [150, 527] on span "Run search" at bounding box center [160, 531] width 47 height 13
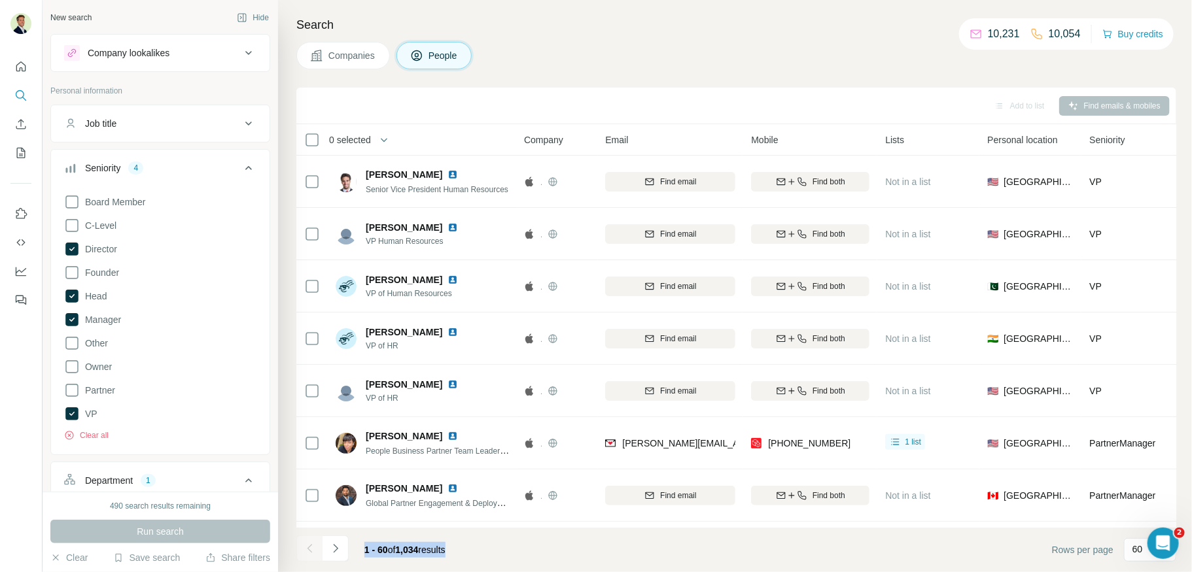
drag, startPoint x: 366, startPoint y: 549, endPoint x: 466, endPoint y: 551, distance: 100.1
click at [456, 551] on div "1 - 60 of 1,034 results" at bounding box center [405, 550] width 102 height 29
click at [224, 169] on div "Seniority 4" at bounding box center [152, 168] width 177 height 13
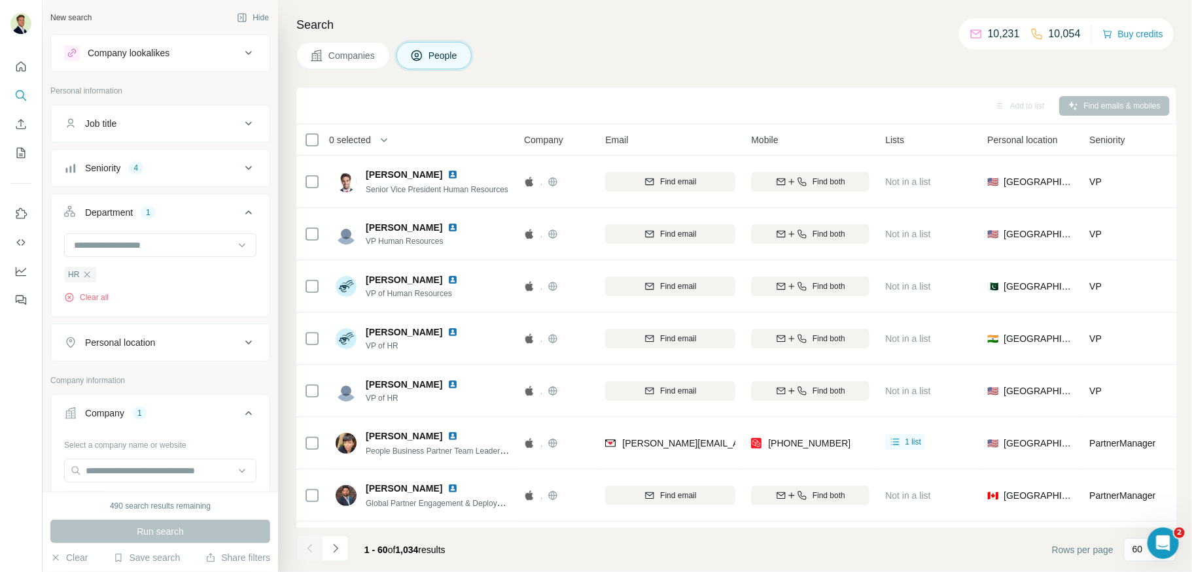
click at [189, 208] on div "Department 1" at bounding box center [152, 212] width 177 height 13
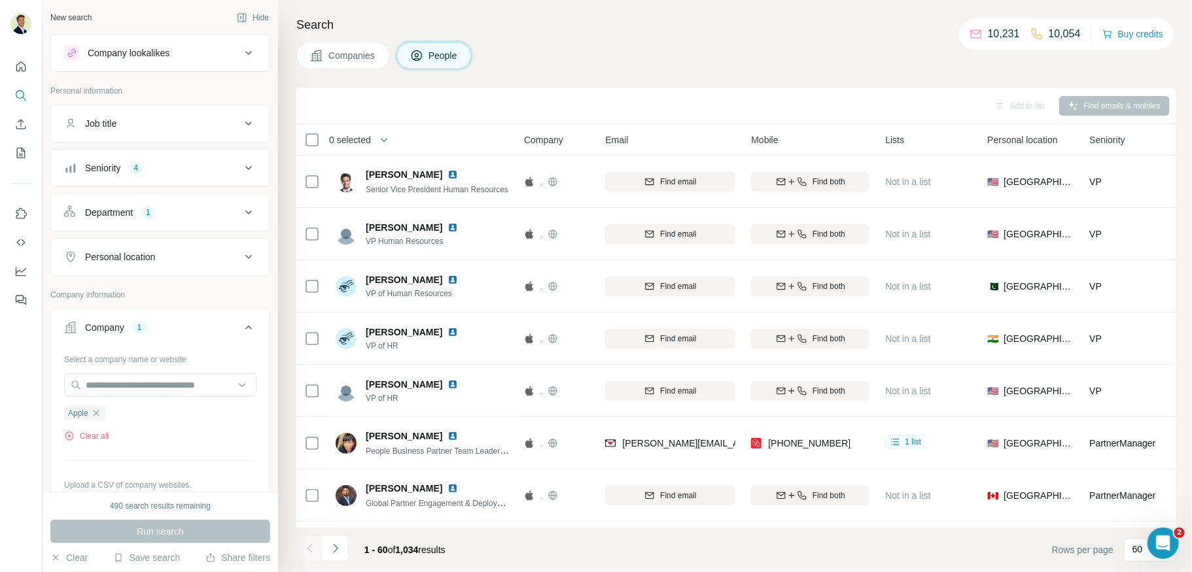
click at [186, 254] on div "Personal location" at bounding box center [152, 256] width 177 height 13
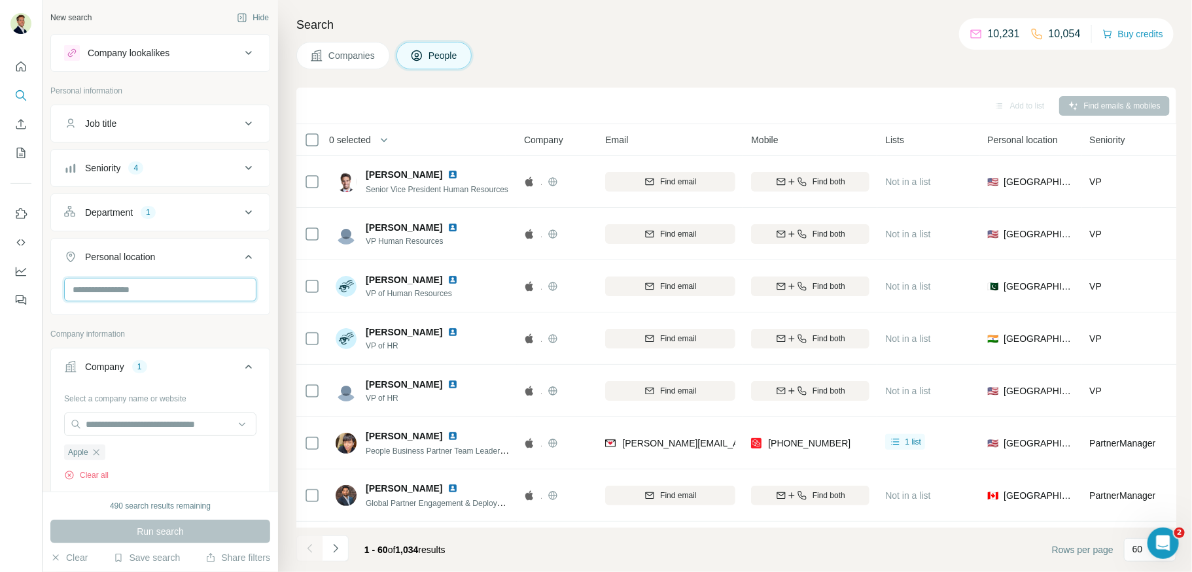
click at [171, 284] on input "text" at bounding box center [160, 290] width 192 height 24
type input "**********"
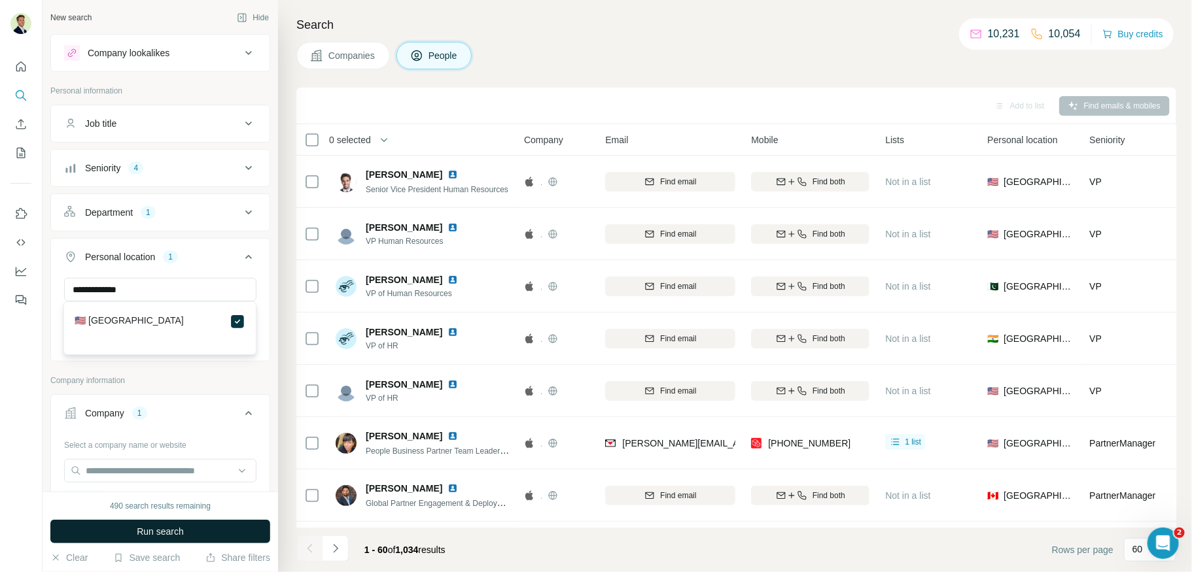
click at [162, 534] on span "Run search" at bounding box center [160, 531] width 47 height 13
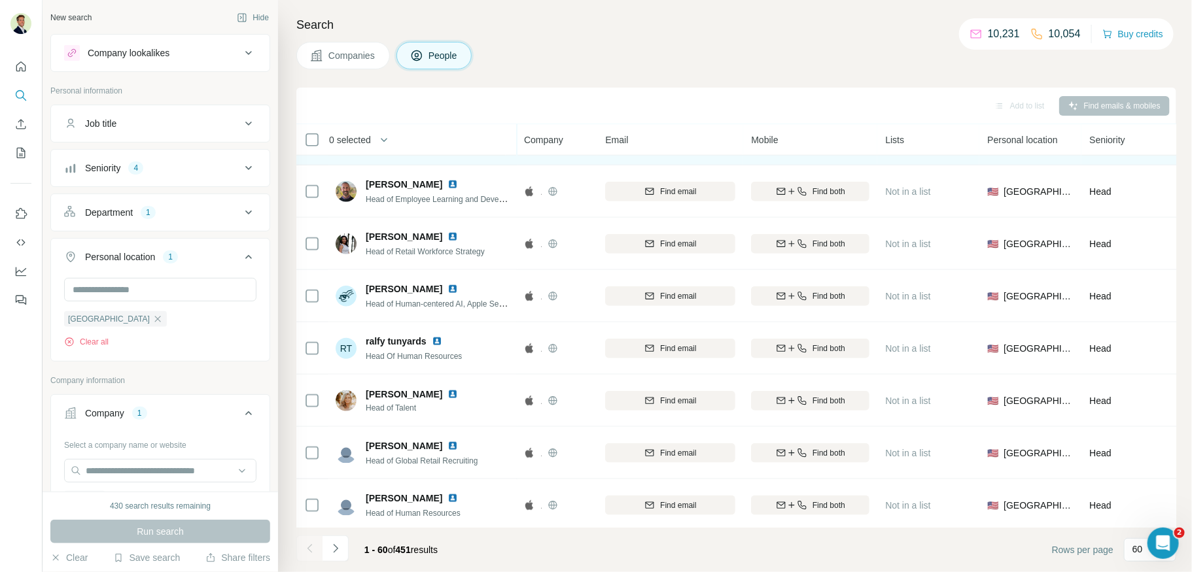
scroll to position [567, 0]
click at [155, 126] on div "Job title" at bounding box center [152, 123] width 177 height 13
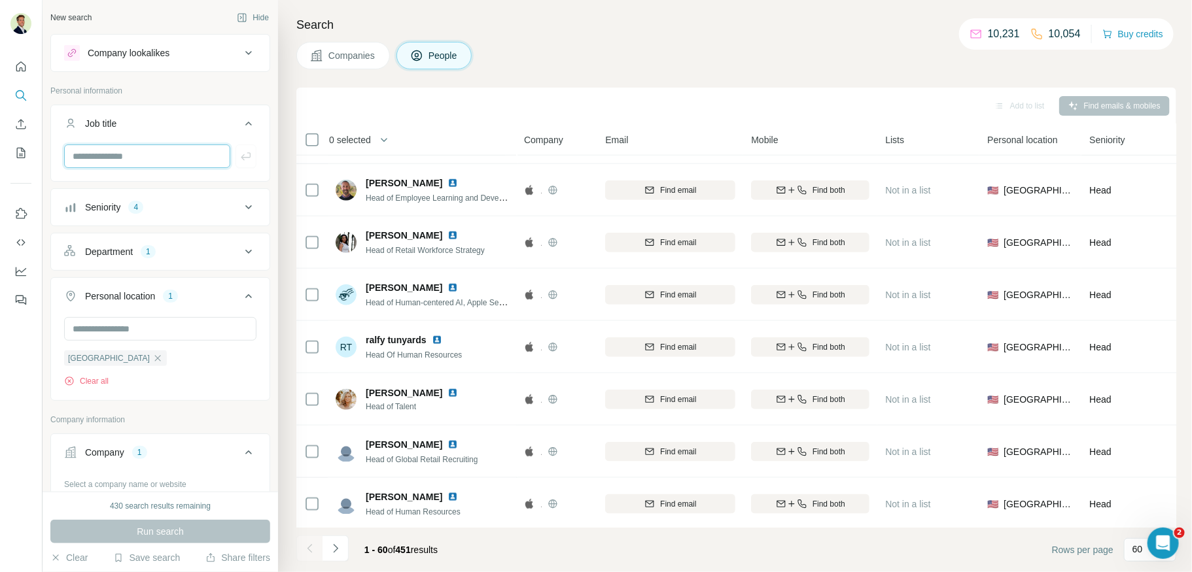
click at [141, 162] on input "text" at bounding box center [147, 157] width 166 height 24
type input "**********"
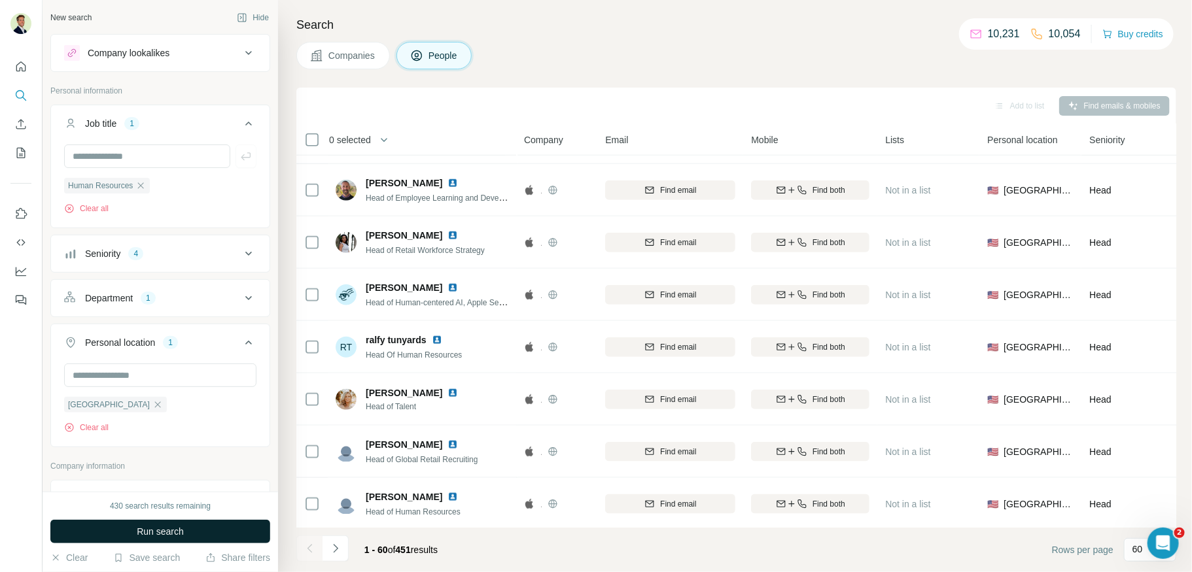
click at [165, 540] on button "Run search" at bounding box center [160, 532] width 220 height 24
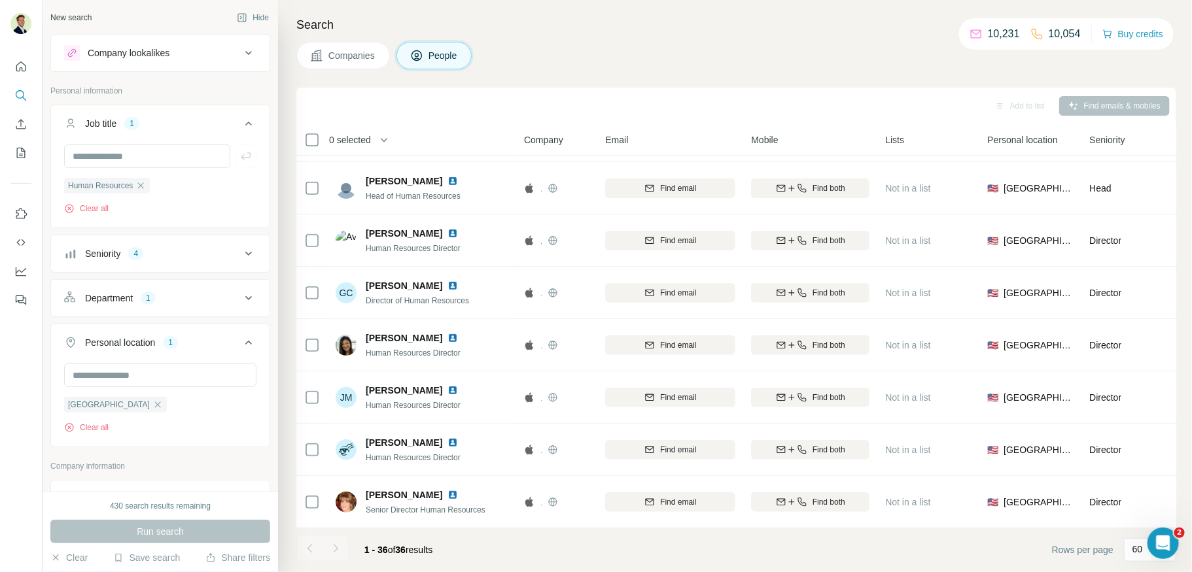
scroll to position [567, 0]
click at [144, 184] on icon "button" at bounding box center [140, 186] width 10 height 10
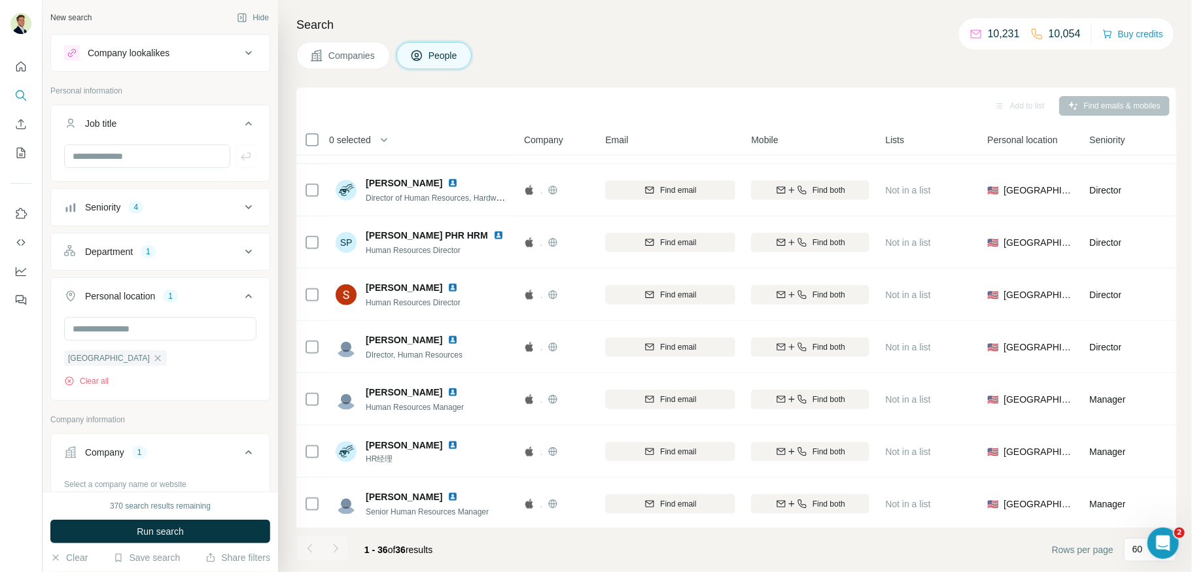
click at [166, 211] on div "Seniority 4" at bounding box center [152, 207] width 177 height 13
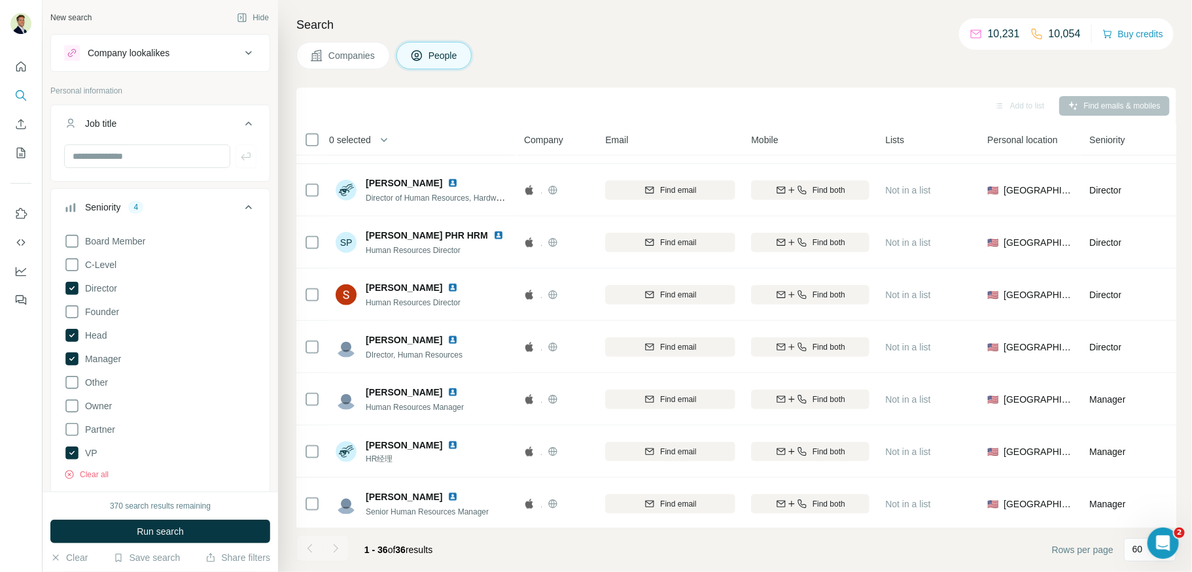
click at [166, 211] on div "Seniority 4" at bounding box center [152, 207] width 177 height 13
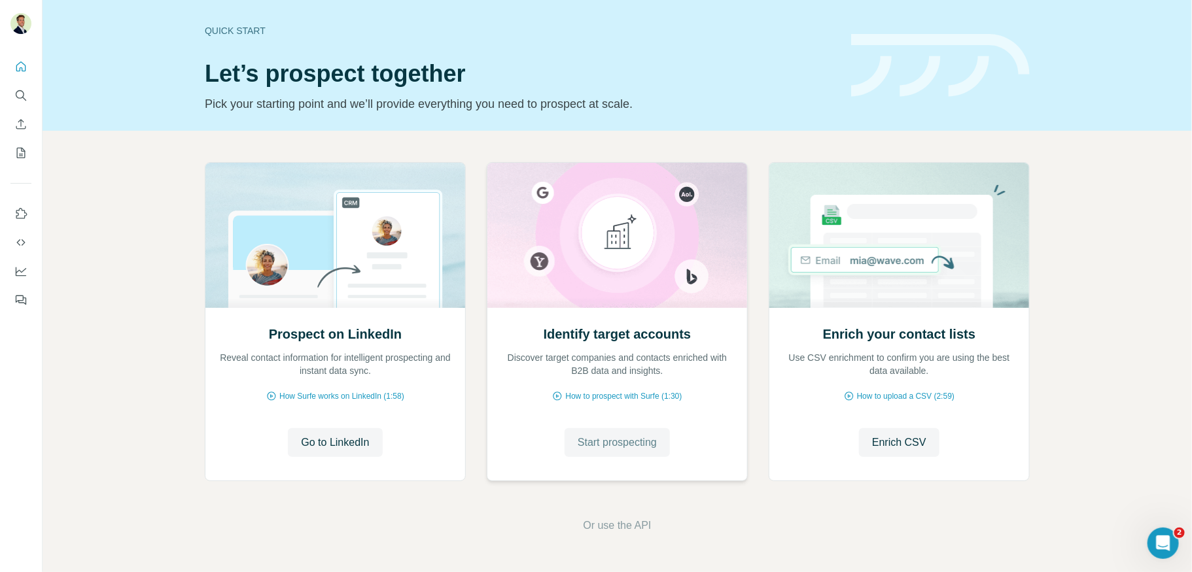
click at [625, 451] on button "Start prospecting" at bounding box center [616, 442] width 105 height 29
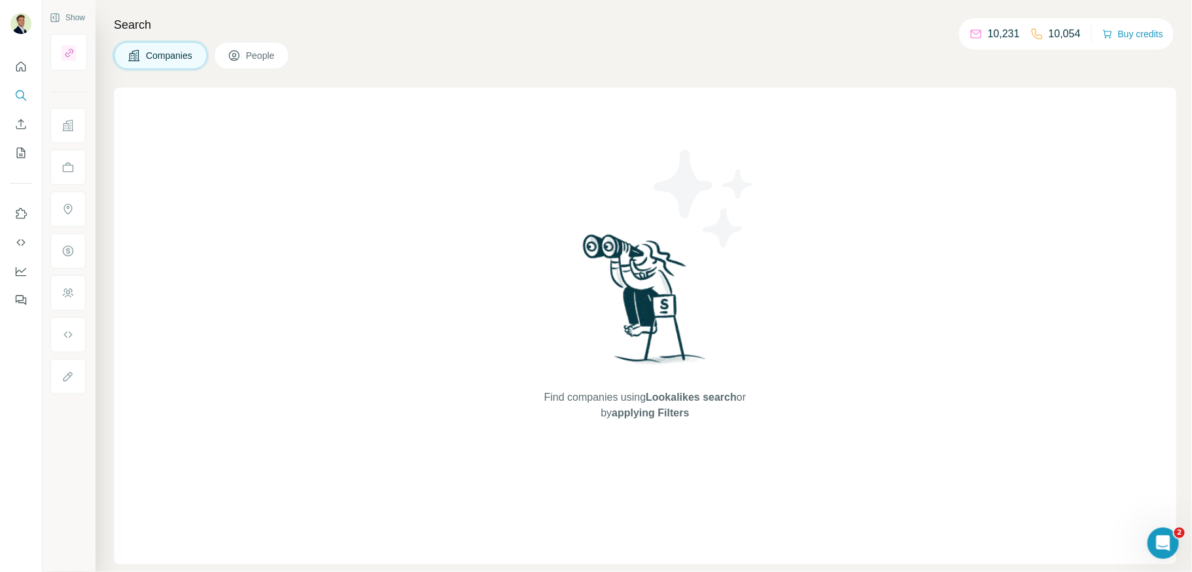
click at [627, 441] on div "Find companies using Lookalikes search or by applying Filters" at bounding box center [644, 326] width 235 height 477
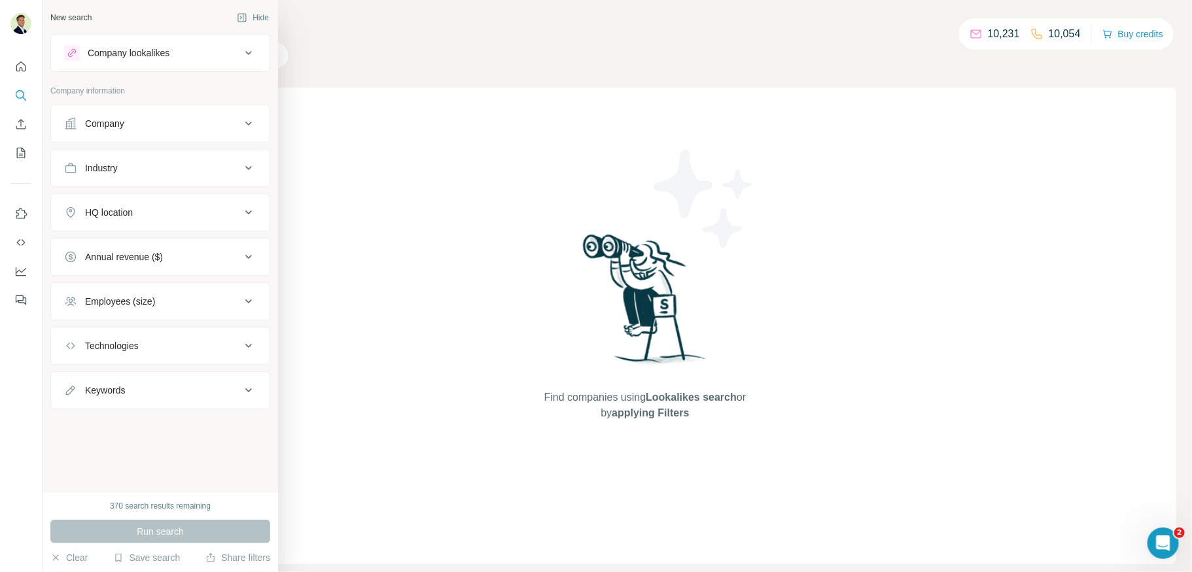
click at [112, 119] on div "Company" at bounding box center [104, 123] width 39 height 13
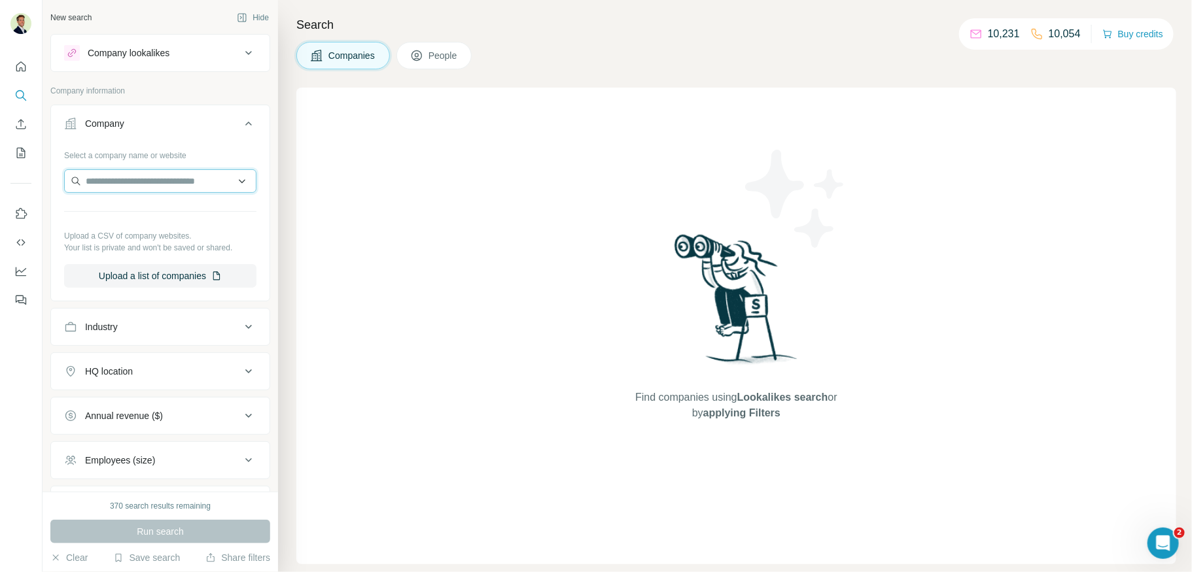
click at [121, 178] on input "text" at bounding box center [160, 181] width 192 height 24
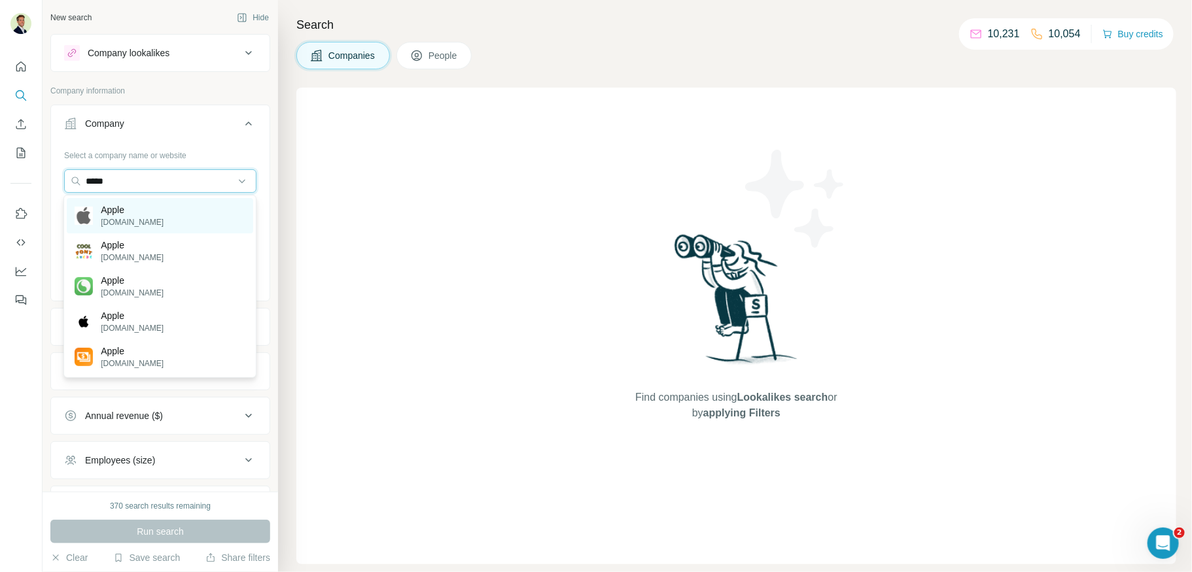
type input "*****"
click at [123, 222] on p "[DOMAIN_NAME]" at bounding box center [132, 222] width 63 height 12
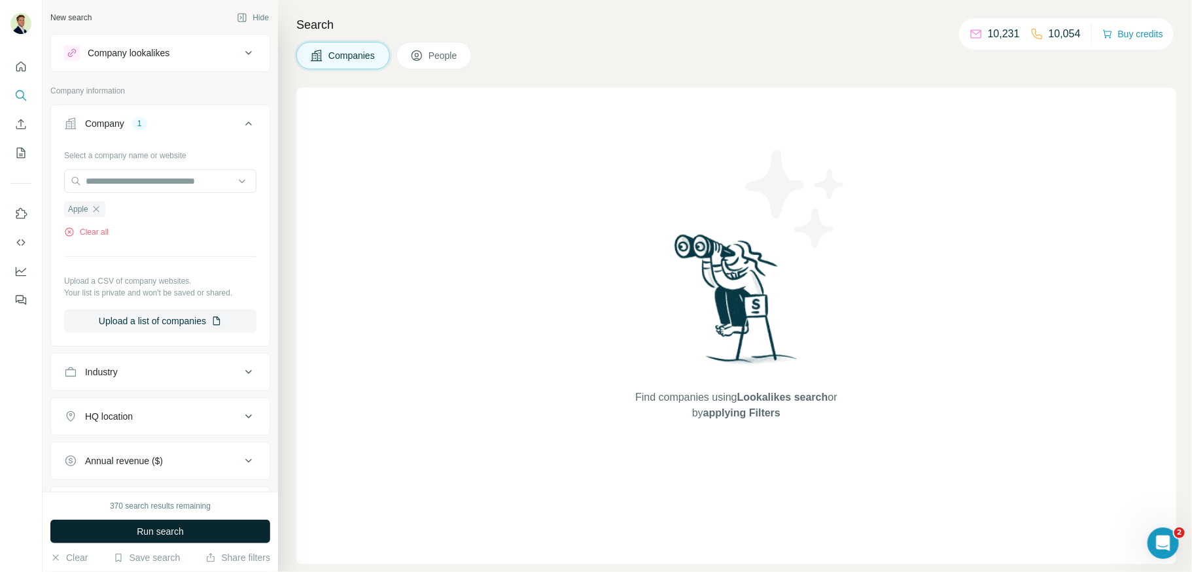
click at [166, 525] on span "Run search" at bounding box center [160, 531] width 47 height 13
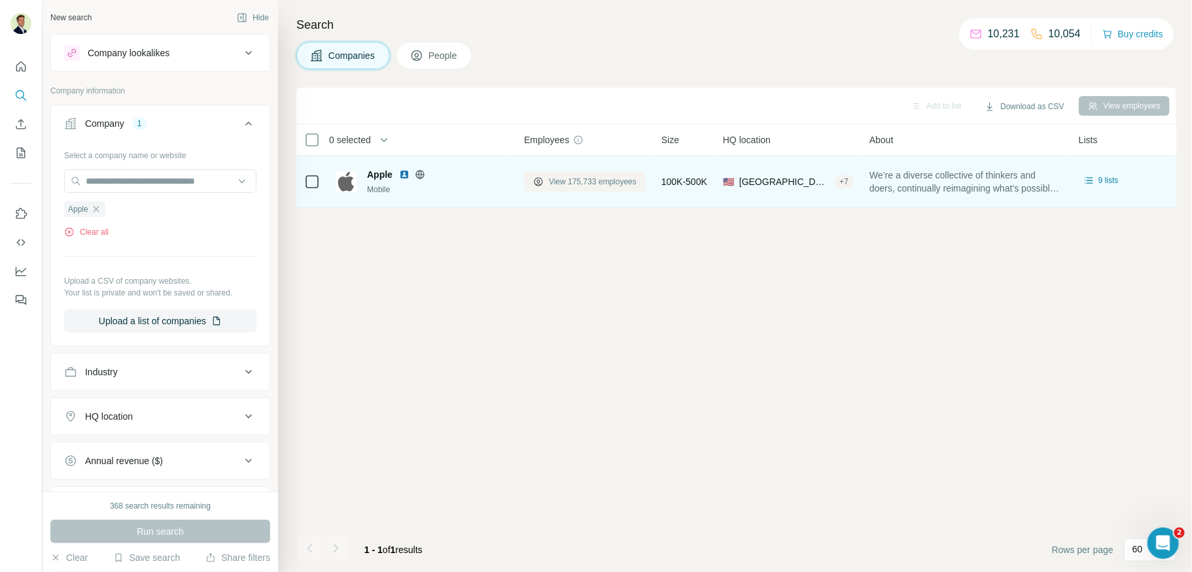
click at [575, 184] on span "View 175,733 employees" at bounding box center [593, 182] width 88 height 12
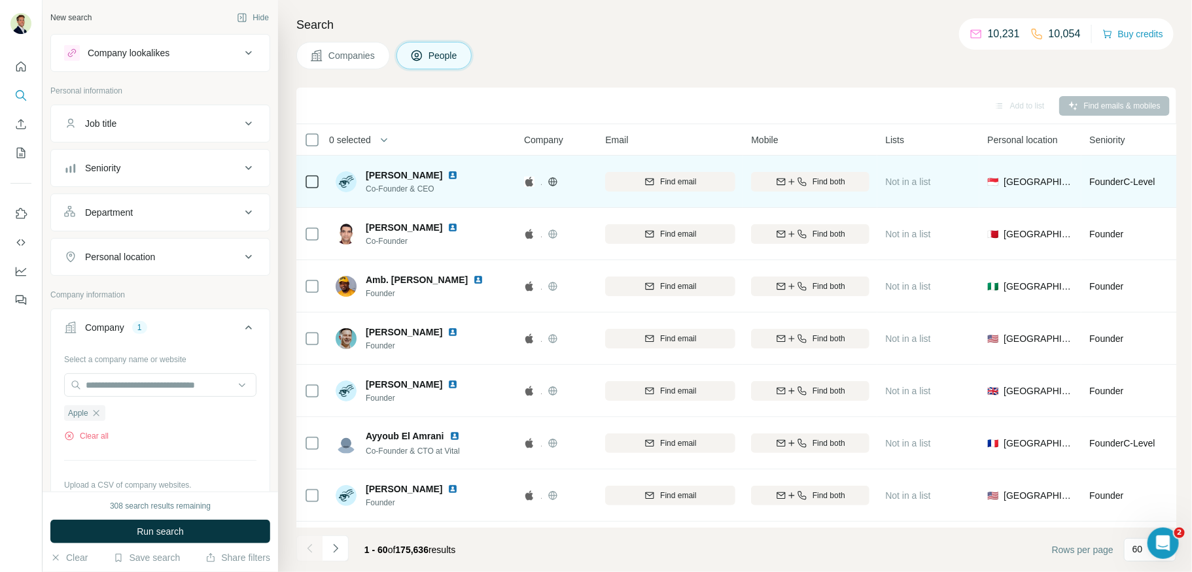
click at [128, 170] on div "Seniority" at bounding box center [152, 168] width 177 height 13
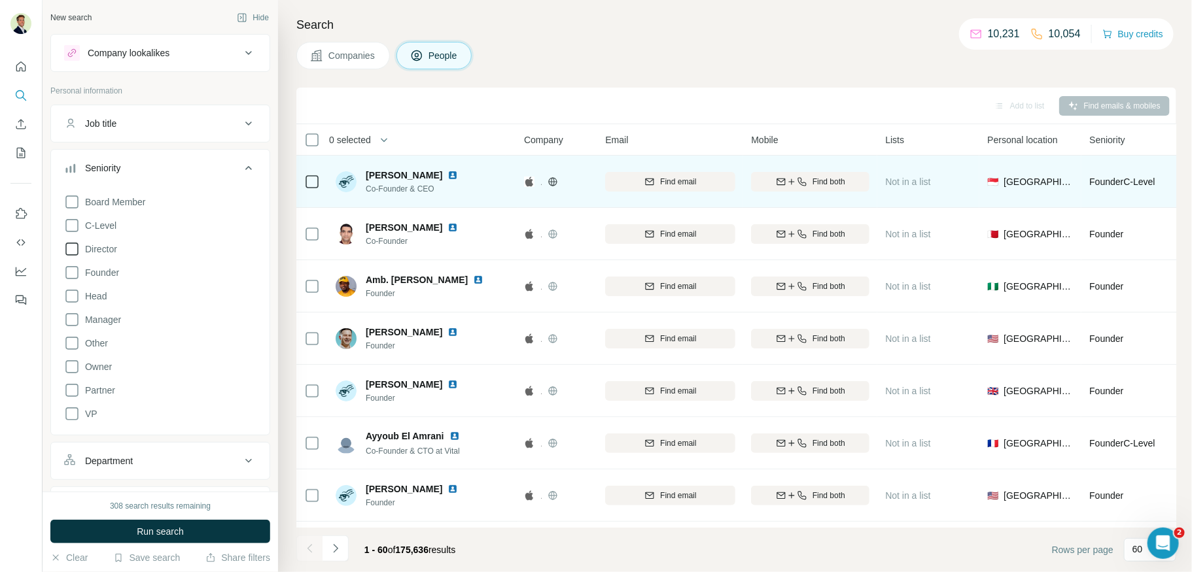
click at [69, 250] on icon at bounding box center [72, 249] width 16 height 16
click at [73, 296] on icon at bounding box center [72, 296] width 16 height 16
click at [73, 313] on icon at bounding box center [71, 319] width 13 height 13
click at [71, 415] on icon at bounding box center [72, 414] width 16 height 16
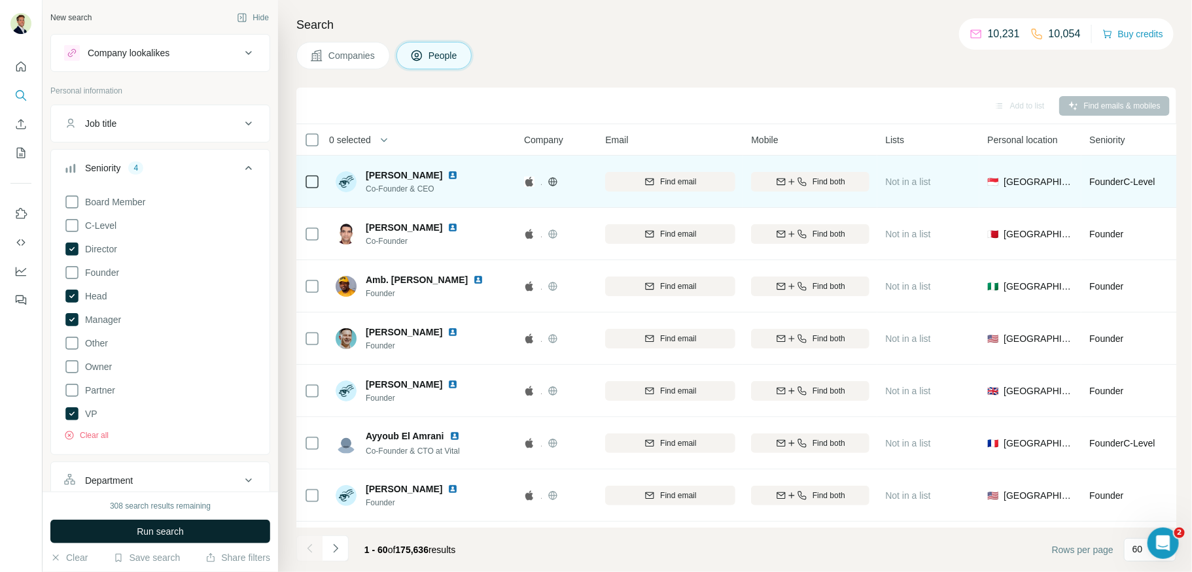
click at [196, 535] on button "Run search" at bounding box center [160, 532] width 220 height 24
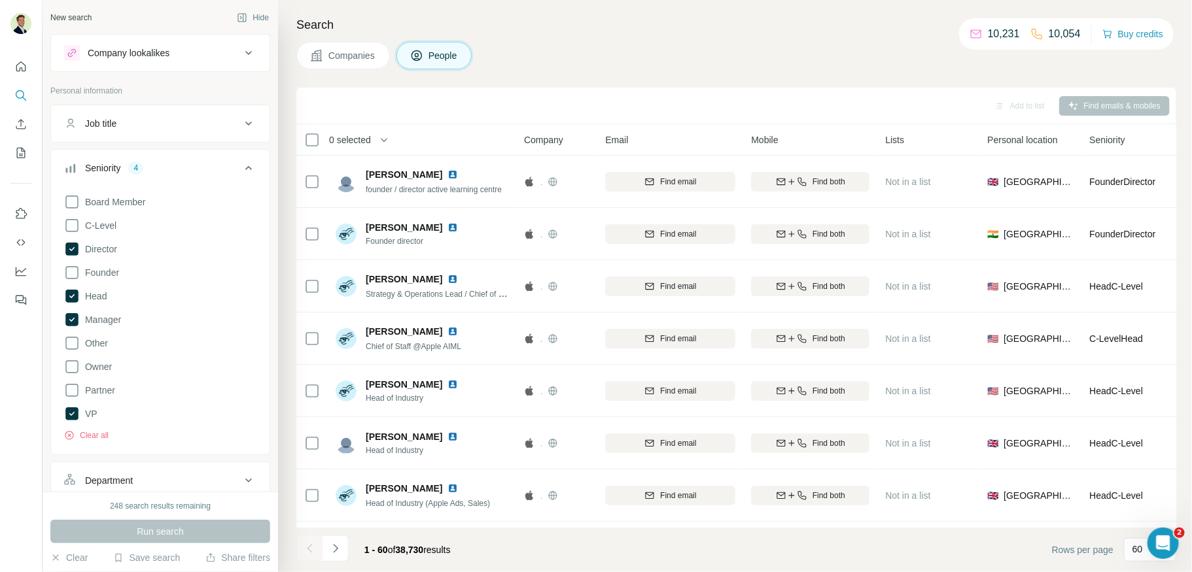
click at [207, 169] on div "Seniority 4" at bounding box center [152, 168] width 177 height 13
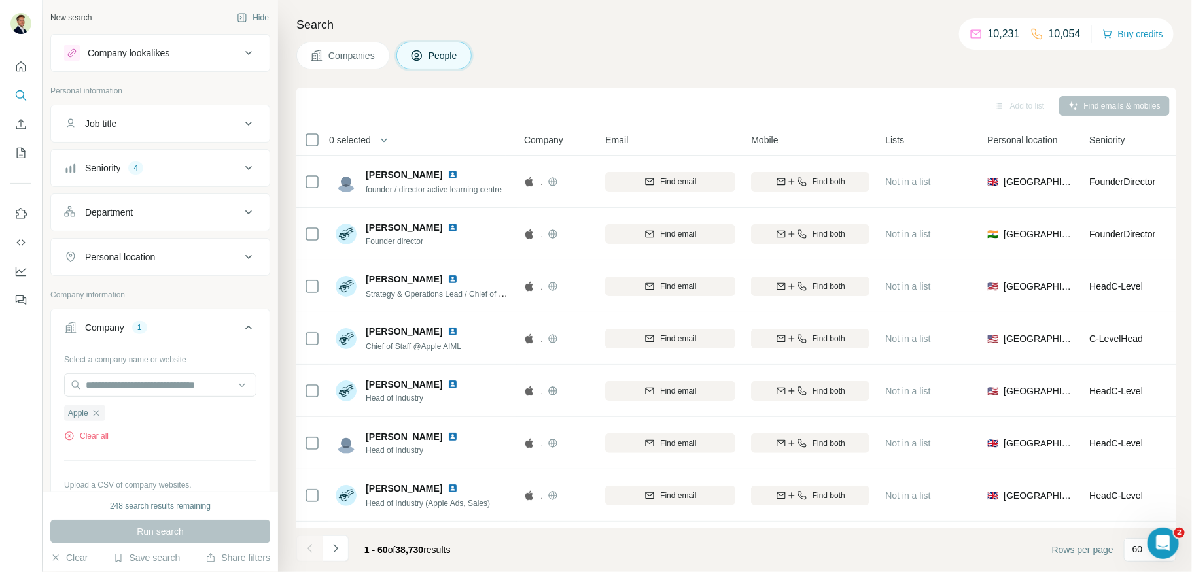
click at [169, 206] on div "Department" at bounding box center [152, 212] width 177 height 13
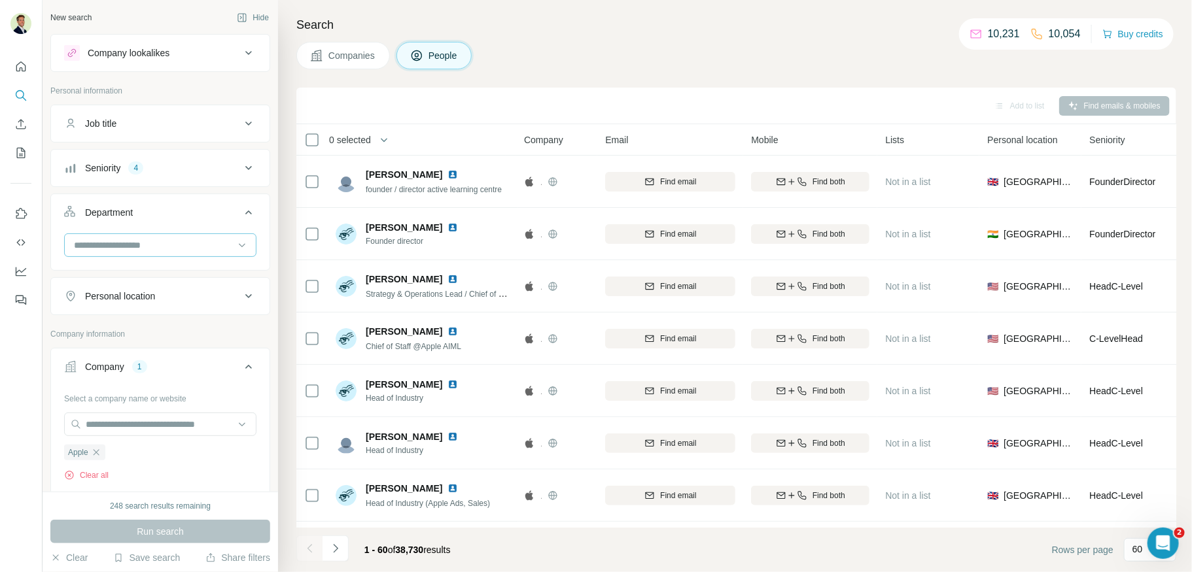
click at [145, 244] on input at bounding box center [154, 245] width 162 height 14
type input "**"
click at [146, 268] on div "HR" at bounding box center [160, 272] width 171 height 13
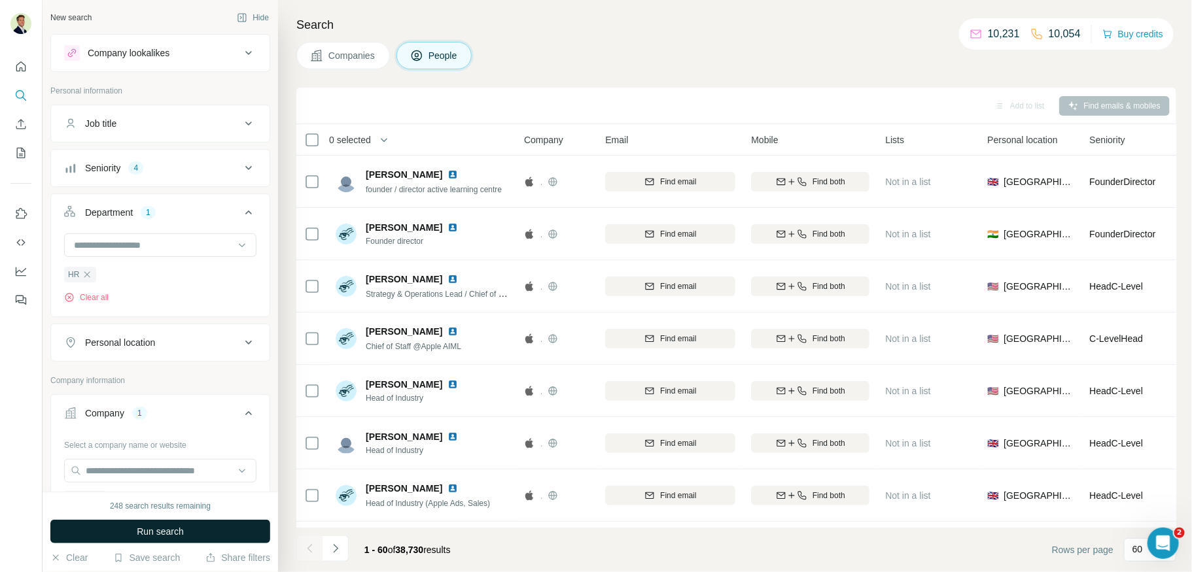
click at [162, 537] on span "Run search" at bounding box center [160, 531] width 47 height 13
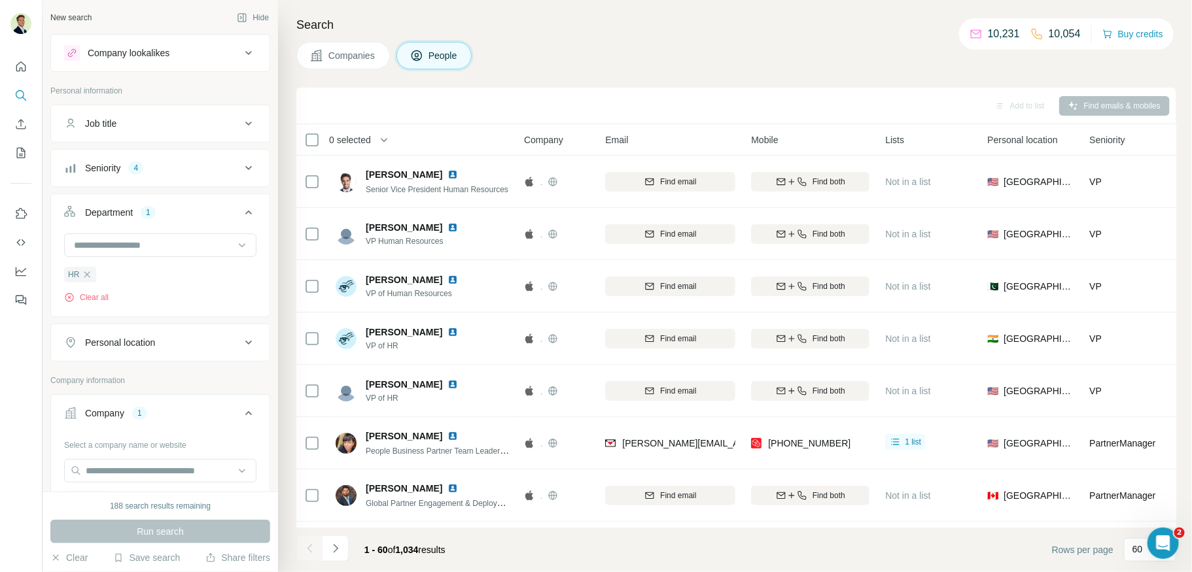
click at [177, 211] on div "Department 1" at bounding box center [152, 212] width 177 height 13
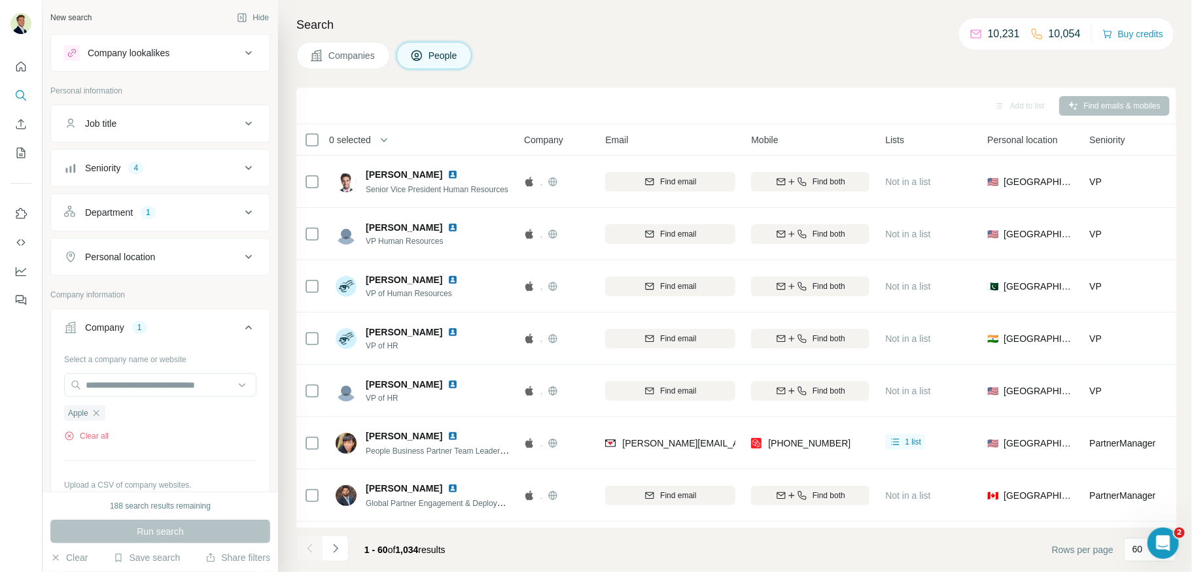
click at [165, 250] on div "Personal location" at bounding box center [152, 256] width 177 height 13
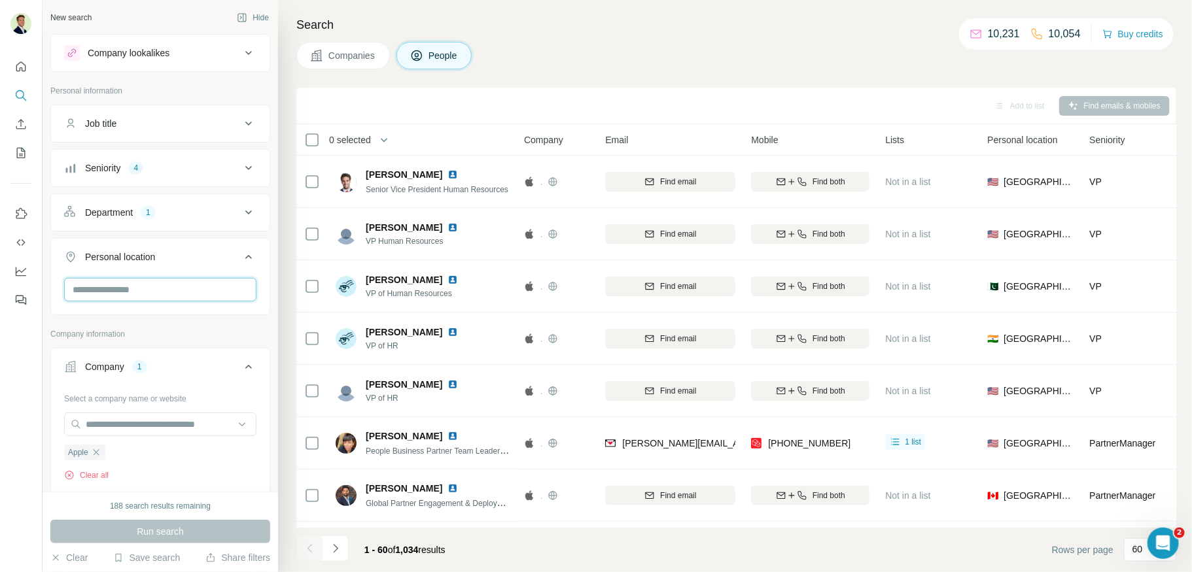
click at [135, 293] on input "text" at bounding box center [160, 290] width 192 height 24
type input "**********"
click at [137, 321] on label "🇺🇸 [GEOGRAPHIC_DATA]" at bounding box center [129, 322] width 109 height 16
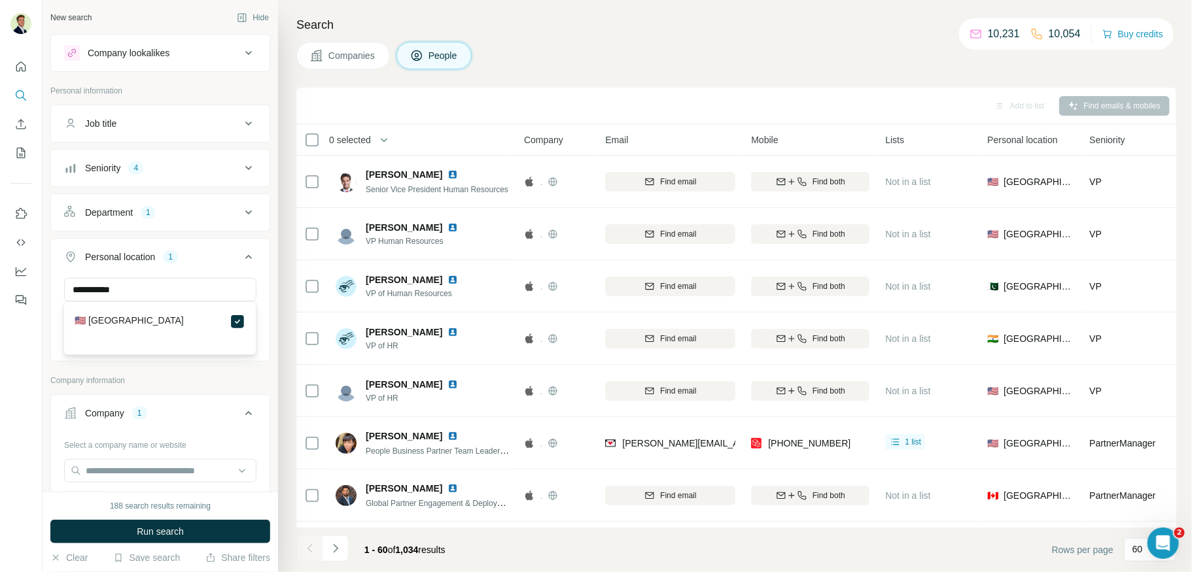
click at [163, 531] on span "Run search" at bounding box center [160, 531] width 47 height 13
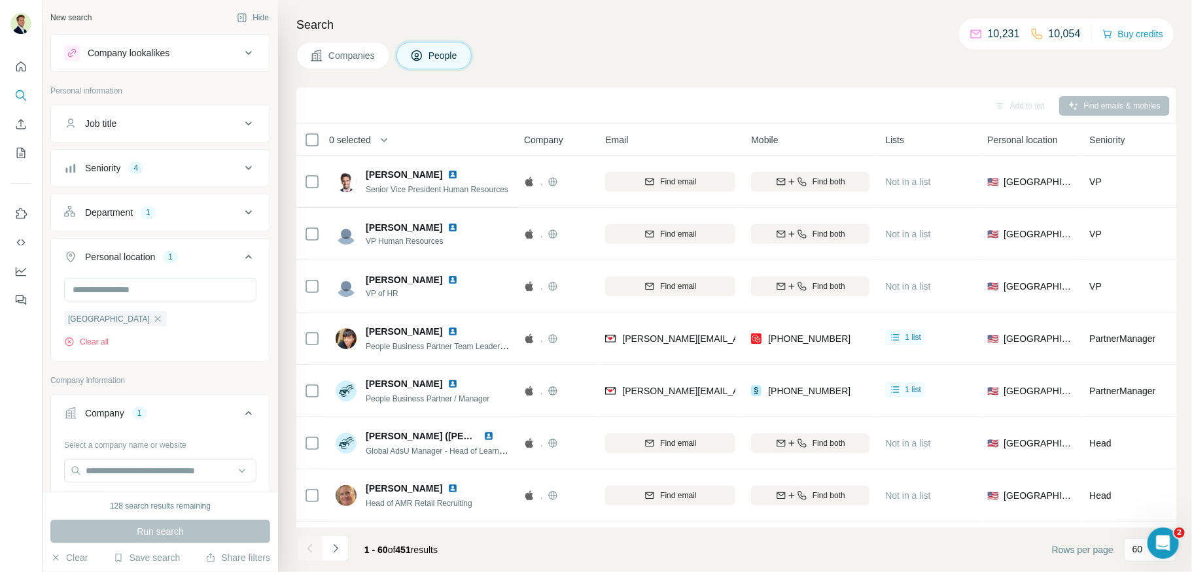
click at [181, 124] on div "Job title" at bounding box center [152, 123] width 177 height 13
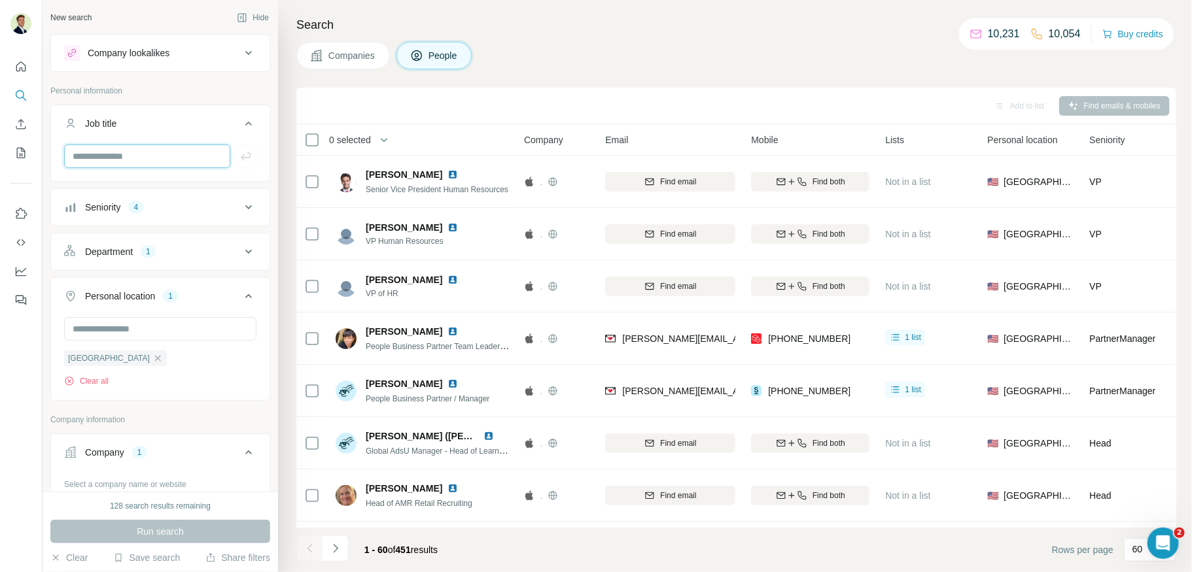
click at [139, 163] on input "text" at bounding box center [147, 157] width 166 height 24
type input "**********"
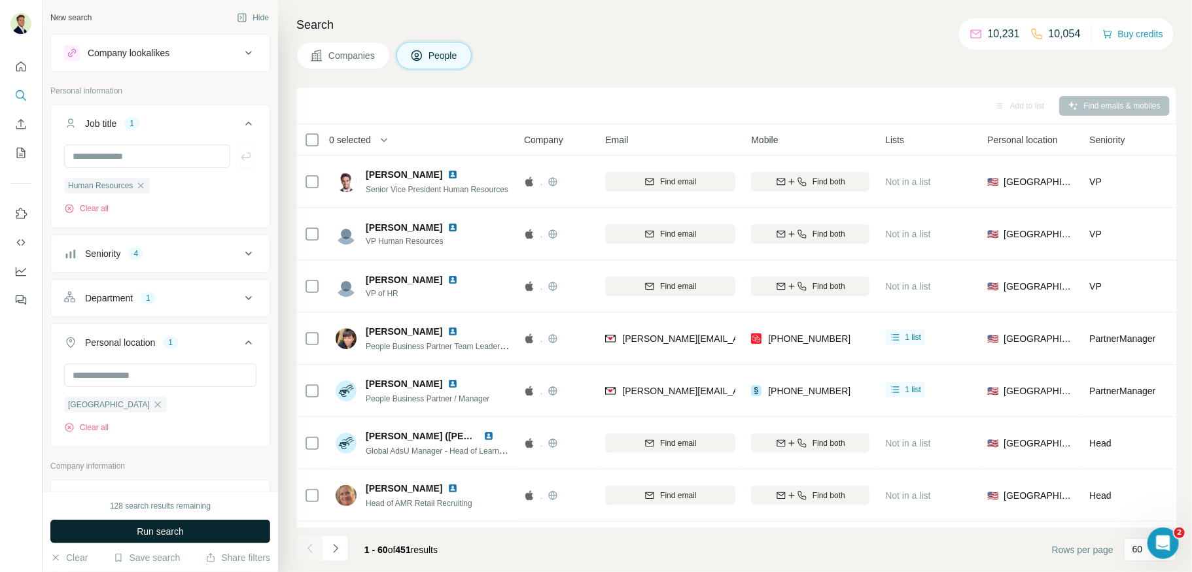
click at [162, 534] on span "Run search" at bounding box center [160, 531] width 47 height 13
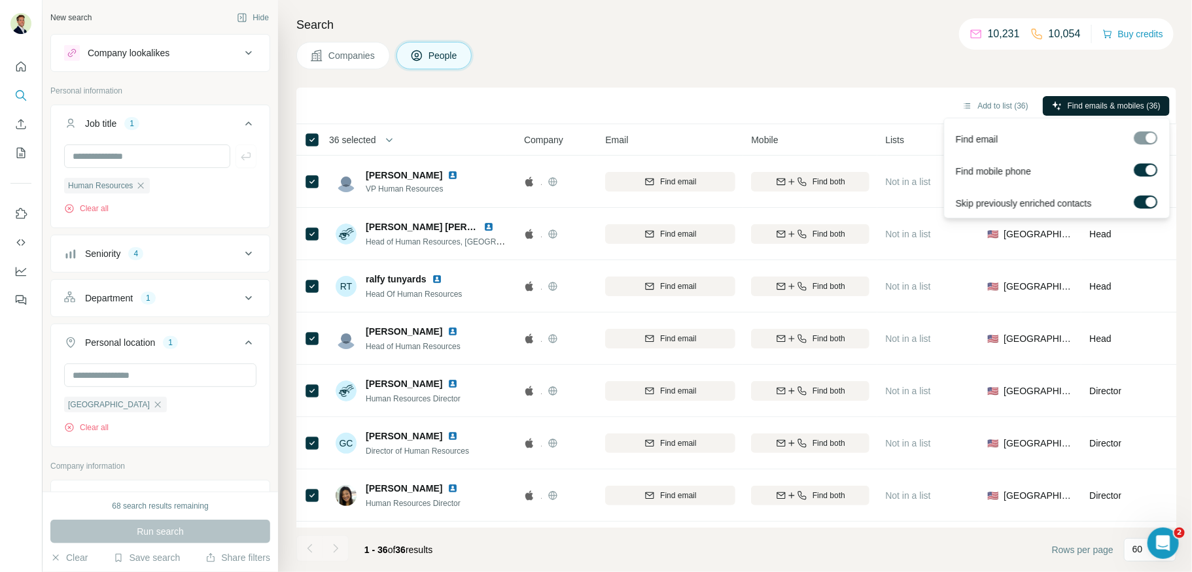
click at [1115, 108] on span "Find emails & mobiles (36)" at bounding box center [1113, 106] width 93 height 12
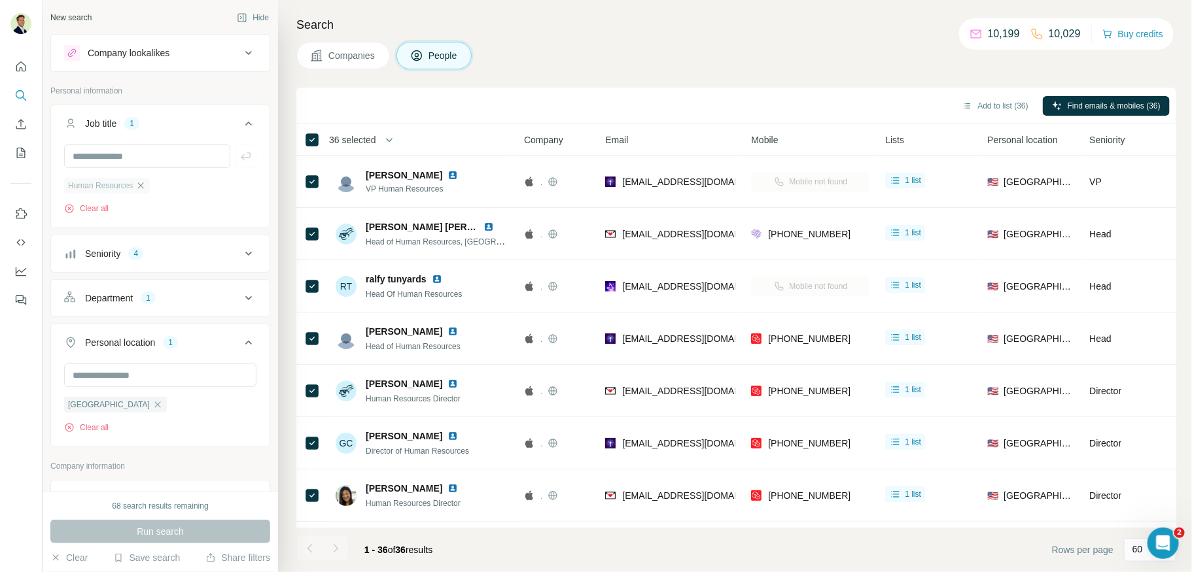
click at [143, 183] on icon "button" at bounding box center [140, 186] width 10 height 10
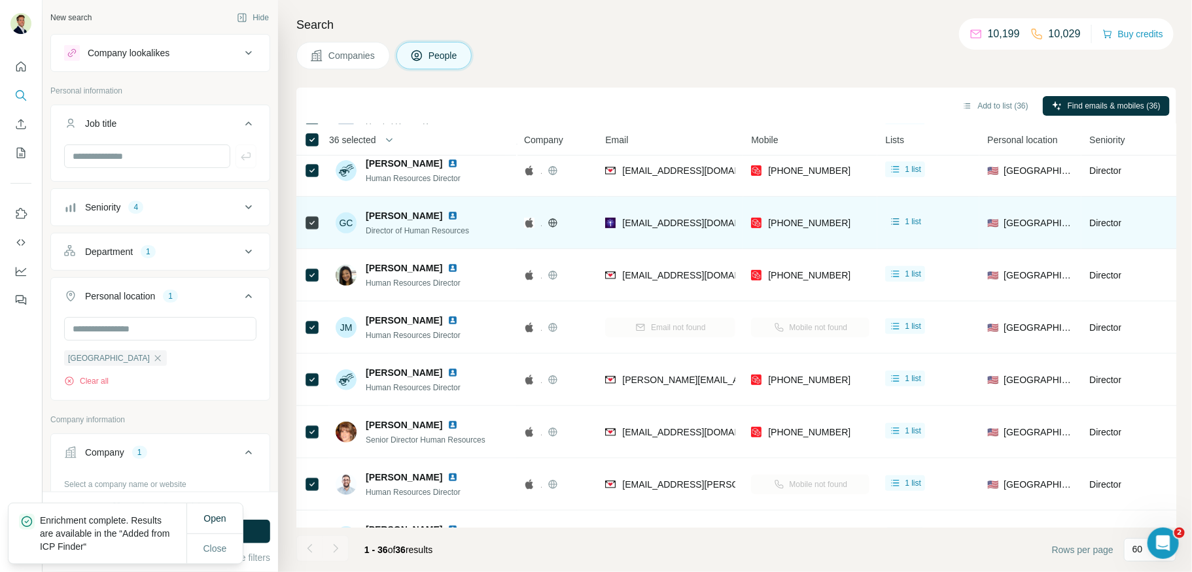
scroll to position [221, 0]
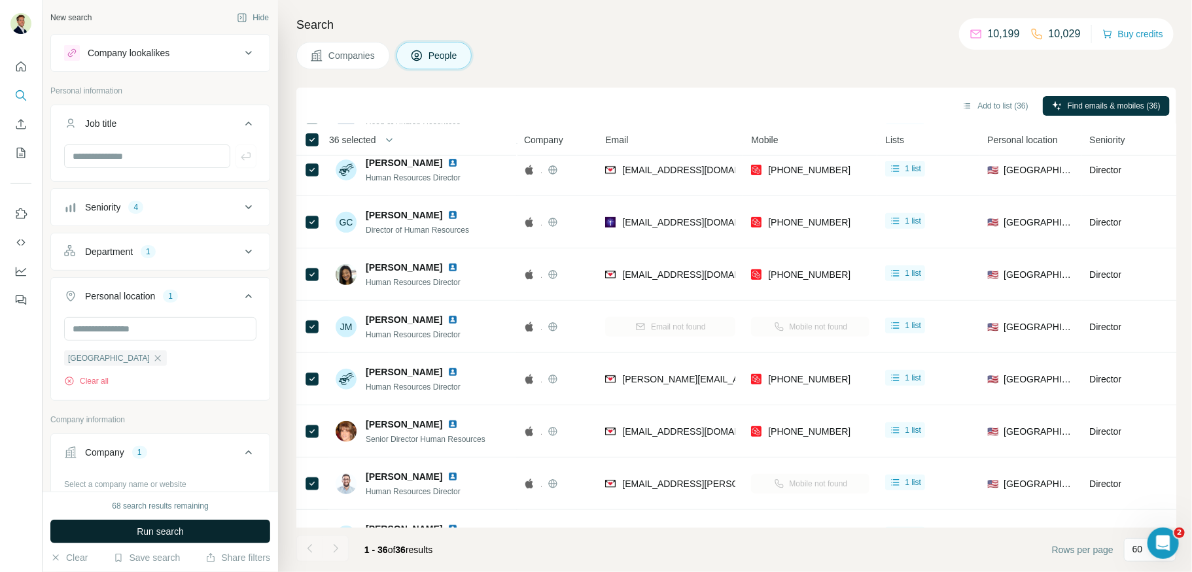
click at [178, 536] on span "Run search" at bounding box center [160, 531] width 47 height 13
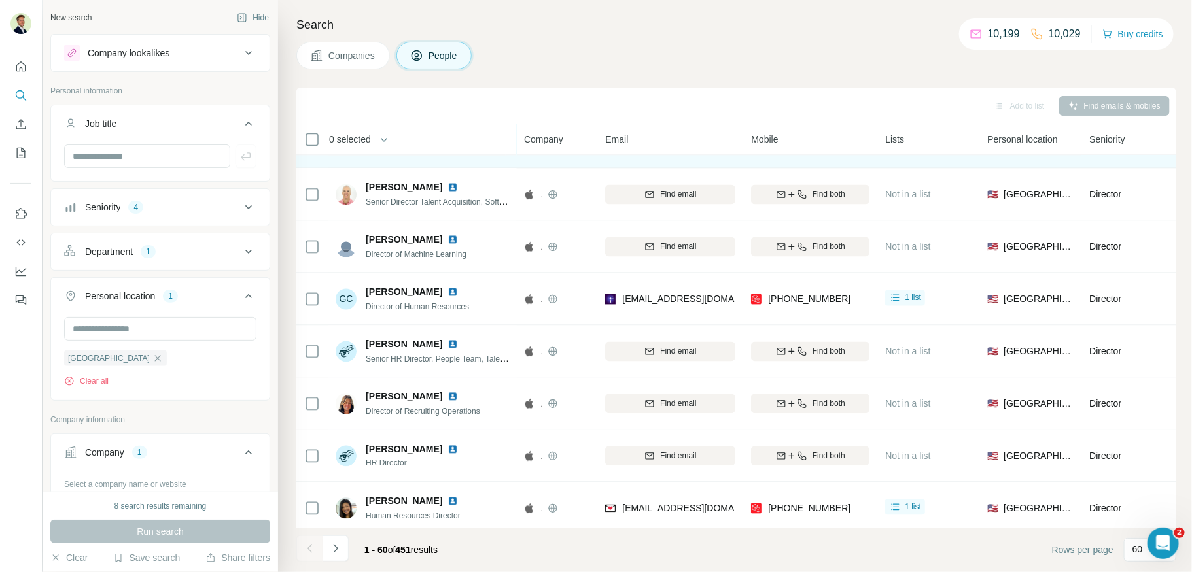
scroll to position [1247, 0]
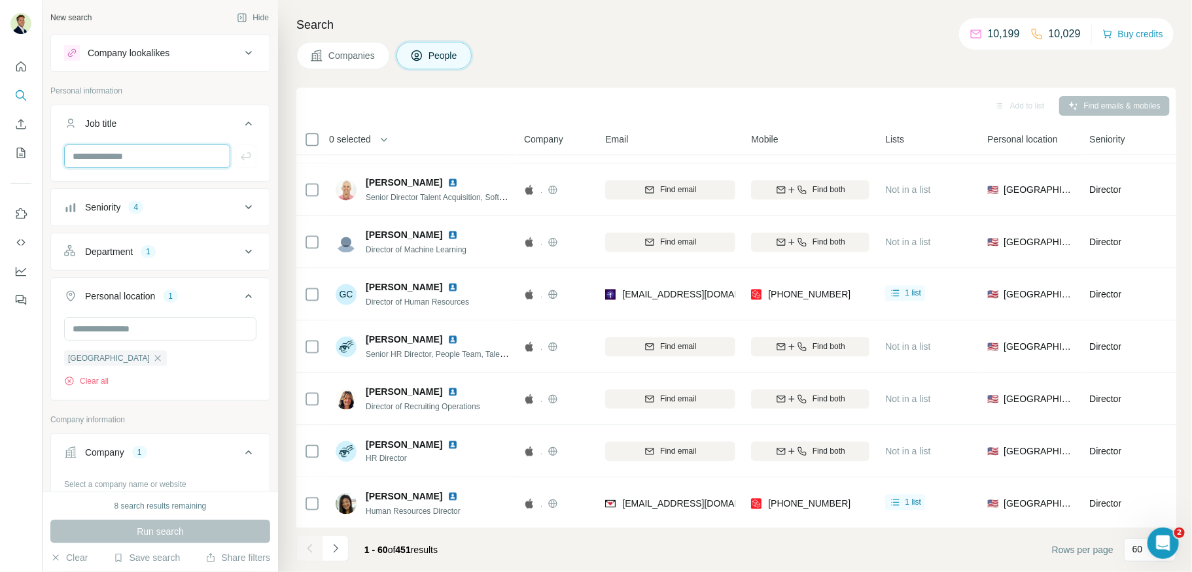
click at [109, 152] on input "text" at bounding box center [147, 157] width 166 height 24
type input "******"
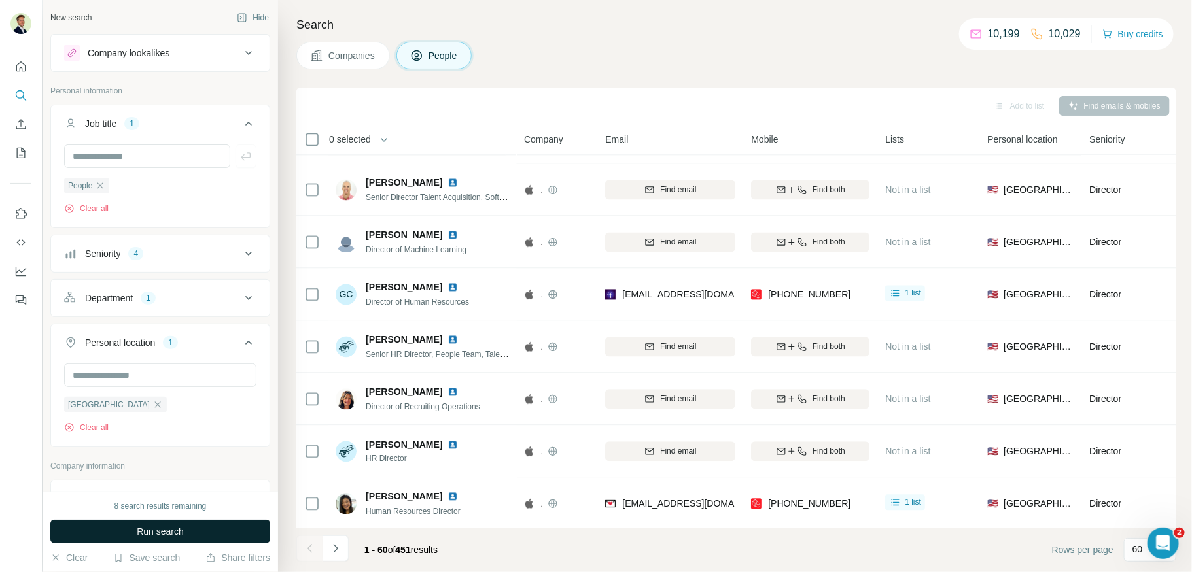
click at [163, 529] on span "Run search" at bounding box center [160, 531] width 47 height 13
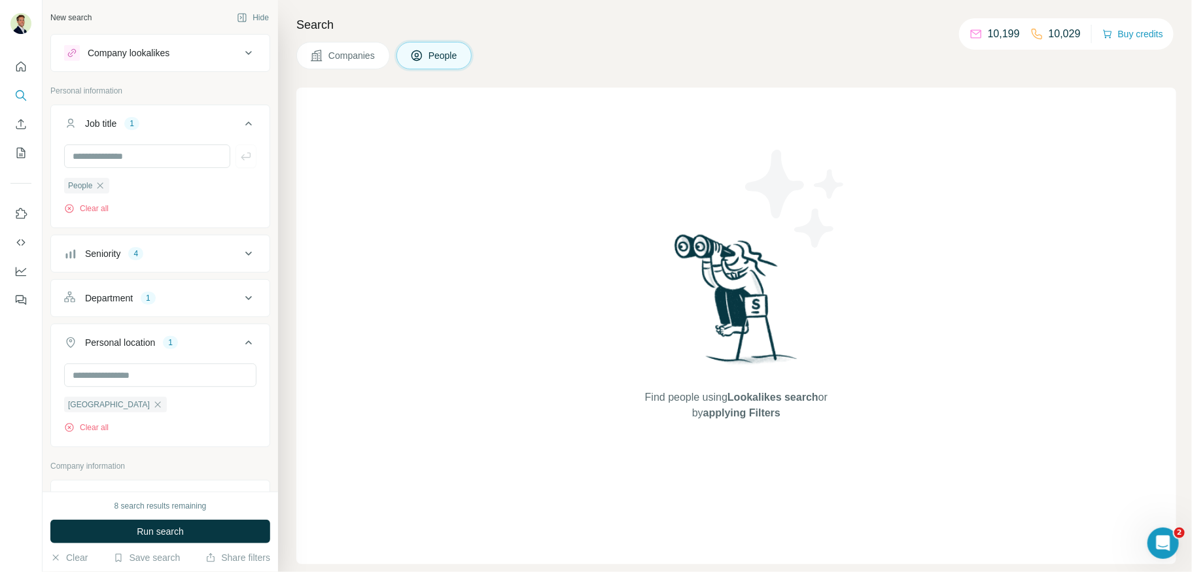
click at [166, 530] on span "Run search" at bounding box center [160, 531] width 47 height 13
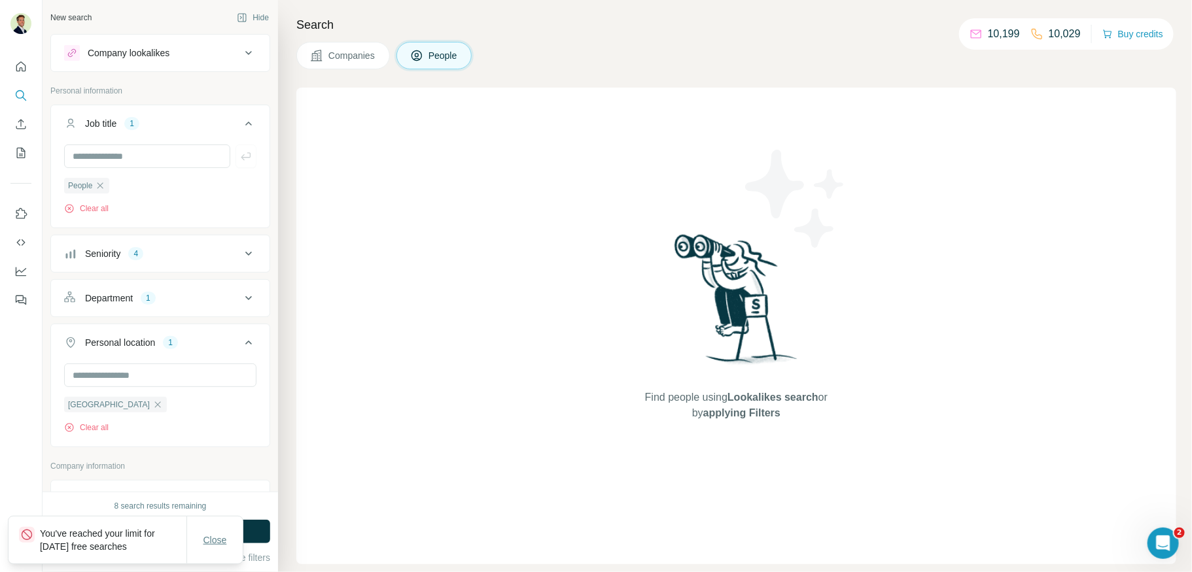
click at [217, 540] on span "Close" at bounding box center [215, 540] width 24 height 13
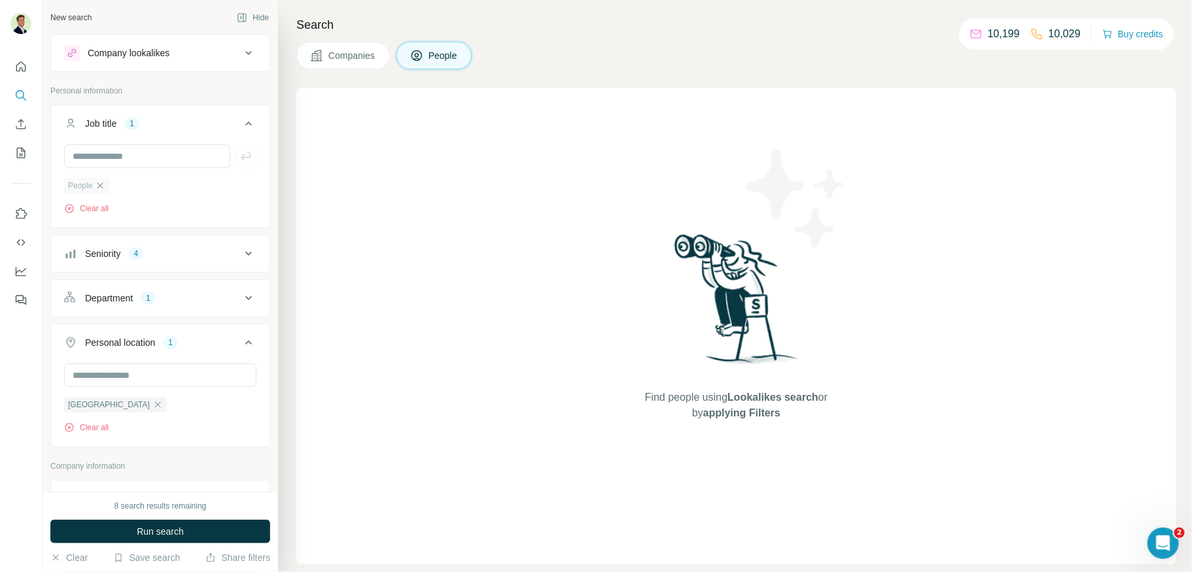
click at [101, 183] on icon "button" at bounding box center [100, 186] width 10 height 10
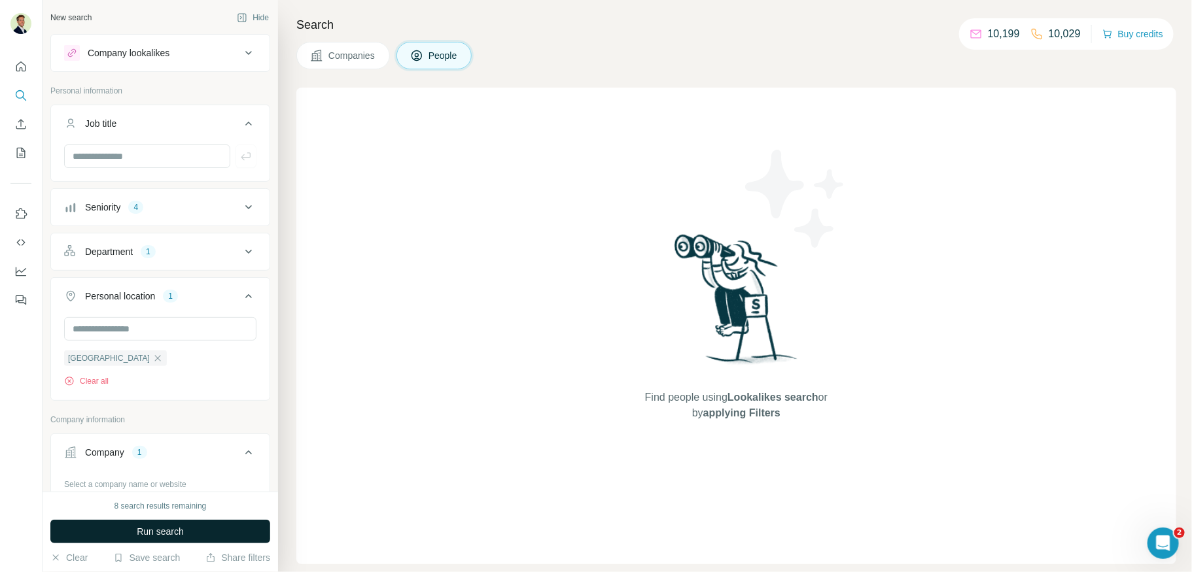
click at [173, 531] on span "Run search" at bounding box center [160, 531] width 47 height 13
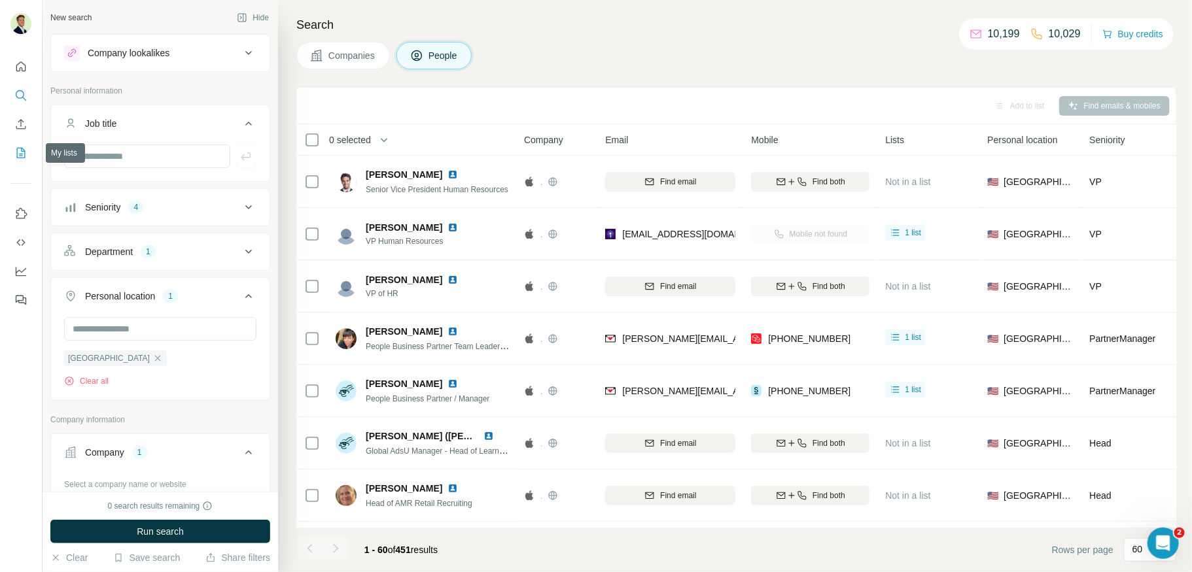
click at [18, 150] on icon "My lists" at bounding box center [20, 152] width 13 height 13
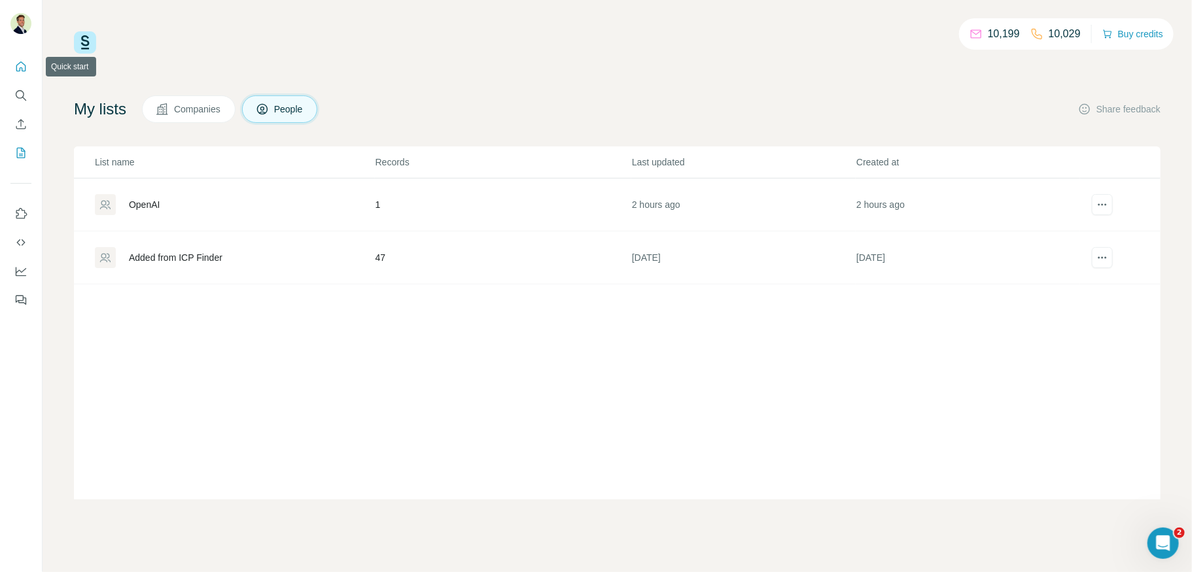
click at [24, 66] on icon "Quick start" at bounding box center [20, 66] width 13 height 13
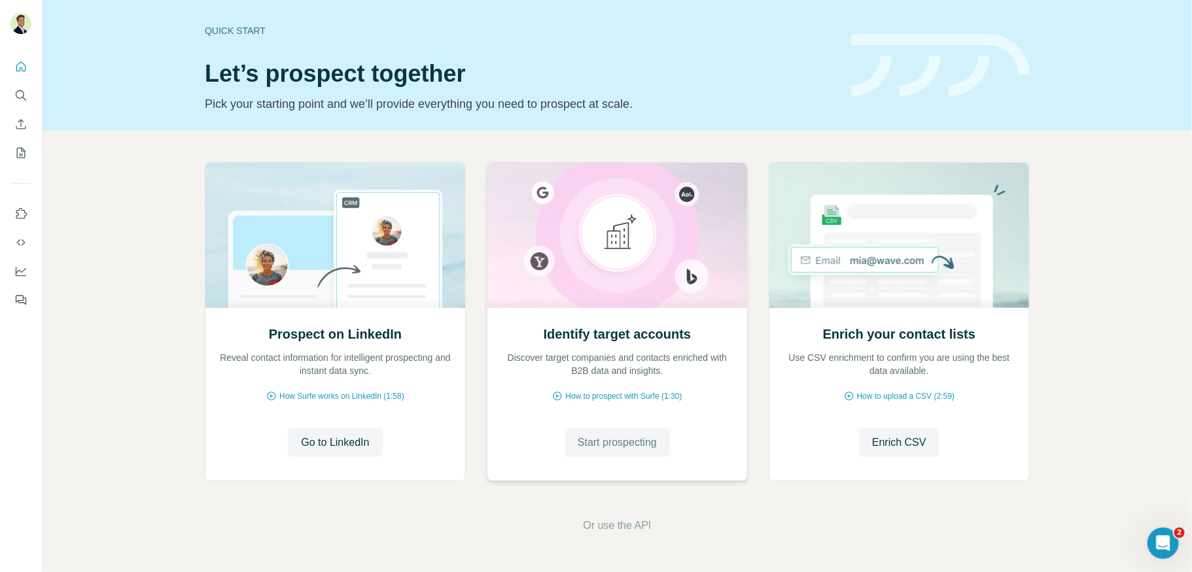
click at [633, 440] on span "Start prospecting" at bounding box center [616, 443] width 79 height 16
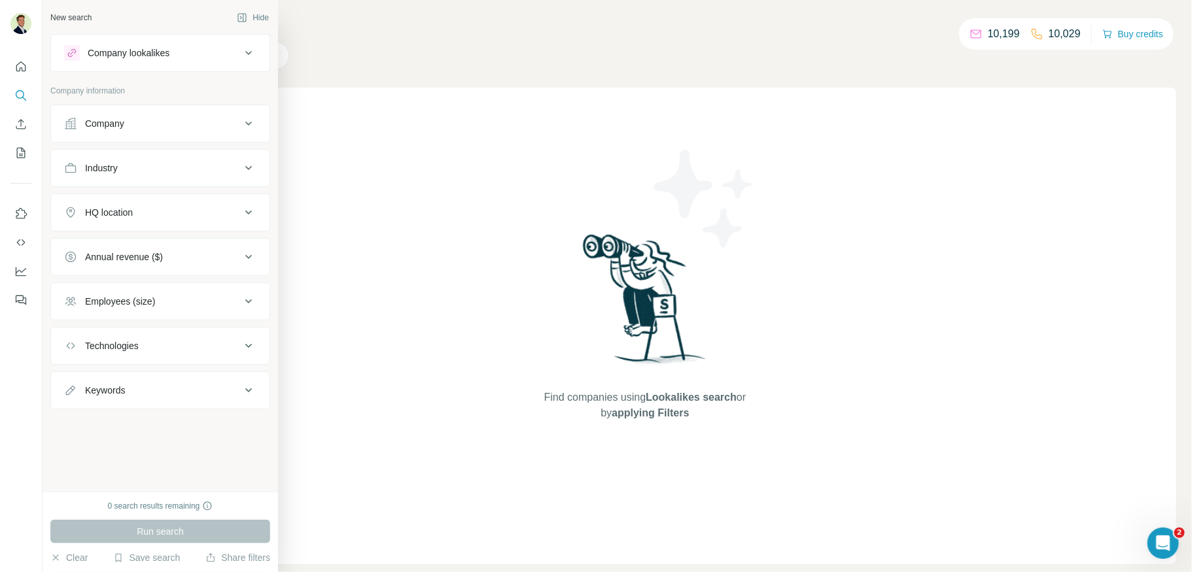
click at [133, 122] on div "Company" at bounding box center [152, 123] width 177 height 13
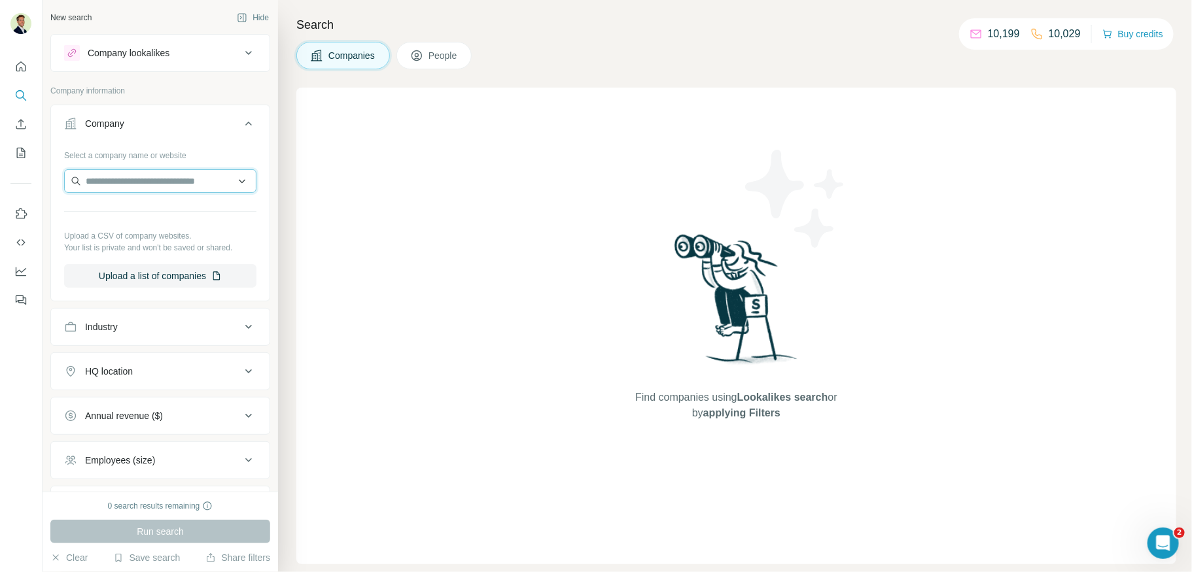
click at [138, 179] on input "text" at bounding box center [160, 181] width 192 height 24
type input "*****"
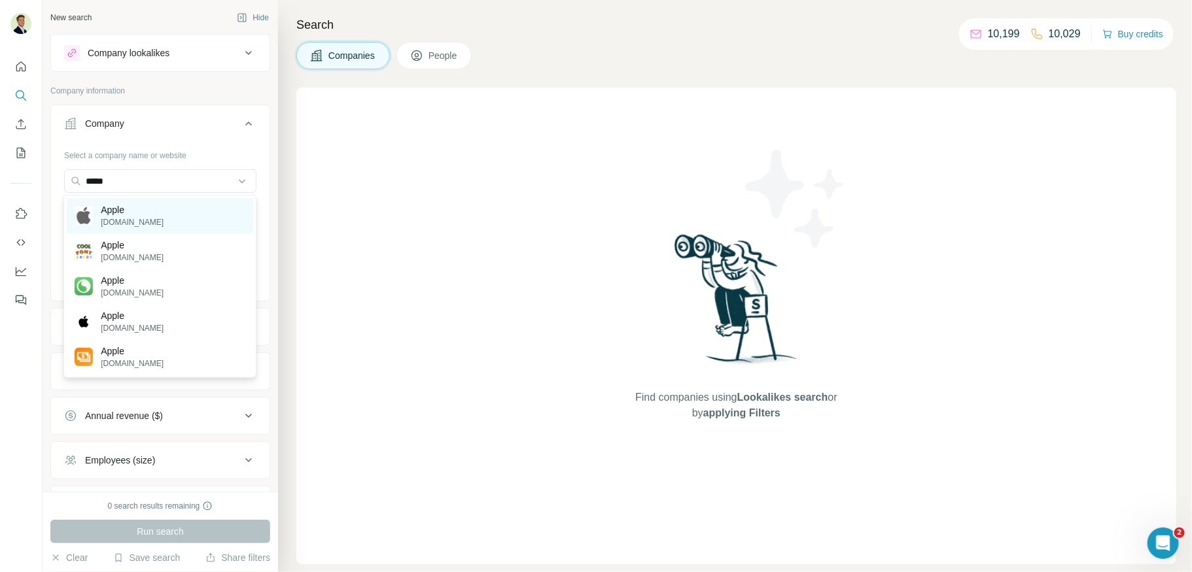
click at [135, 224] on p "[DOMAIN_NAME]" at bounding box center [132, 222] width 63 height 12
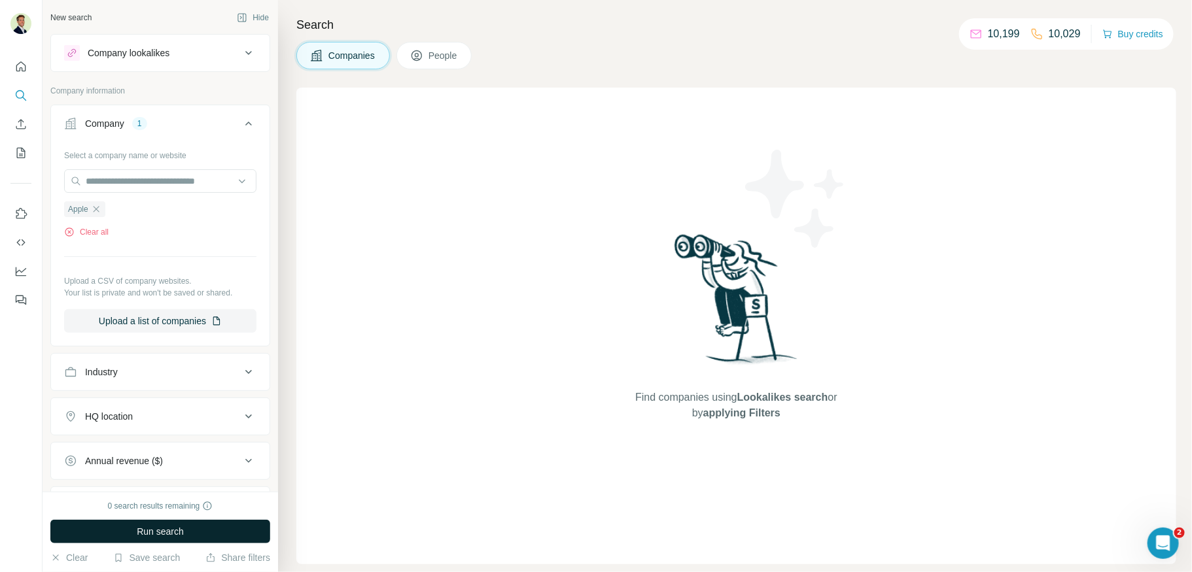
click at [162, 523] on button "Run search" at bounding box center [160, 532] width 220 height 24
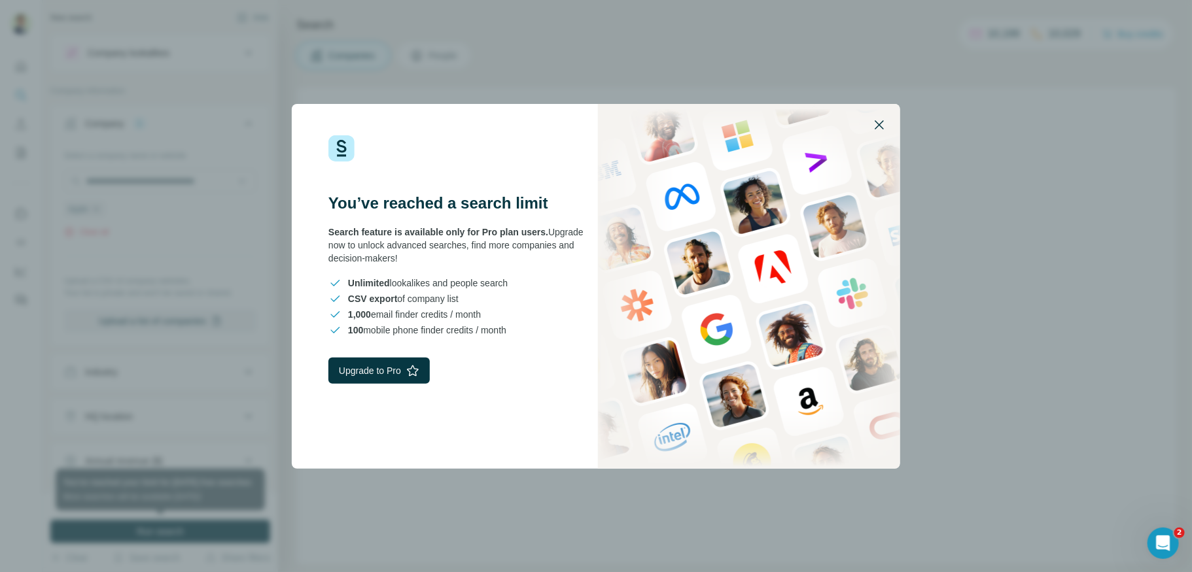
click at [878, 126] on icon "button" at bounding box center [879, 125] width 16 height 16
